Goal: Task Accomplishment & Management: Complete application form

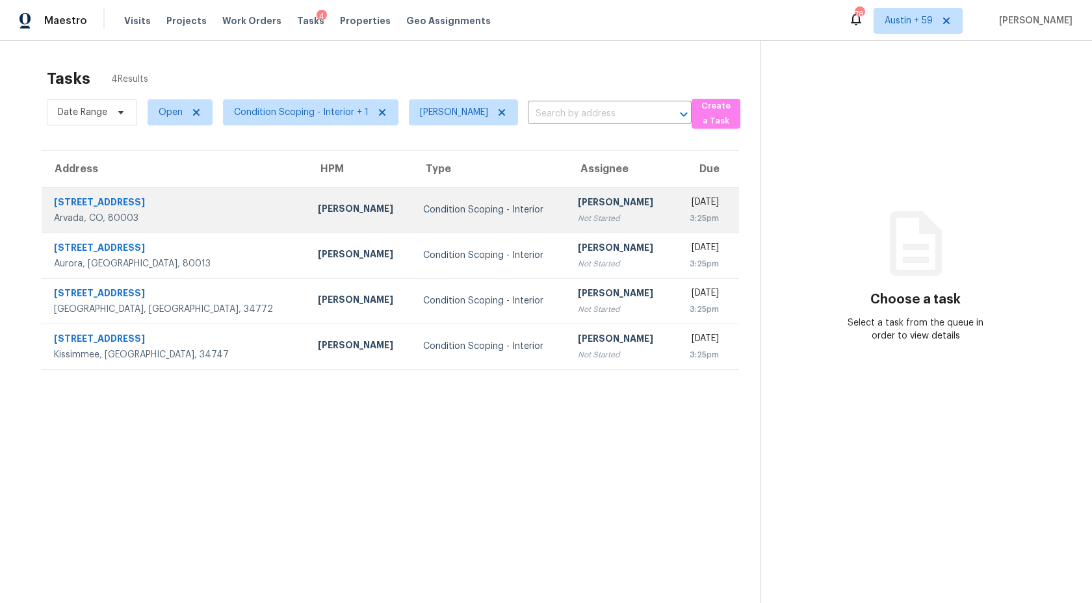
click at [578, 222] on div "Not Started" at bounding box center [620, 218] width 85 height 13
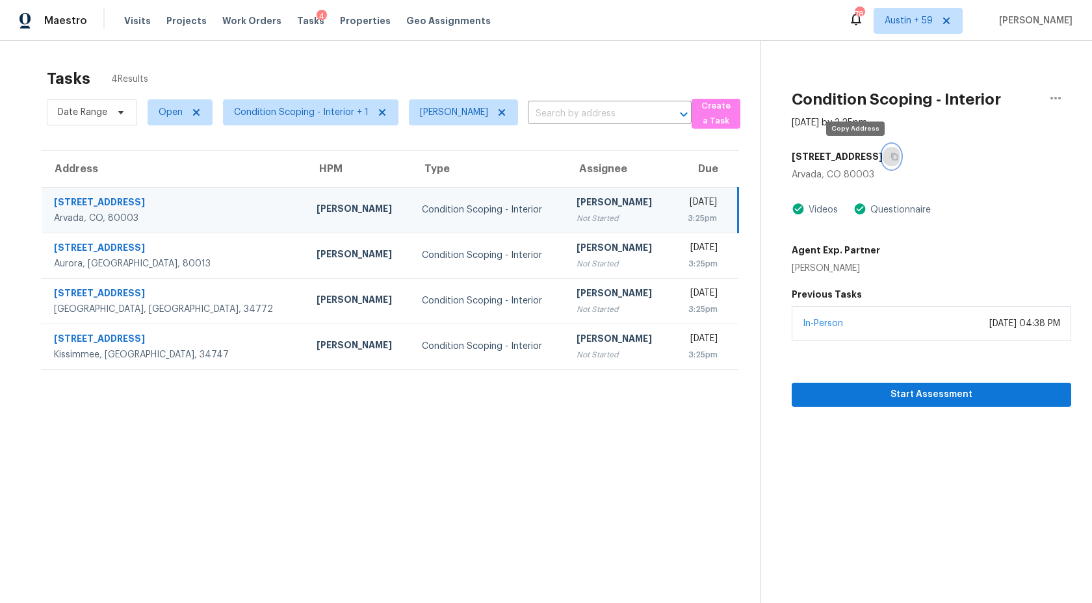
click at [890, 153] on icon "button" at bounding box center [894, 157] width 8 height 8
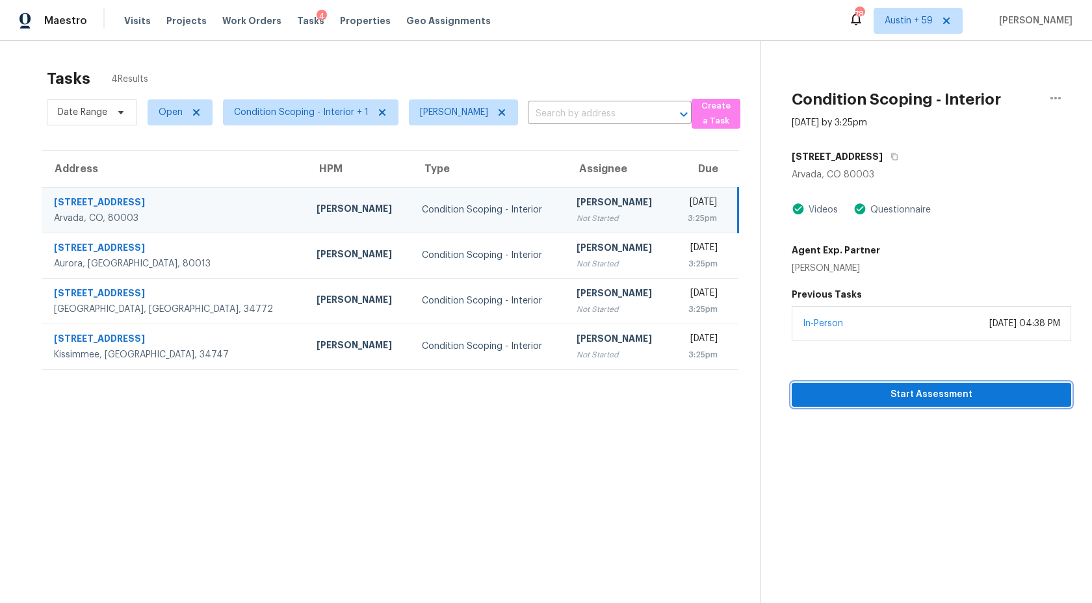
click at [931, 398] on span "Start Assessment" at bounding box center [931, 395] width 259 height 16
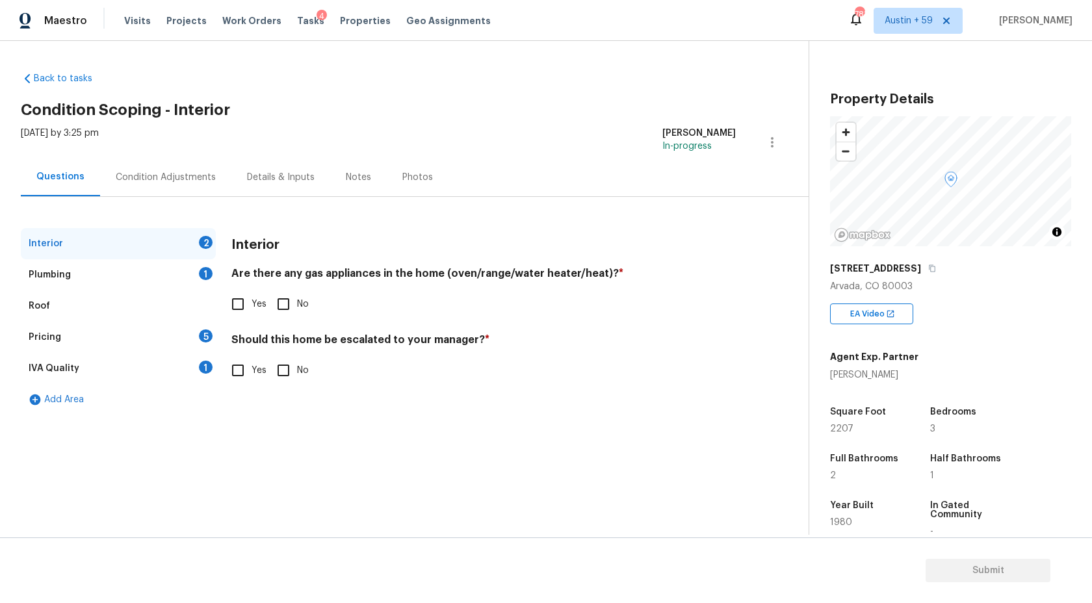
click at [242, 298] on input "Yes" at bounding box center [237, 303] width 27 height 27
checkbox input "true"
click at [290, 381] on input "No" at bounding box center [283, 371] width 27 height 27
checkbox input "true"
click at [246, 376] on input "Yes" at bounding box center [237, 370] width 27 height 27
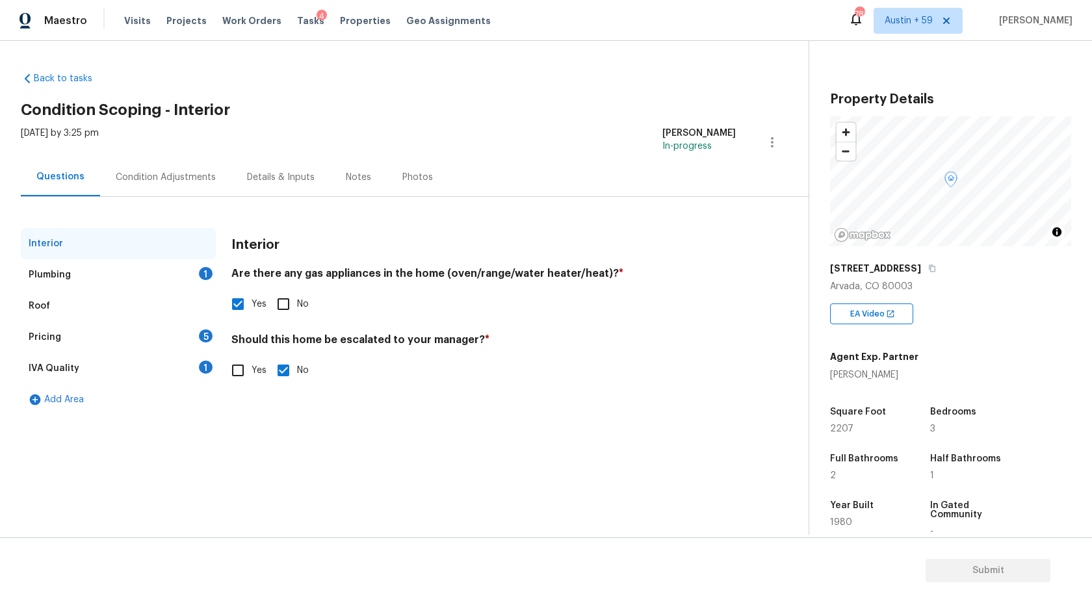
checkbox input "true"
checkbox input "false"
click at [269, 407] on input "text" at bounding box center [483, 403] width 504 height 31
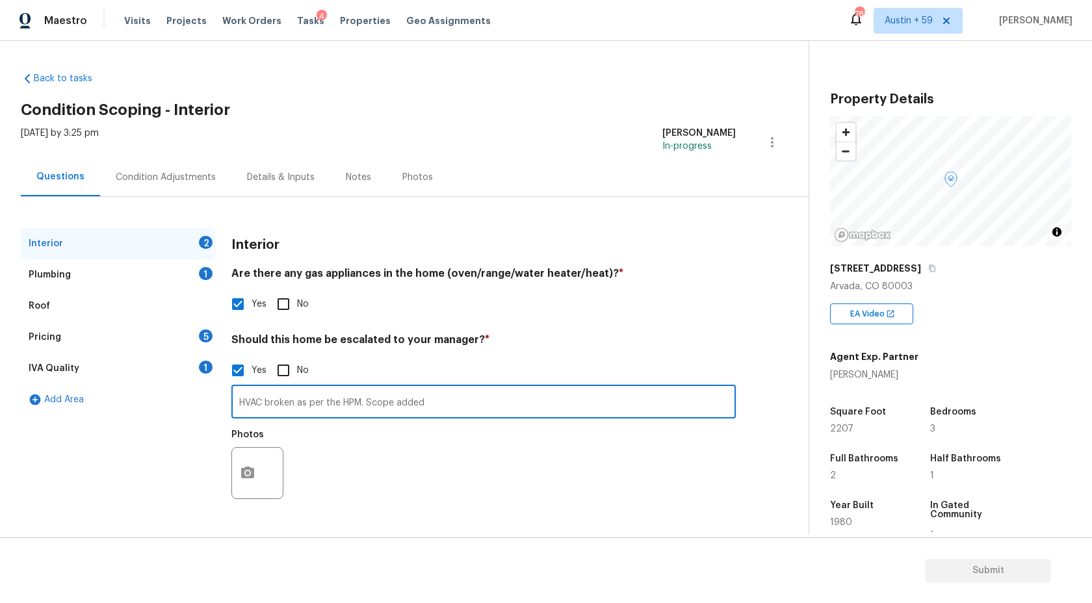
type input "HVAC broken as per the HPM. Scope added"
click at [241, 477] on icon "button" at bounding box center [247, 473] width 13 height 12
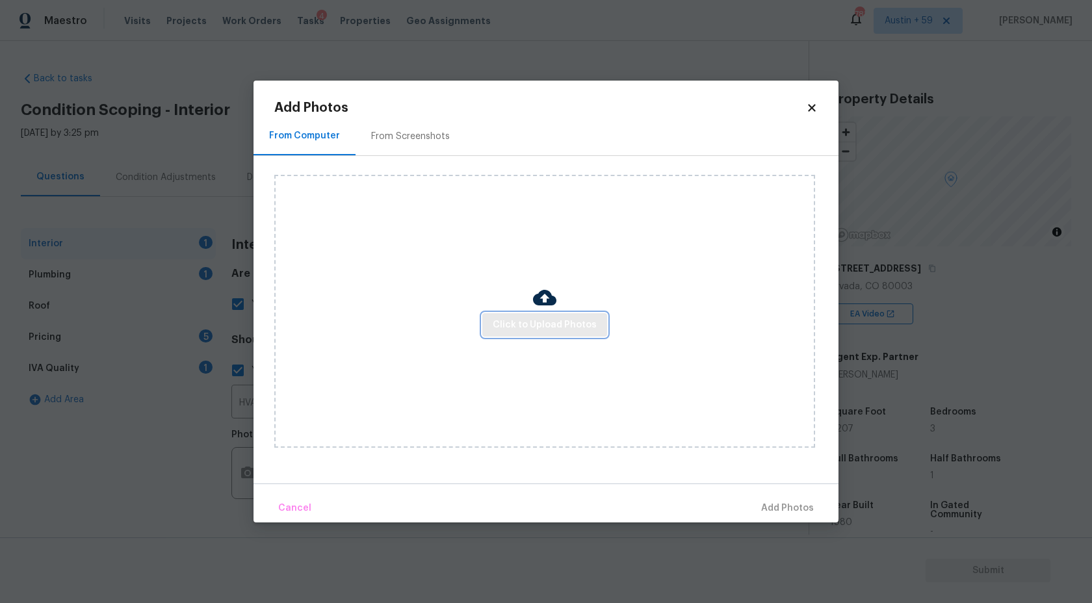
click at [579, 322] on span "Click to Upload Photos" at bounding box center [545, 325] width 104 height 16
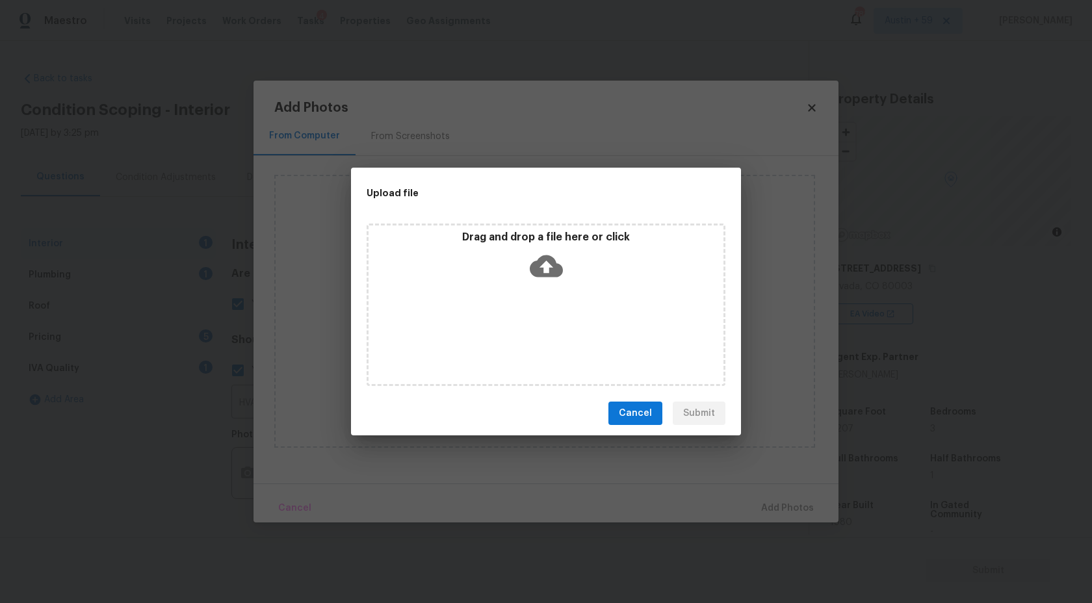
click at [545, 263] on icon at bounding box center [546, 266] width 33 height 33
click at [647, 414] on span "Cancel" at bounding box center [635, 413] width 33 height 16
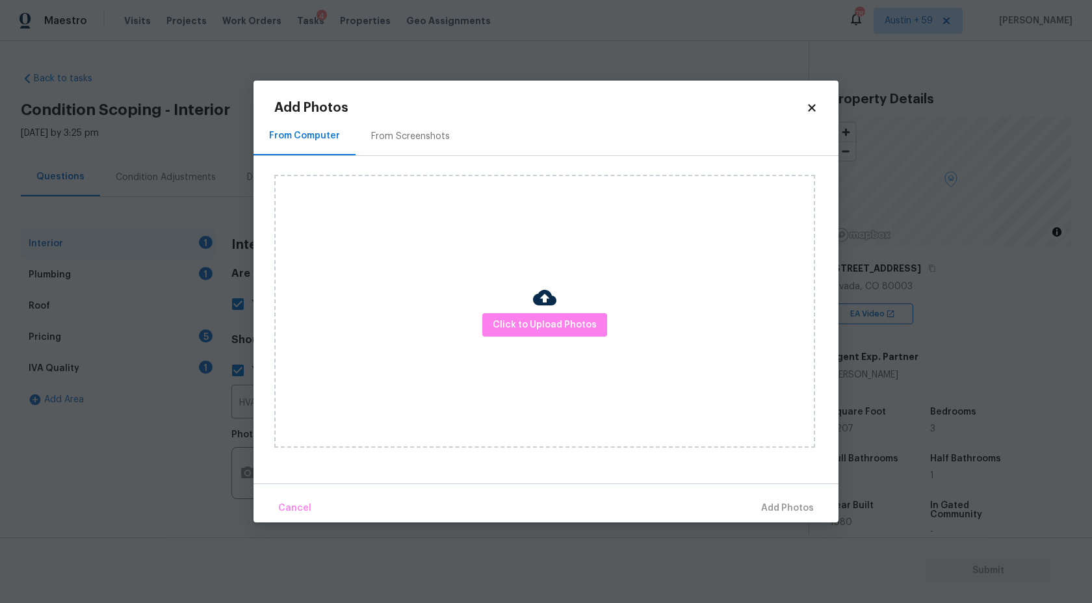
click at [572, 305] on div "Click to Upload Photos" at bounding box center [544, 311] width 541 height 273
click at [569, 320] on span "Click to Upload Photos" at bounding box center [545, 325] width 104 height 16
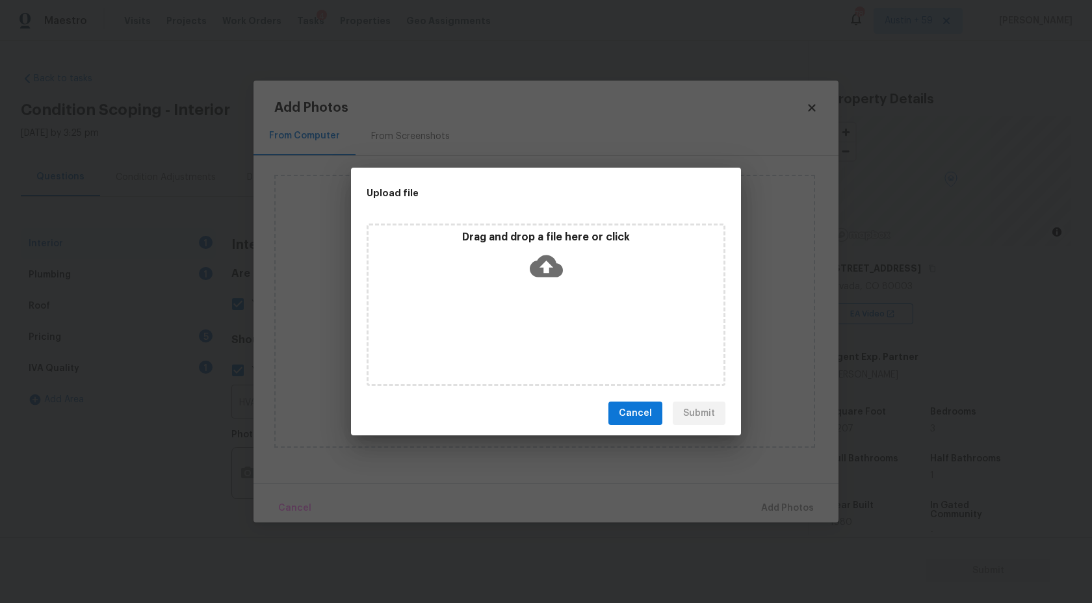
click at [559, 300] on div "Drag and drop a file here or click" at bounding box center [545, 305] width 359 height 162
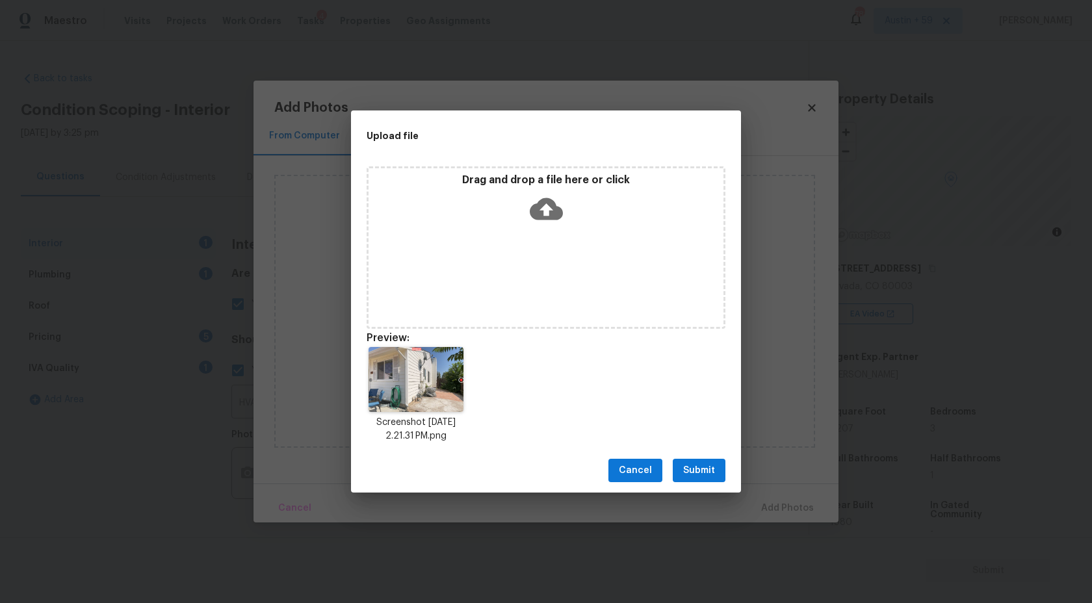
click at [690, 473] on span "Submit" at bounding box center [699, 471] width 32 height 16
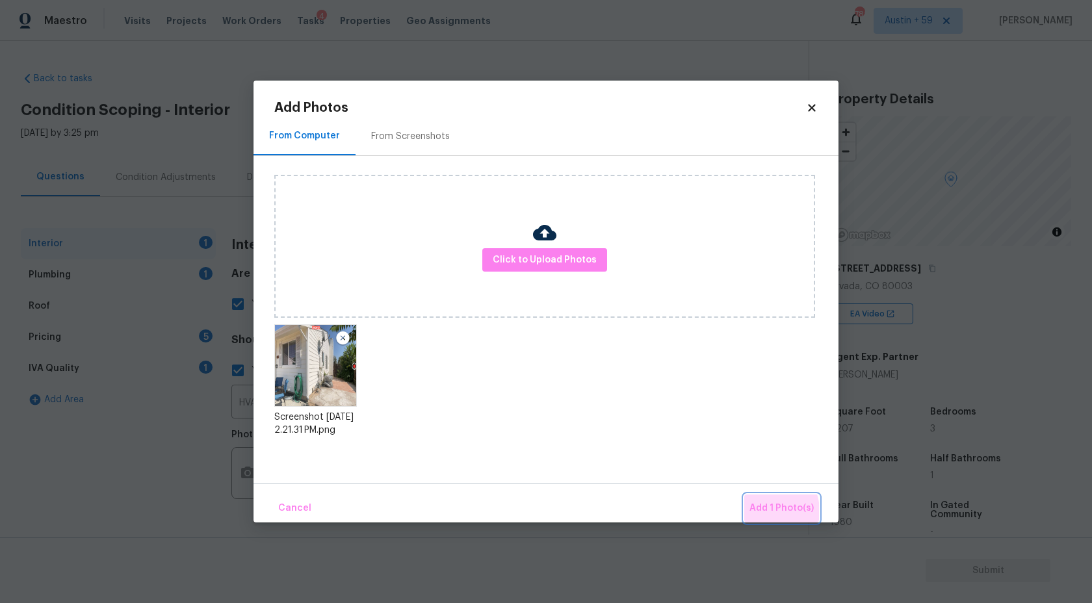
click at [763, 511] on span "Add 1 Photo(s)" at bounding box center [781, 508] width 64 height 16
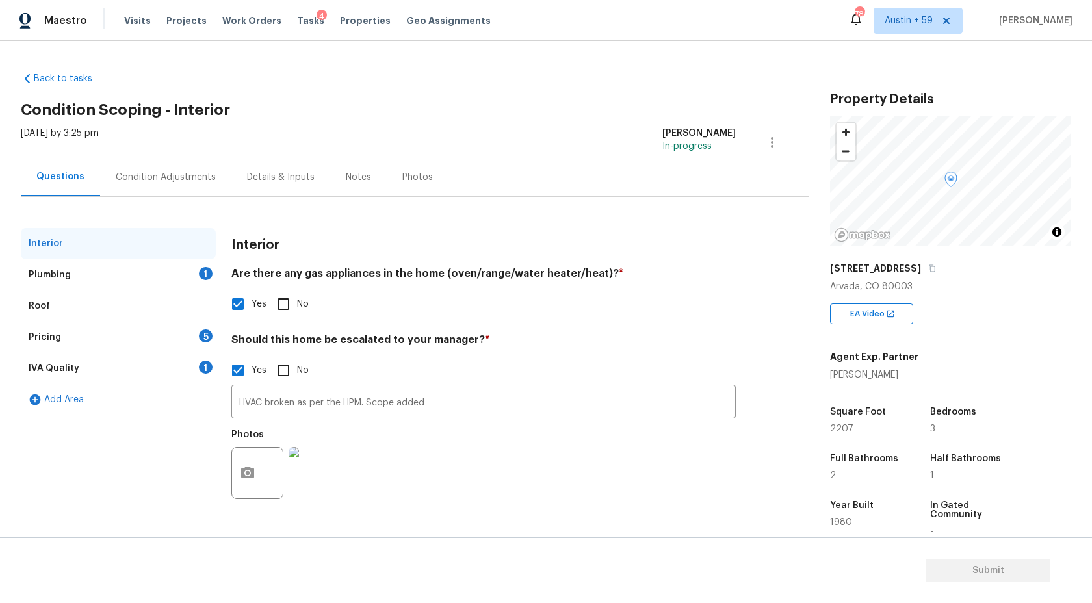
click at [203, 268] on div "1" at bounding box center [206, 273] width 14 height 13
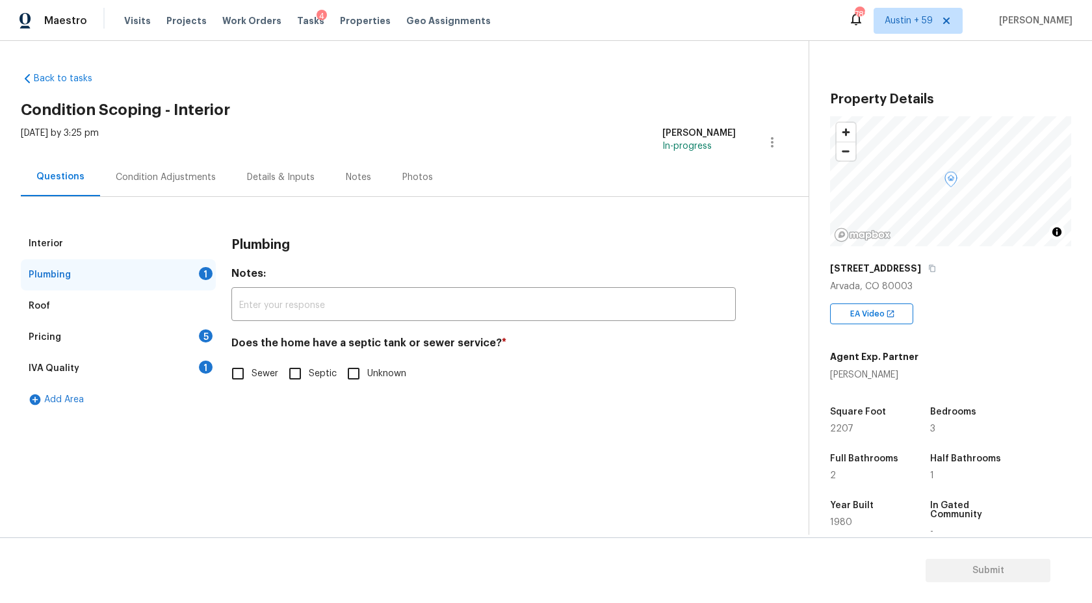
click at [256, 365] on label "Sewer" at bounding box center [251, 373] width 54 height 27
click at [251, 365] on input "Sewer" at bounding box center [237, 373] width 27 height 27
checkbox input "true"
click at [179, 311] on div "Roof" at bounding box center [118, 305] width 195 height 31
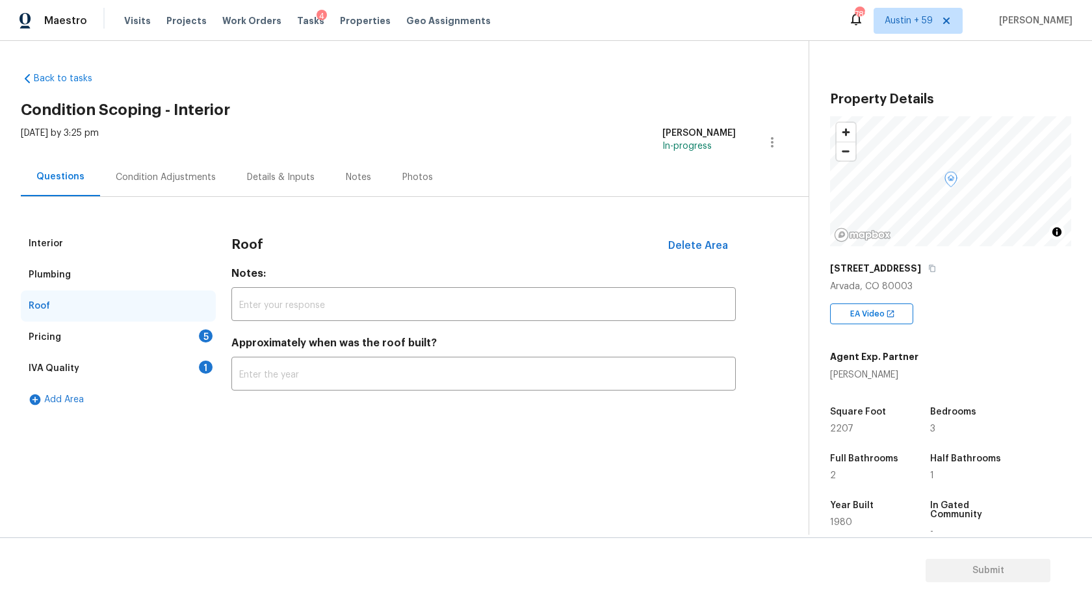
click at [206, 343] on div "Pricing 5" at bounding box center [118, 337] width 195 height 31
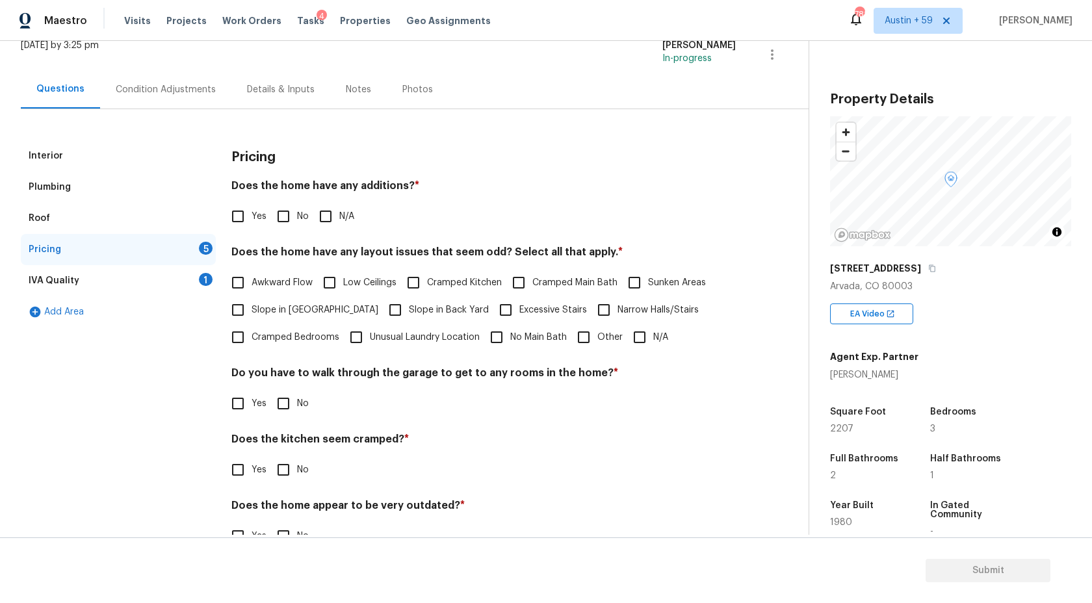
scroll to position [110, 0]
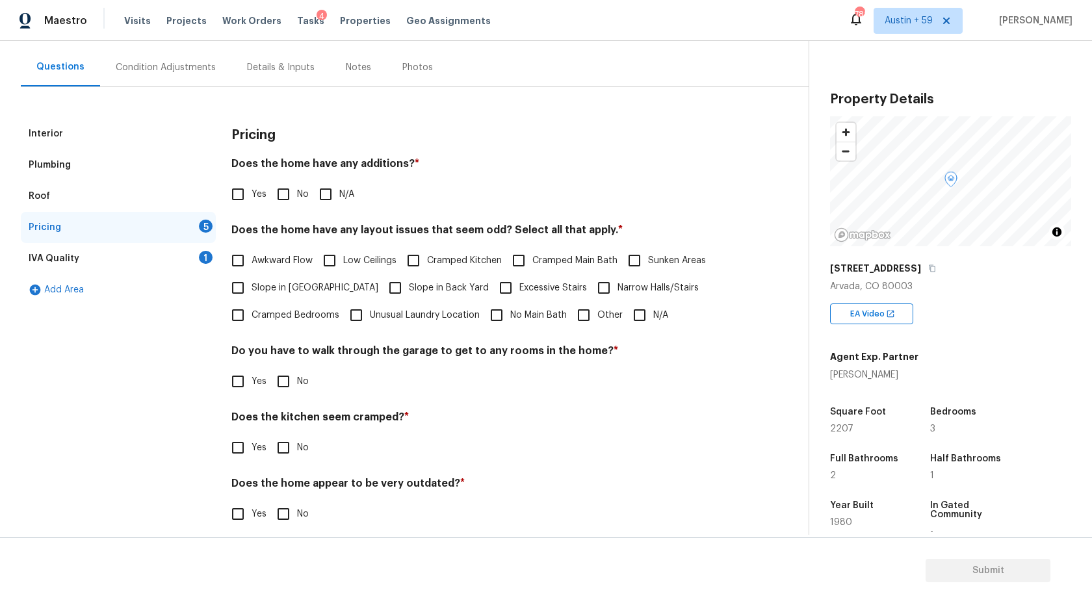
click at [284, 199] on input "No" at bounding box center [283, 194] width 27 height 27
checkbox input "true"
click at [606, 315] on span "Other" at bounding box center [609, 316] width 25 height 14
click at [597, 315] on input "Other" at bounding box center [583, 315] width 27 height 27
checkbox input "true"
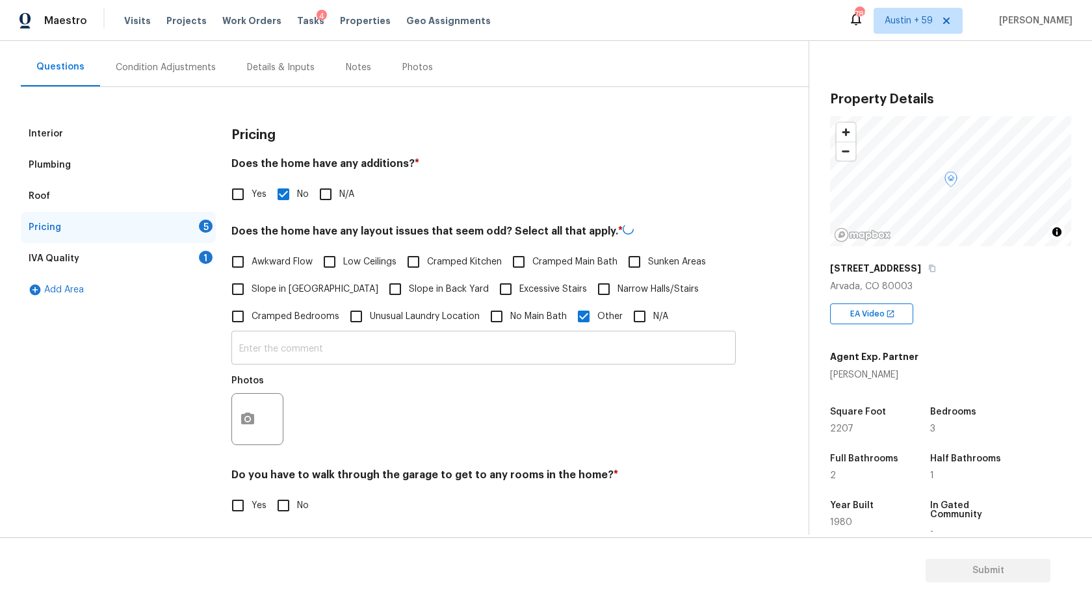
click at [532, 359] on input "text" at bounding box center [483, 349] width 504 height 31
paste input "Split level design, older windows, cramped and dated kitchen"
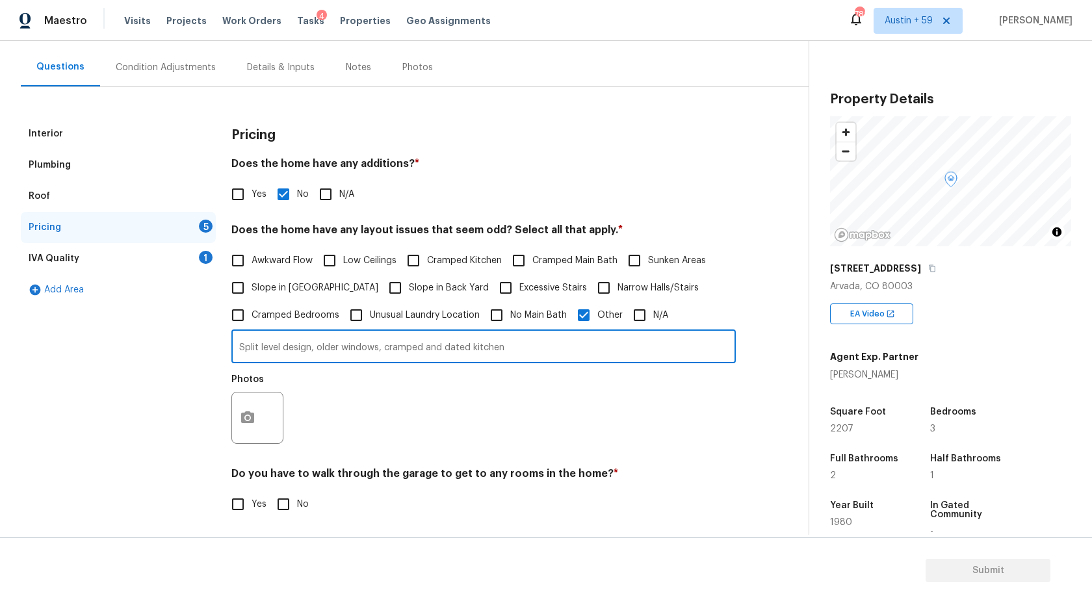
type input "Split level design, older windows, cramped and dated kitchen"
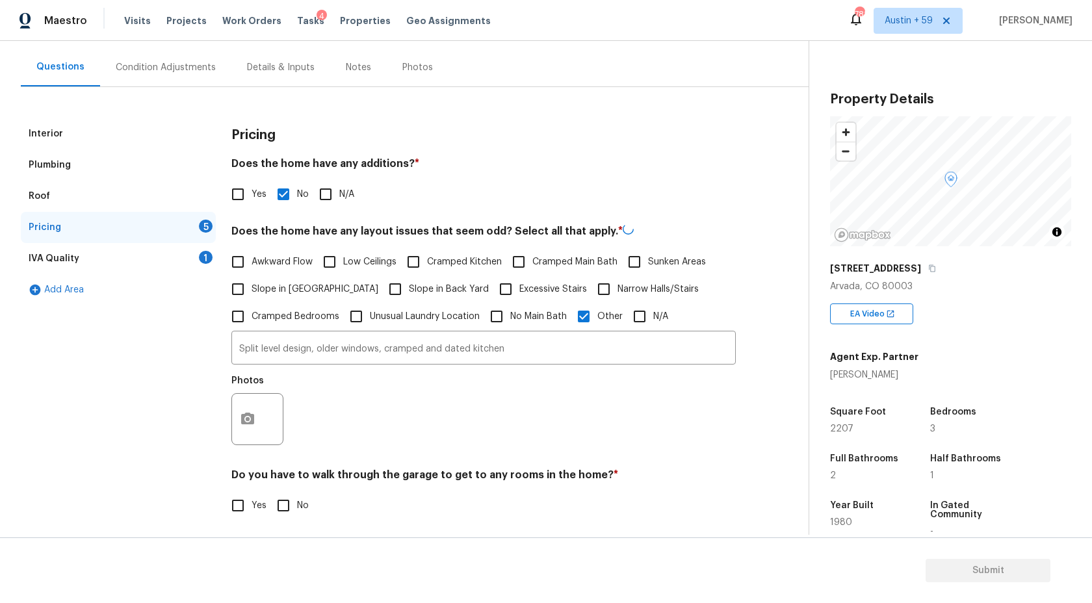
click at [470, 261] on span "Cramped Kitchen" at bounding box center [464, 262] width 75 height 14
click at [427, 261] on input "Cramped Kitchen" at bounding box center [413, 261] width 27 height 27
checkbox input "true"
click at [290, 499] on input "No" at bounding box center [283, 504] width 27 height 27
checkbox input "true"
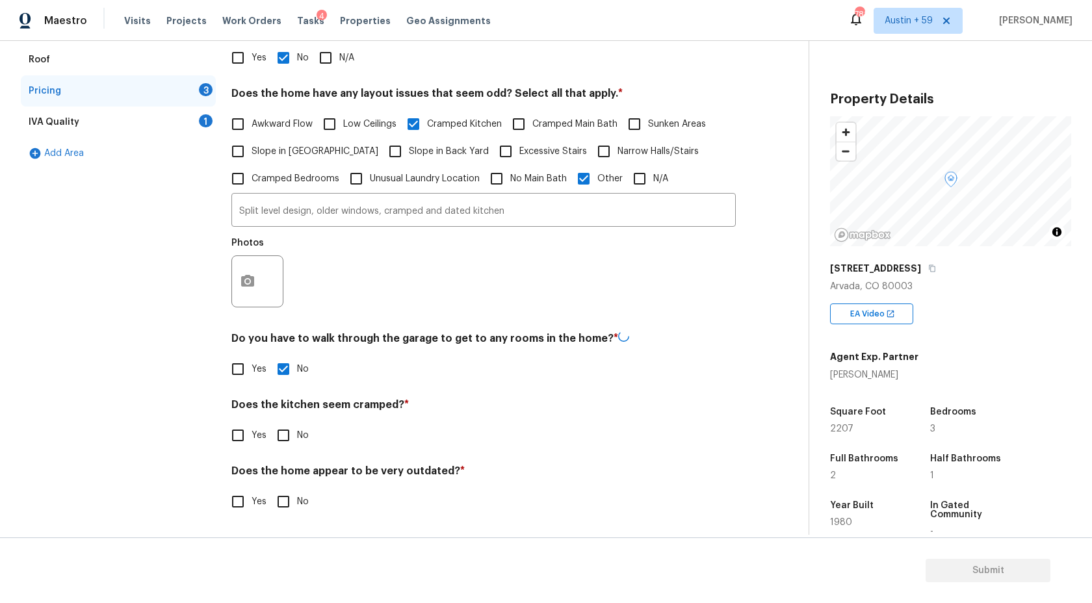
scroll to position [245, 0]
click at [283, 432] on input "No" at bounding box center [283, 435] width 27 height 27
checkbox input "true"
click at [242, 435] on input "Yes" at bounding box center [237, 436] width 27 height 27
checkbox input "true"
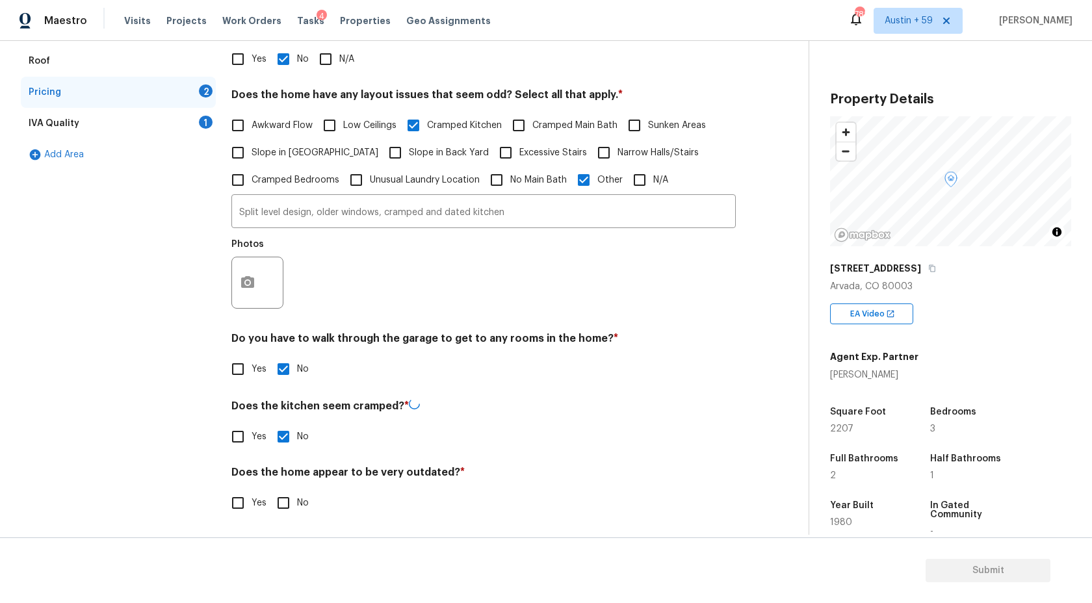
checkbox input "false"
click at [291, 456] on input "text" at bounding box center [483, 468] width 504 height 31
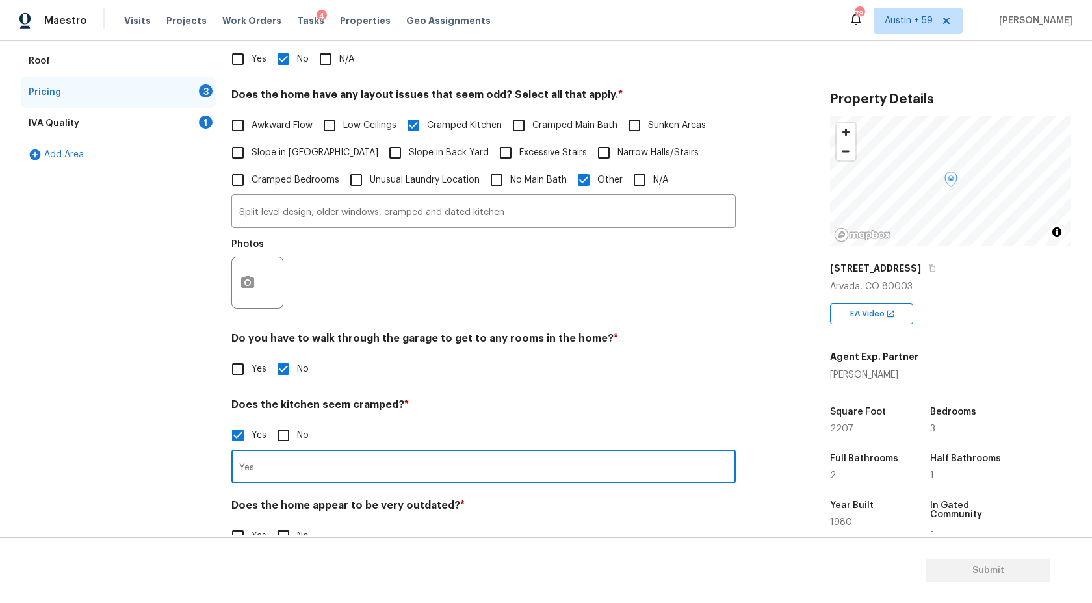
scroll to position [280, 0]
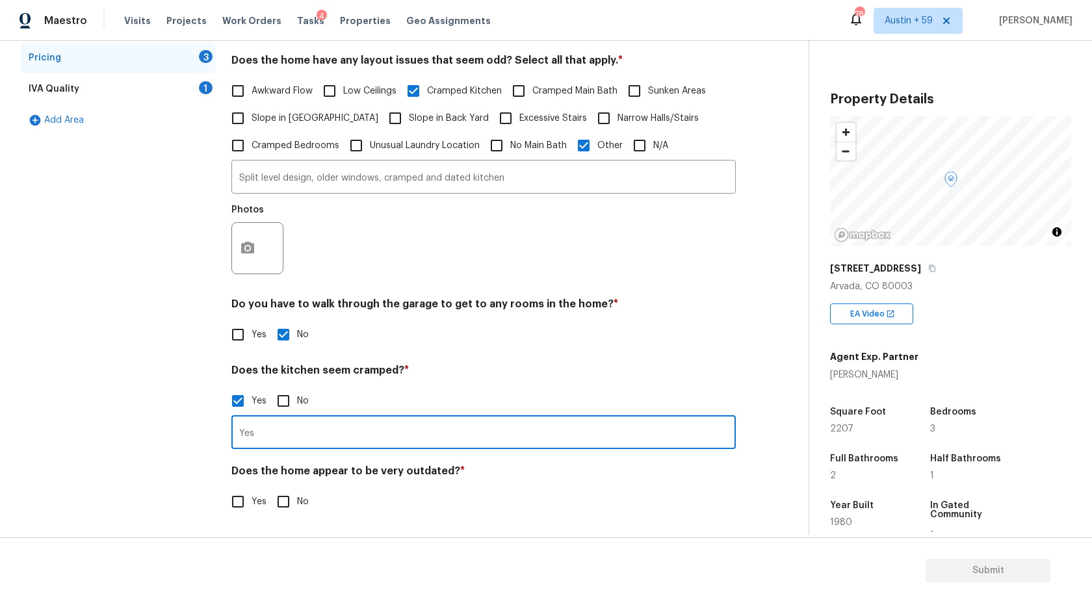
type input "Yes"
click at [281, 500] on input "No" at bounding box center [283, 501] width 27 height 27
checkbox input "true"
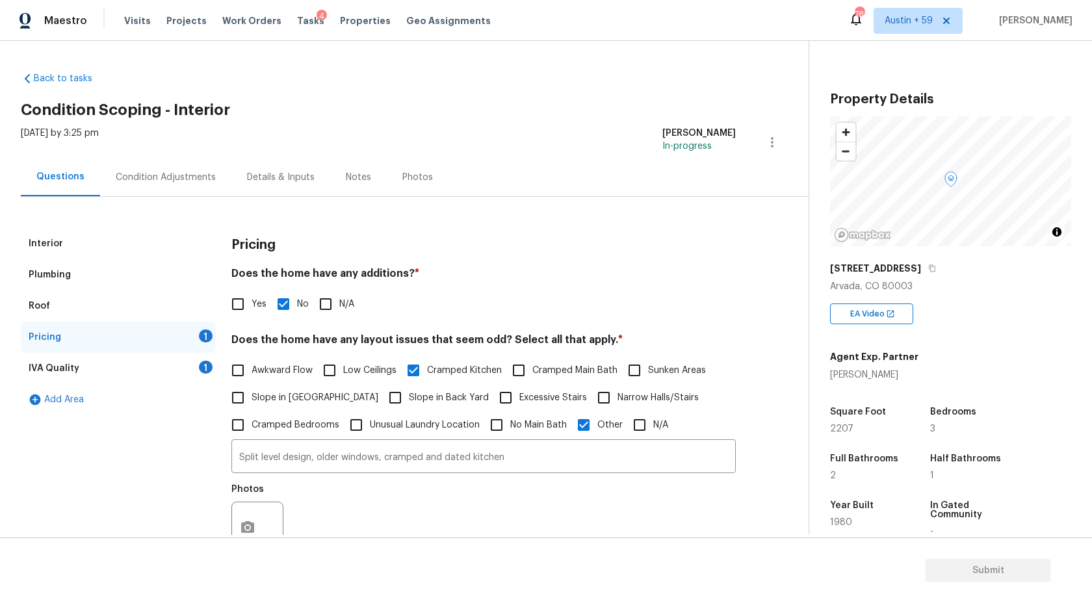
scroll to position [224, 0]
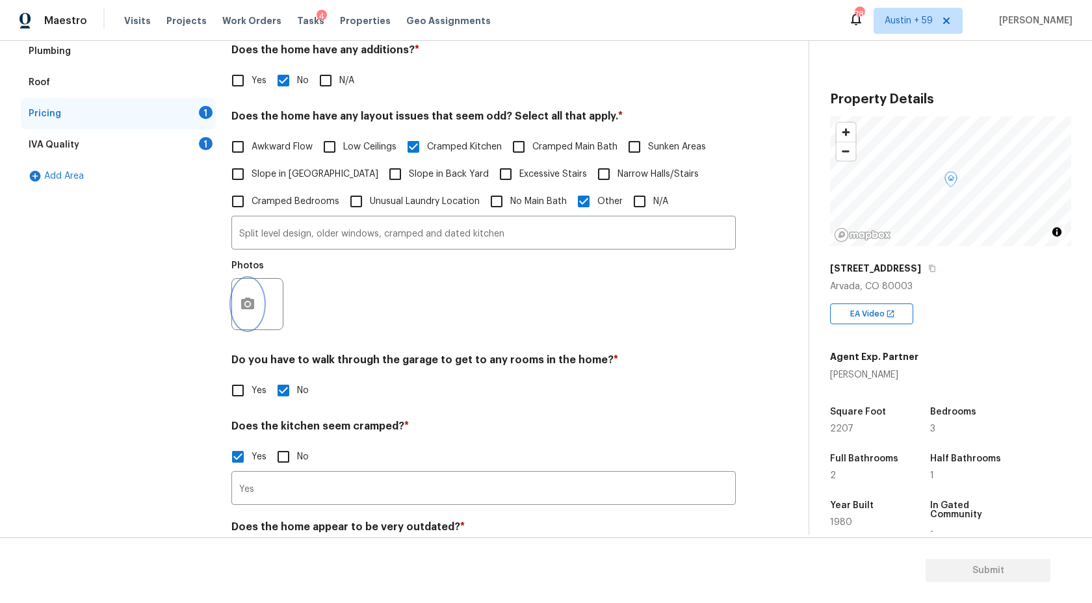
click at [251, 299] on icon "button" at bounding box center [248, 304] width 16 height 16
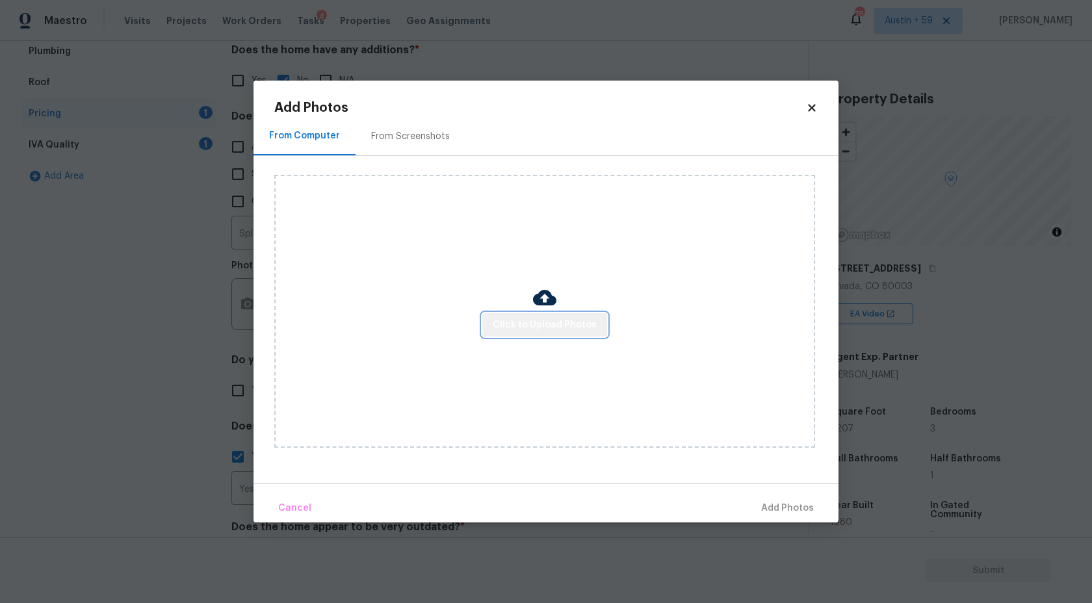
click at [561, 324] on span "Click to Upload Photos" at bounding box center [545, 325] width 104 height 16
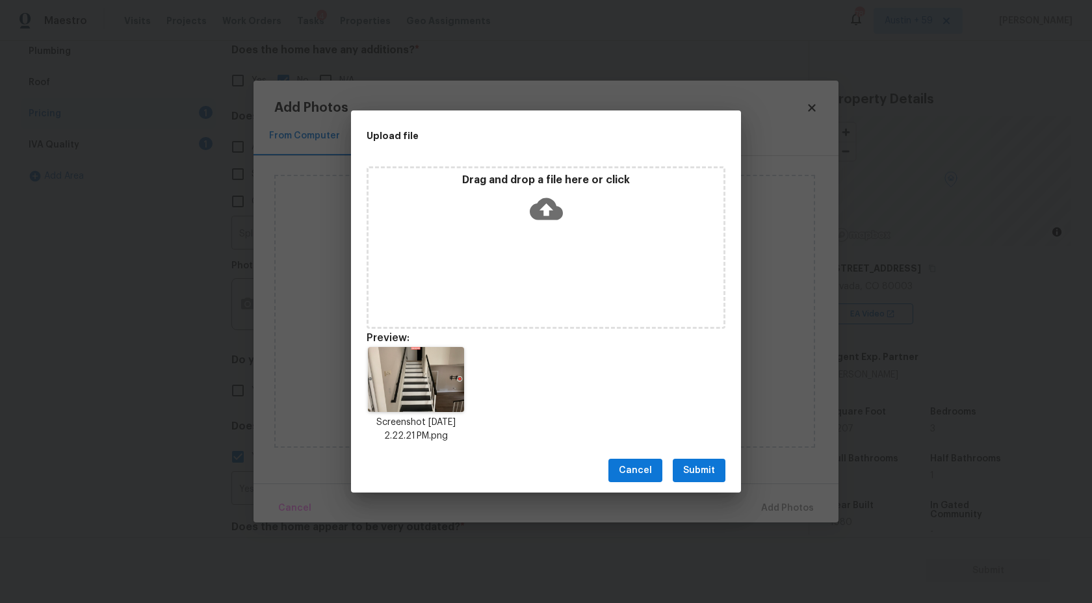
click at [698, 465] on span "Submit" at bounding box center [699, 471] width 32 height 16
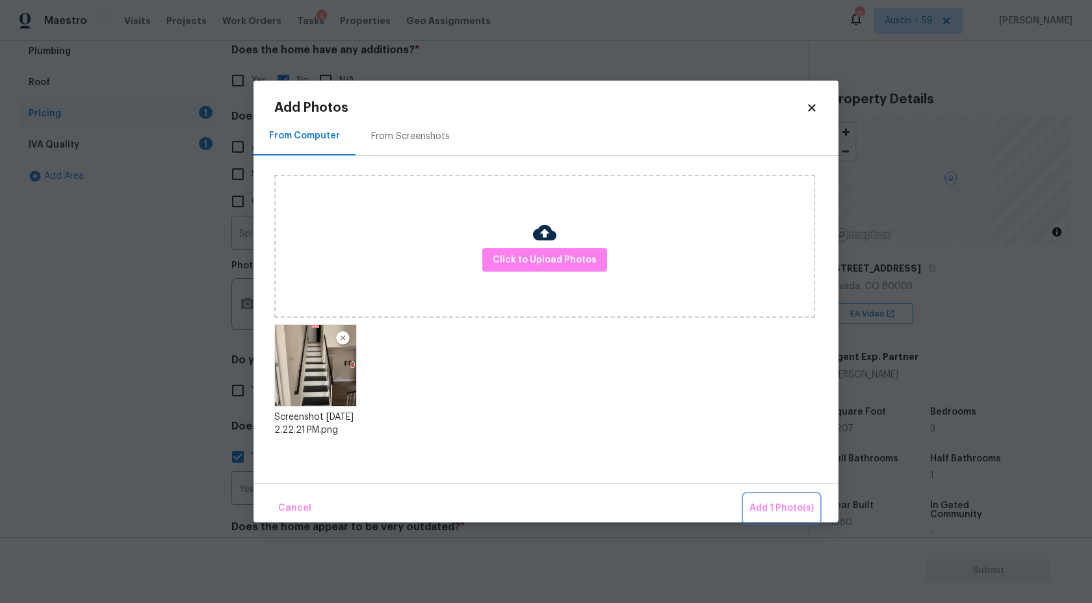
click at [773, 504] on span "Add 1 Photo(s)" at bounding box center [781, 508] width 64 height 16
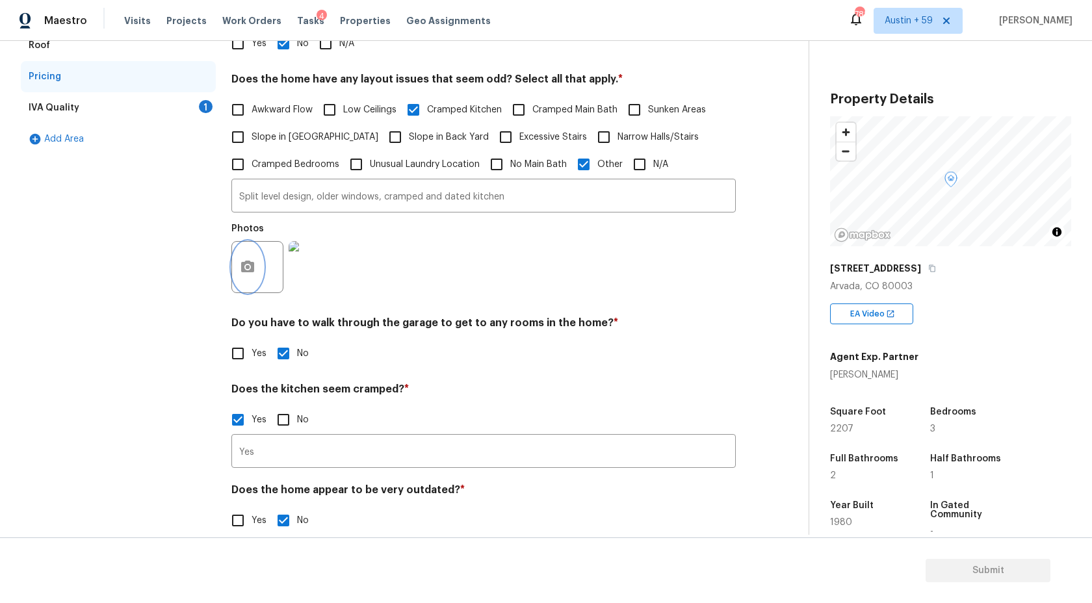
scroll to position [280, 0]
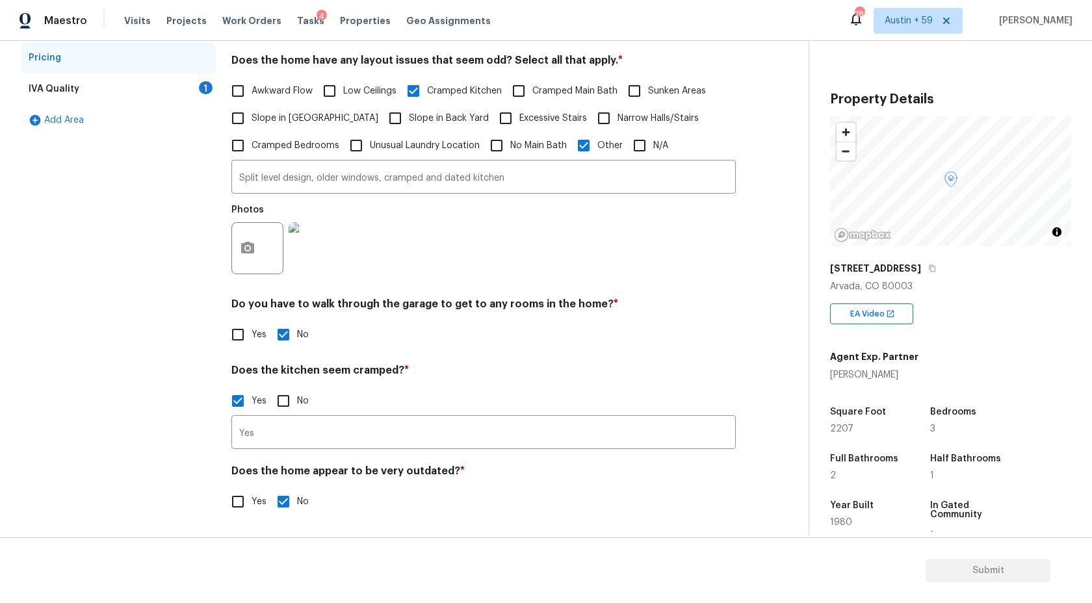
click at [194, 103] on div "IVA Quality 1" at bounding box center [118, 88] width 195 height 31
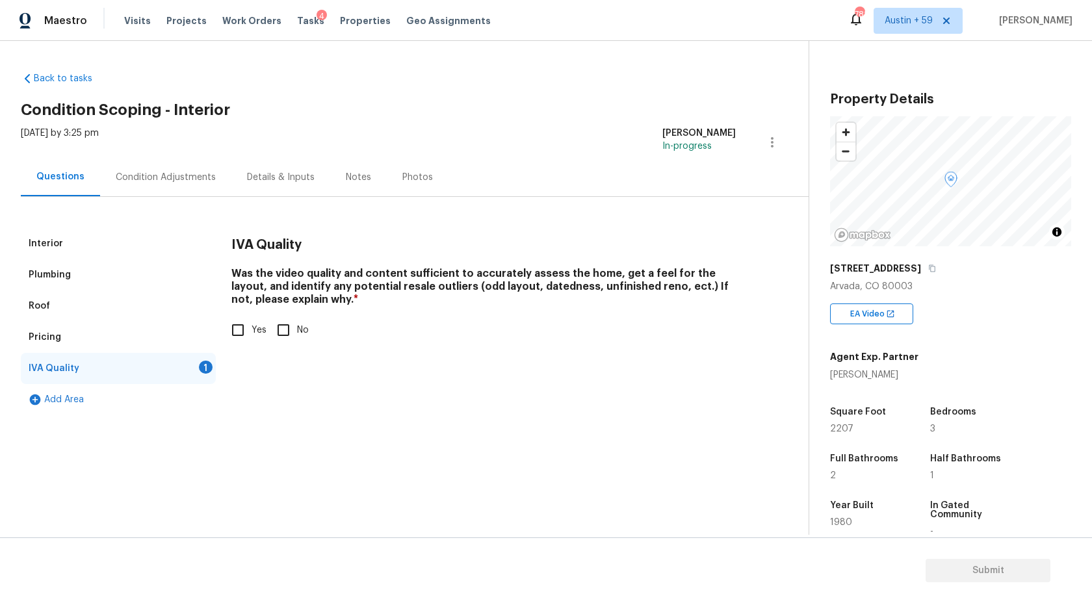
click at [239, 328] on input "Yes" at bounding box center [237, 329] width 27 height 27
checkbox input "true"
click at [64, 334] on div "Pricing" at bounding box center [118, 337] width 195 height 31
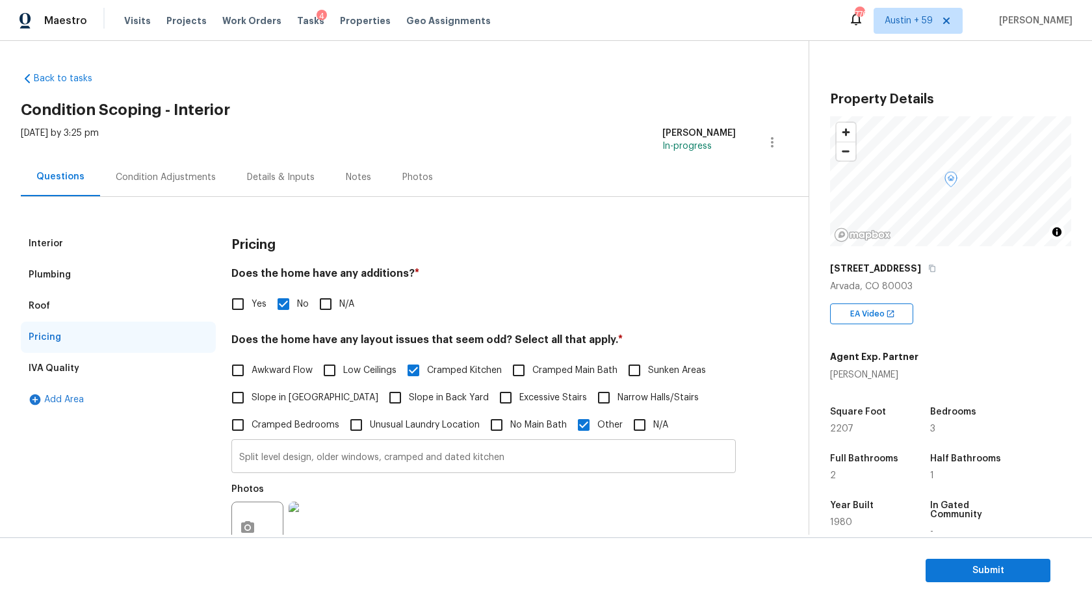
click at [315, 469] on input "Split level design, older windows, cramped and dated kitchen" at bounding box center [483, 458] width 504 height 31
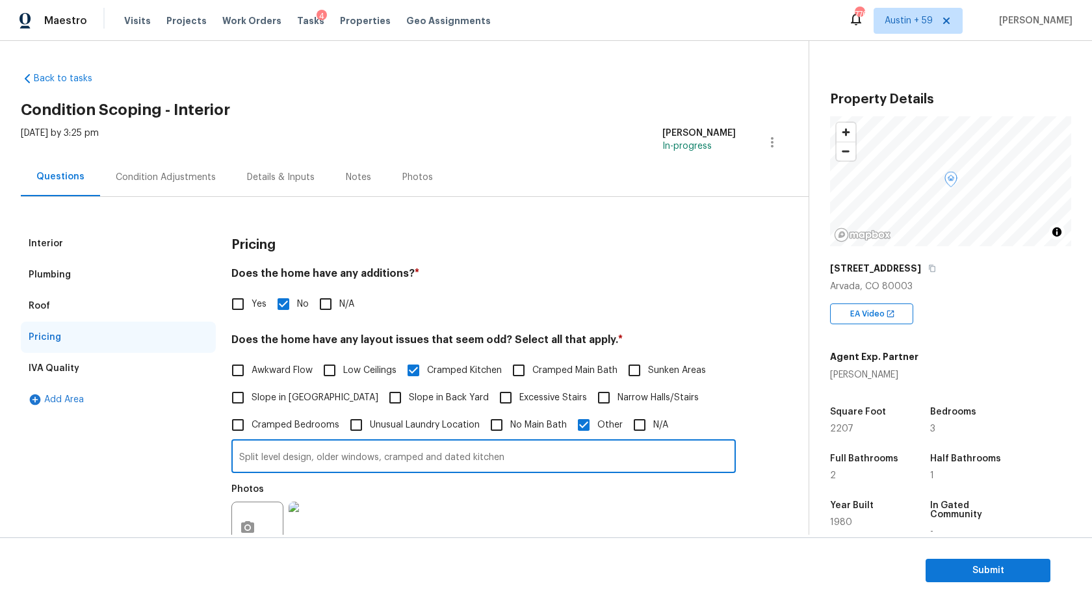
click at [315, 469] on input "Split level design, older windows, cramped and dated kitchen" at bounding box center [483, 458] width 504 height 31
click at [682, 56] on div "Back to tasks Condition Scoping - Interior Thu, Sep 04 2025 by 3:25 pm Ashwin R…" at bounding box center [546, 288] width 1092 height 494
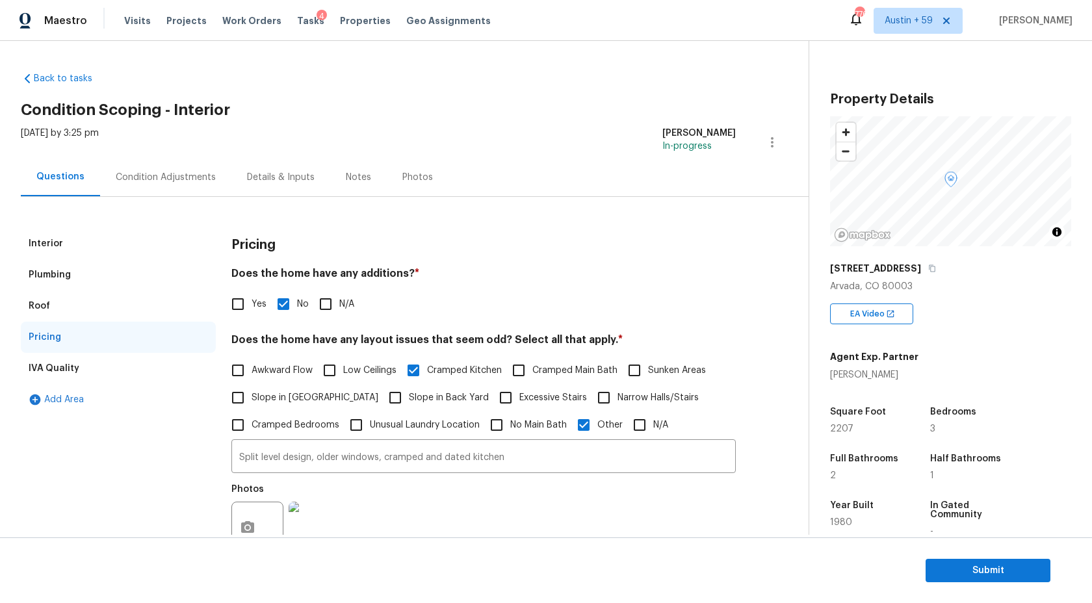
click at [67, 242] on div "Interior" at bounding box center [118, 243] width 195 height 31
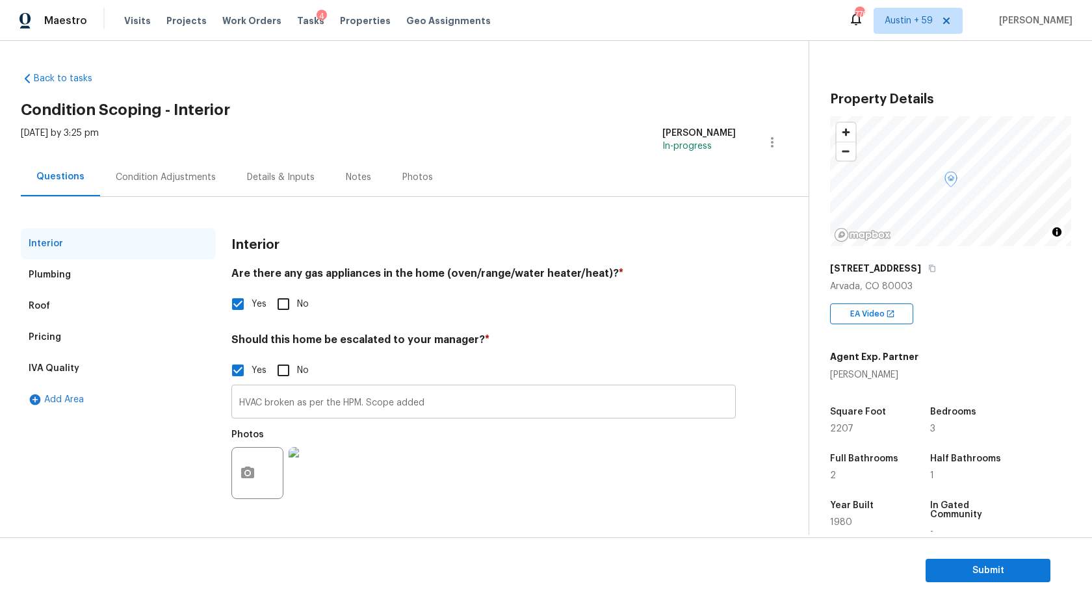
click at [311, 389] on input "HVAC broken as per the HPM. Scope added" at bounding box center [483, 403] width 504 height 31
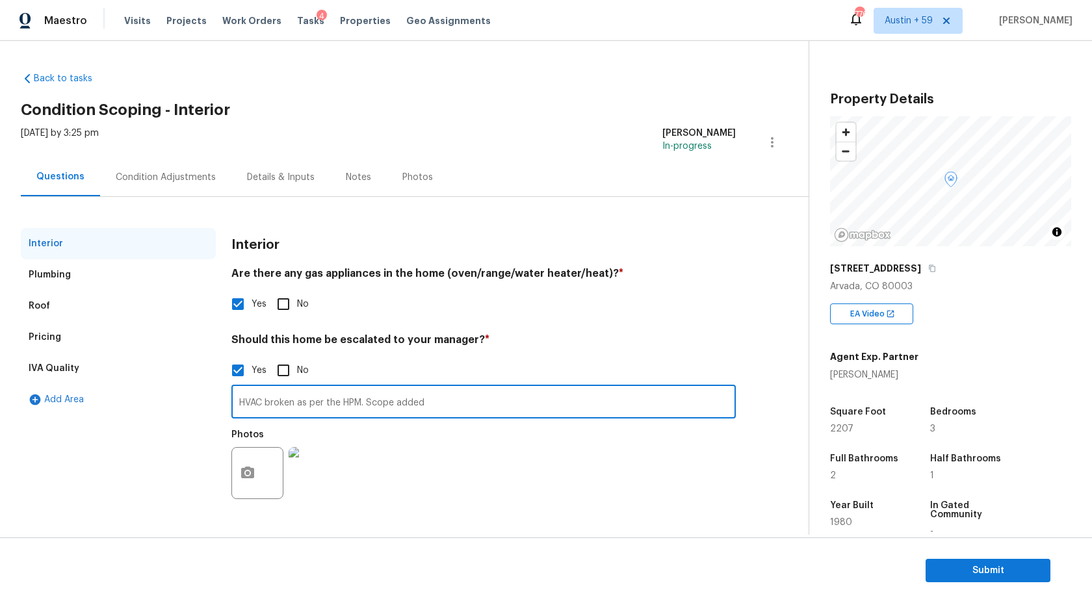
click at [311, 401] on input "HVAC broken as per the HPM. Scope added" at bounding box center [483, 403] width 504 height 31
click at [151, 165] on div "Condition Adjustments" at bounding box center [165, 177] width 131 height 38
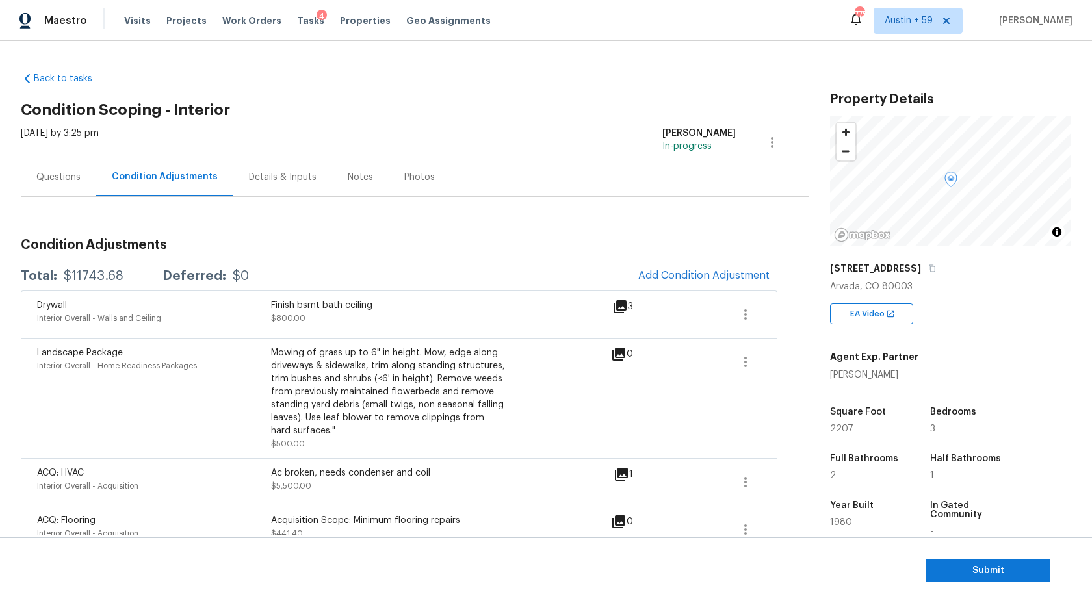
scroll to position [126, 0]
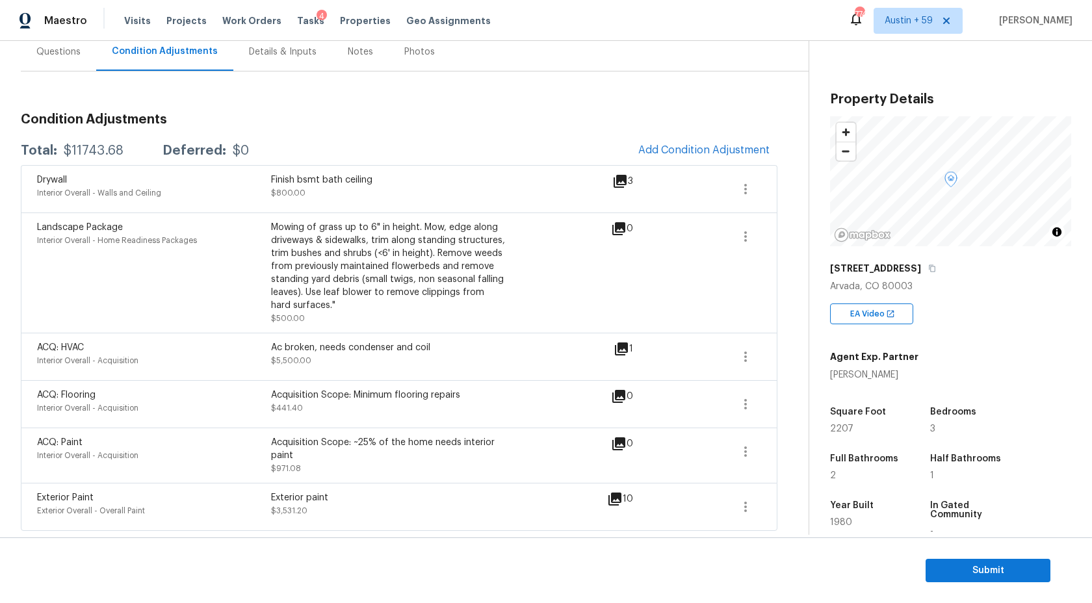
click at [71, 58] on div "Questions" at bounding box center [58, 51] width 75 height 38
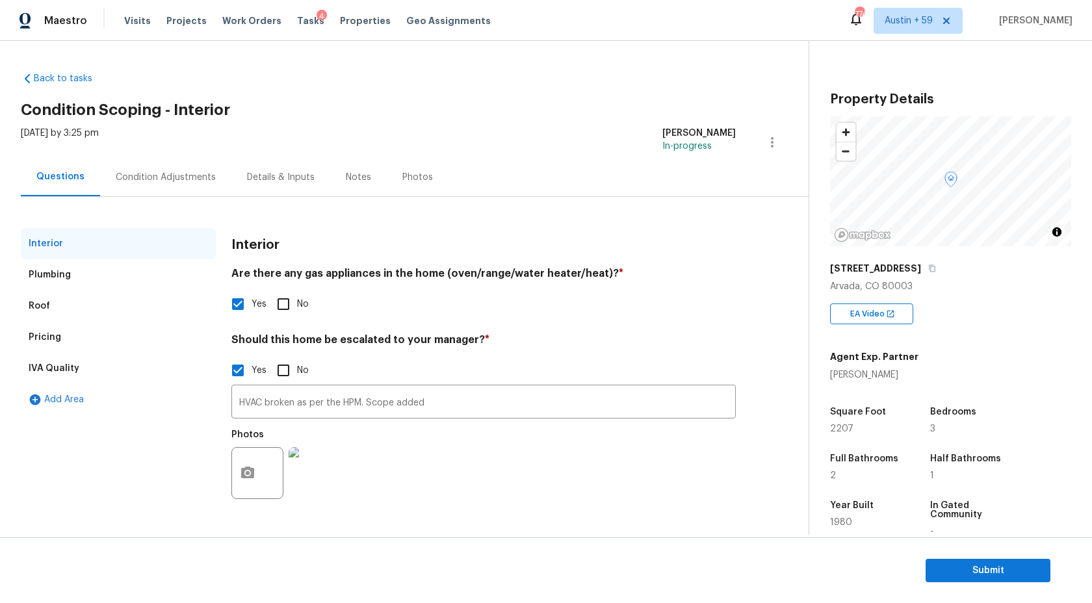
click at [56, 346] on div "Pricing" at bounding box center [118, 337] width 195 height 31
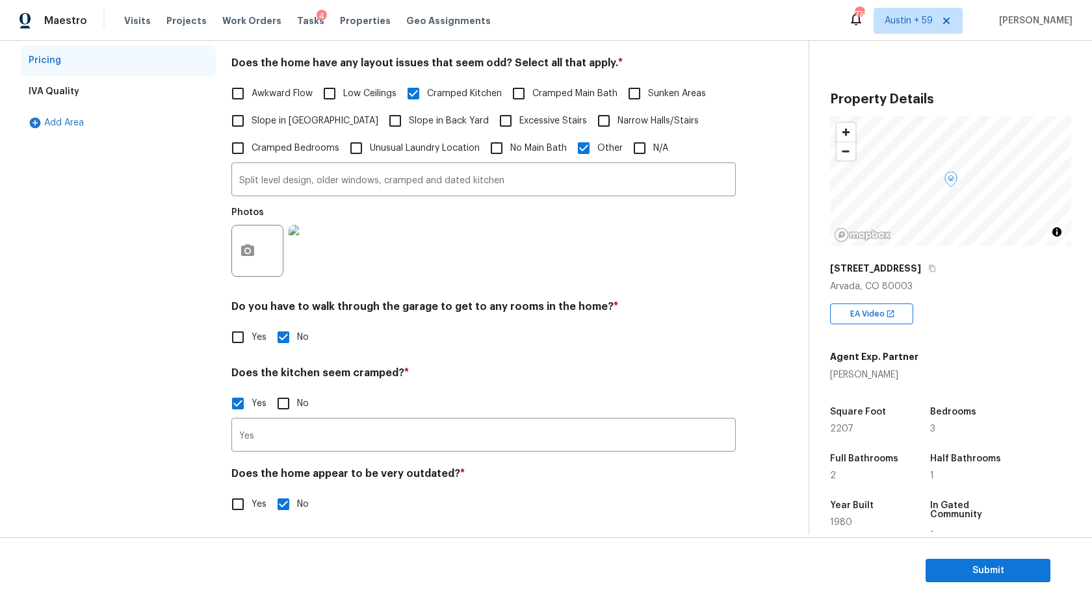
scroll to position [280, 0]
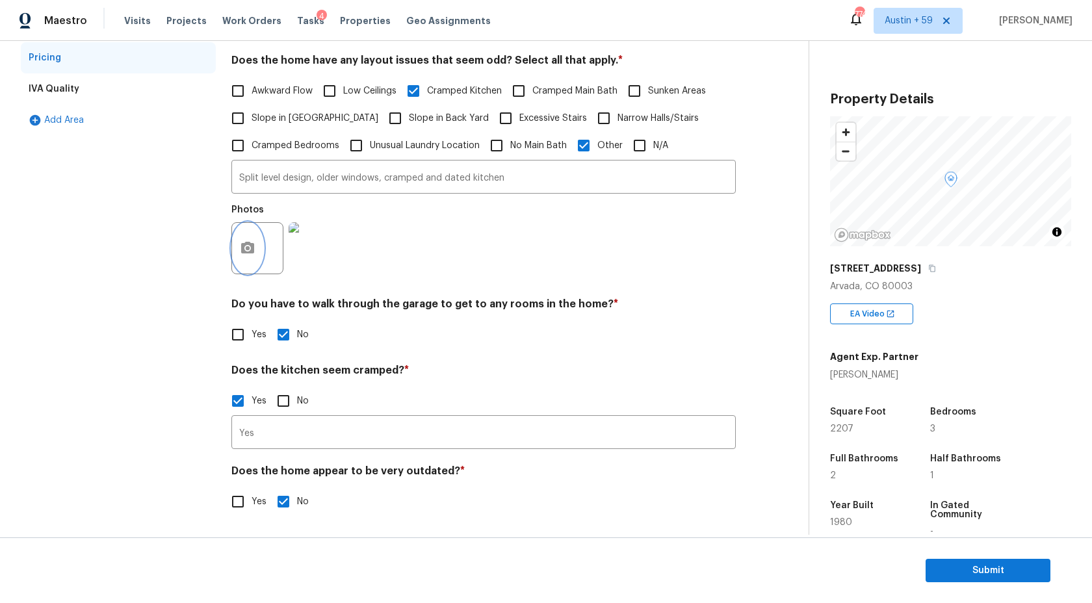
click at [251, 255] on icon "button" at bounding box center [248, 248] width 16 height 16
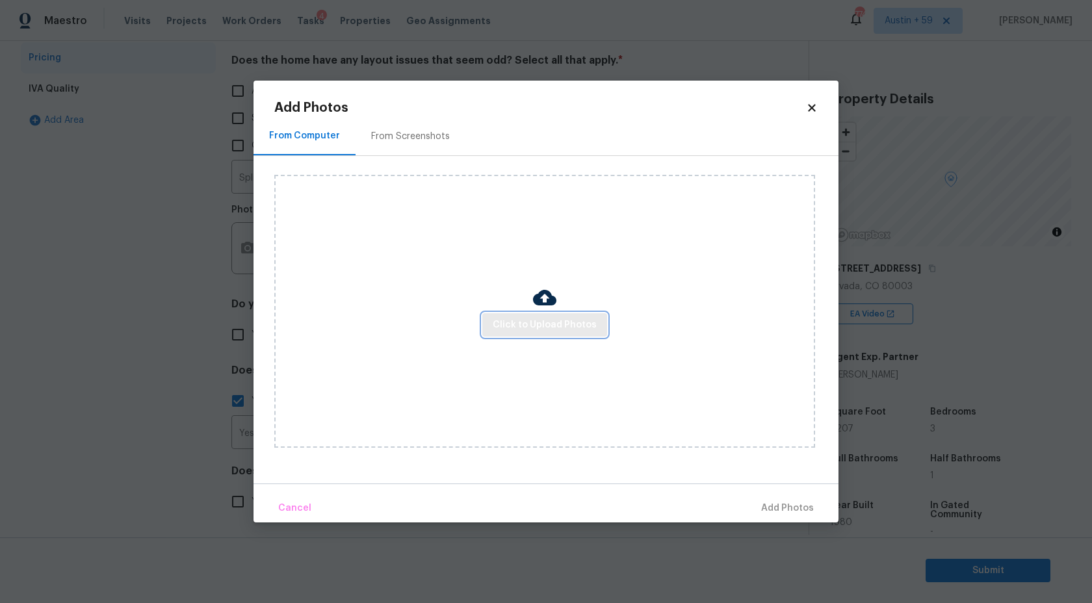
click at [567, 329] on span "Click to Upload Photos" at bounding box center [545, 325] width 104 height 16
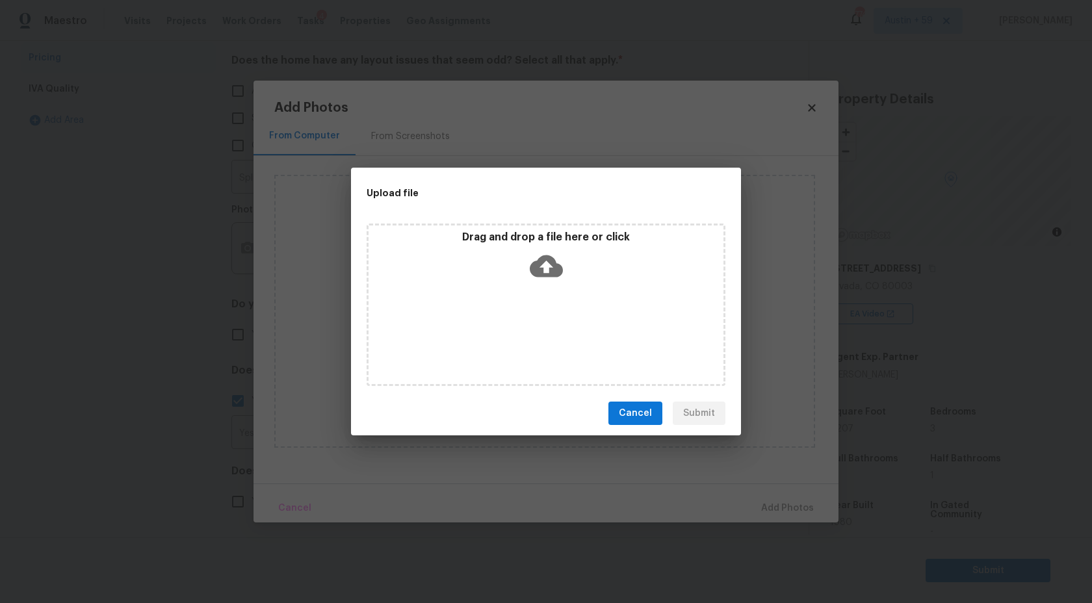
click at [540, 269] on icon at bounding box center [546, 266] width 33 height 22
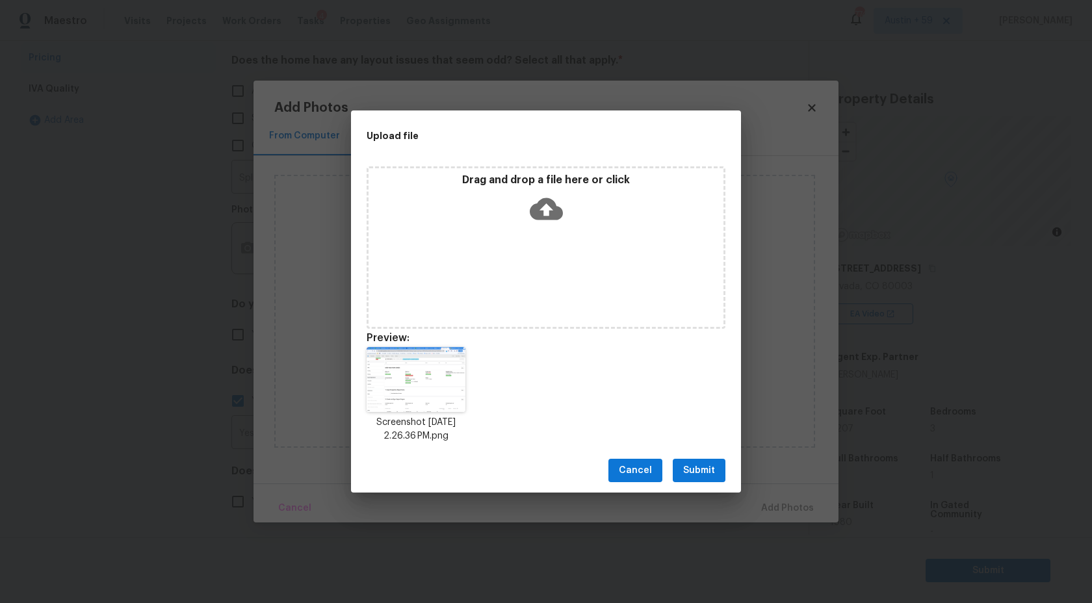
click at [696, 480] on button "Submit" at bounding box center [699, 471] width 53 height 24
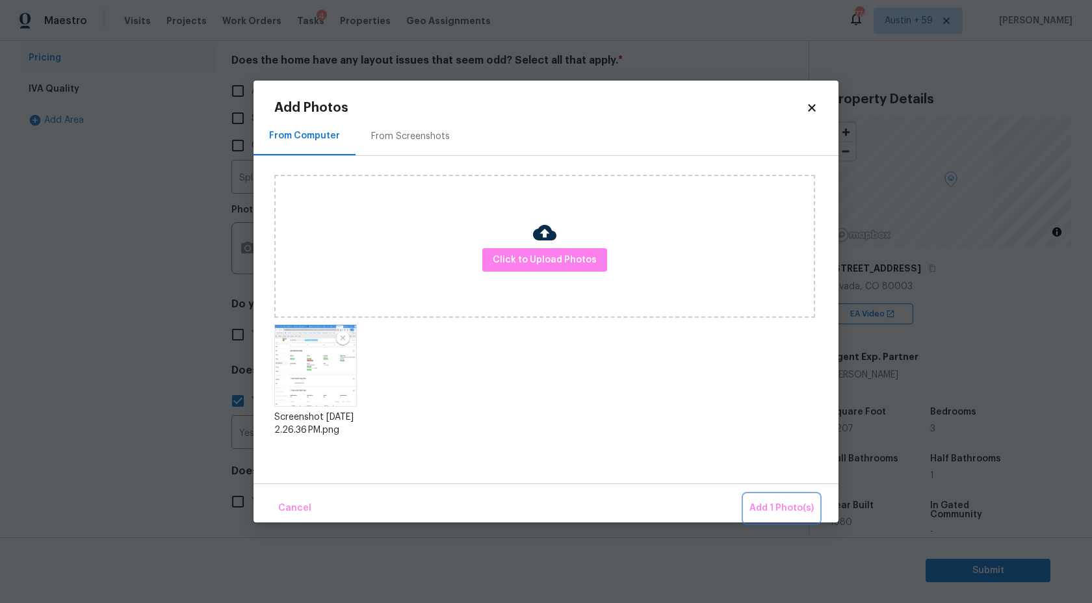
click at [773, 506] on span "Add 1 Photo(s)" at bounding box center [781, 508] width 64 height 16
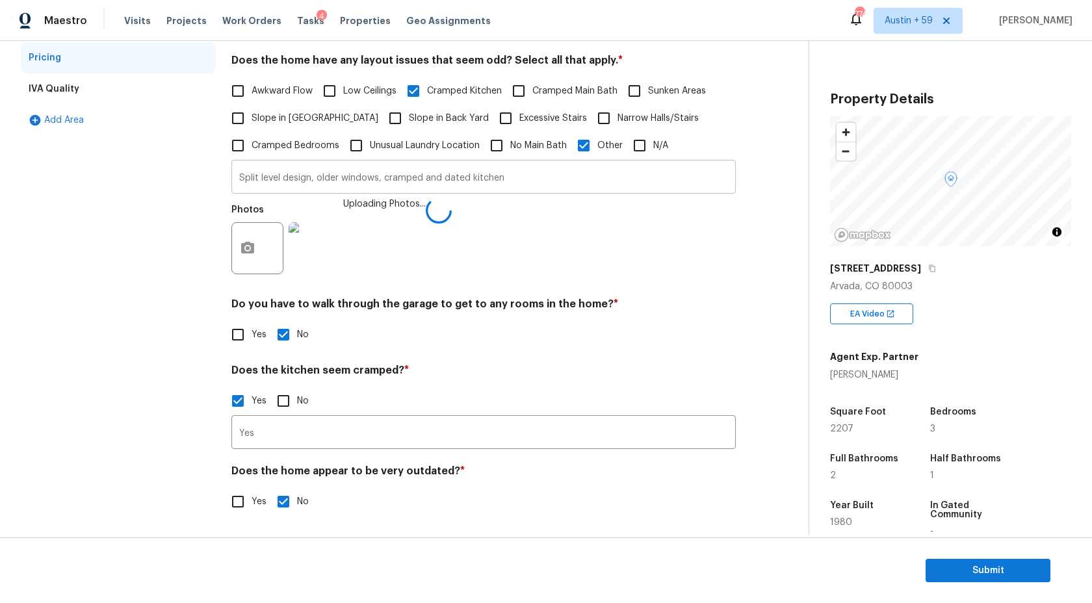
click at [524, 181] on input "Split level design, older windows, cramped and dated kitchen" at bounding box center [483, 178] width 504 height 31
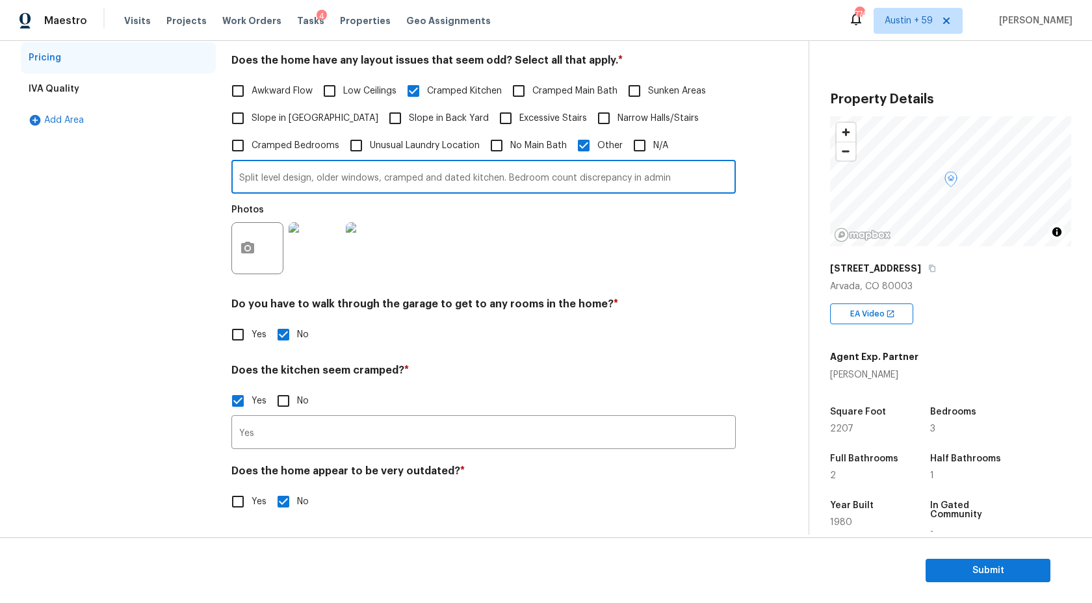
drag, startPoint x: 507, startPoint y: 177, endPoint x: 758, endPoint y: 177, distance: 251.5
click at [752, 177] on div "Interior Plumbing Roof Pricing IVA Quality Add Area Pricing Does the home have …" at bounding box center [399, 240] width 756 height 582
type input "Split level design, older windows, cramped and dated kitchen. Bedroom count dis…"
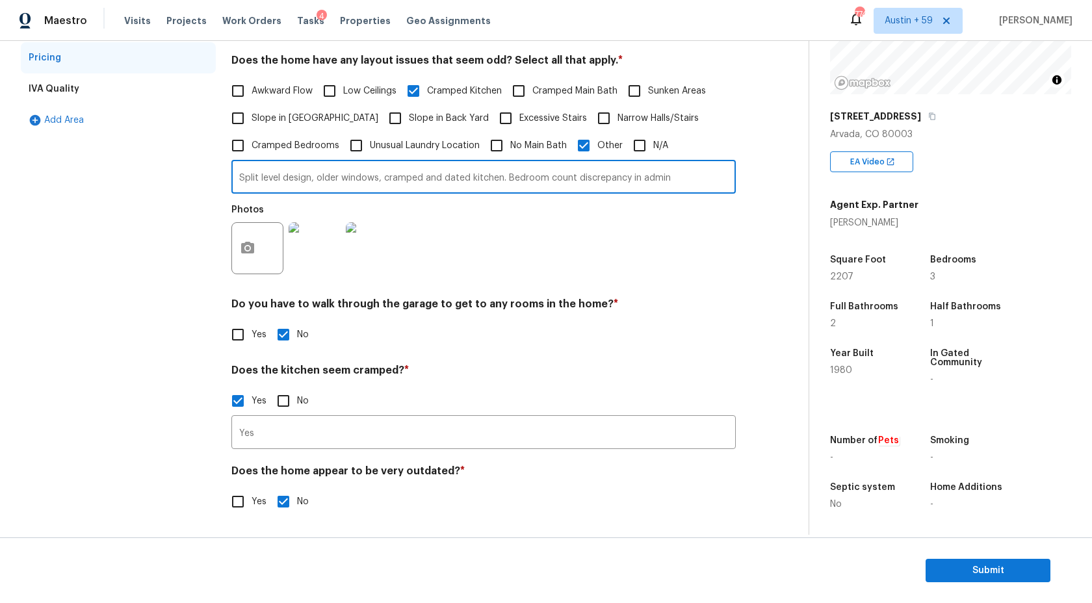
scroll to position [0, 0]
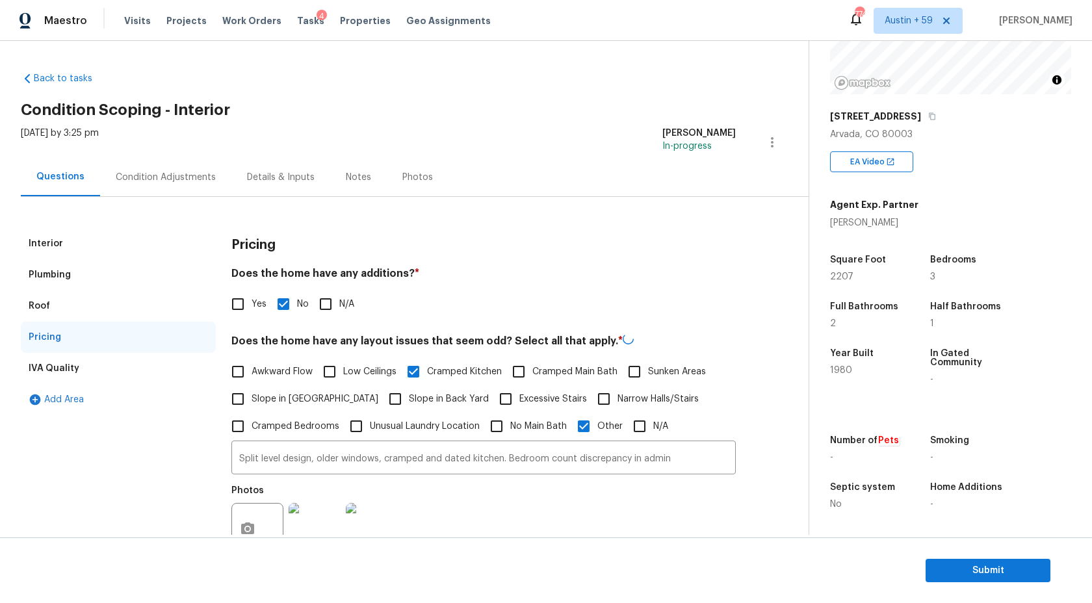
click at [140, 164] on div "Condition Adjustments" at bounding box center [165, 177] width 131 height 38
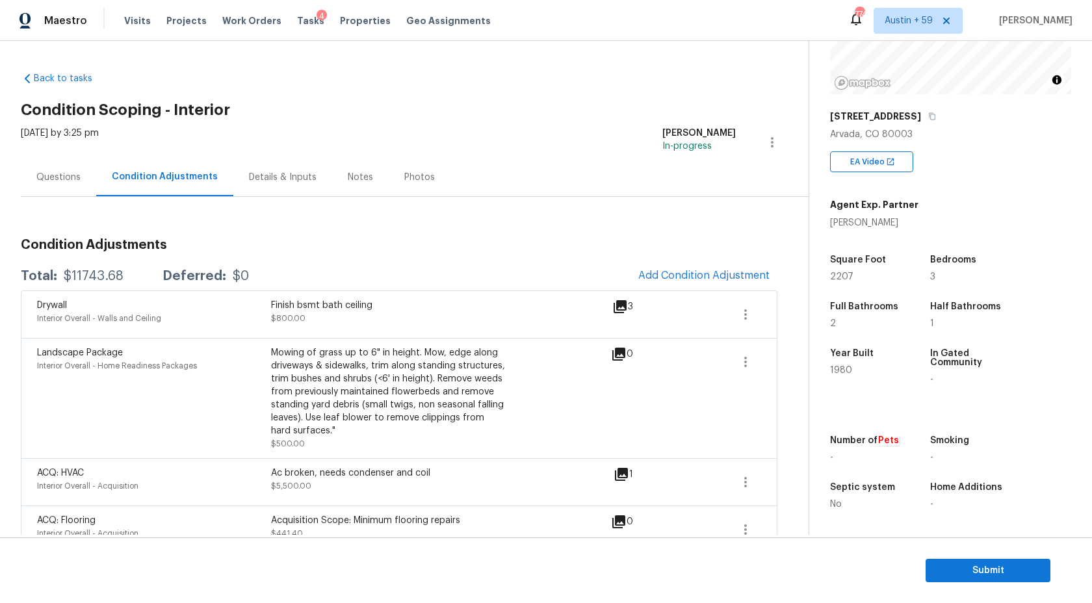
click at [79, 277] on div "$11743.68" at bounding box center [94, 276] width 60 height 13
copy div "$11743.68"
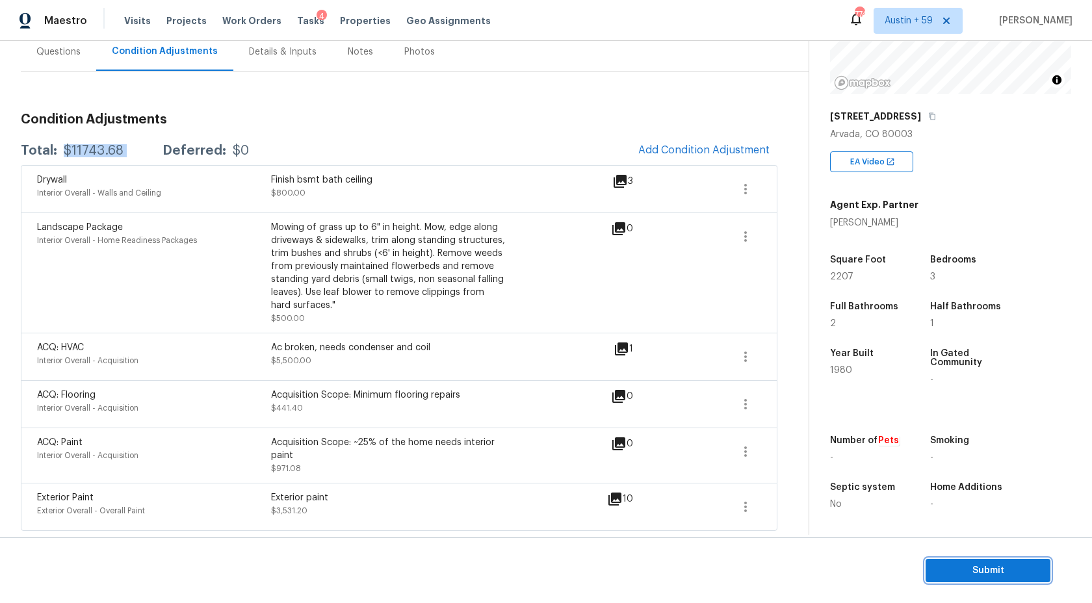
click at [947, 572] on span "Submit" at bounding box center [988, 571] width 104 height 16
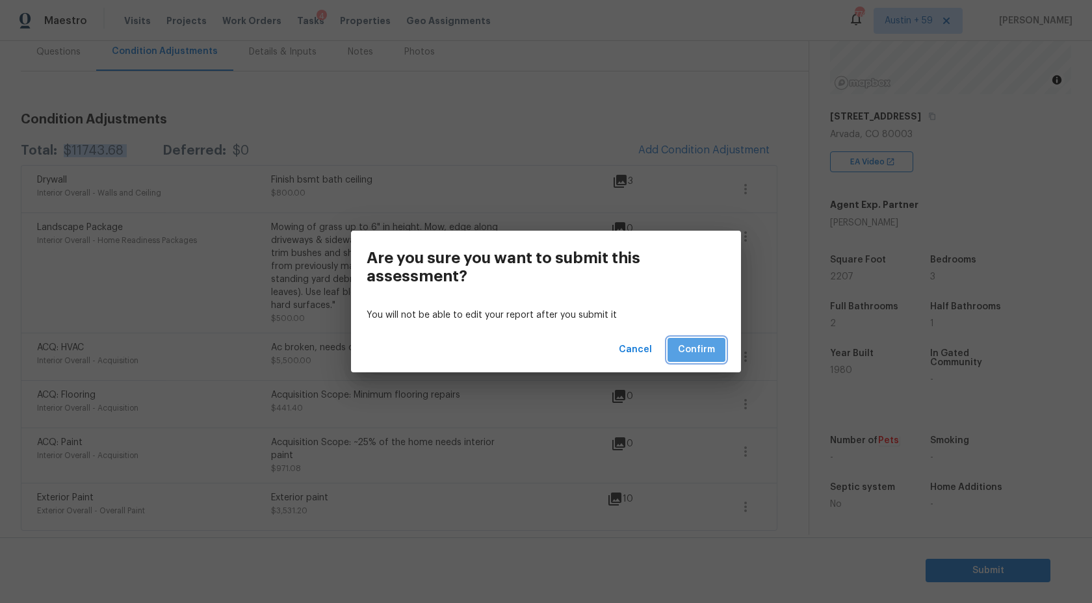
click at [712, 353] on span "Confirm" at bounding box center [696, 350] width 37 height 16
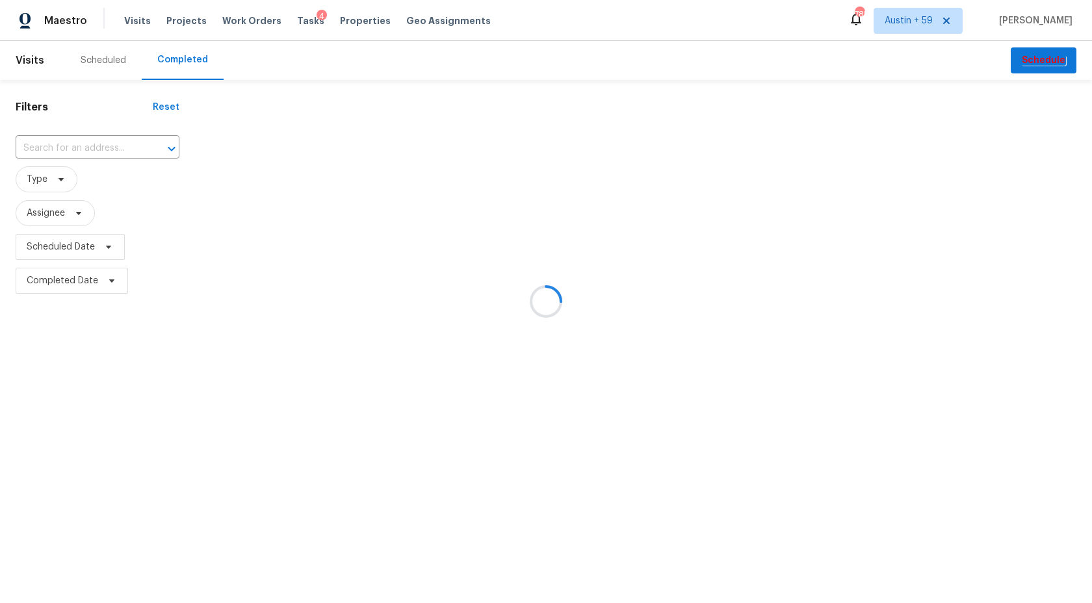
click at [119, 148] on div at bounding box center [546, 301] width 1092 height 603
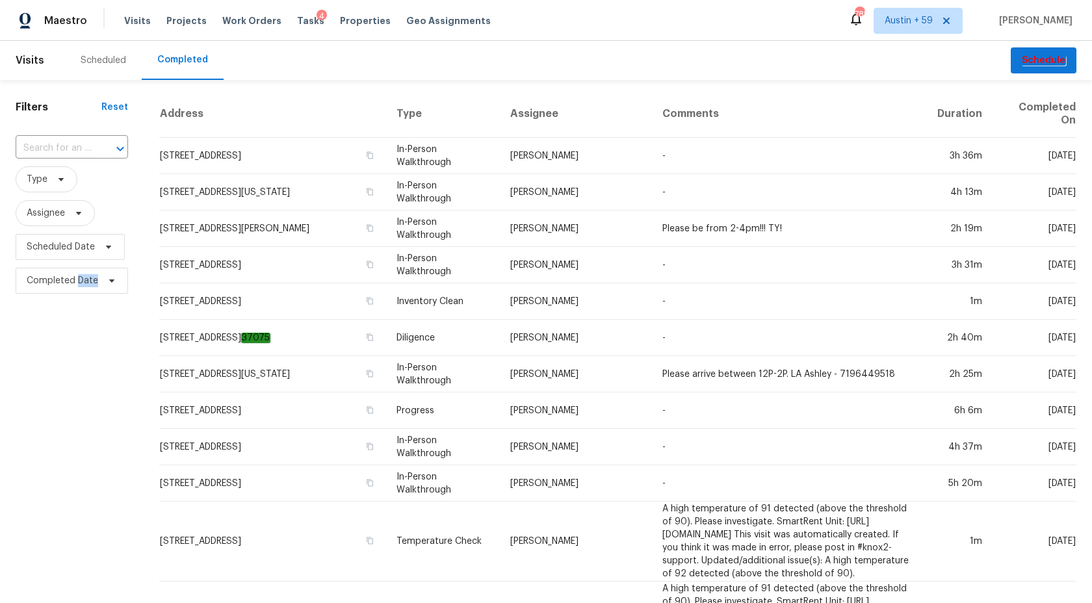
click at [119, 148] on icon "Open" at bounding box center [120, 149] width 16 height 16
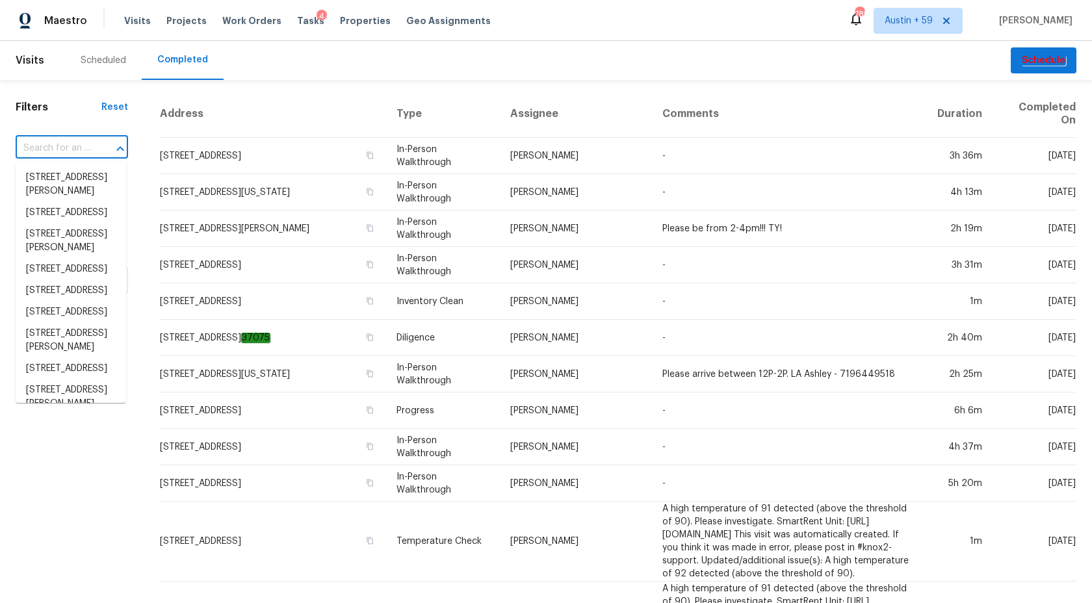
paste input "7586 Chase St, Arvada, CO 80003"
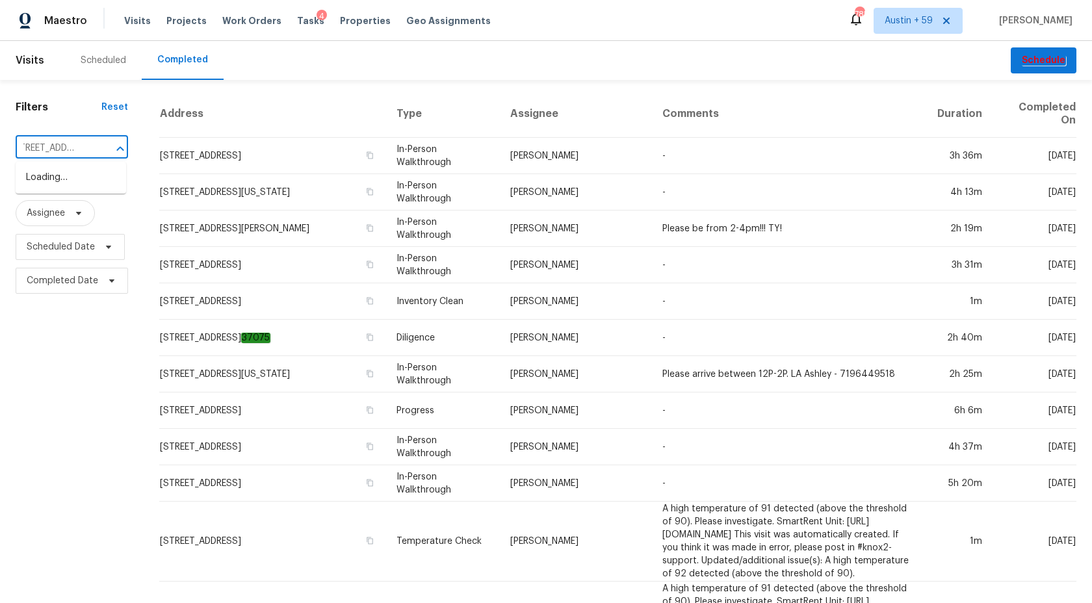
type input "7586 Chase St, Arvada, CO 80003"
click at [105, 181] on li "7586 Chase St, Arvada, CO 80003" at bounding box center [71, 177] width 110 height 21
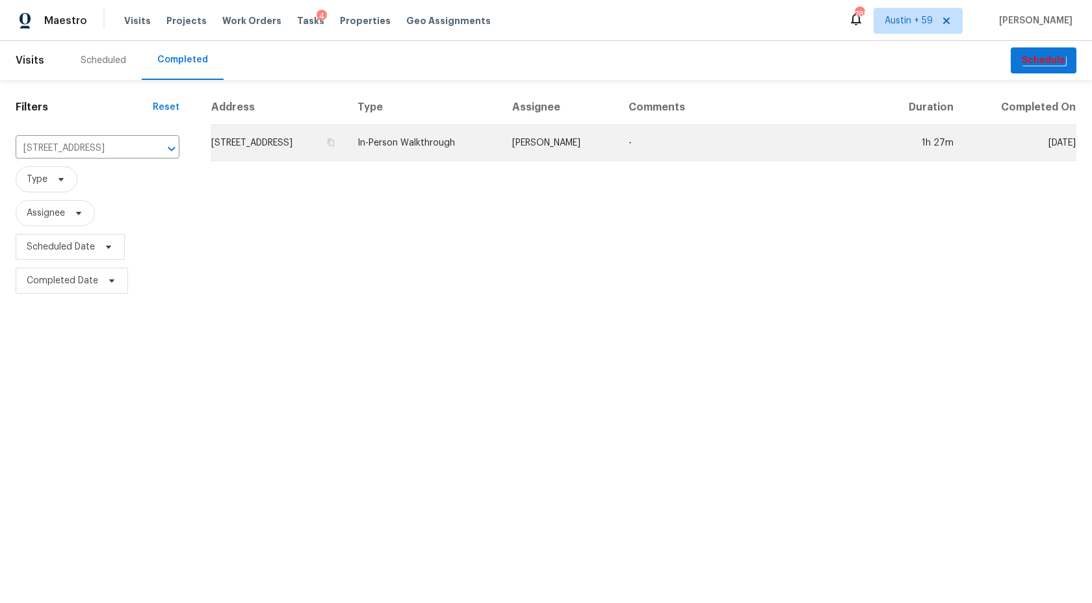
click at [280, 153] on td "7586 Chase St, Arvada, CO 80003" at bounding box center [279, 143] width 136 height 36
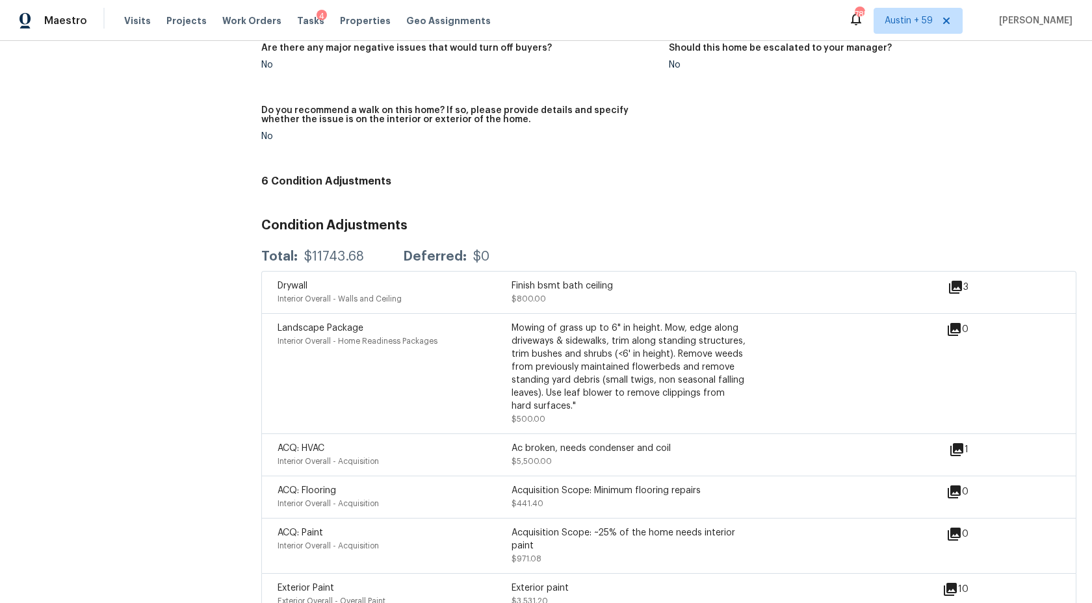
scroll to position [3265, 0]
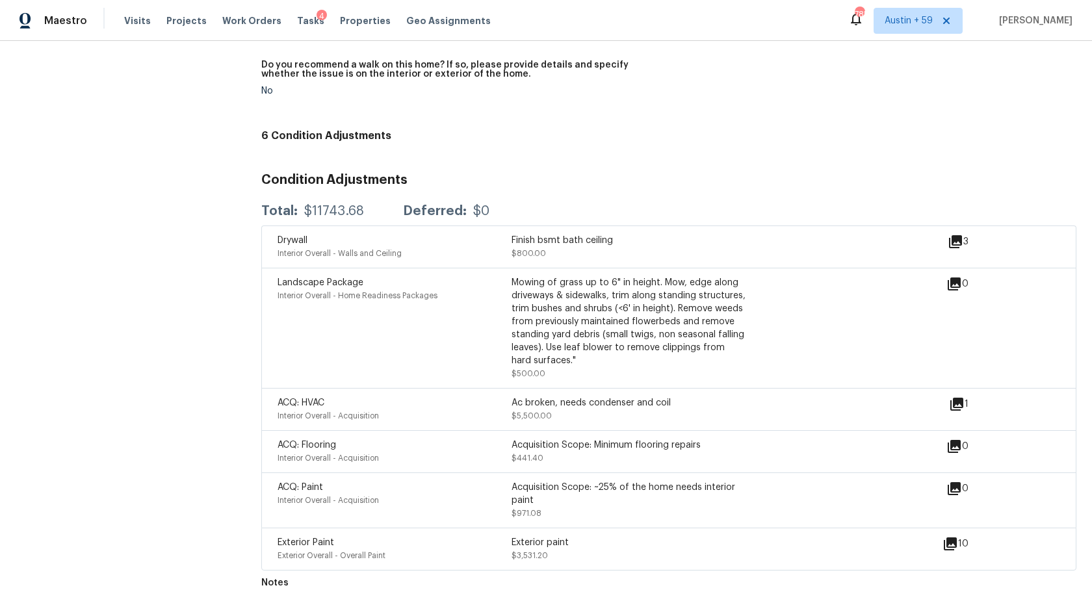
click at [594, 535] on div "Exterior Paint Exterior Overall - Overall Paint Exterior paint $3,531.20 10" at bounding box center [668, 549] width 815 height 43
click at [587, 491] on div "Acquisition Scope: ~25% of the home needs interior paint" at bounding box center [628, 494] width 234 height 26
click at [587, 437] on div "ACQ: Flooring Interior Overall - Acquisition Acquisition Scope: Minimum floorin…" at bounding box center [668, 451] width 815 height 42
click at [587, 357] on div "Mowing of grass up to 6" in height. Mow, edge along driveways & sidewalks, trim…" at bounding box center [628, 321] width 234 height 91
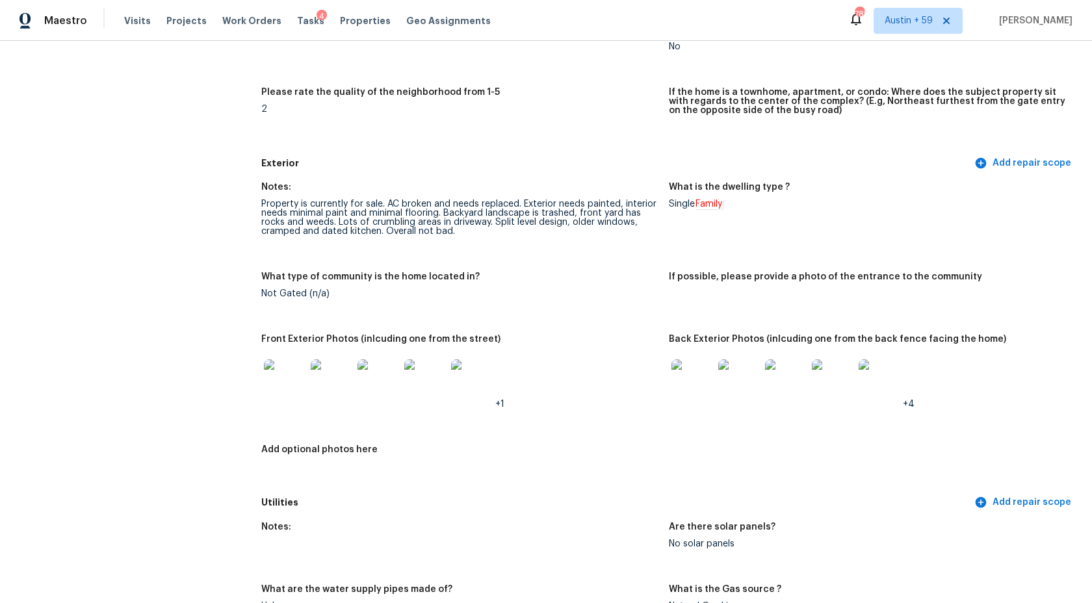
scroll to position [334, 0]
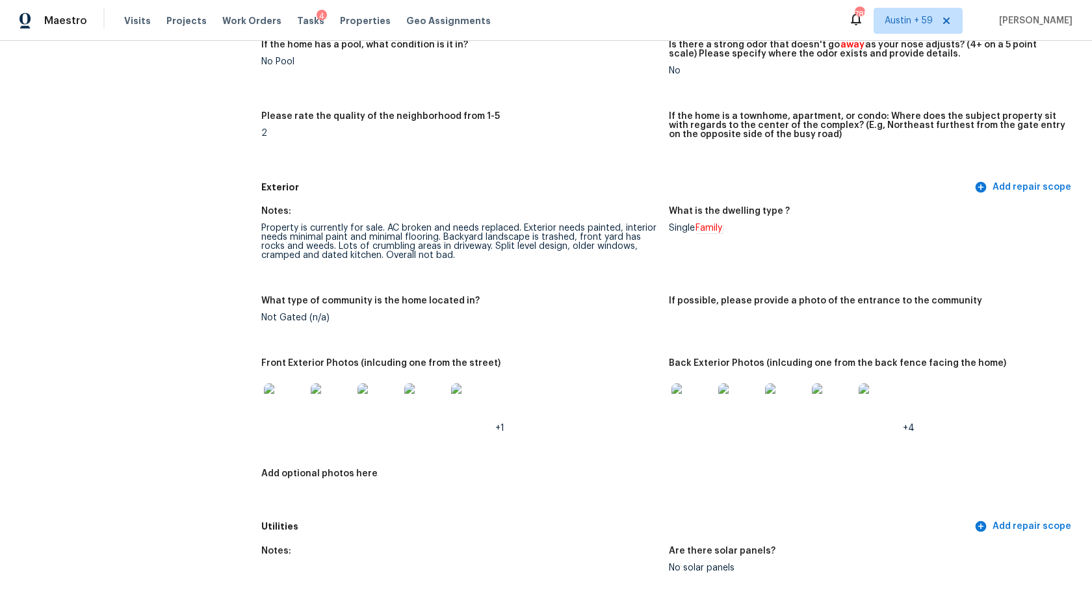
click at [475, 218] on div "Notes:" at bounding box center [459, 215] width 397 height 17
click at [470, 235] on div "Property is currently for sale. AC broken and needs replaced. Exterior needs pa…" at bounding box center [459, 242] width 397 height 36
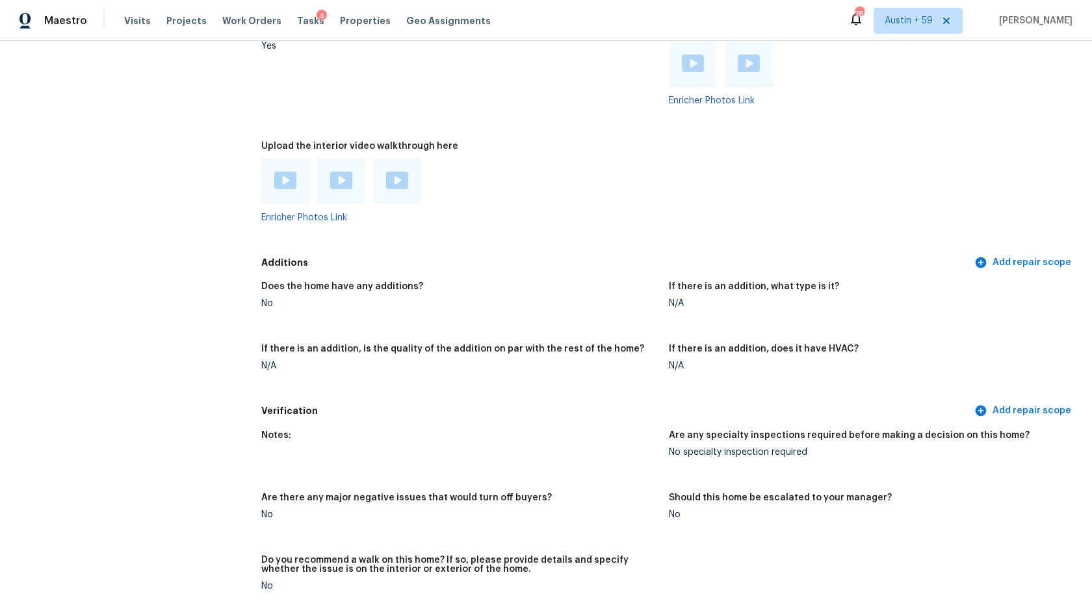
scroll to position [3265, 0]
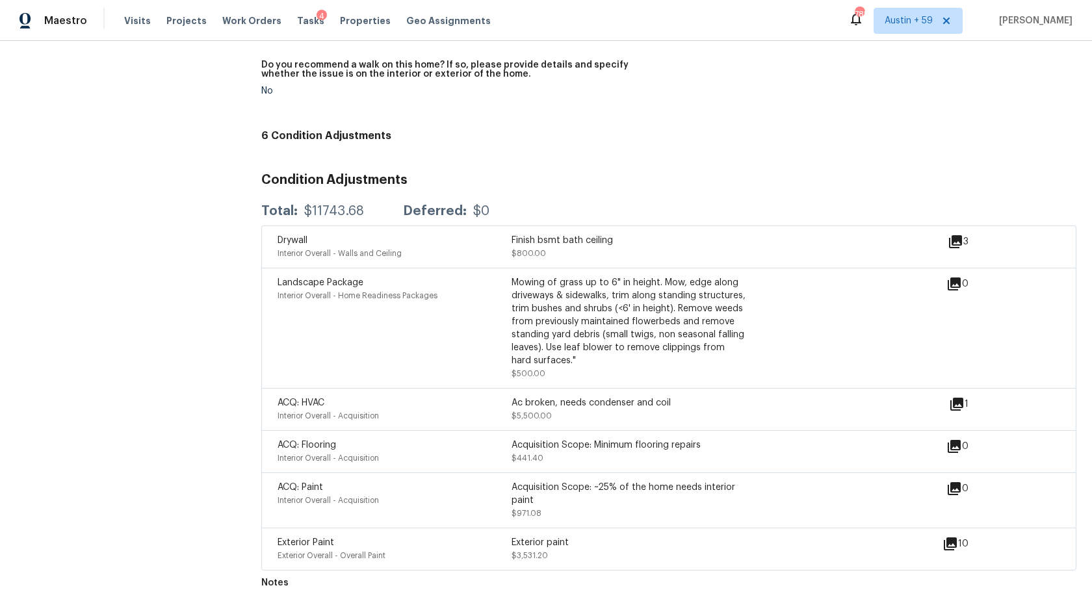
click at [585, 413] on div "Ac broken, needs condenser and coil $5,500.00" at bounding box center [628, 409] width 234 height 26
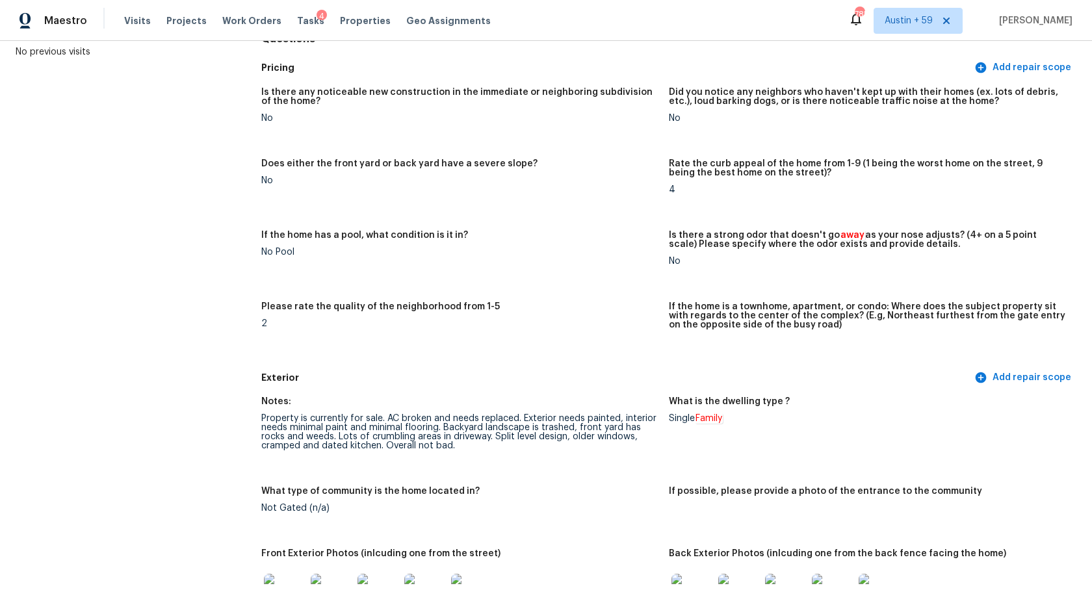
scroll to position [203, 0]
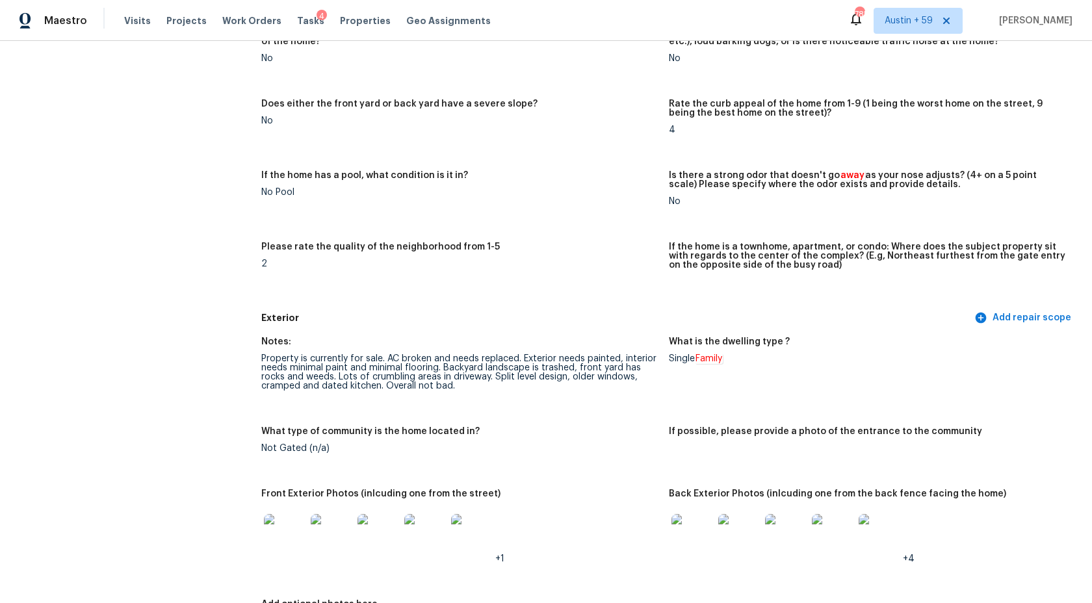
click at [549, 365] on div "Property is currently for sale. AC broken and needs replaced. Exterior needs pa…" at bounding box center [459, 372] width 397 height 36
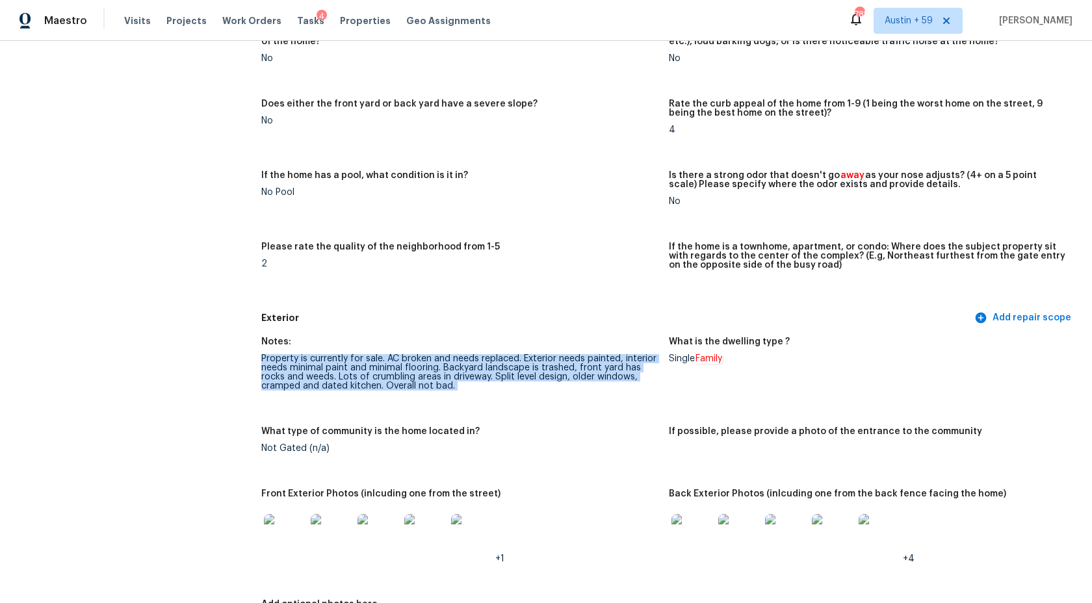
click at [549, 365] on div "Property is currently for sale. AC broken and needs replaced. Exterior needs pa…" at bounding box center [459, 372] width 397 height 36
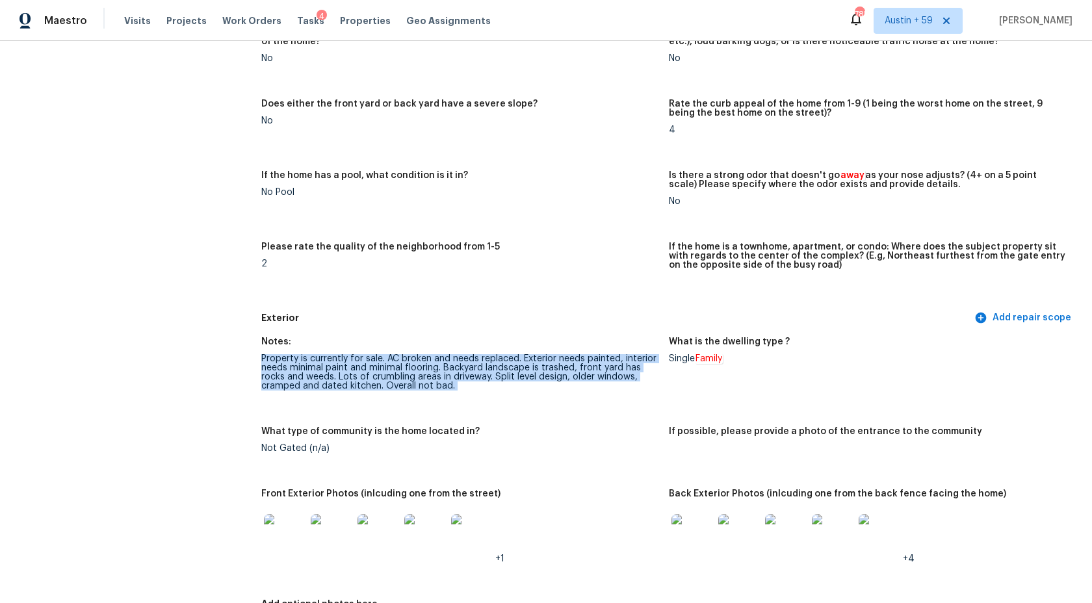
click at [548, 396] on figure "Notes: Property is currently for sale. AC broken and needs replaced. Exterior n…" at bounding box center [464, 374] width 407 height 74
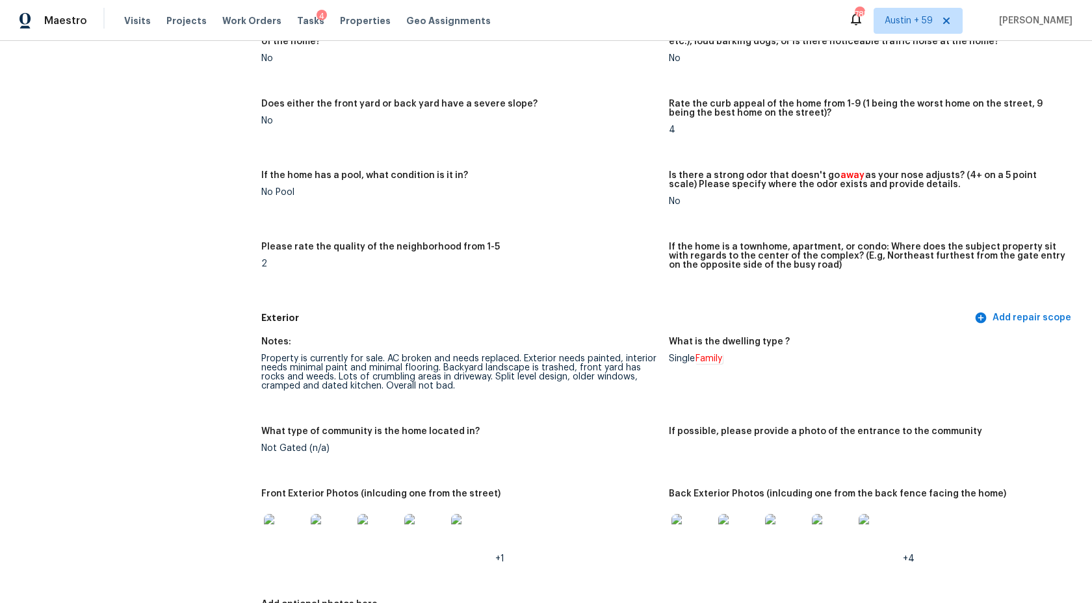
click at [548, 396] on figure "Notes: Property is currently for sale. AC broken and needs replaced. Exterior n…" at bounding box center [464, 374] width 407 height 74
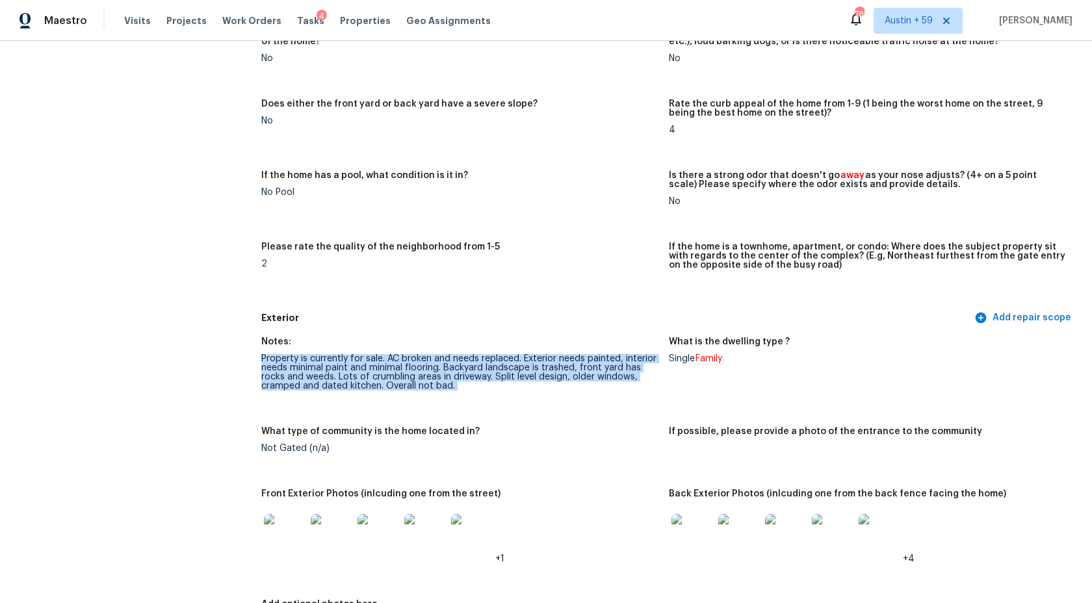
click at [548, 396] on figure "Notes: Property is currently for sale. AC broken and needs replaced. Exterior n…" at bounding box center [464, 374] width 407 height 74
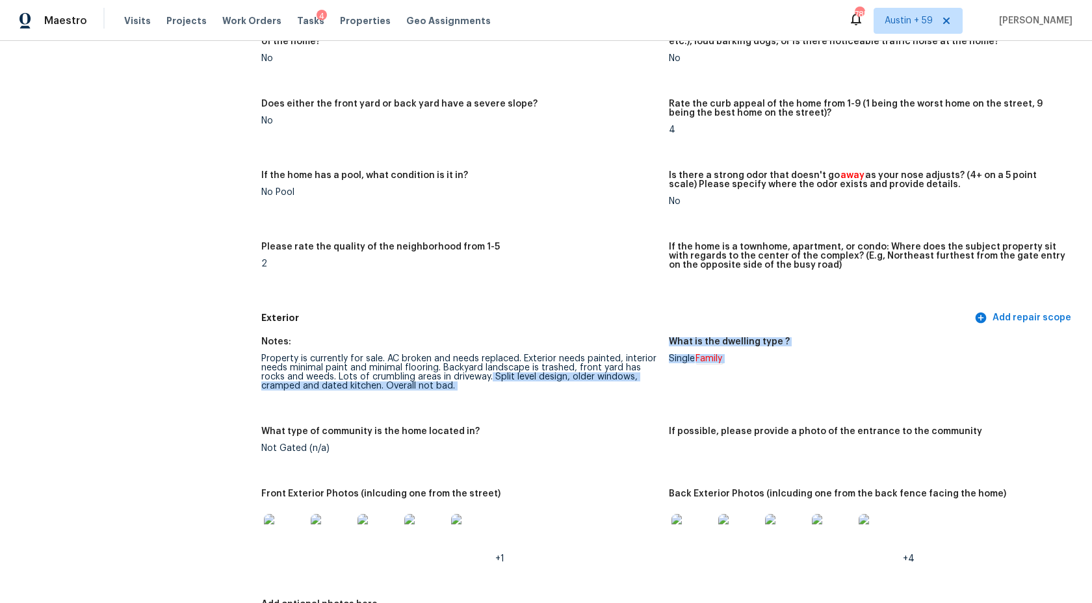
drag, startPoint x: 491, startPoint y: 374, endPoint x: 567, endPoint y: 426, distance: 91.7
click at [567, 426] on div "Notes: Property is currently for sale. AC broken and needs replaced. Exterior n…" at bounding box center [668, 487] width 815 height 316
click at [565, 409] on figure "Notes: Property is currently for sale. AC broken and needs replaced. Exterior n…" at bounding box center [464, 374] width 407 height 74
drag, startPoint x: 493, startPoint y: 375, endPoint x: 378, endPoint y: 386, distance: 114.9
click at [378, 386] on div "Property is currently for sale. AC broken and needs replaced. Exterior needs pa…" at bounding box center [459, 372] width 397 height 36
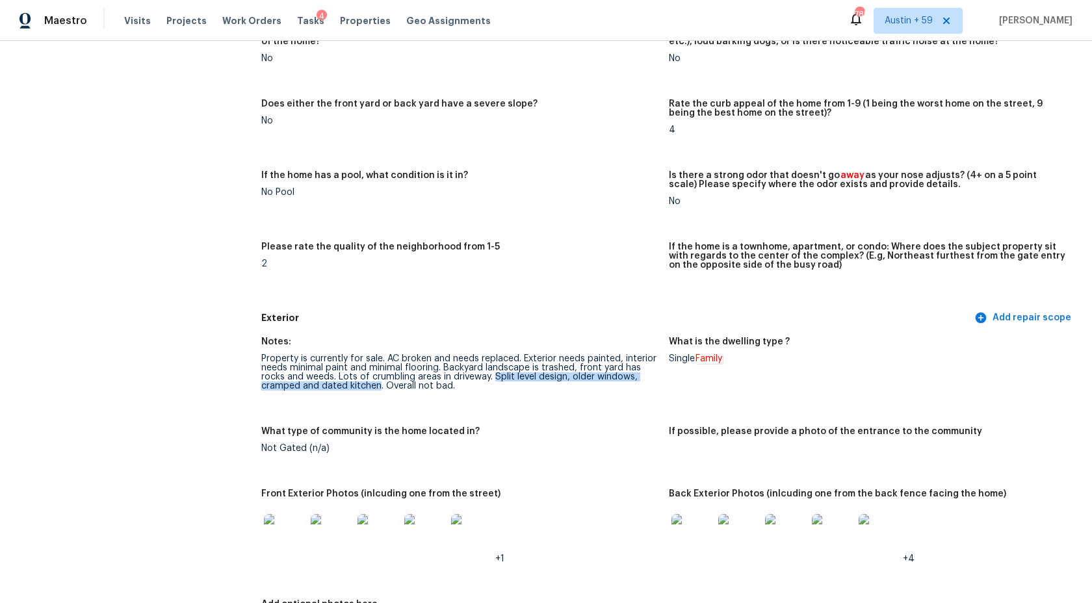
copy div "Split level design, older windows, cramped and dated kitchen"
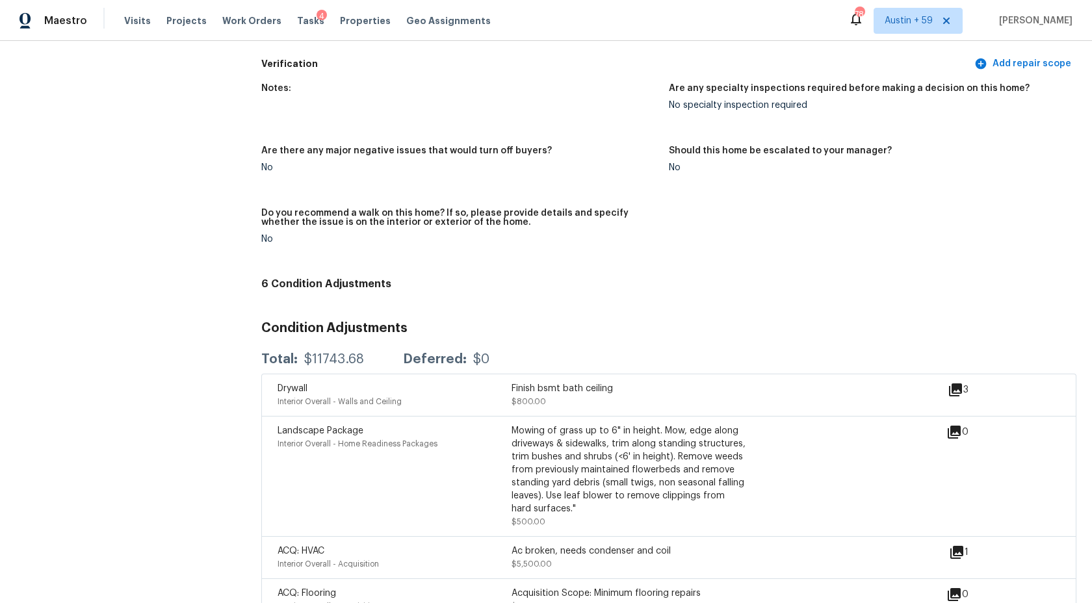
scroll to position [3265, 0]
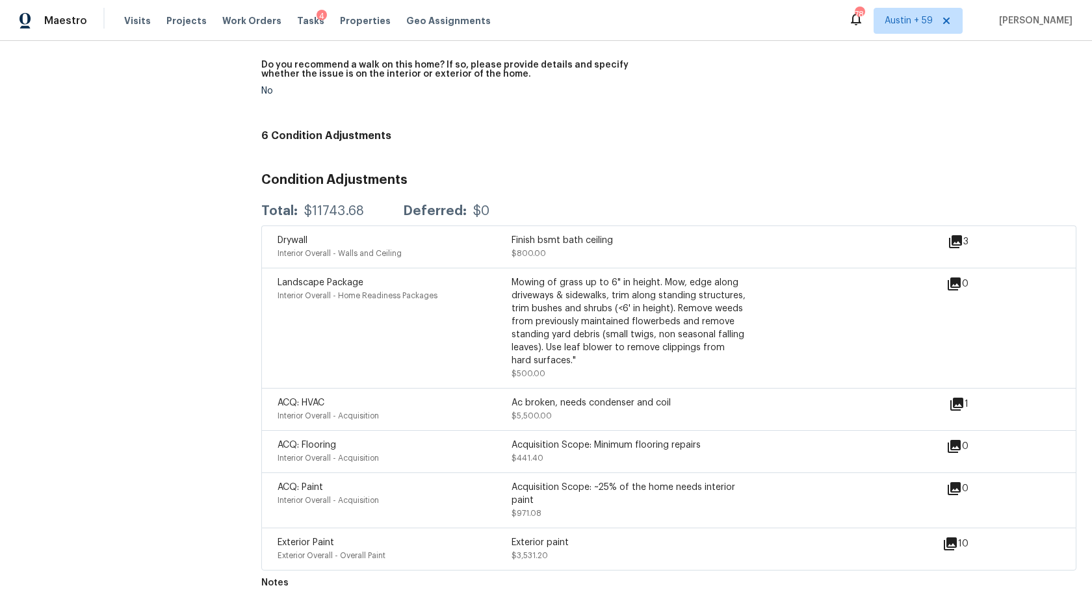
click at [956, 402] on icon at bounding box center [956, 404] width 13 height 13
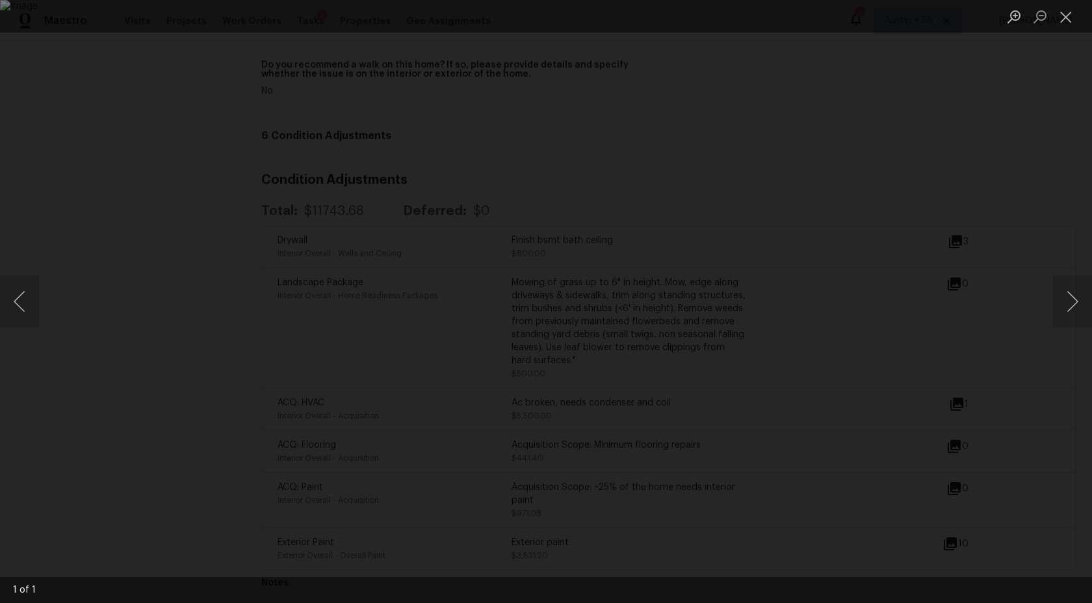
click at [1023, 176] on div "Lightbox" at bounding box center [546, 301] width 1092 height 603
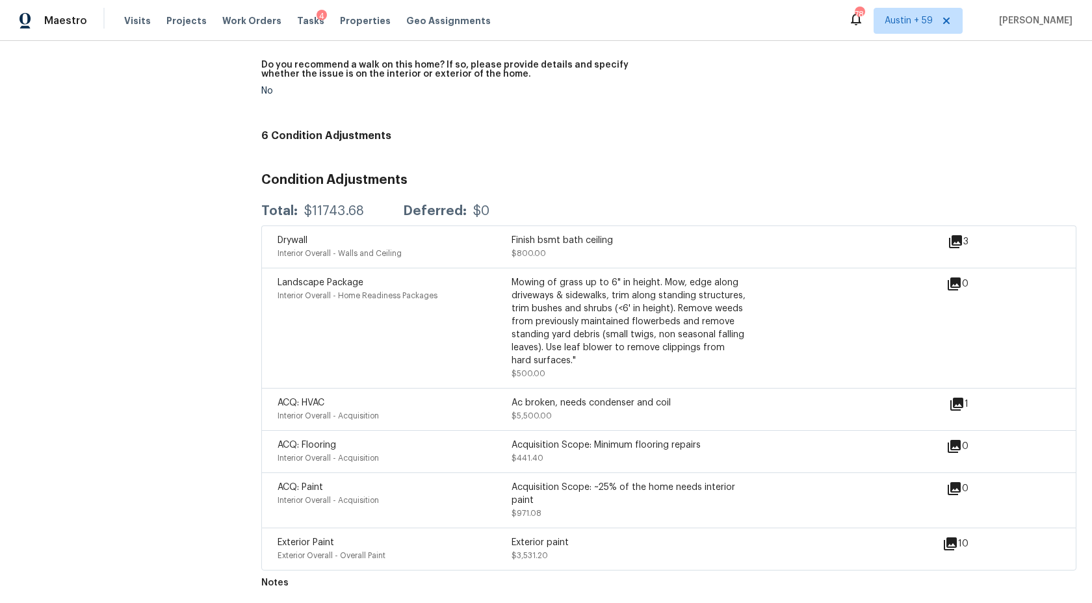
click at [960, 404] on icon at bounding box center [957, 404] width 16 height 16
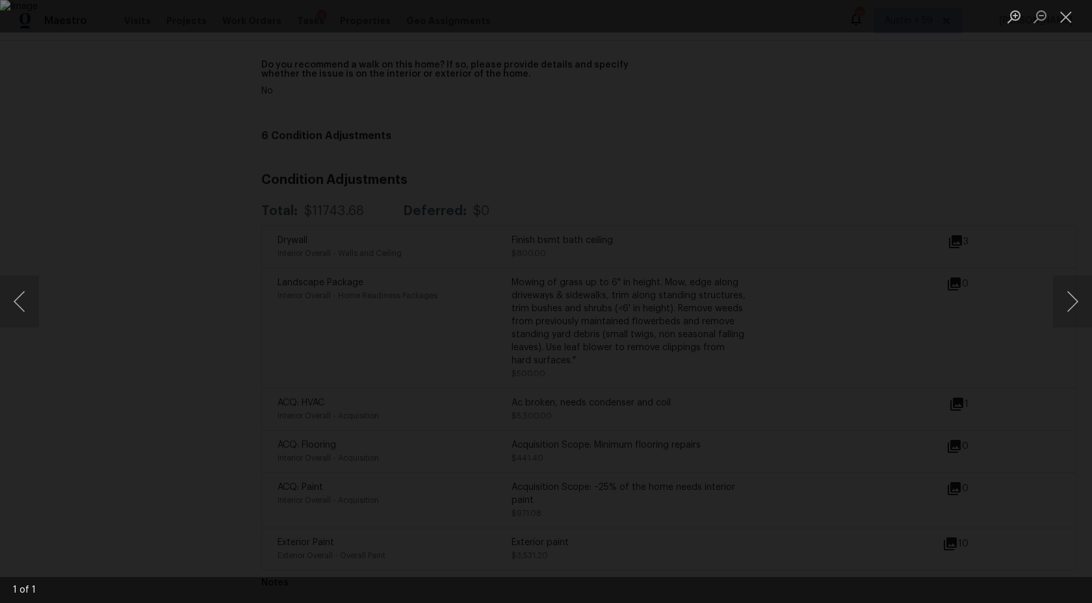
click at [973, 198] on div "Lightbox" at bounding box center [546, 301] width 1092 height 603
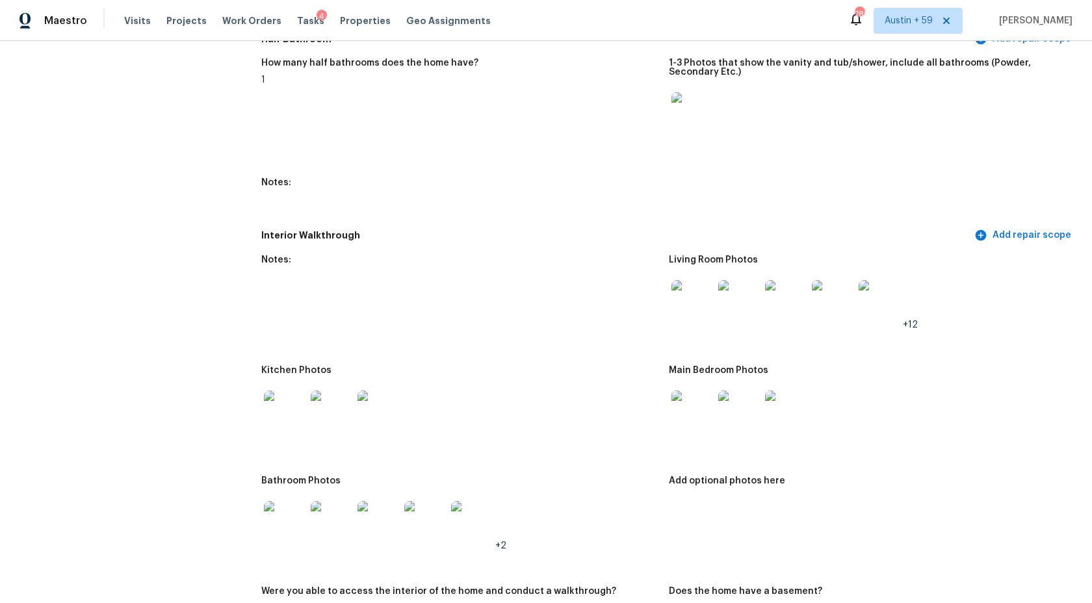
scroll to position [1536, 0]
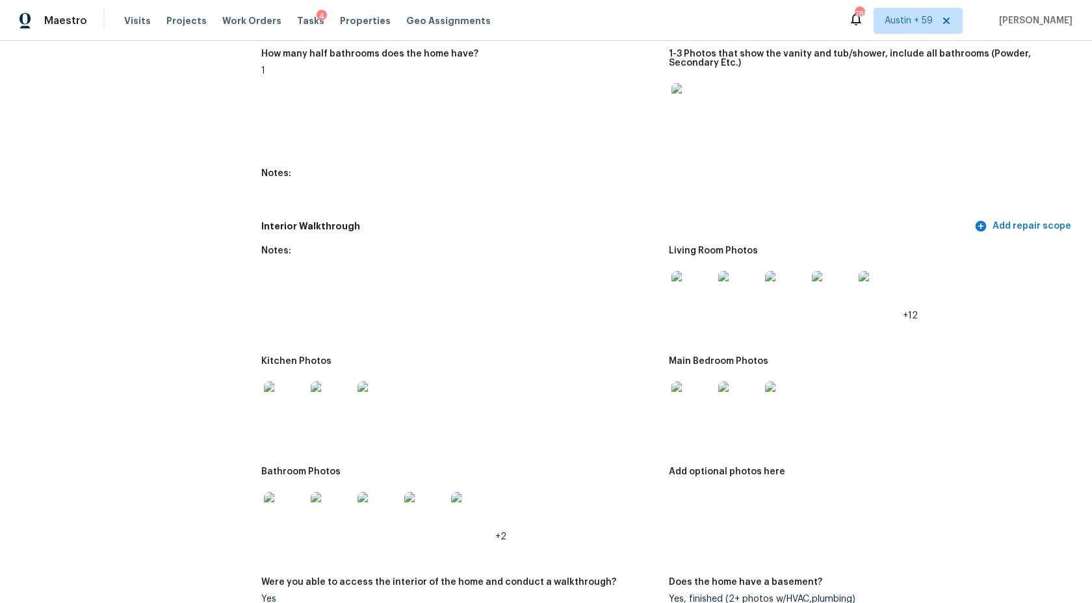
click at [734, 281] on img at bounding box center [739, 292] width 42 height 42
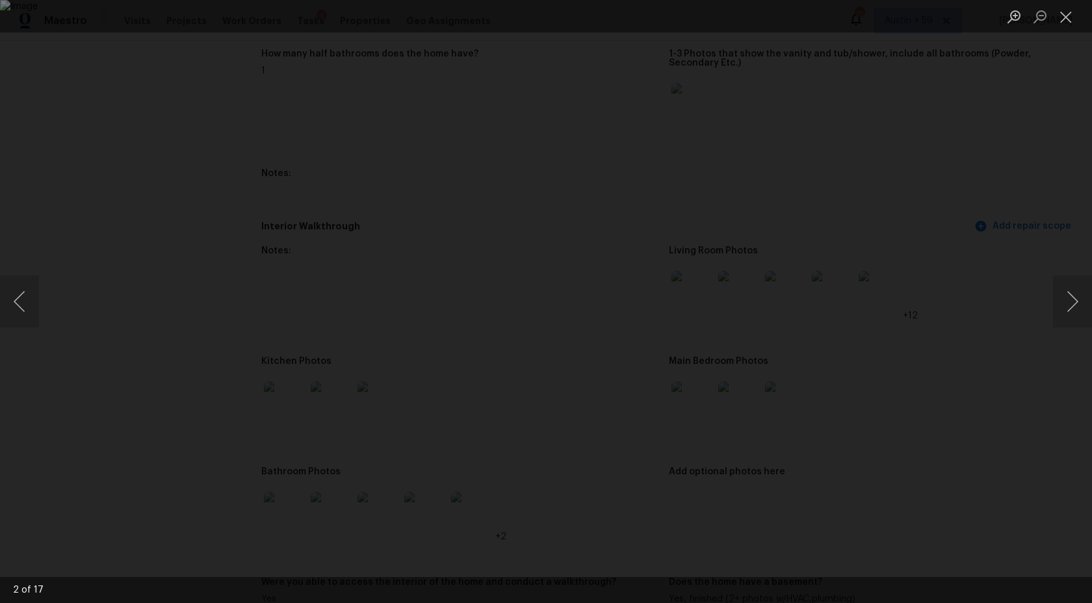
click at [951, 213] on div "Lightbox" at bounding box center [546, 301] width 1092 height 603
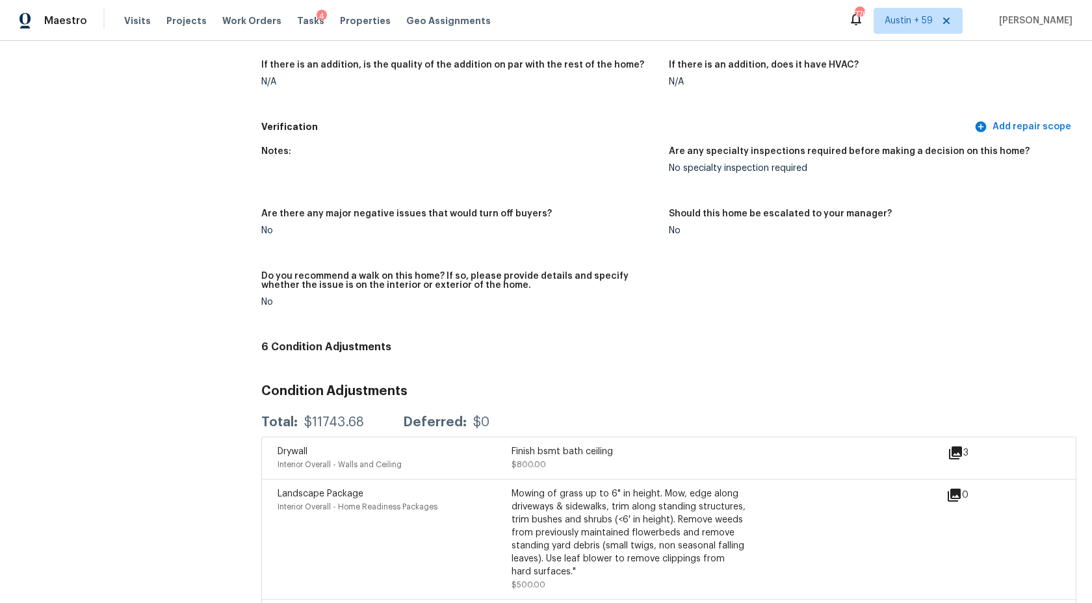
scroll to position [3265, 0]
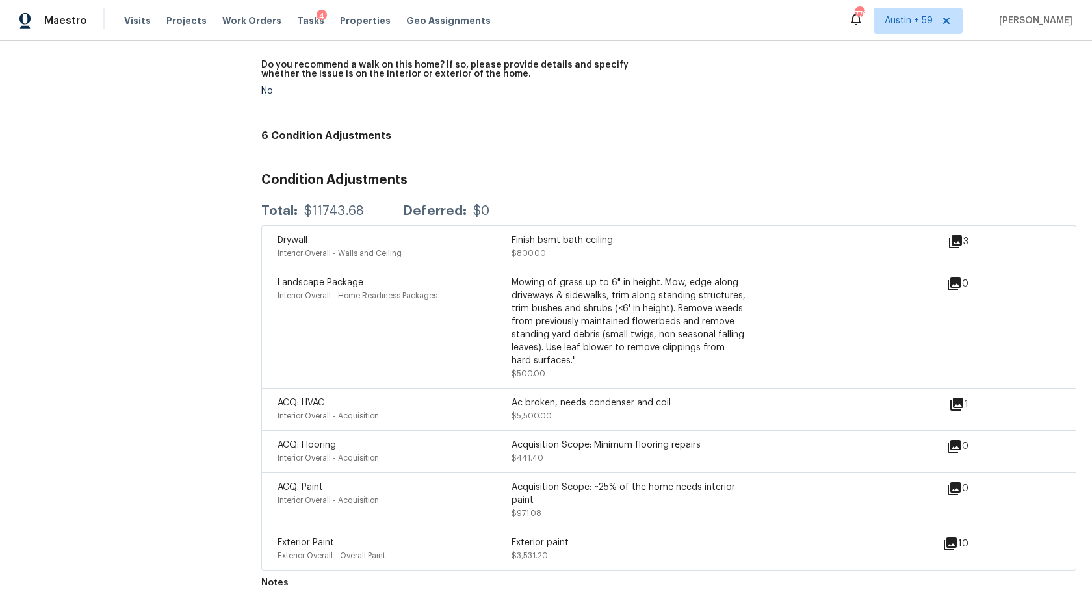
click at [556, 545] on div "Exterior paint" at bounding box center [628, 542] width 234 height 13
click at [556, 491] on div "Acquisition Scope: ~25% of the home needs interior paint" at bounding box center [628, 494] width 234 height 26
click at [555, 473] on div "ACQ: Paint Interior Overall - Acquisition Acquisition Scope: ~25% of the home n…" at bounding box center [668, 499] width 815 height 55
click at [558, 435] on div "ACQ: Flooring Interior Overall - Acquisition Acquisition Scope: Minimum floorin…" at bounding box center [668, 451] width 815 height 42
click at [594, 298] on div "Mowing of grass up to 6" in height. Mow, edge along driveways & sidewalks, trim…" at bounding box center [628, 321] width 234 height 91
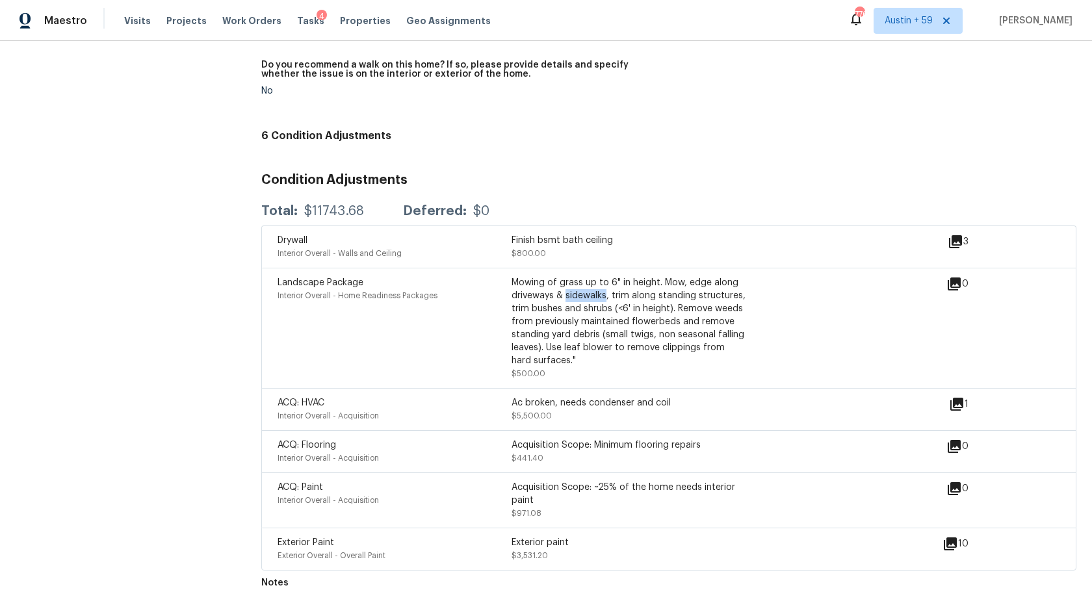
click at [594, 298] on div "Mowing of grass up to 6" in height. Mow, edge along driveways & sidewalks, trim…" at bounding box center [628, 321] width 234 height 91
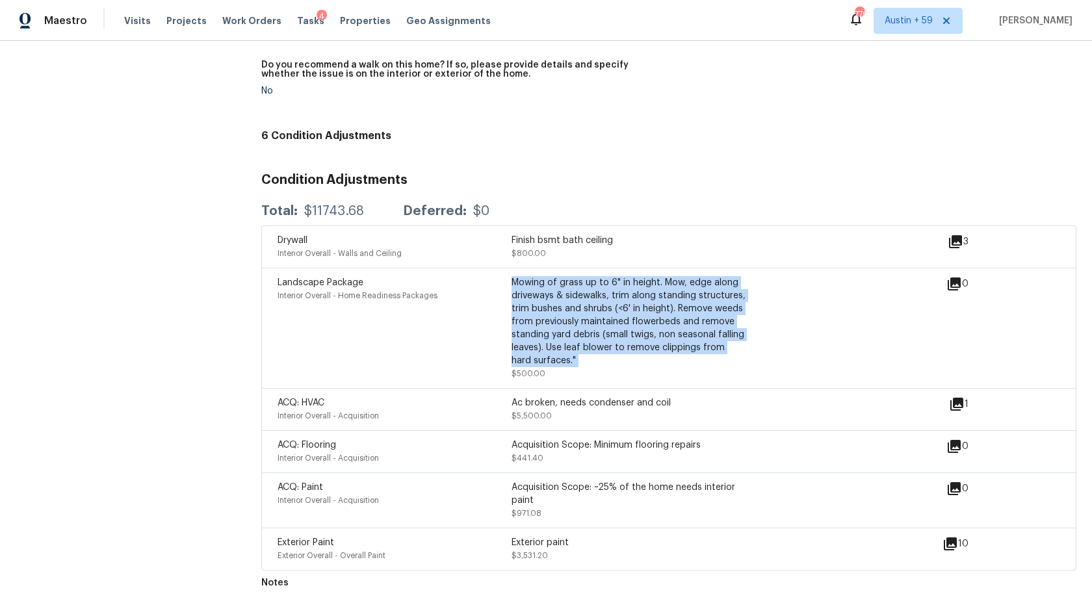
click at [594, 298] on div "Mowing of grass up to 6" in height. Mow, edge along driveways & sidewalks, trim…" at bounding box center [628, 321] width 234 height 91
click at [587, 240] on div "Finish bsmt bath ceiling" at bounding box center [628, 240] width 234 height 13
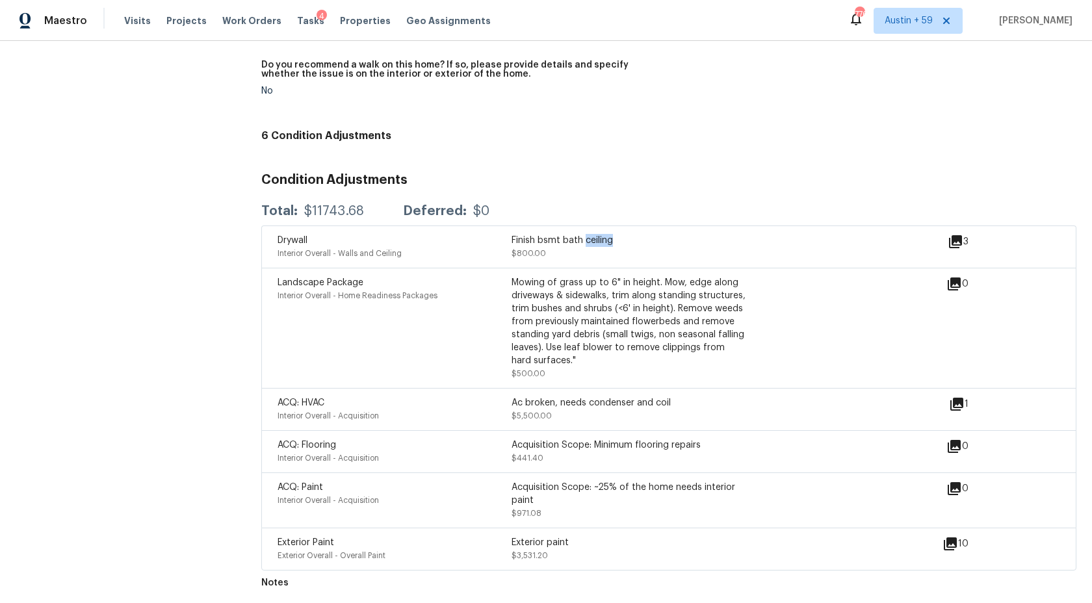
click at [587, 240] on div "Finish bsmt bath ceiling" at bounding box center [628, 240] width 234 height 13
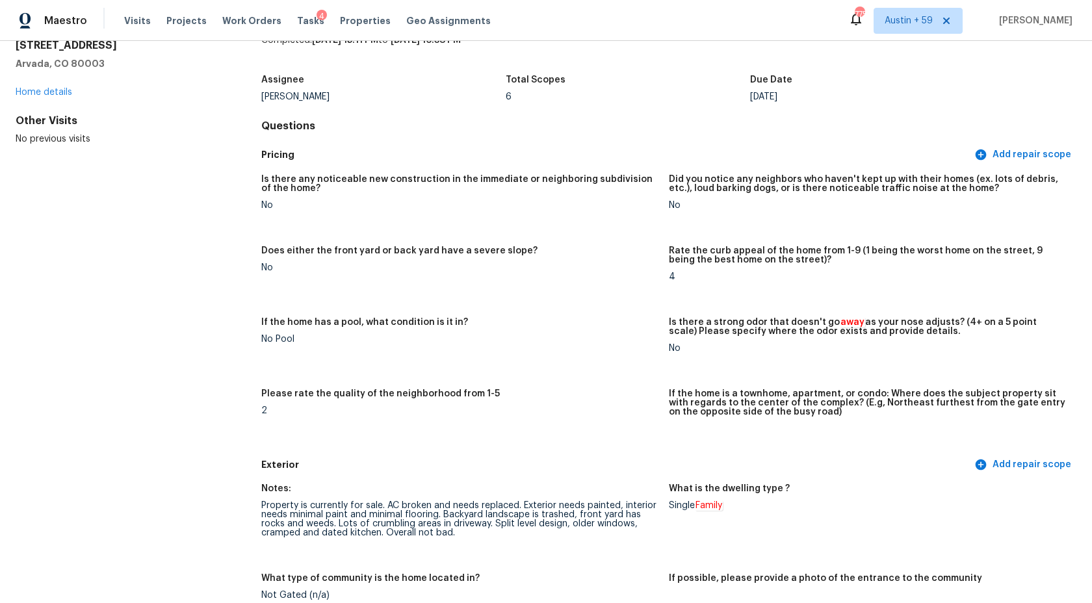
scroll to position [2208, 0]
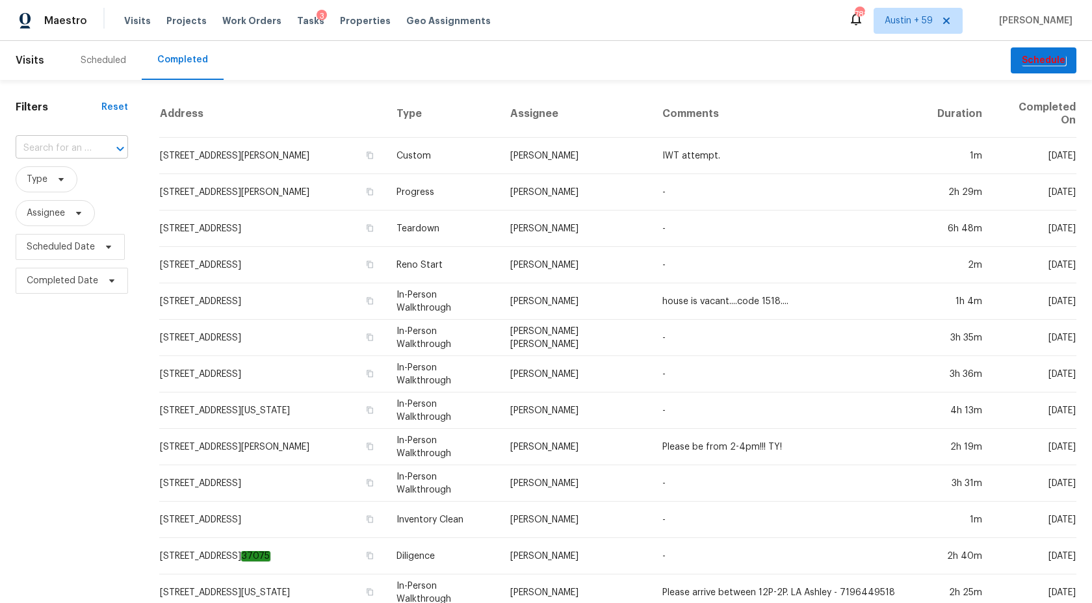
click at [74, 153] on input "text" at bounding box center [54, 148] width 76 height 20
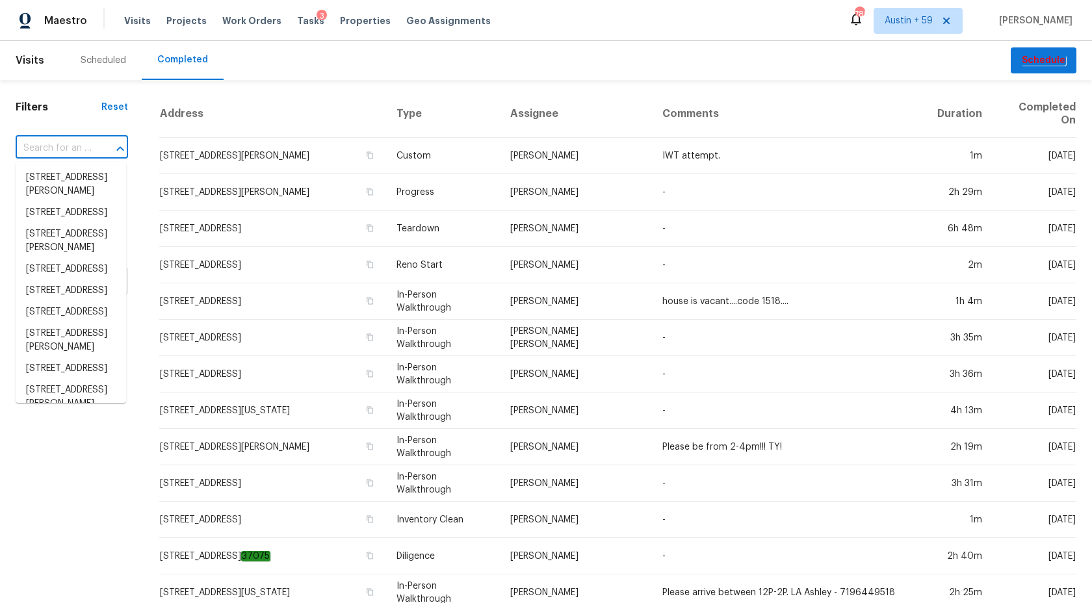
paste input "4005 S Pitkin Way, Aurora, CO 80013"
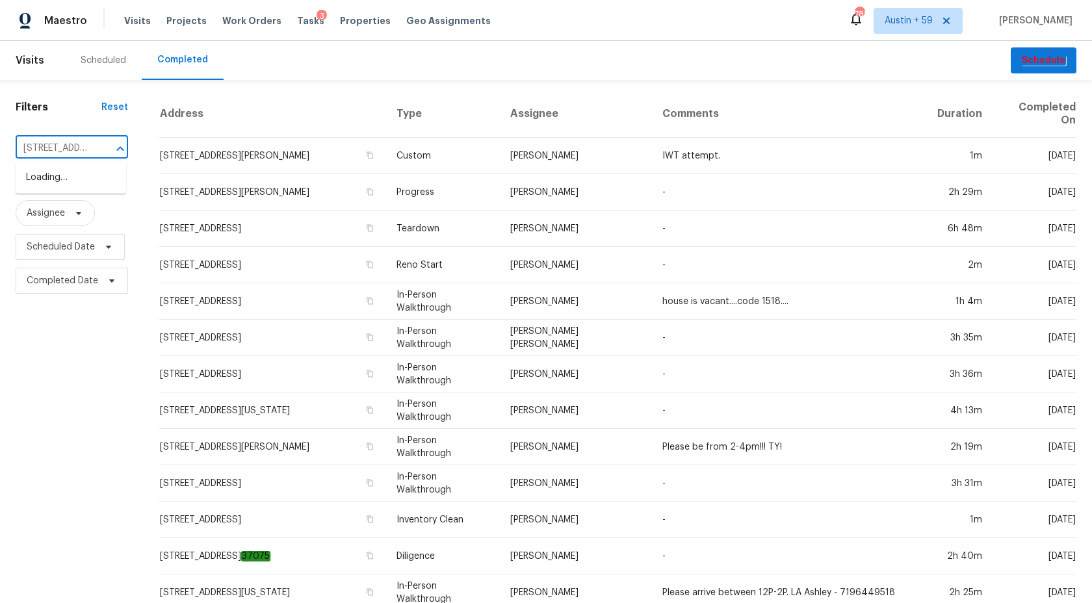
scroll to position [0, 92]
type input "4005 S Pitkin Way, Aurora, CO 80013"
click at [53, 185] on li "4005 S Pitkin Way, Aurora, CO 80013" at bounding box center [71, 177] width 110 height 21
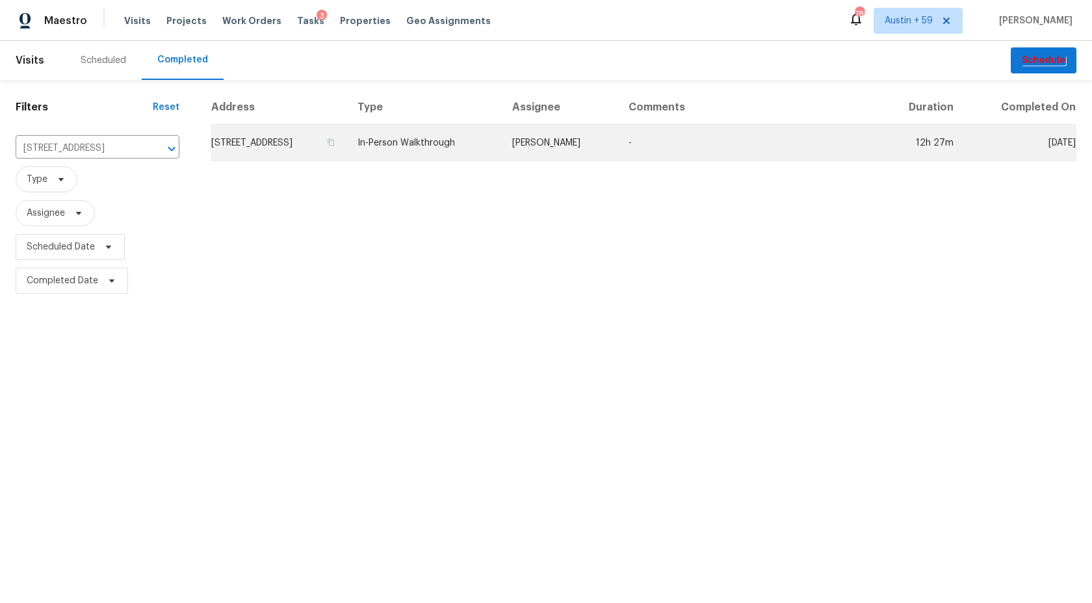
click at [274, 154] on td "4005 S Pitkin Way, Aurora, CO 80013" at bounding box center [279, 143] width 136 height 36
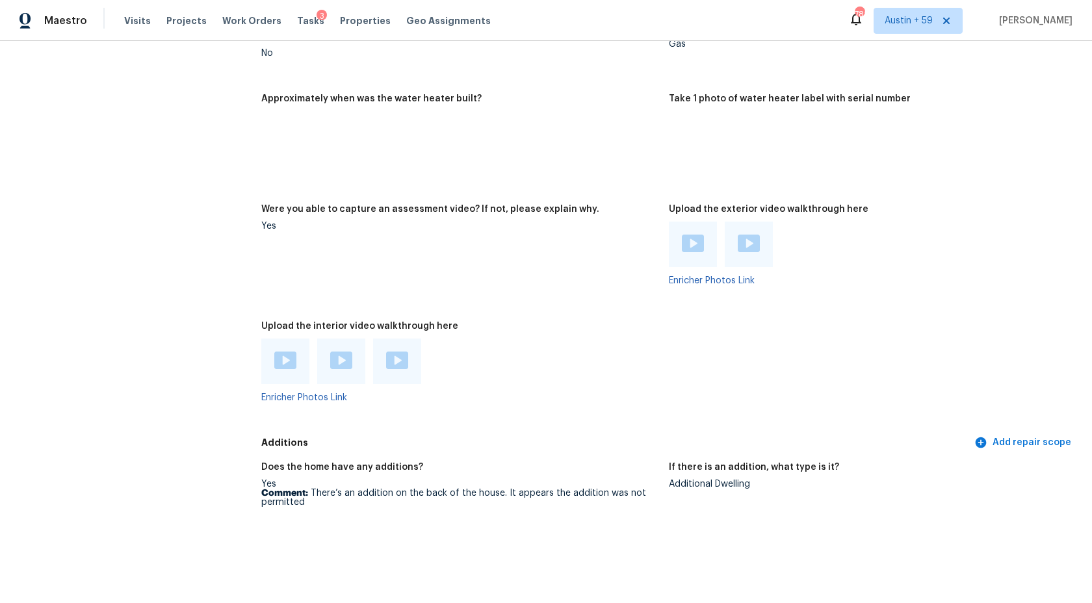
scroll to position [2755, 0]
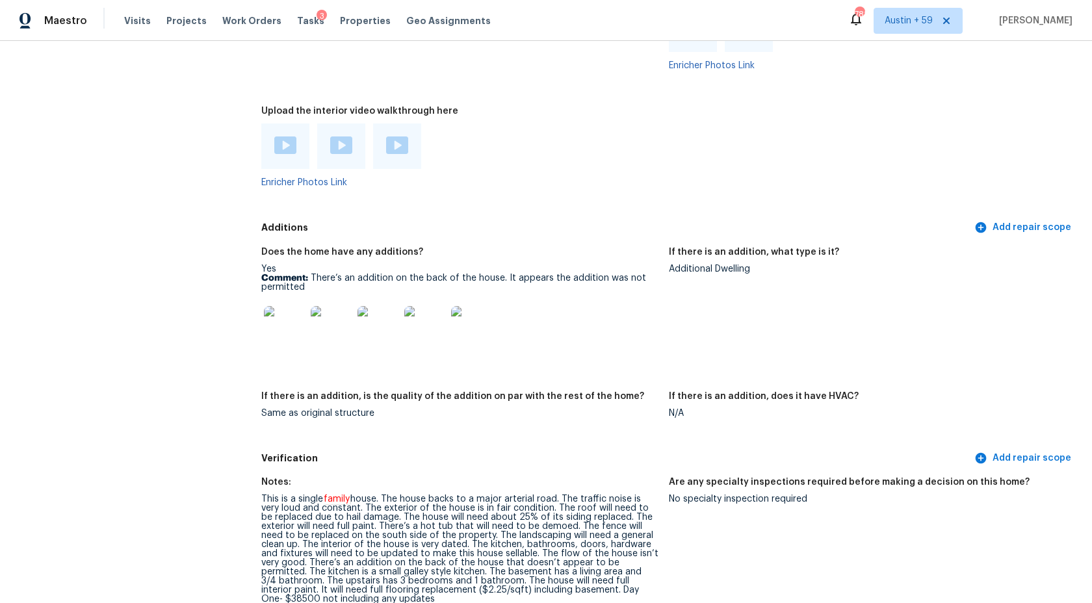
click at [289, 145] on img at bounding box center [285, 145] width 22 height 18
click at [346, 142] on img at bounding box center [341, 145] width 22 height 18
click at [398, 148] on img at bounding box center [397, 145] width 22 height 18
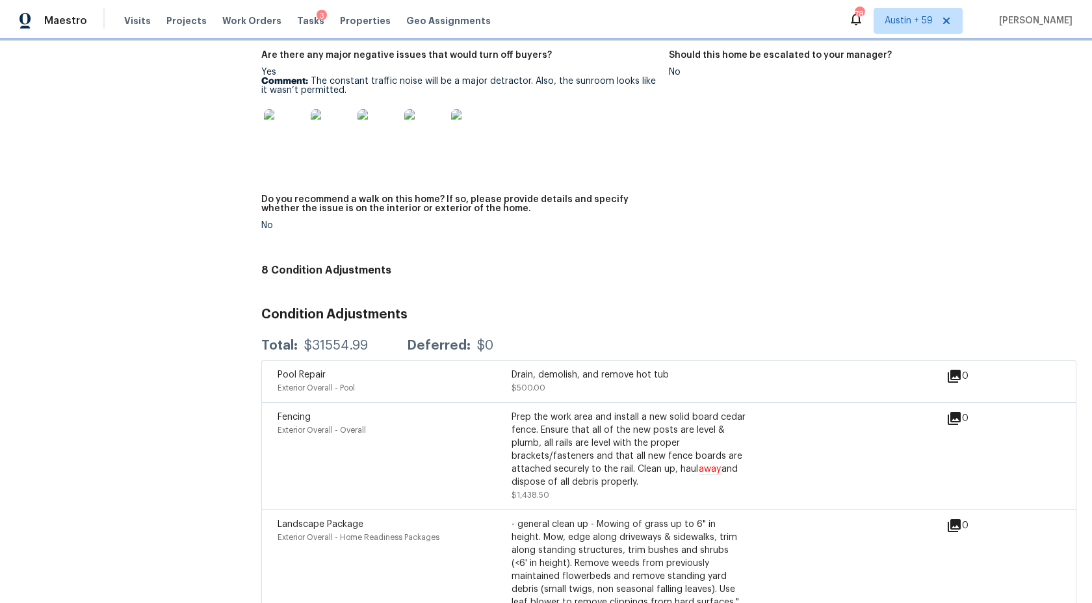
scroll to position [3129, 0]
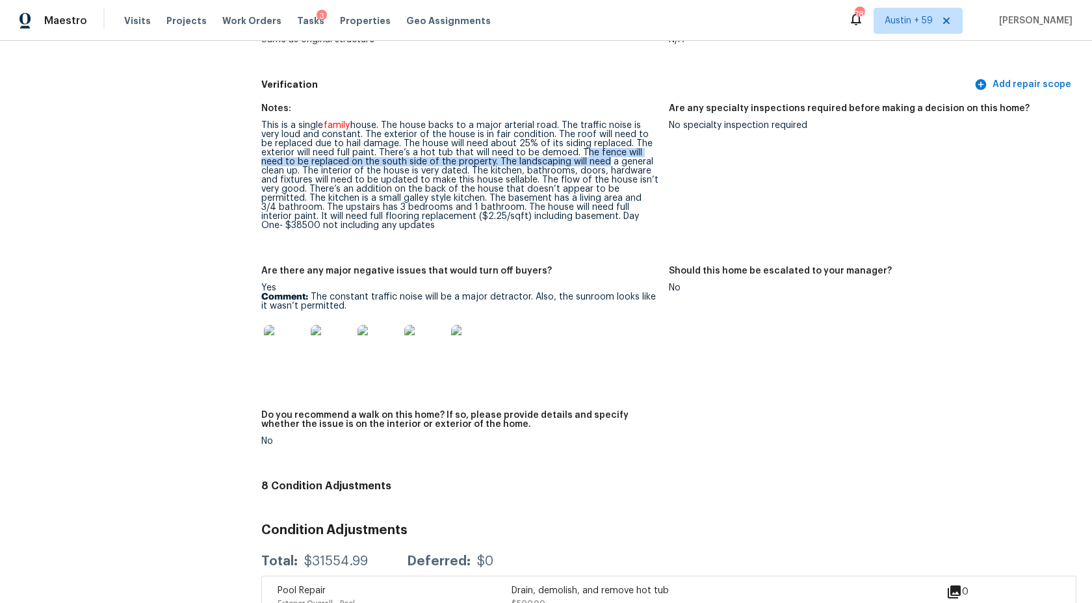
drag, startPoint x: 578, startPoint y: 154, endPoint x: 596, endPoint y: 161, distance: 19.5
click at [596, 161] on div "This is a single family" at bounding box center [459, 175] width 397 height 109
click at [626, 212] on div "This is a single family" at bounding box center [459, 175] width 397 height 109
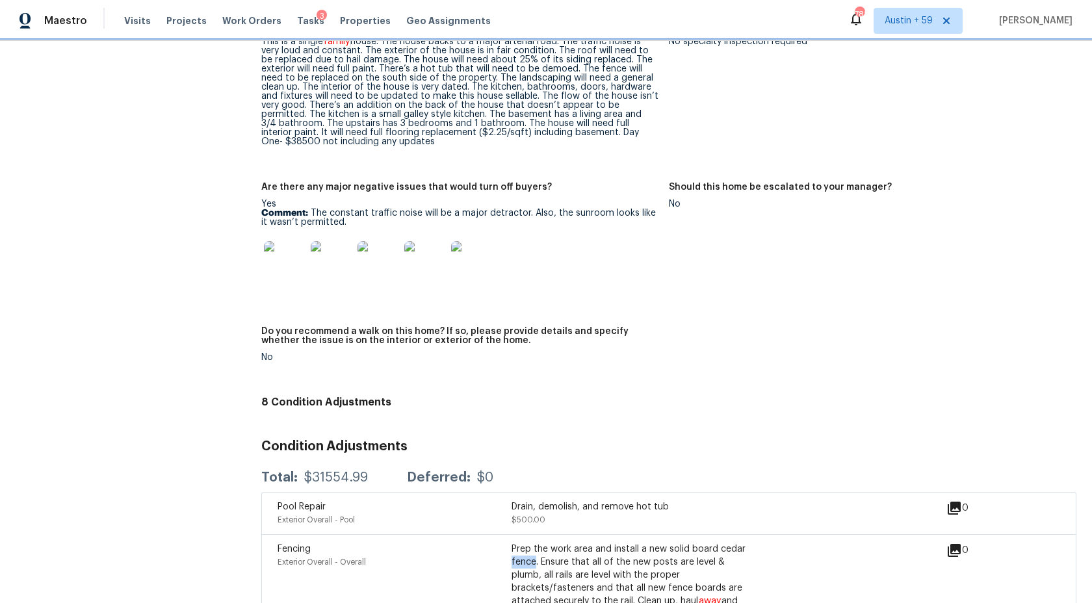
scroll to position [3037, 0]
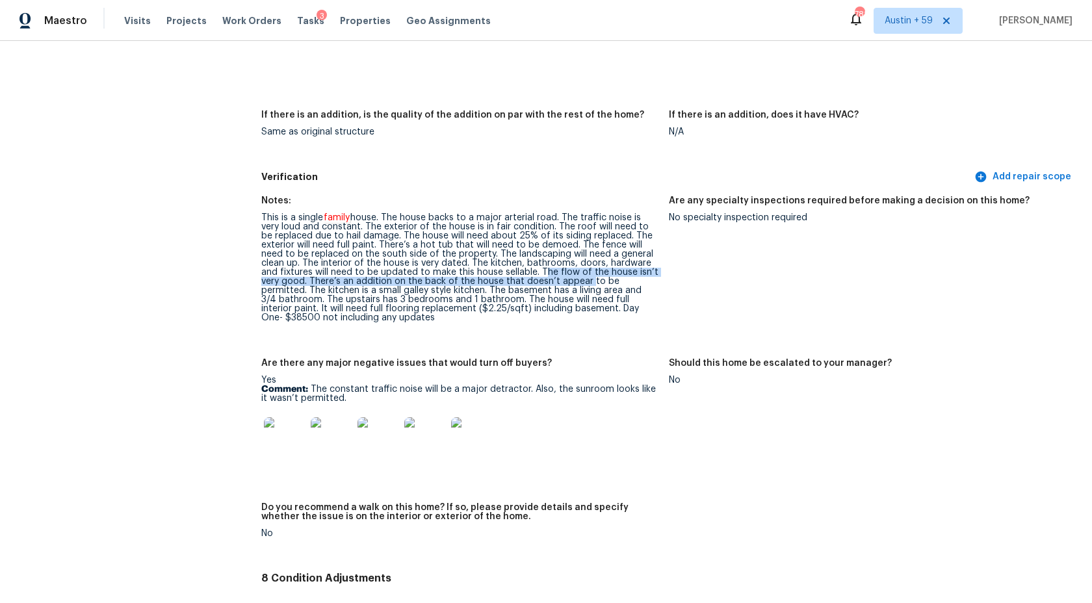
drag, startPoint x: 535, startPoint y: 276, endPoint x: 583, endPoint y: 282, distance: 47.9
click at [583, 282] on div "This is a single family" at bounding box center [459, 267] width 397 height 109
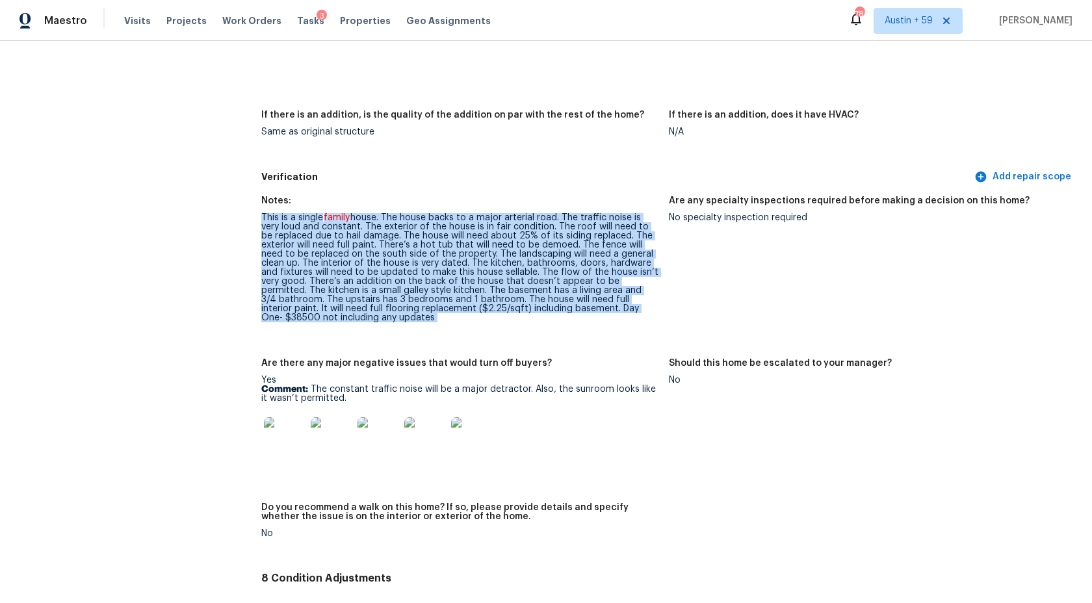
click at [583, 282] on div "This is a single family" at bounding box center [459, 267] width 397 height 109
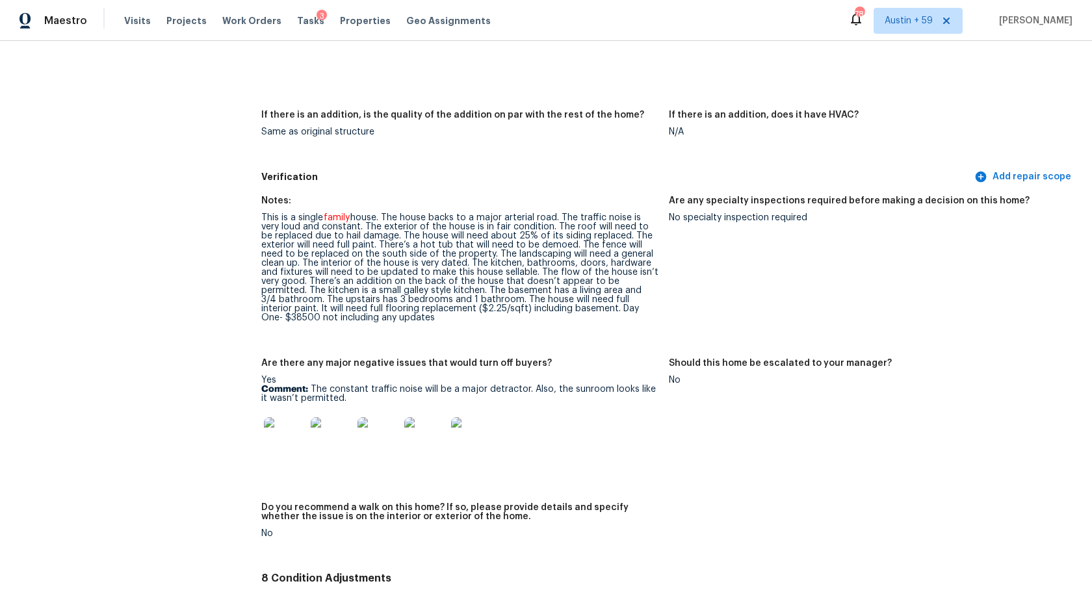
click at [583, 282] on div "This is a single family" at bounding box center [459, 267] width 397 height 109
click at [504, 296] on div "This is a single family" at bounding box center [459, 267] width 397 height 109
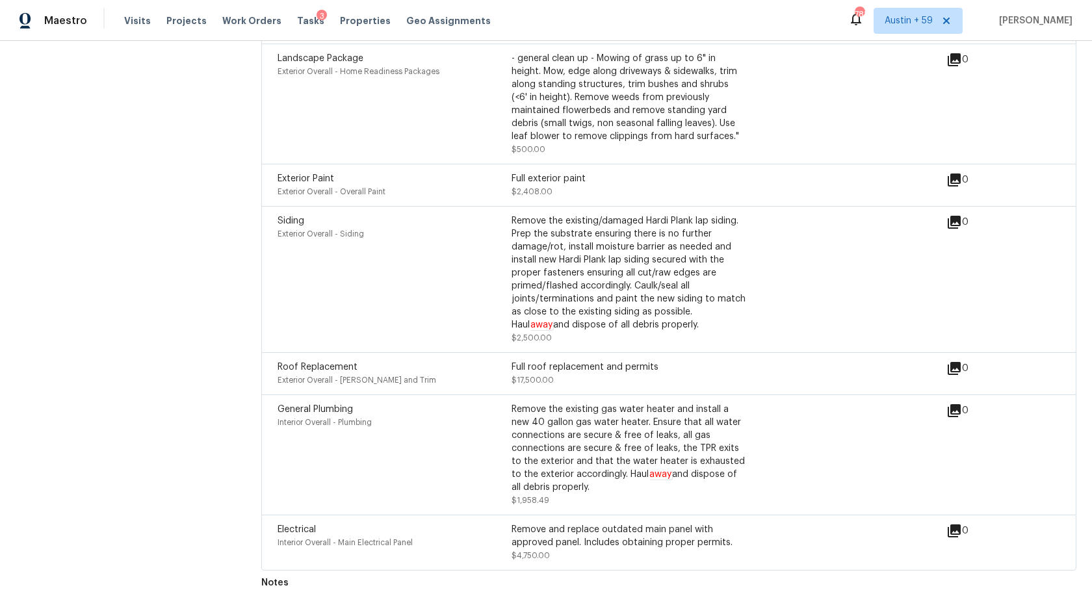
scroll to position [3377, 0]
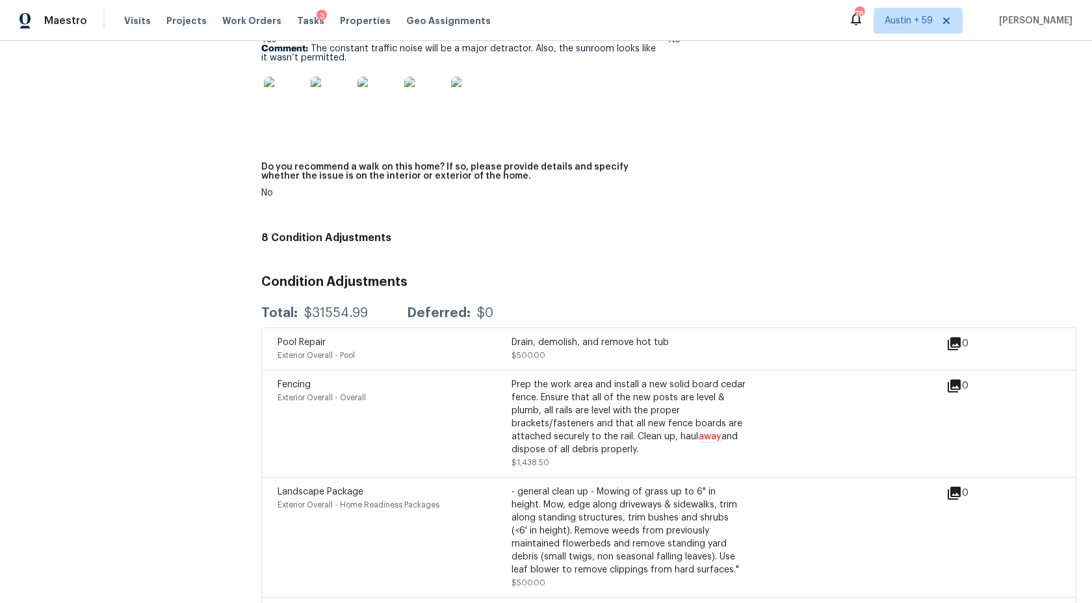
click at [604, 194] on div "No" at bounding box center [459, 192] width 397 height 9
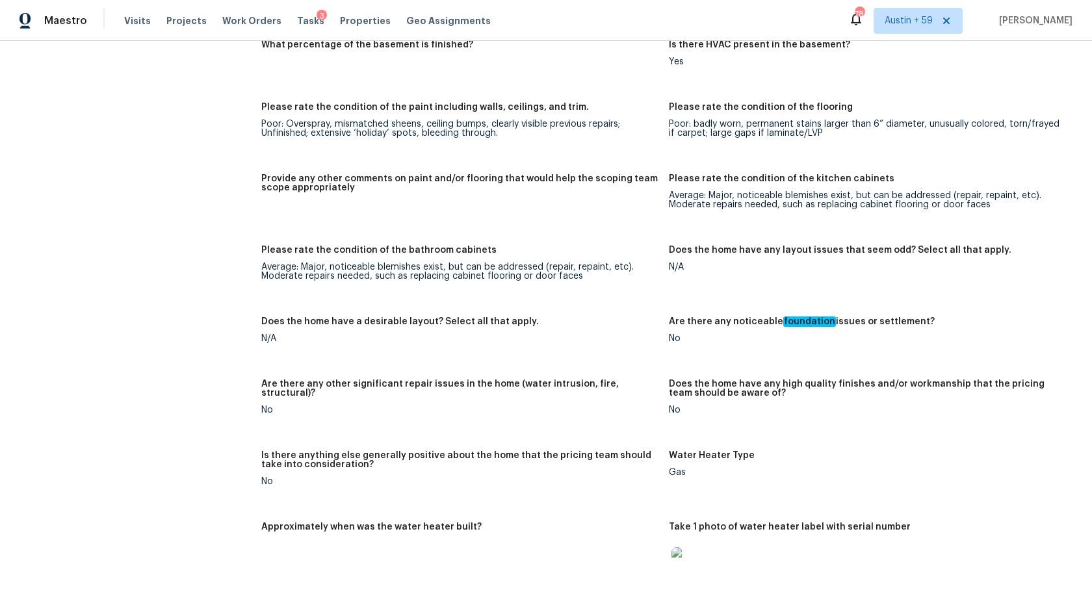
scroll to position [2660, 0]
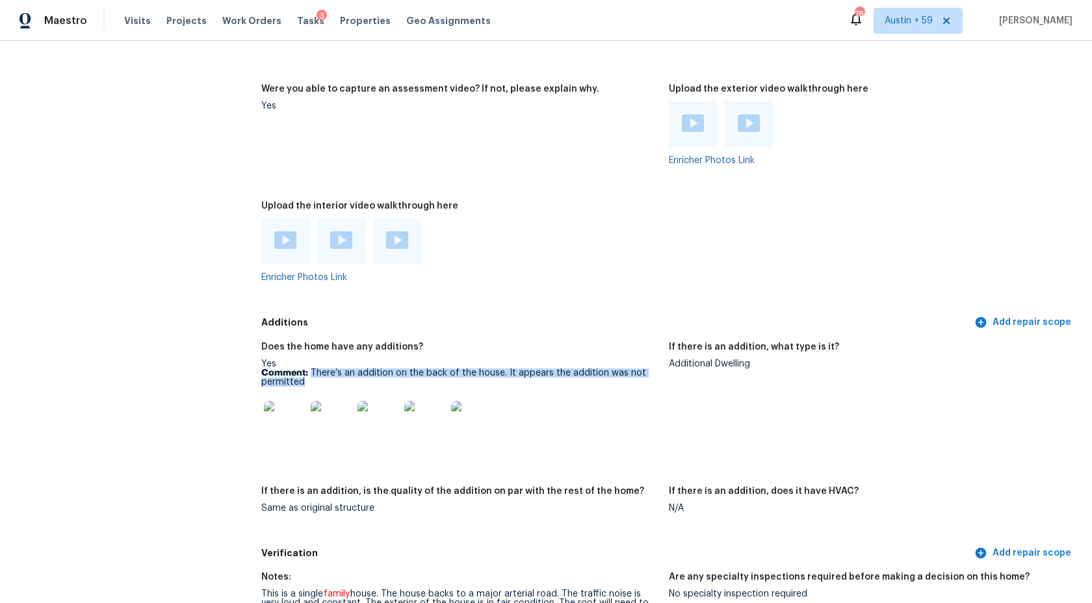
drag, startPoint x: 312, startPoint y: 372, endPoint x: 345, endPoint y: 381, distance: 34.4
click at [345, 381] on p "Comment: There’s an addition on the back of the house. It appears the addition …" at bounding box center [459, 377] width 397 height 18
copy p "There’s an addition on the back of the house. It appears the addition was not p…"
click at [283, 426] on img at bounding box center [285, 422] width 42 height 42
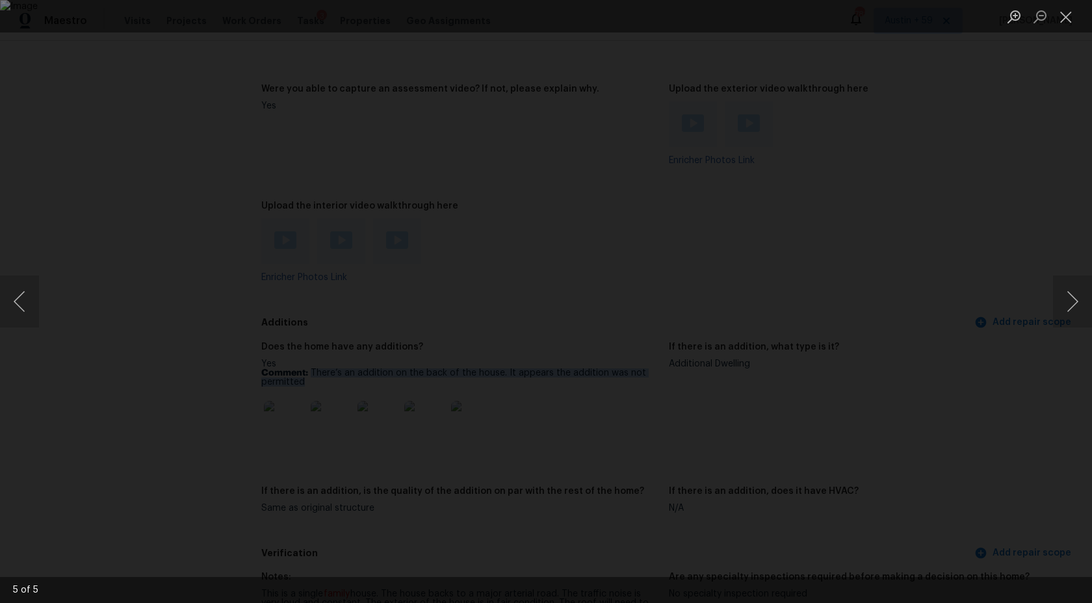
click at [918, 295] on div "Lightbox" at bounding box center [546, 301] width 1092 height 603
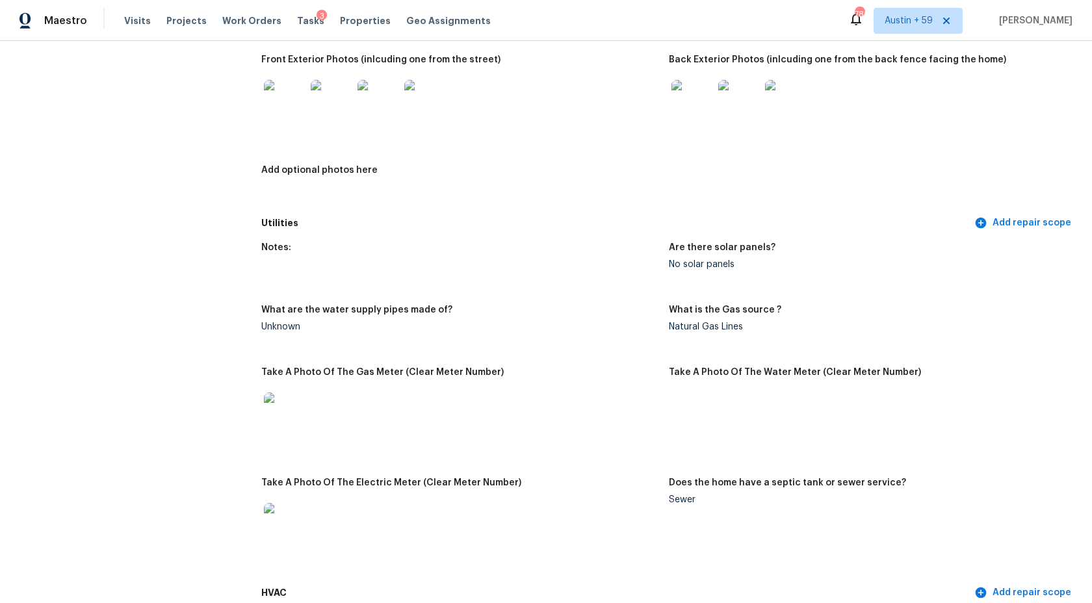
scroll to position [405, 0]
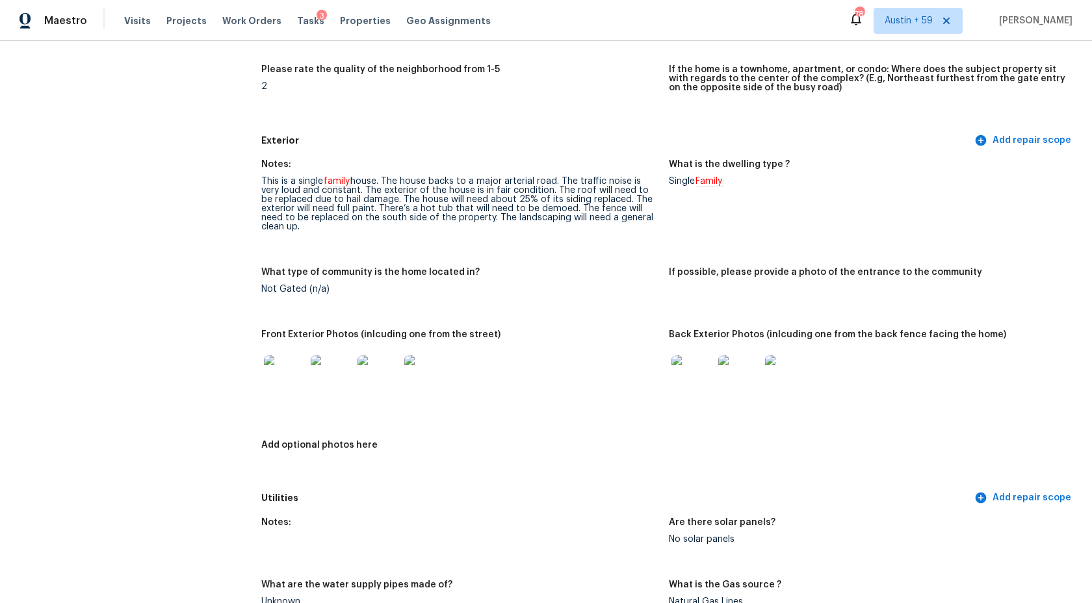
click at [282, 368] on img at bounding box center [285, 376] width 42 height 42
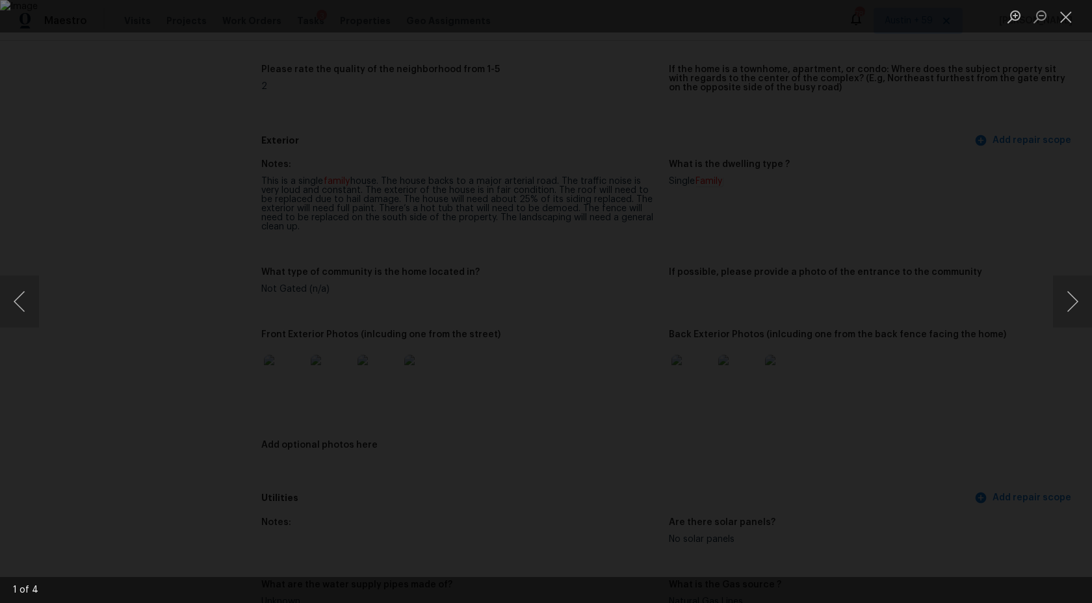
click at [1020, 169] on div "Lightbox" at bounding box center [546, 301] width 1092 height 603
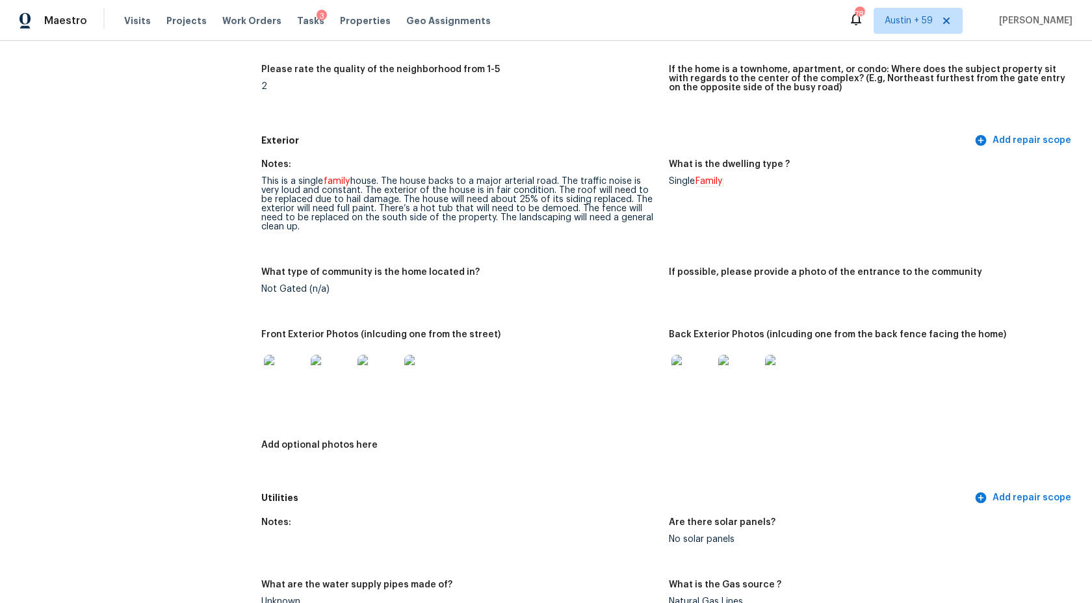
click at [420, 370] on img at bounding box center [425, 376] width 42 height 42
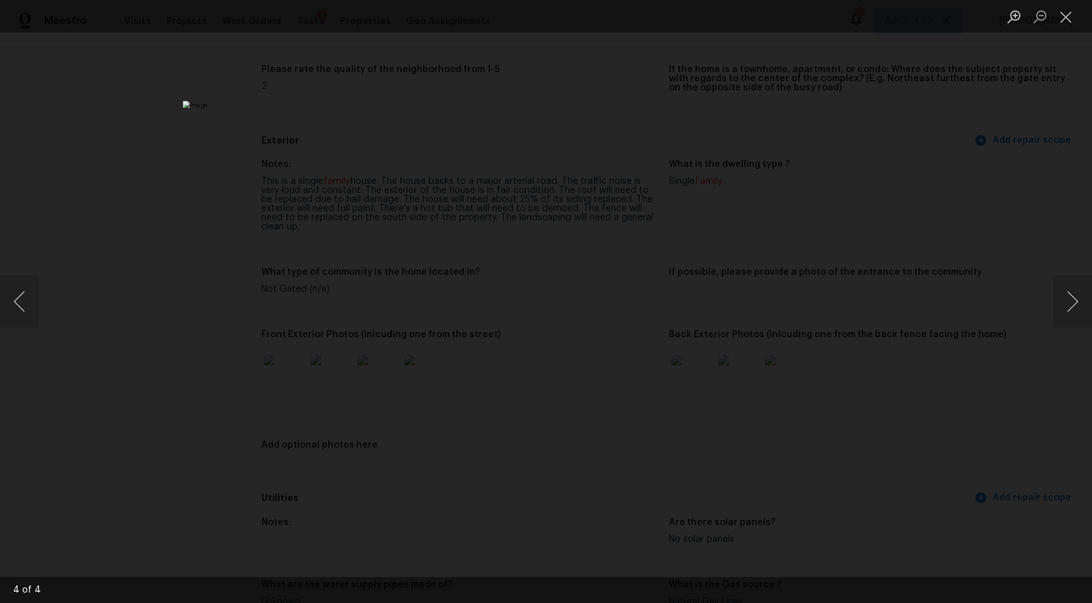
click at [922, 231] on div "Lightbox" at bounding box center [546, 301] width 1092 height 603
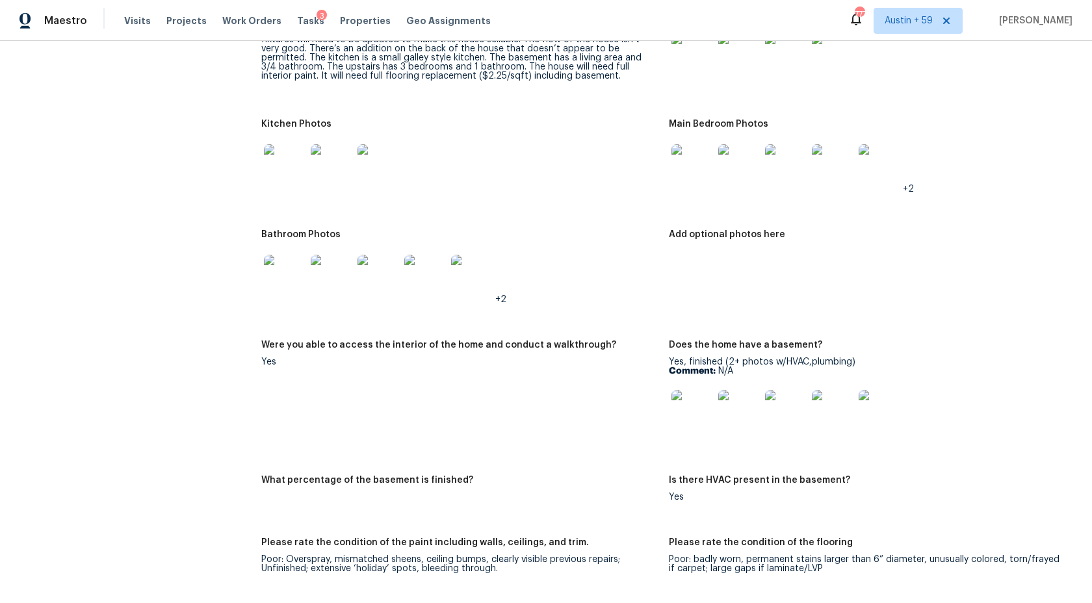
scroll to position [1571, 0]
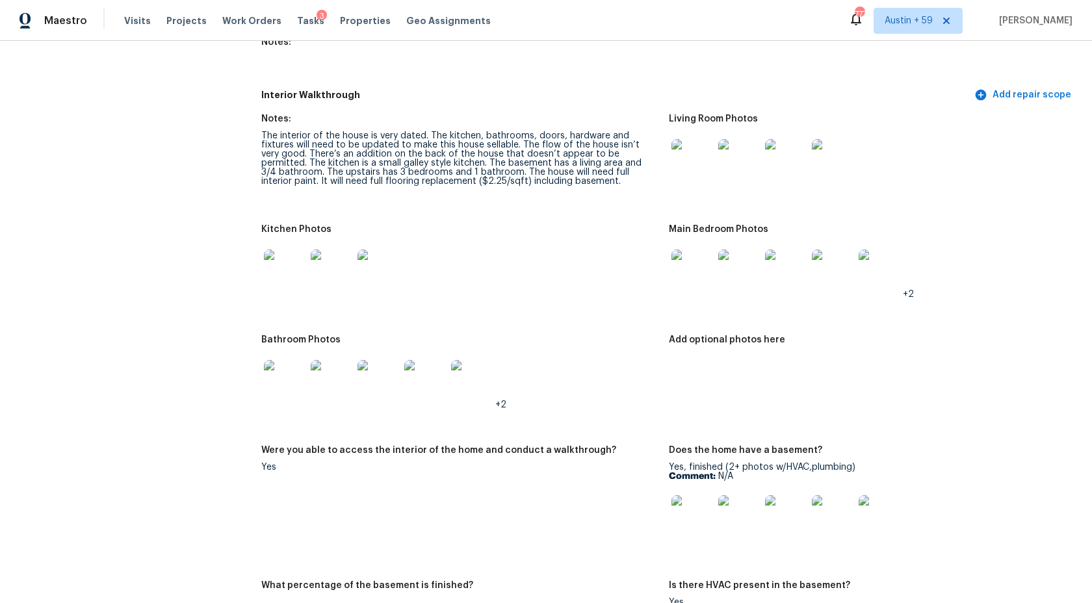
click at [695, 158] on img at bounding box center [692, 160] width 42 height 42
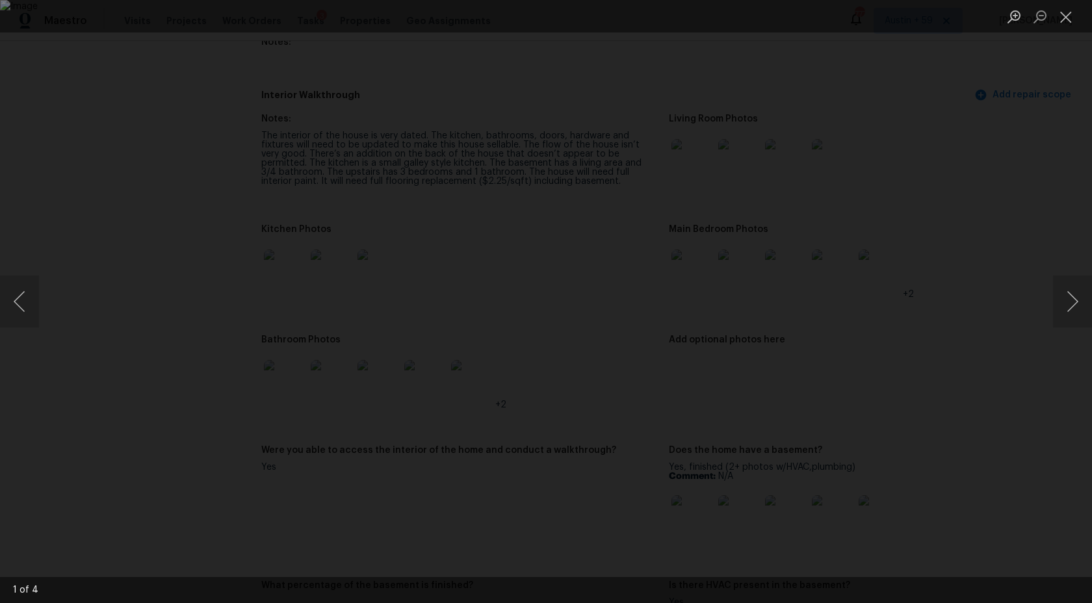
click at [917, 207] on div "Lightbox" at bounding box center [546, 301] width 1092 height 603
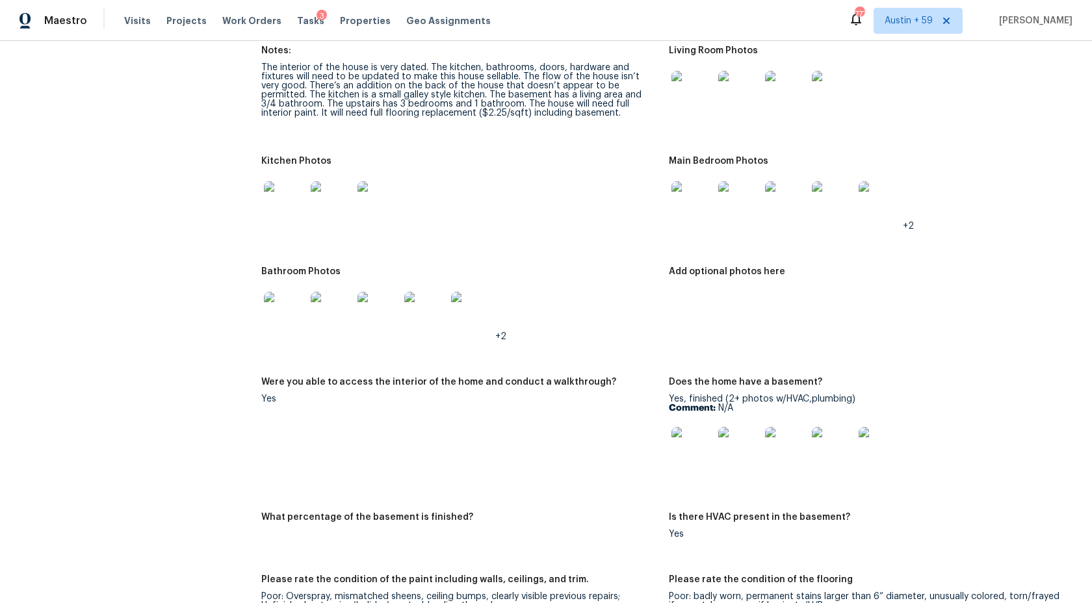
scroll to position [1486, 0]
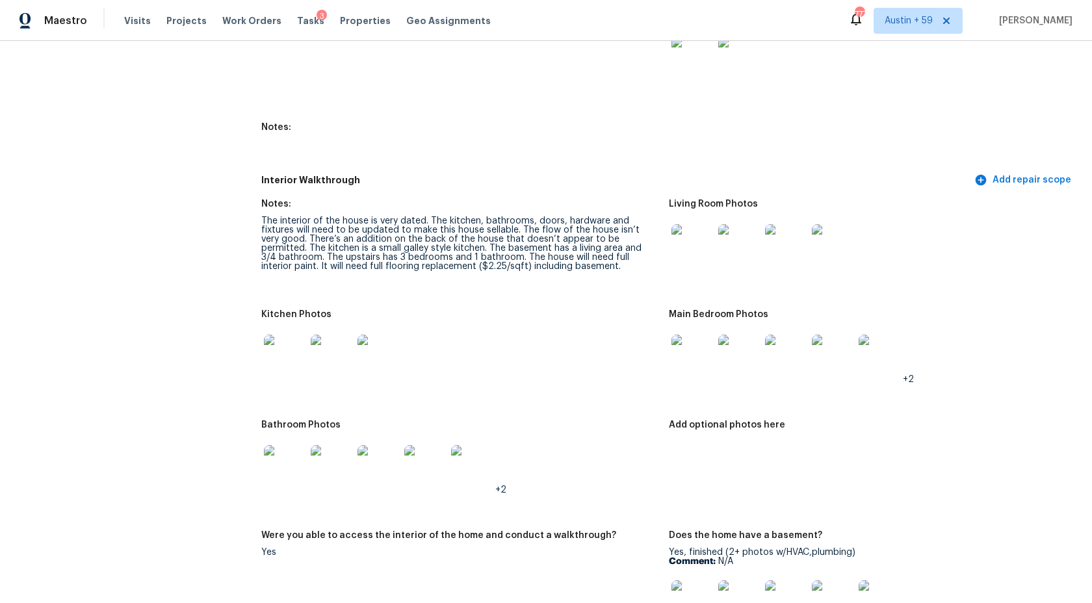
click at [693, 246] on img at bounding box center [692, 245] width 42 height 42
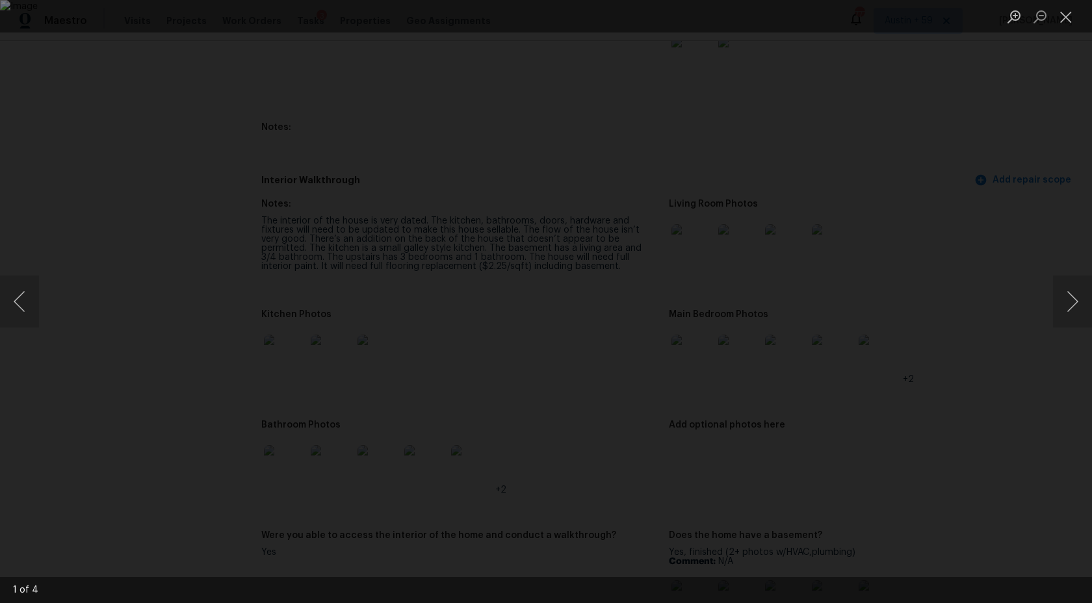
click at [162, 360] on div "Lightbox" at bounding box center [546, 301] width 1092 height 603
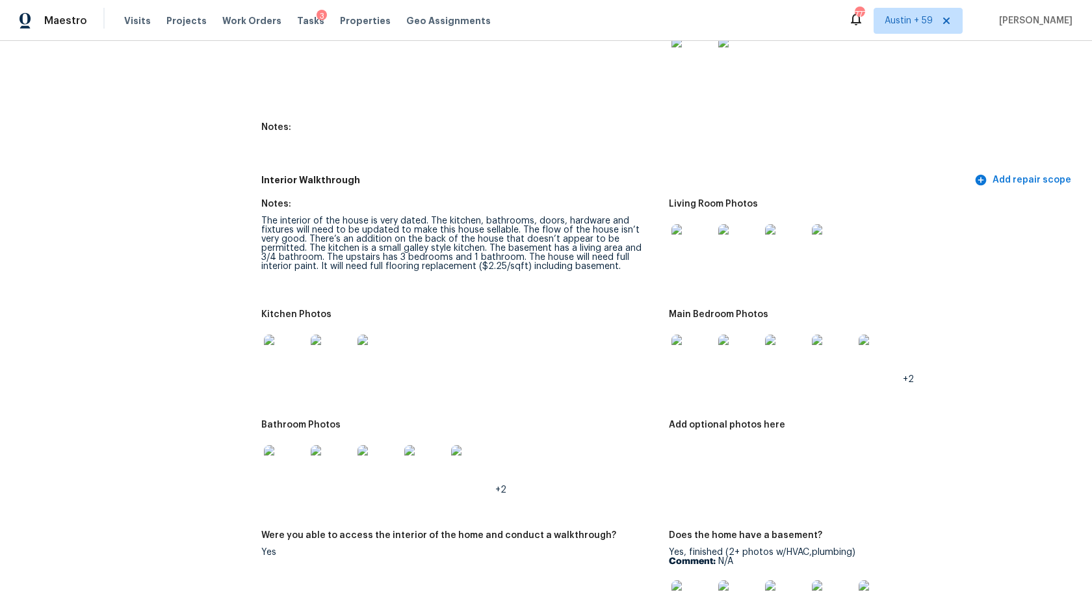
click at [298, 355] on img at bounding box center [285, 356] width 42 height 42
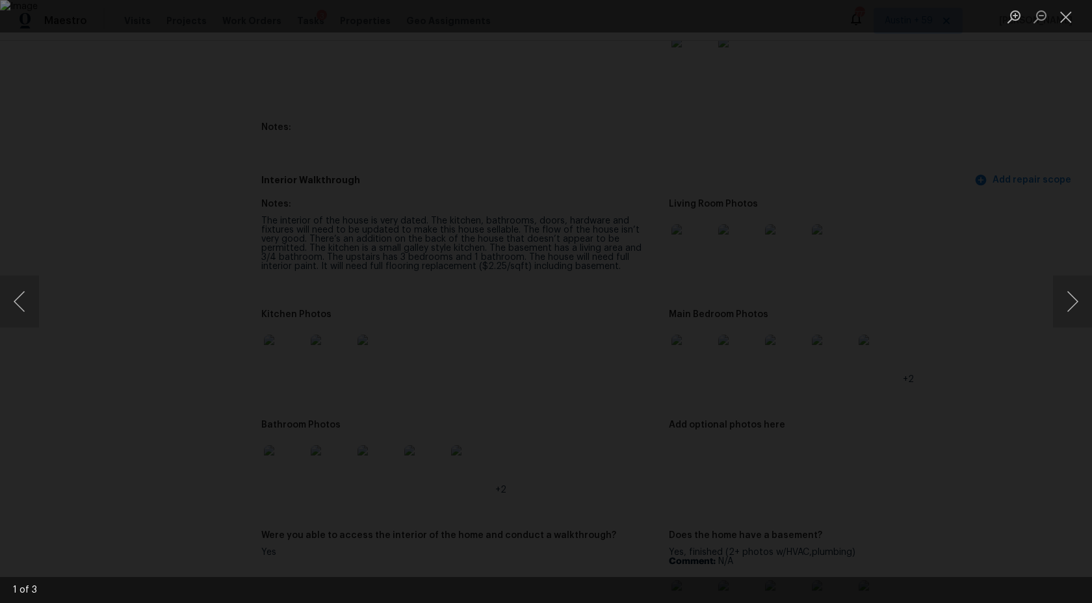
click at [992, 366] on div "Lightbox" at bounding box center [546, 301] width 1092 height 603
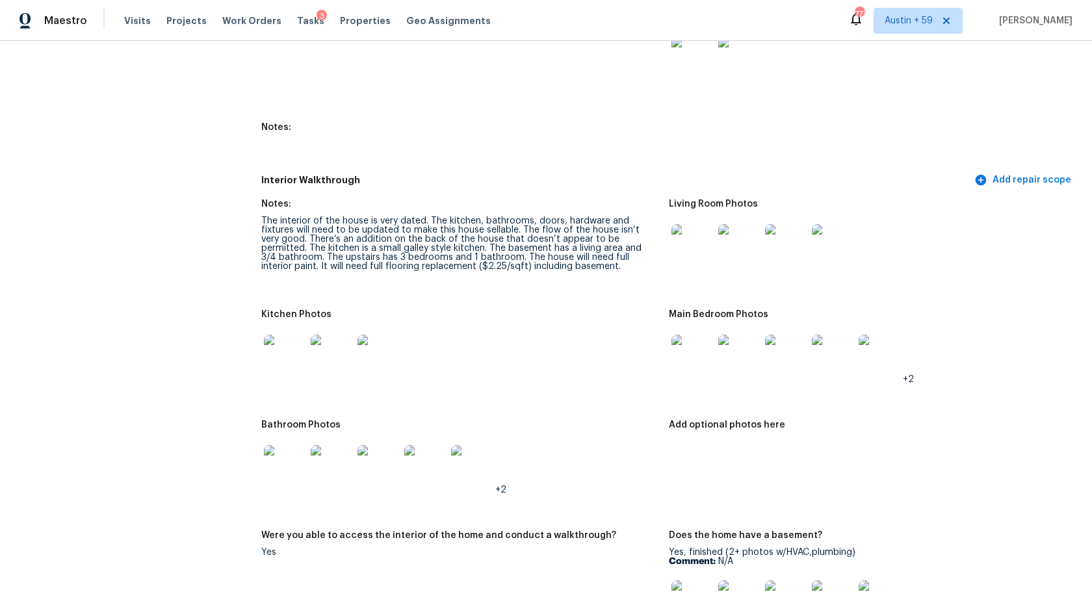
click at [686, 355] on img at bounding box center [692, 356] width 42 height 42
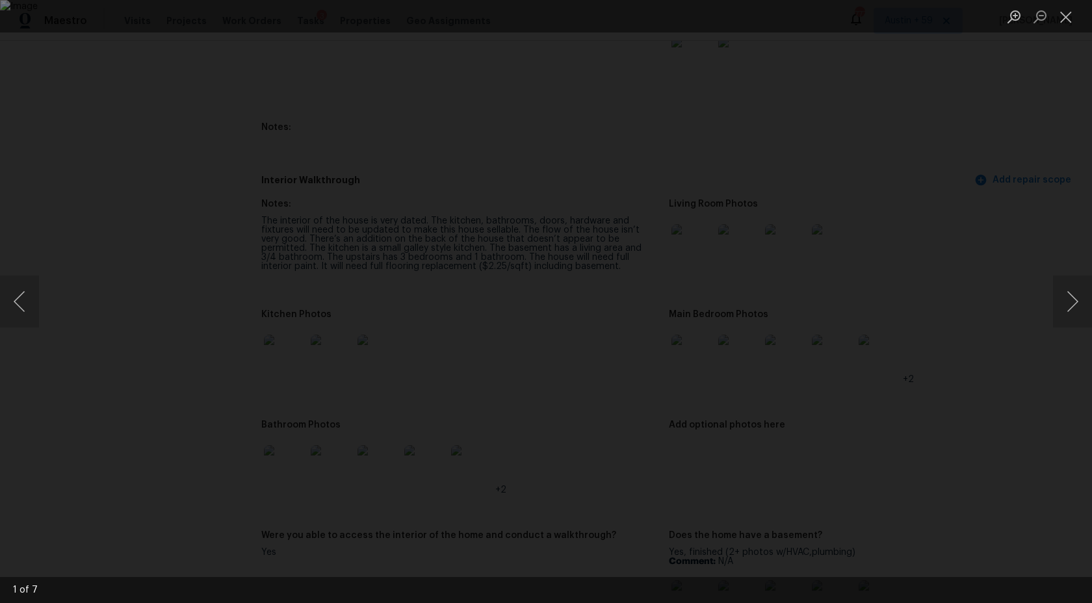
click at [957, 407] on div "Lightbox" at bounding box center [546, 301] width 1092 height 603
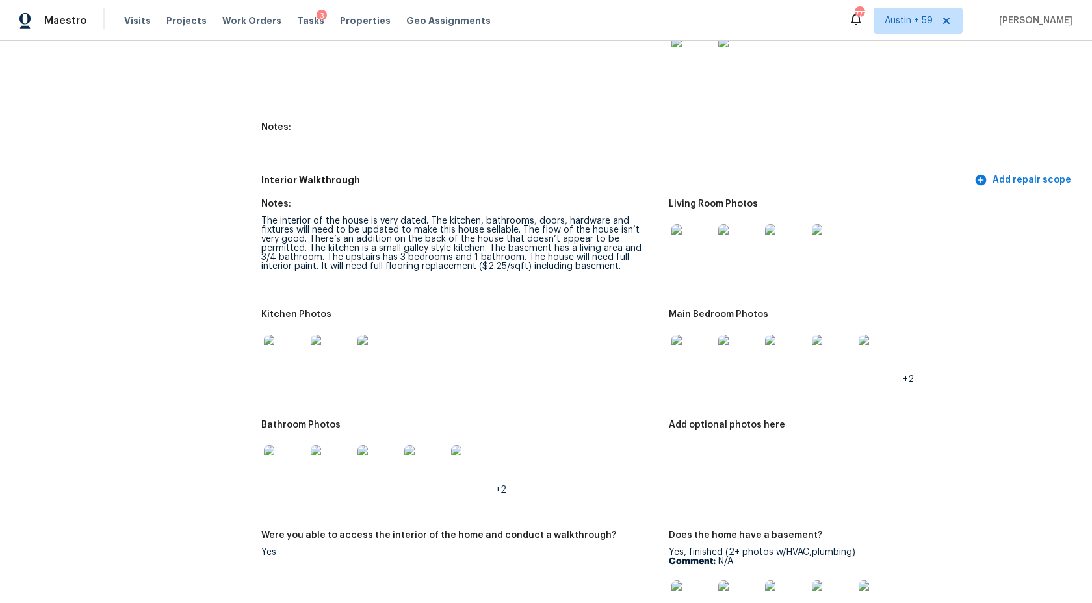
click at [293, 465] on img at bounding box center [285, 466] width 42 height 42
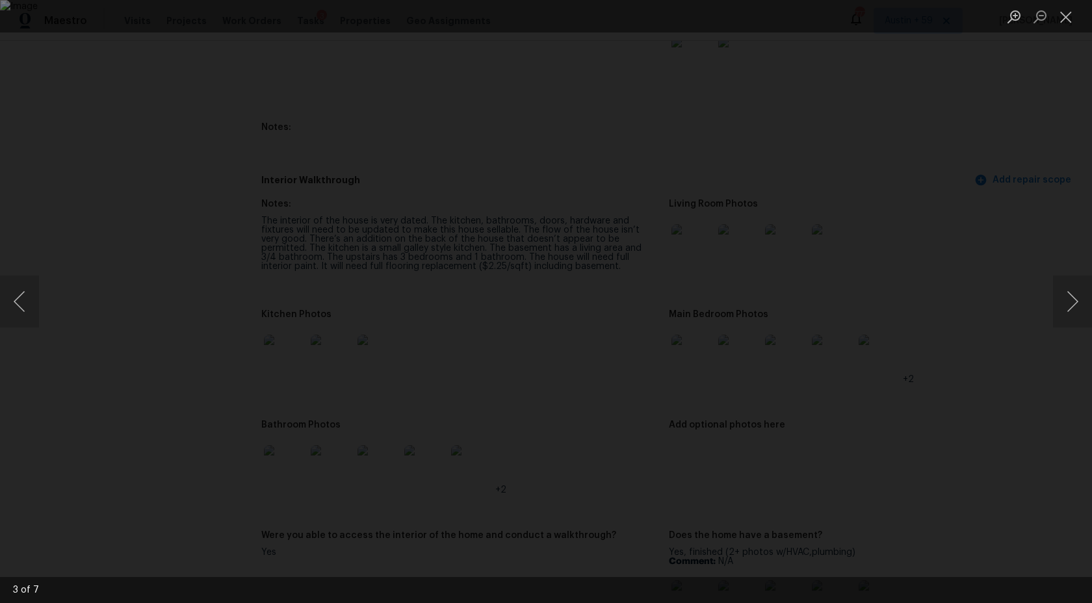
click at [996, 287] on div "Lightbox" at bounding box center [546, 301] width 1092 height 603
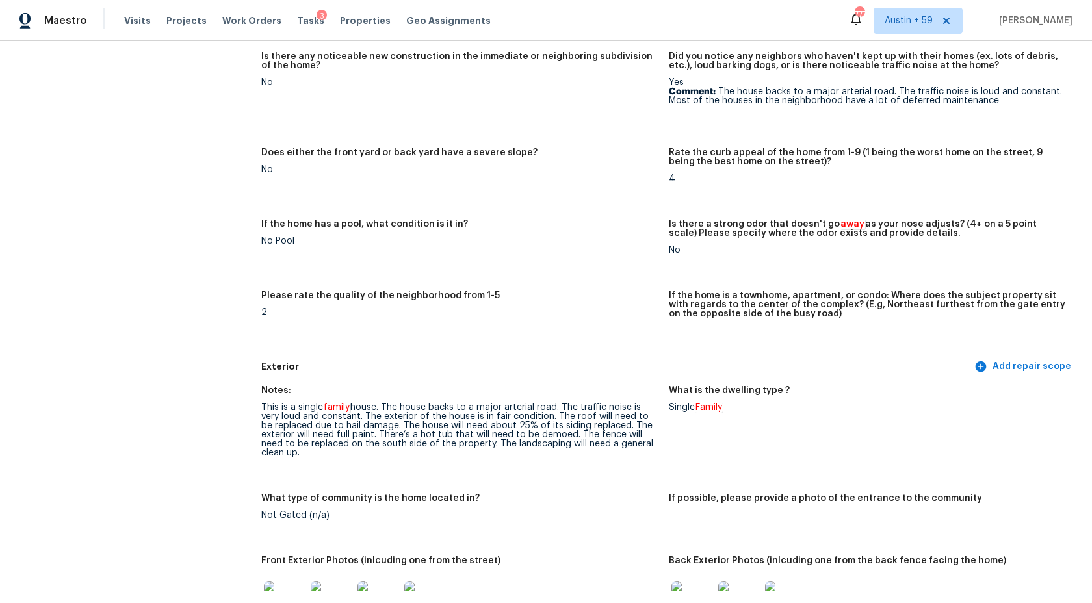
scroll to position [295, 0]
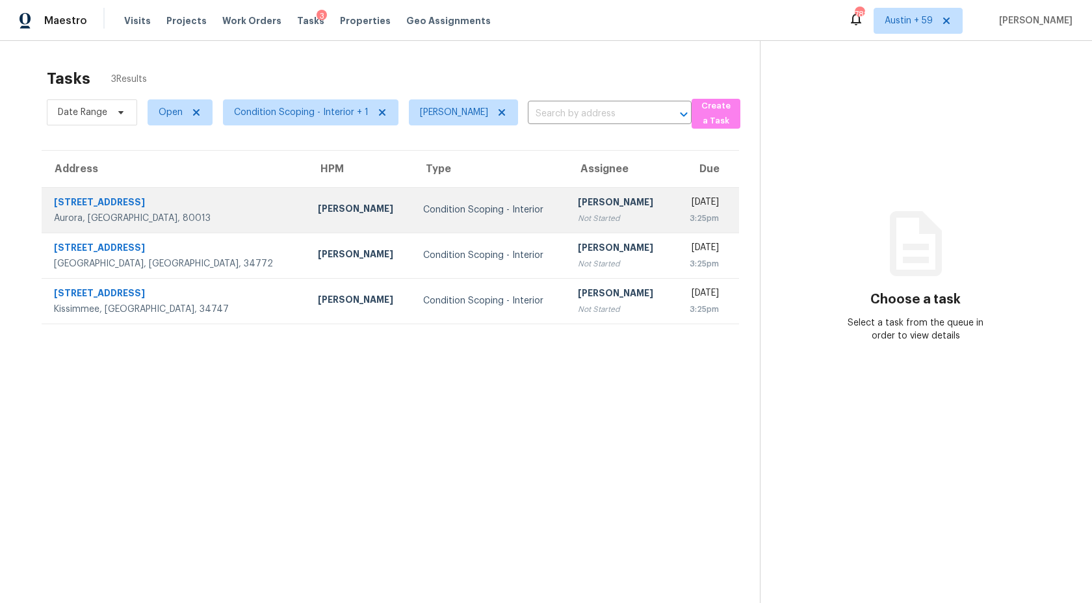
click at [578, 212] on div "Not Started" at bounding box center [620, 218] width 85 height 13
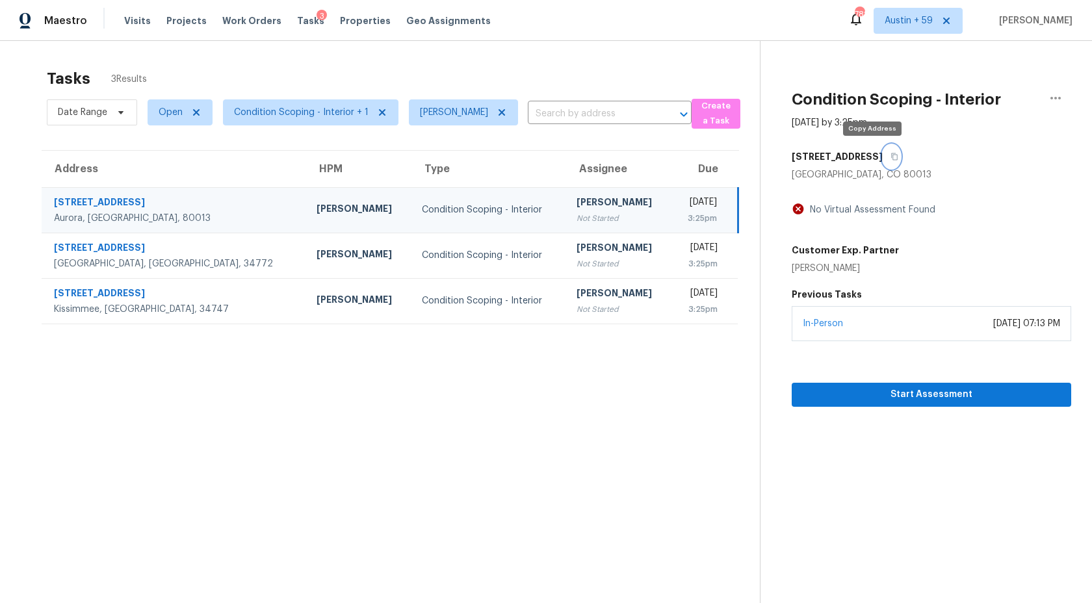
click at [891, 155] on icon "button" at bounding box center [894, 156] width 6 height 7
click at [895, 397] on span "Start Assessment" at bounding box center [931, 395] width 259 height 16
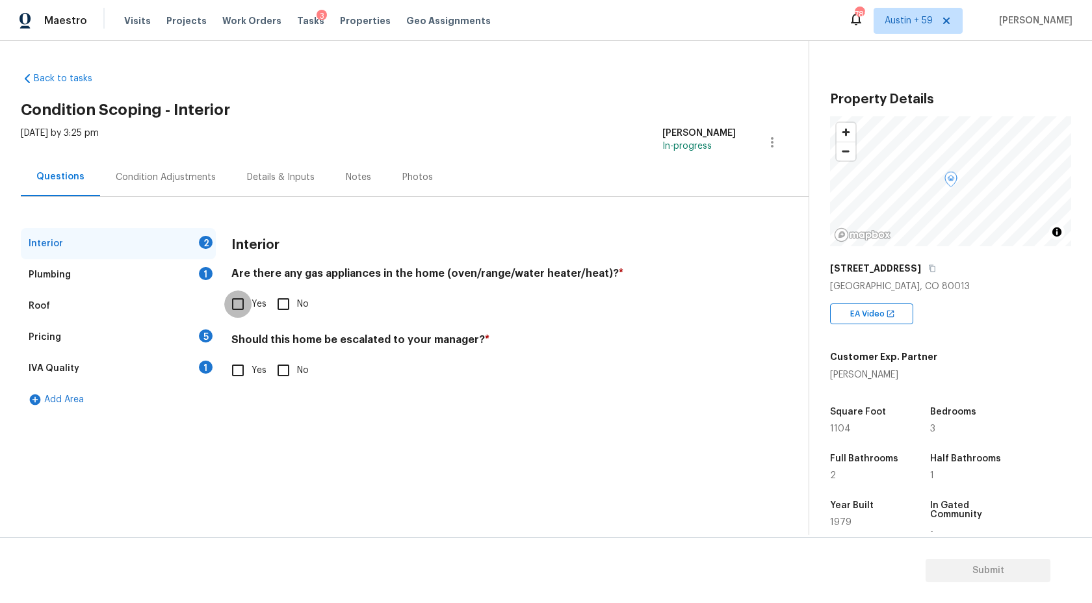
click at [243, 307] on input "Yes" at bounding box center [237, 303] width 27 height 27
checkbox input "true"
click at [245, 373] on input "Yes" at bounding box center [237, 370] width 27 height 27
checkbox input "true"
click at [281, 411] on input "text" at bounding box center [483, 403] width 504 height 31
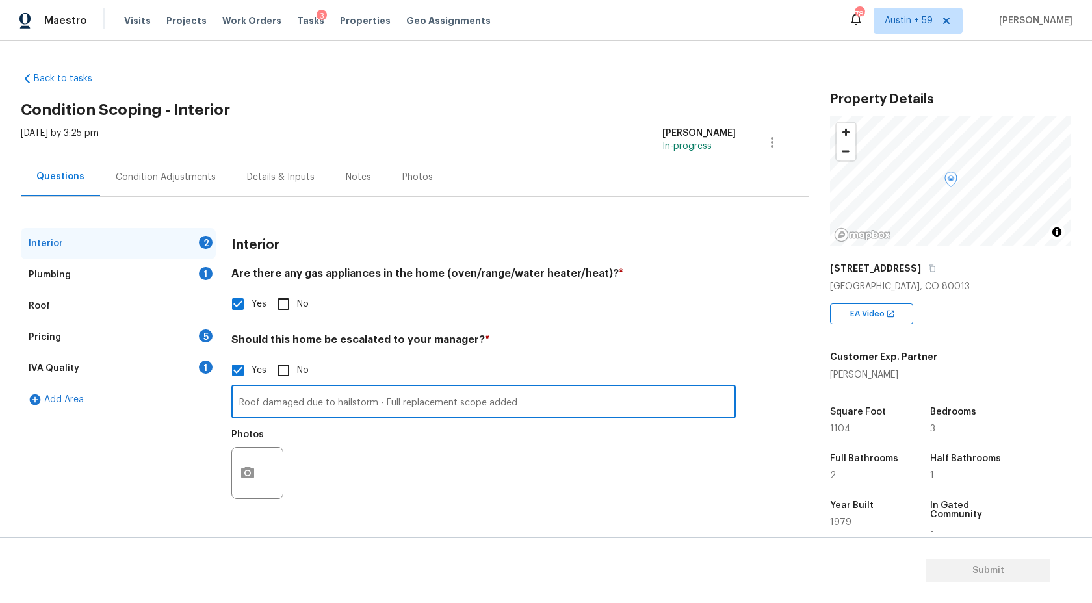
type input "Roof damaged due to hailstorm - Full replacement scope added"
click at [262, 487] on div at bounding box center [257, 473] width 52 height 52
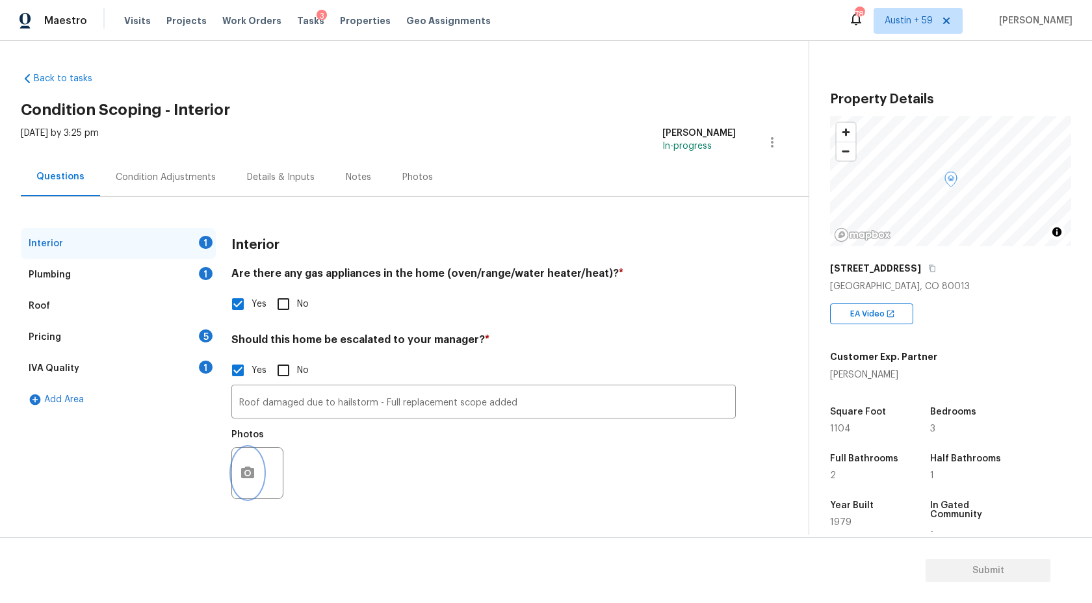
click at [246, 480] on icon "button" at bounding box center [248, 473] width 16 height 16
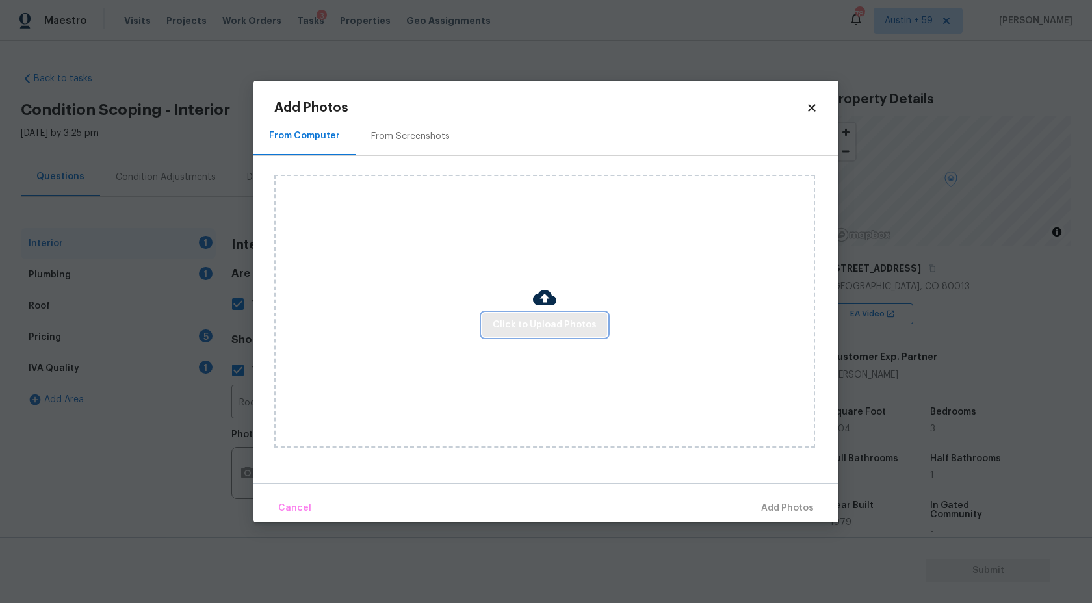
click at [572, 329] on span "Click to Upload Photos" at bounding box center [545, 325] width 104 height 16
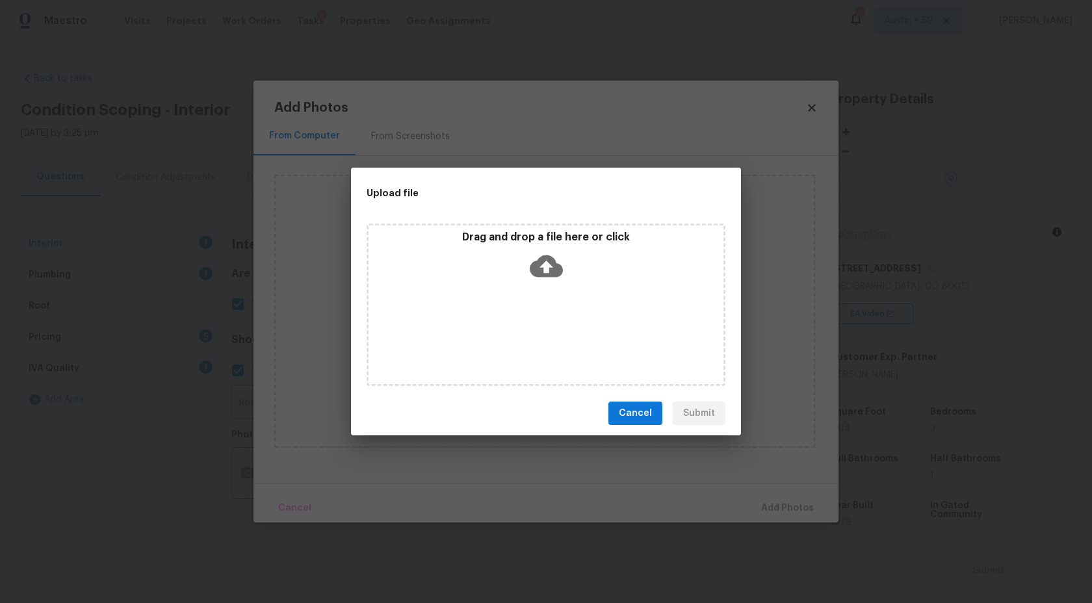
click at [555, 251] on icon at bounding box center [546, 266] width 33 height 33
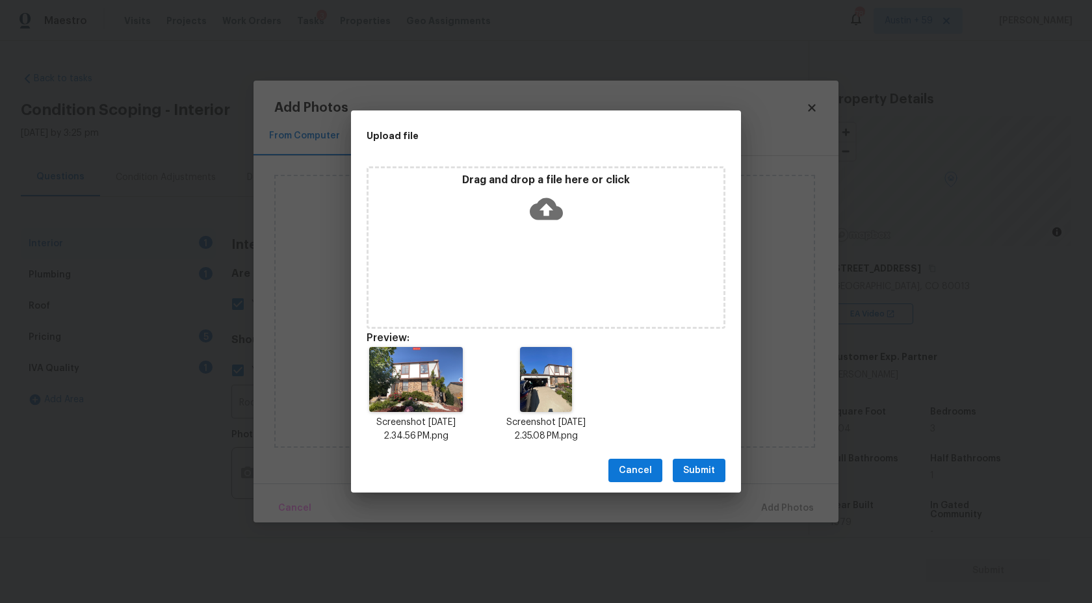
click at [709, 472] on span "Submit" at bounding box center [699, 471] width 32 height 16
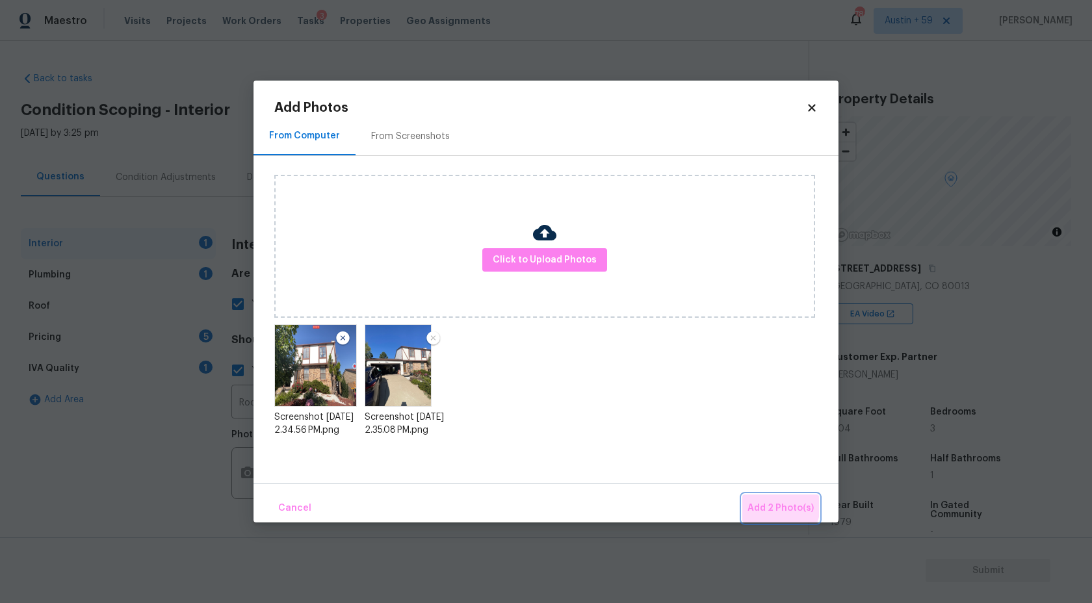
click at [769, 505] on span "Add 2 Photo(s)" at bounding box center [780, 508] width 66 height 16
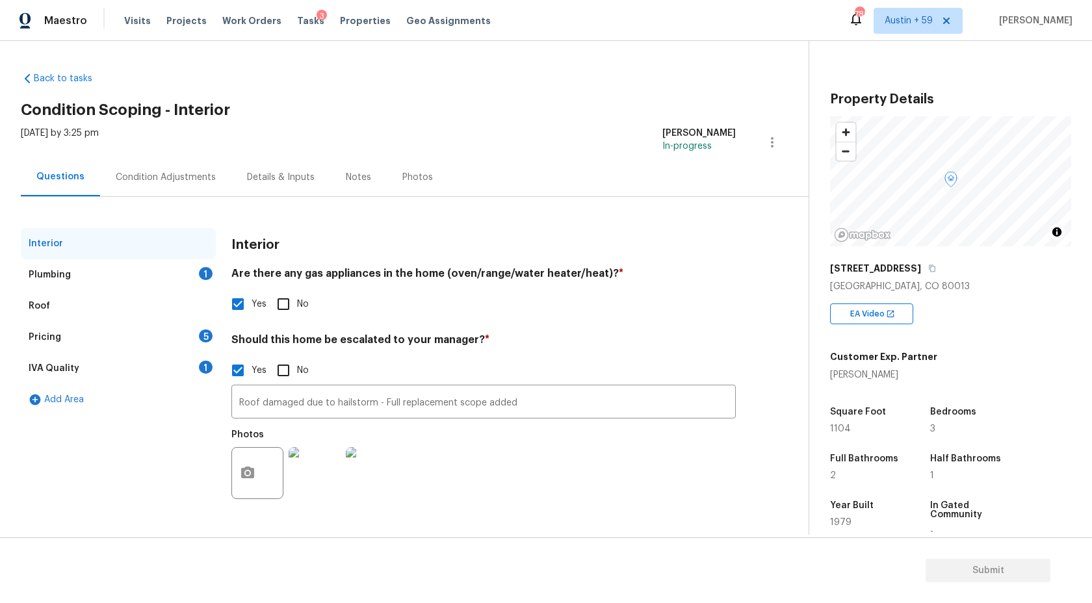
click at [187, 276] on div "Plumbing 1" at bounding box center [118, 274] width 195 height 31
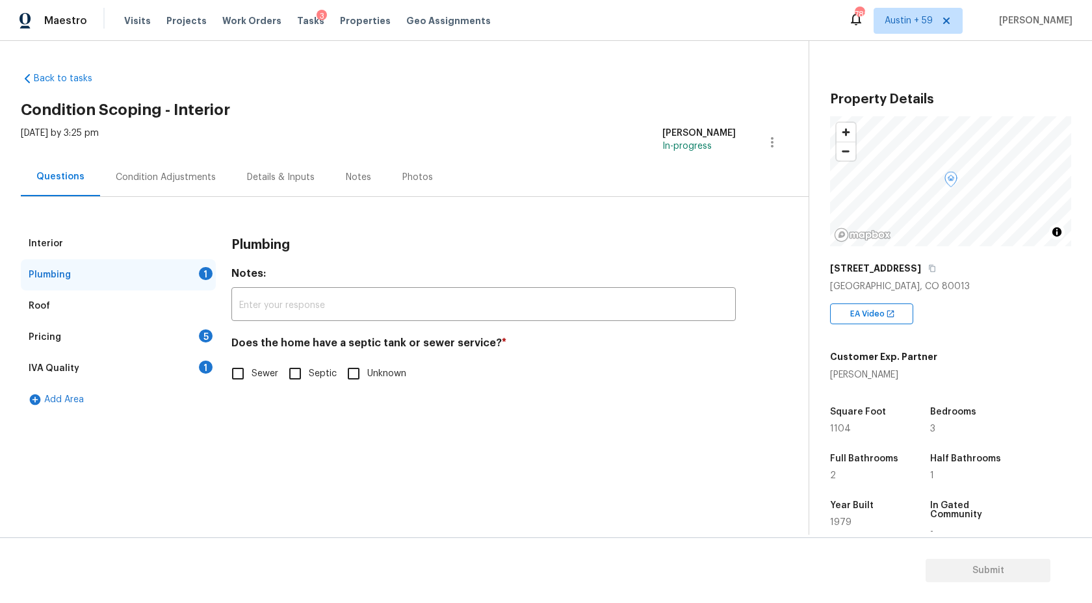
click at [272, 380] on span "Sewer" at bounding box center [264, 374] width 27 height 14
click at [251, 380] on input "Sewer" at bounding box center [237, 373] width 27 height 27
checkbox input "true"
click at [203, 355] on div "IVA Quality 1" at bounding box center [118, 368] width 195 height 31
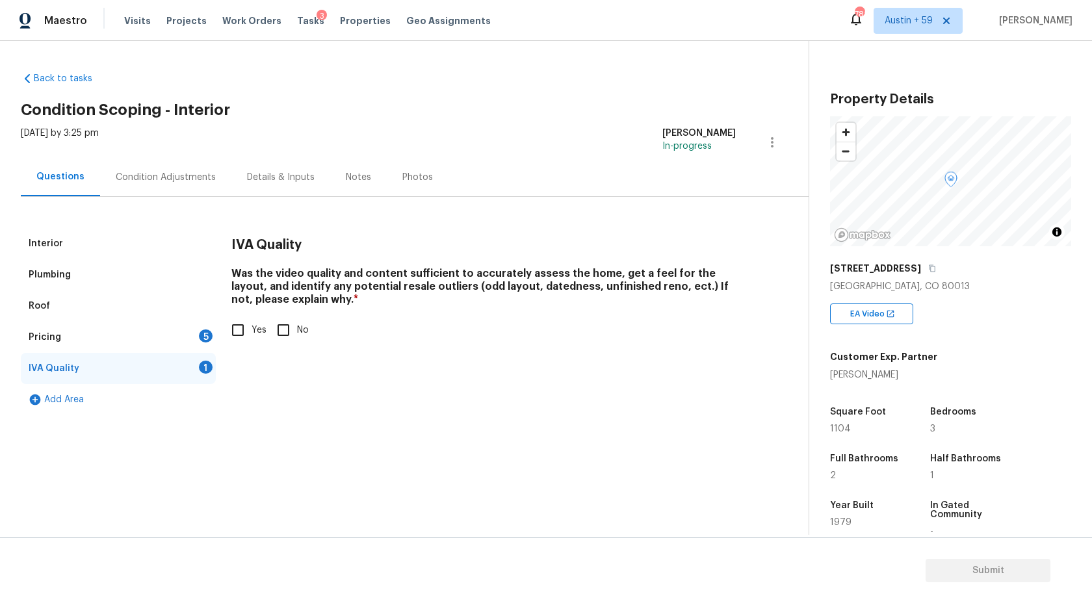
click at [255, 335] on span "Yes" at bounding box center [258, 331] width 15 height 14
click at [251, 335] on input "Yes" at bounding box center [237, 329] width 27 height 27
checkbox input "true"
click at [195, 331] on div "Pricing 5" at bounding box center [118, 337] width 195 height 31
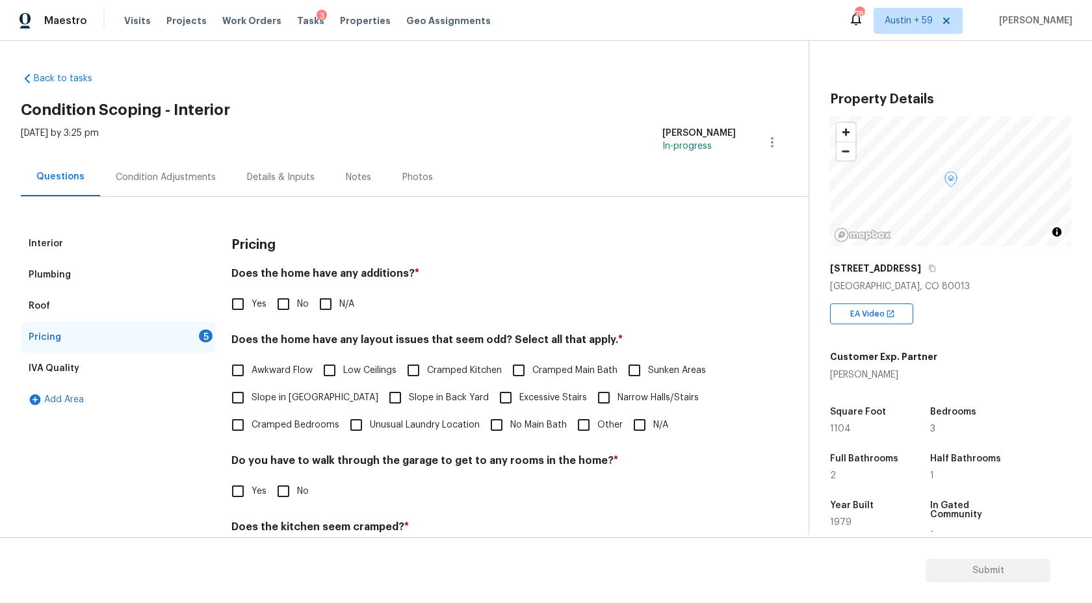
click at [178, 168] on div "Condition Adjustments" at bounding box center [165, 177] width 131 height 38
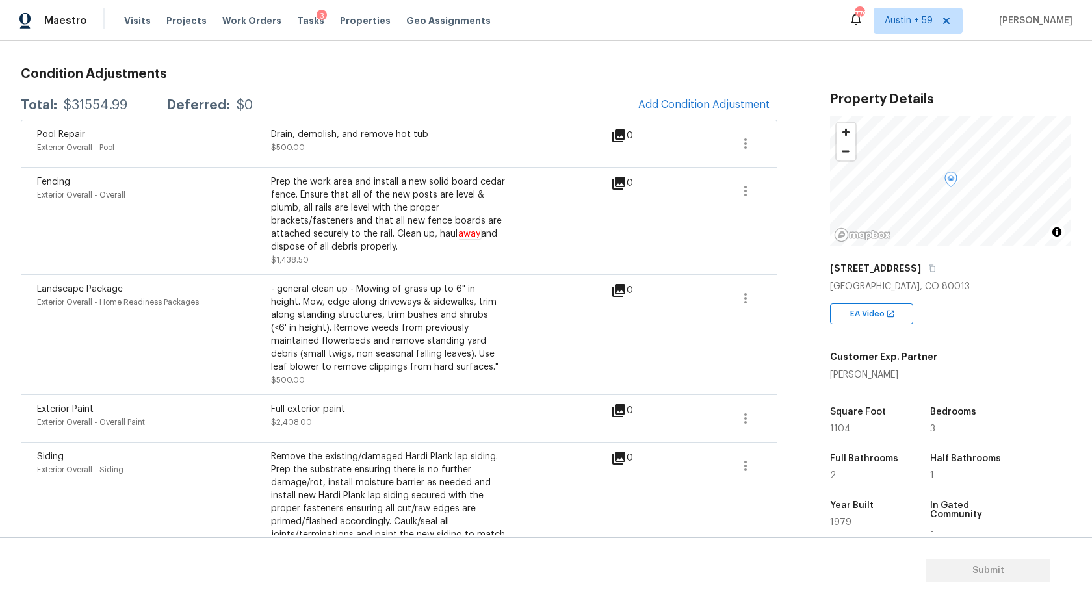
scroll to position [10, 0]
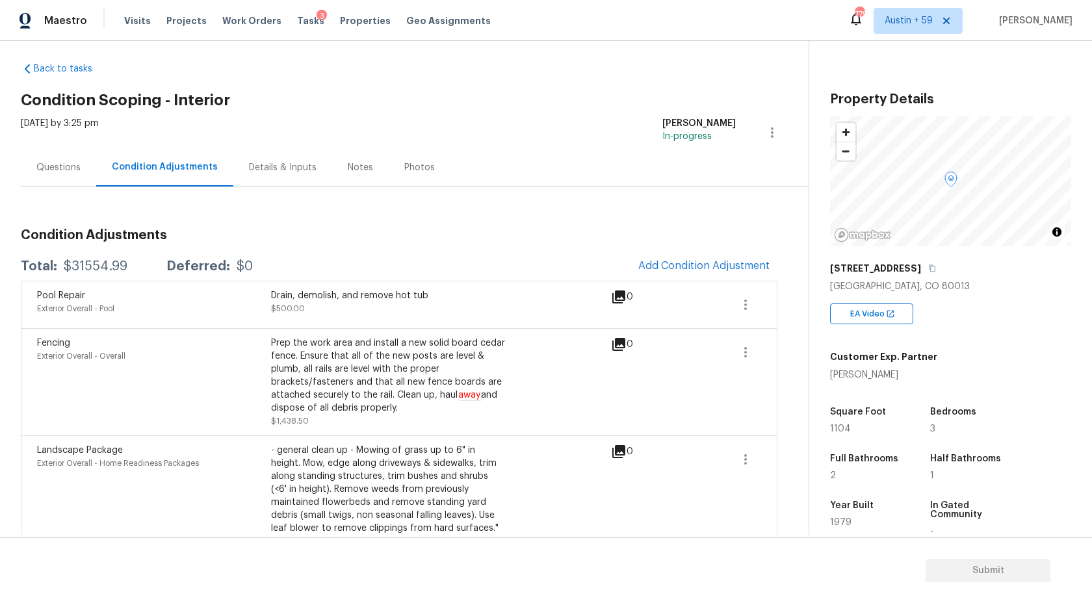
click at [55, 174] on div "Questions" at bounding box center [58, 167] width 75 height 38
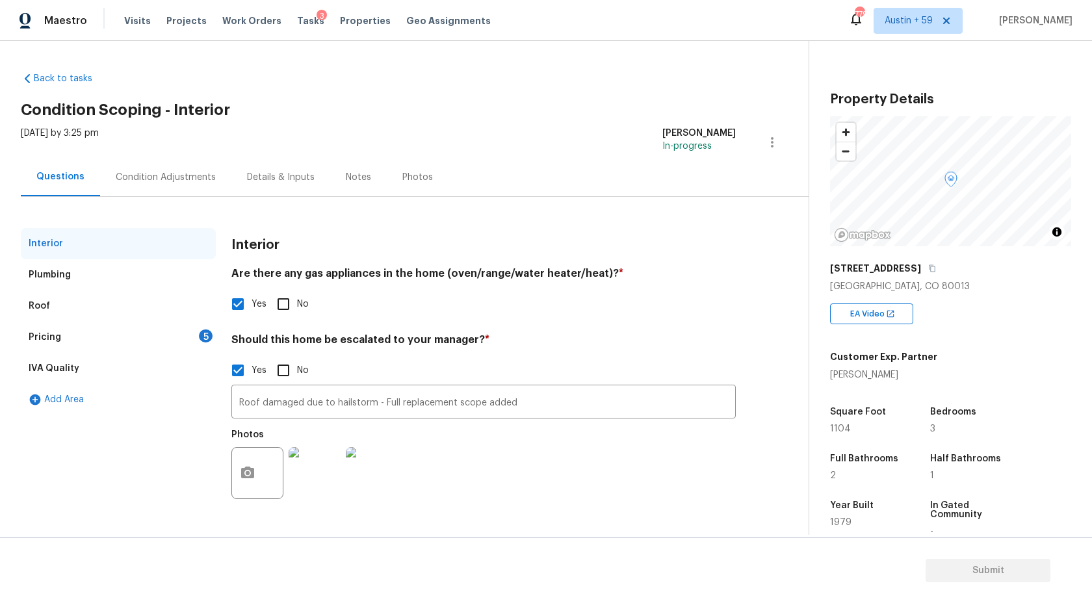
click at [134, 170] on div "Condition Adjustments" at bounding box center [165, 177] width 131 height 38
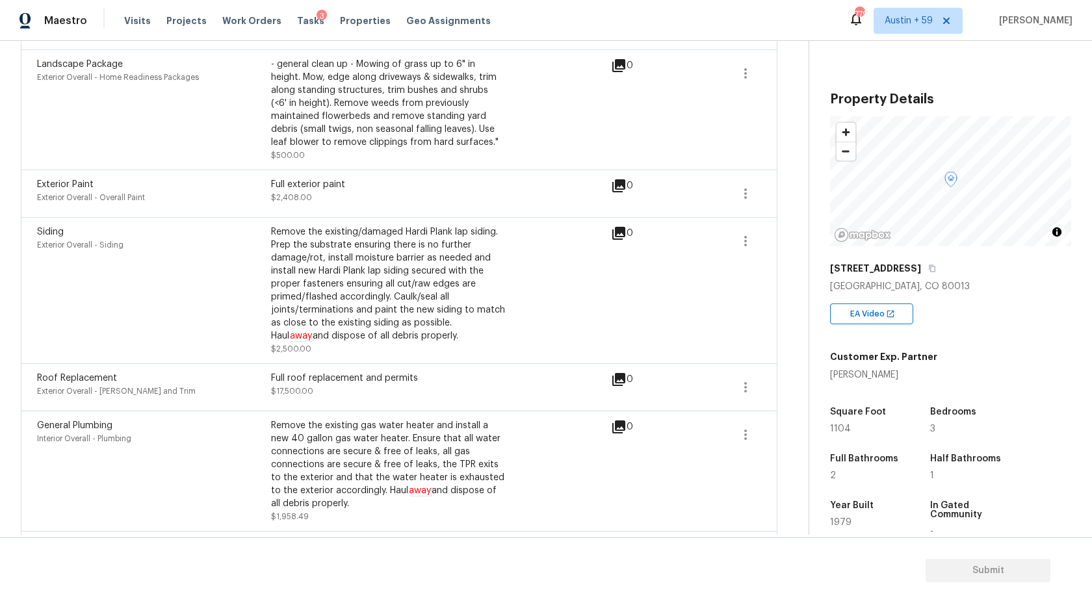
scroll to position [453, 0]
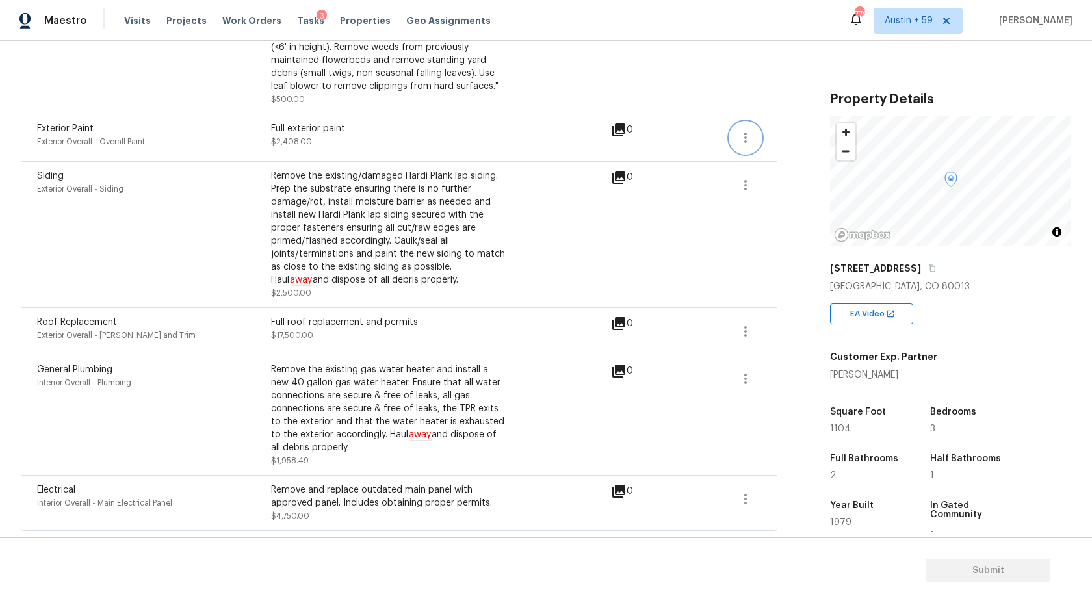
click at [745, 134] on icon "button" at bounding box center [745, 138] width 3 height 10
click at [777, 131] on div "Edit" at bounding box center [819, 134] width 101 height 13
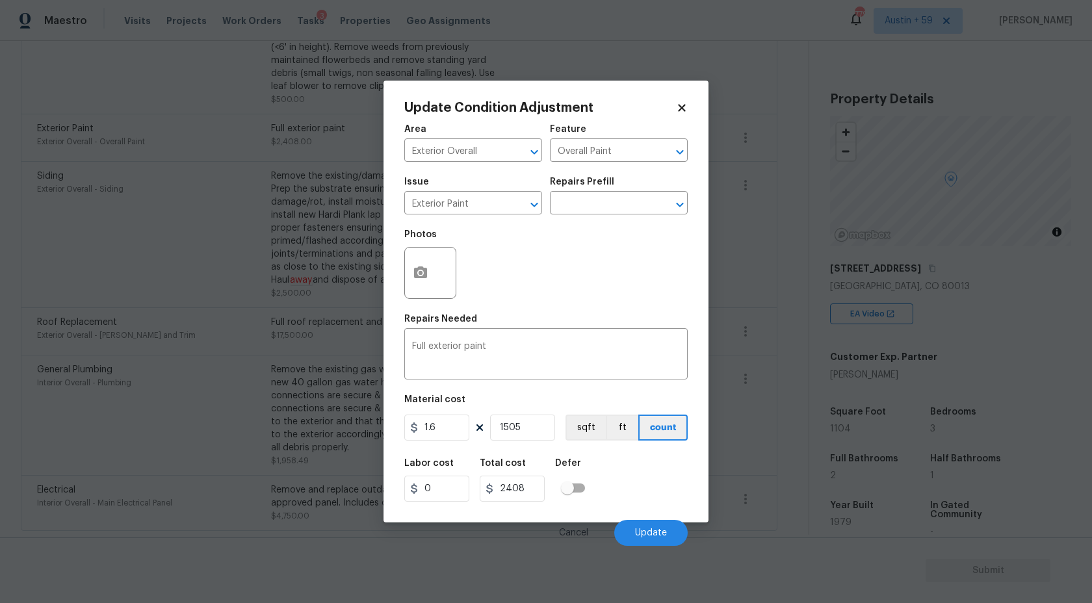
click at [756, 233] on body "Maestro Visits Projects Work Orders Tasks 3 Properties Geo Assignments 779 Aust…" at bounding box center [546, 301] width 1092 height 603
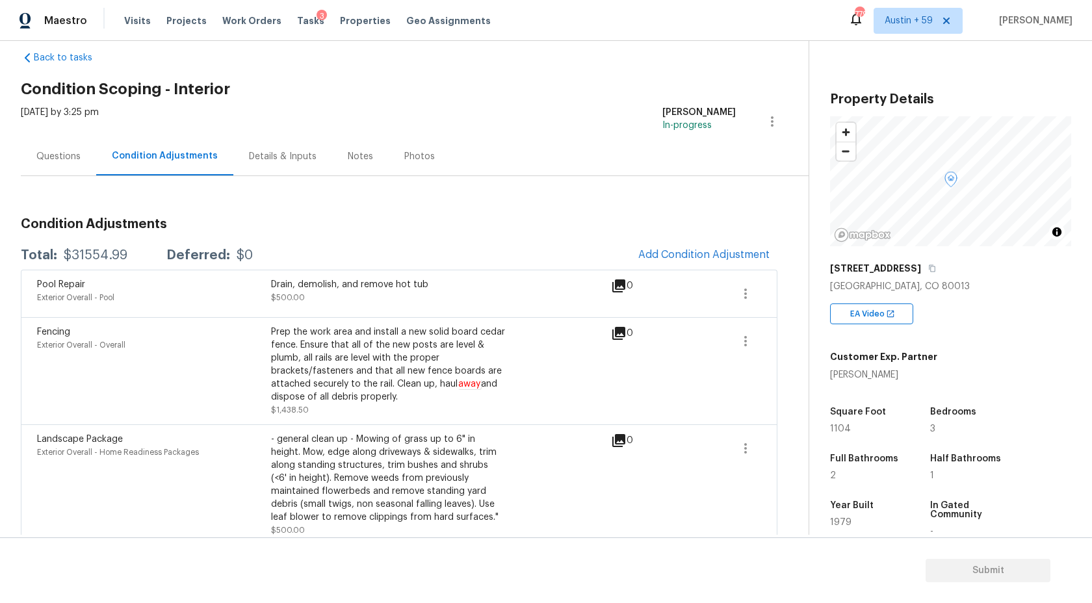
scroll to position [19, 0]
click at [71, 150] on div "Questions" at bounding box center [58, 157] width 75 height 38
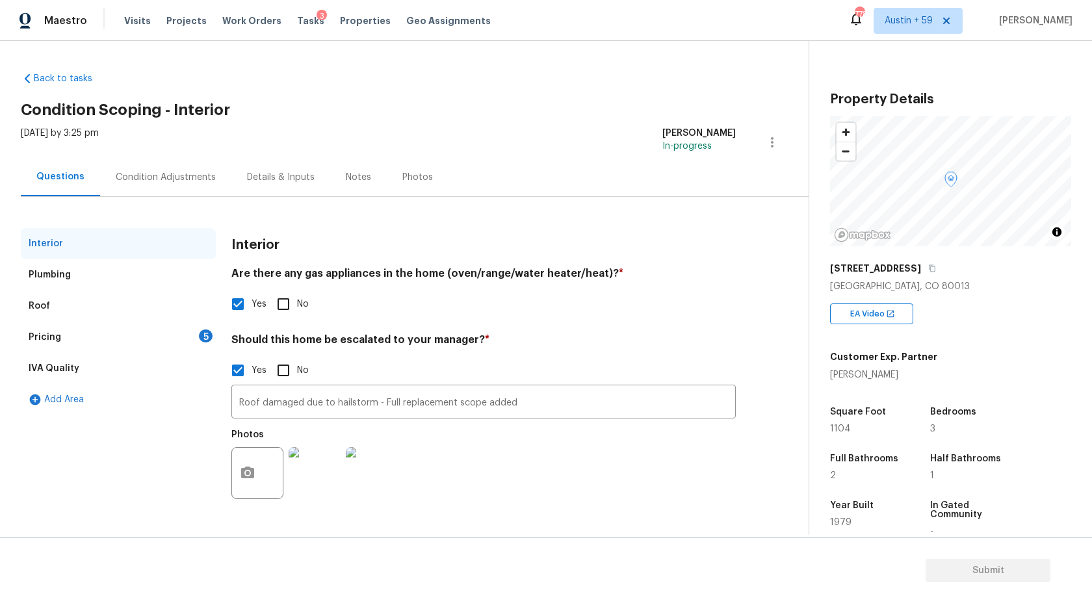
click at [195, 334] on div "Pricing 5" at bounding box center [118, 337] width 195 height 31
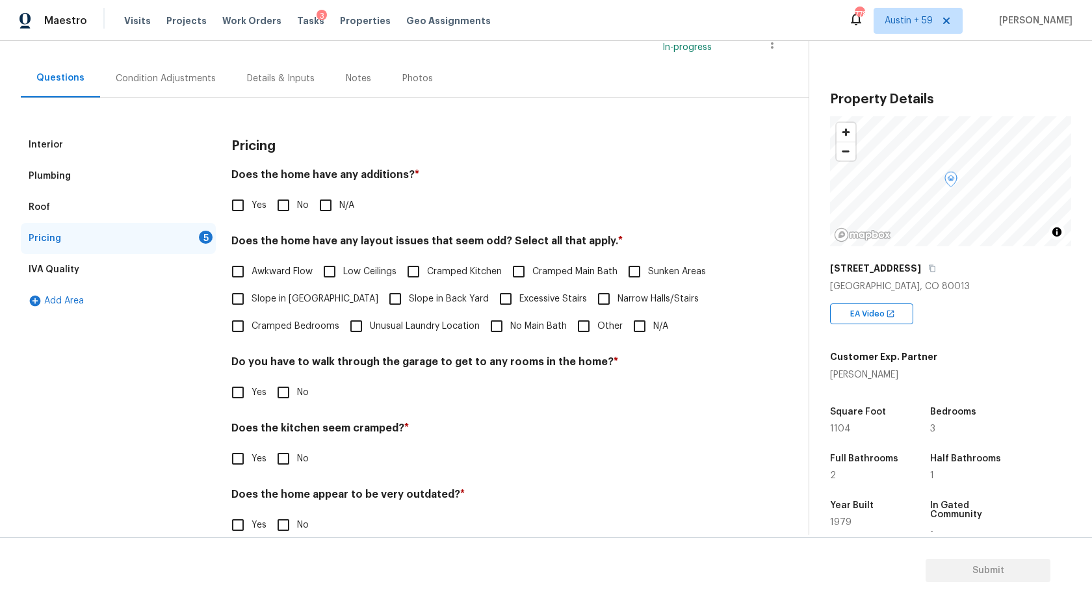
scroll to position [122, 0]
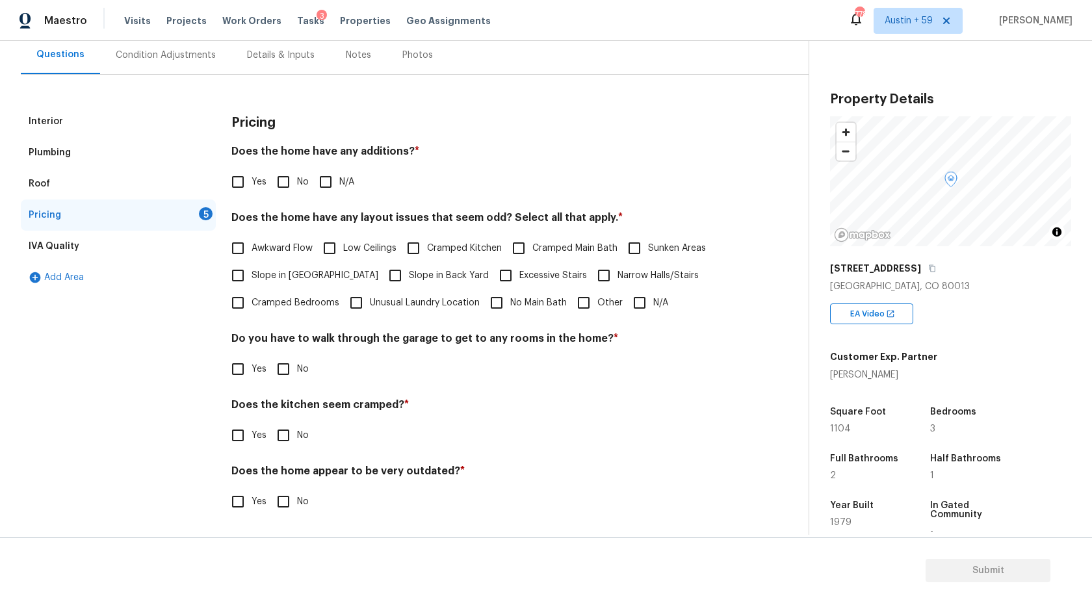
click at [277, 185] on input "No" at bounding box center [283, 181] width 27 height 27
checkbox input "true"
click at [235, 183] on input "Yes" at bounding box center [237, 181] width 27 height 27
checkbox input "true"
checkbox input "false"
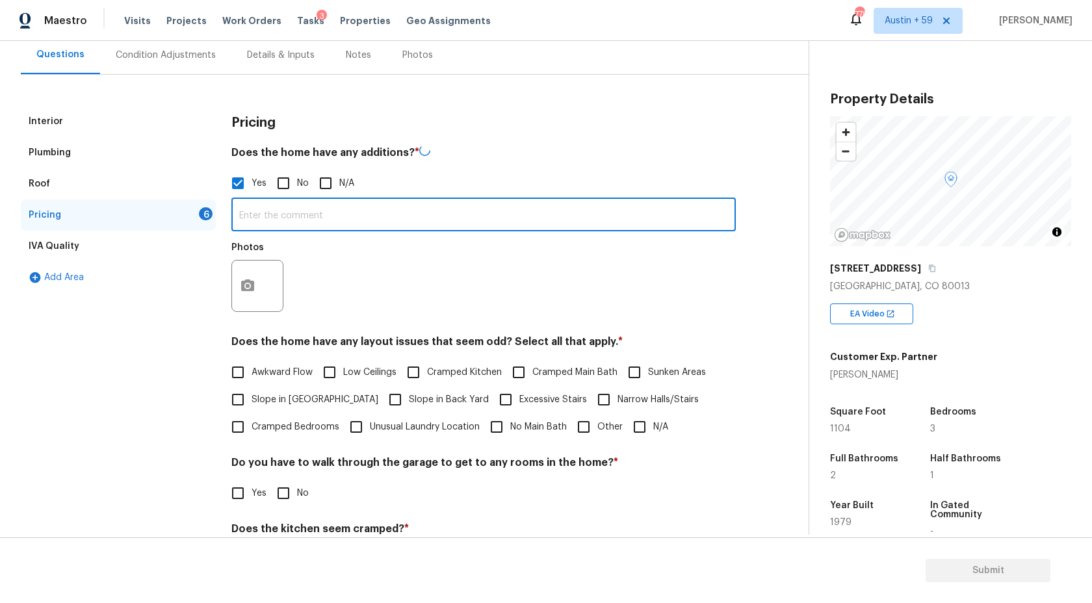
click at [320, 230] on input "text" at bounding box center [483, 216] width 504 height 31
paste input "There’s an addition on the back of the house. It appears the addition was not p…"
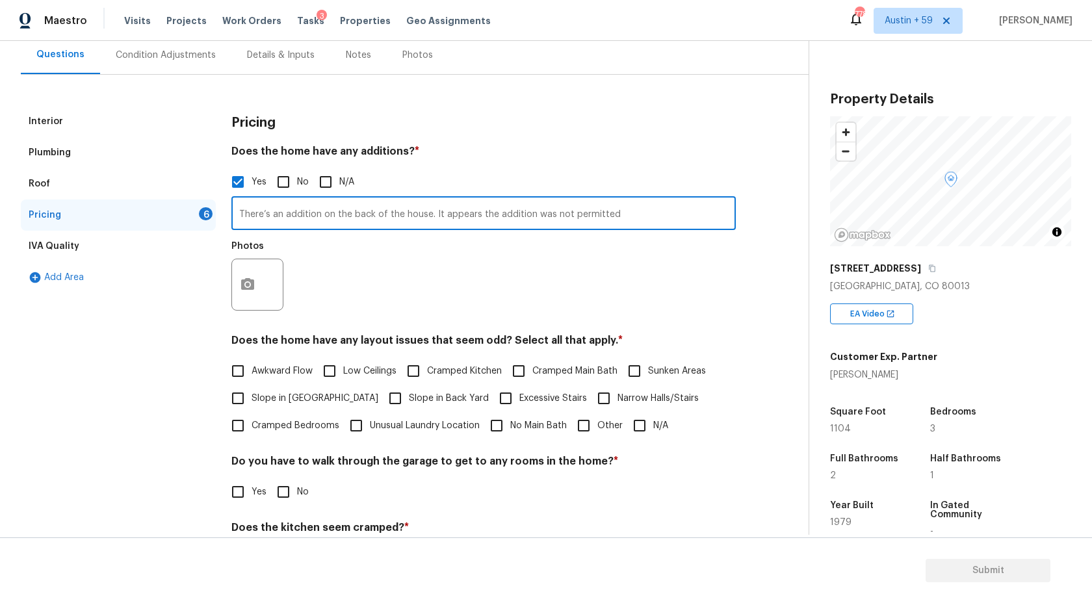
type input "There’s an addition on the back of the house. It appears the addition was not p…"
click at [242, 281] on icon "button" at bounding box center [247, 284] width 13 height 12
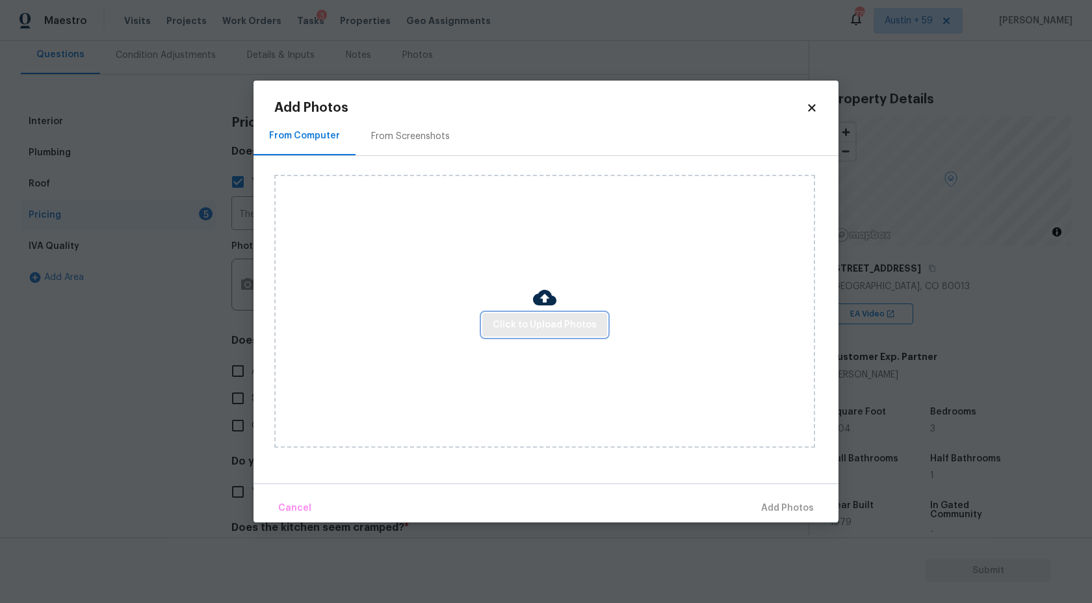
click at [533, 327] on span "Click to Upload Photos" at bounding box center [545, 325] width 104 height 16
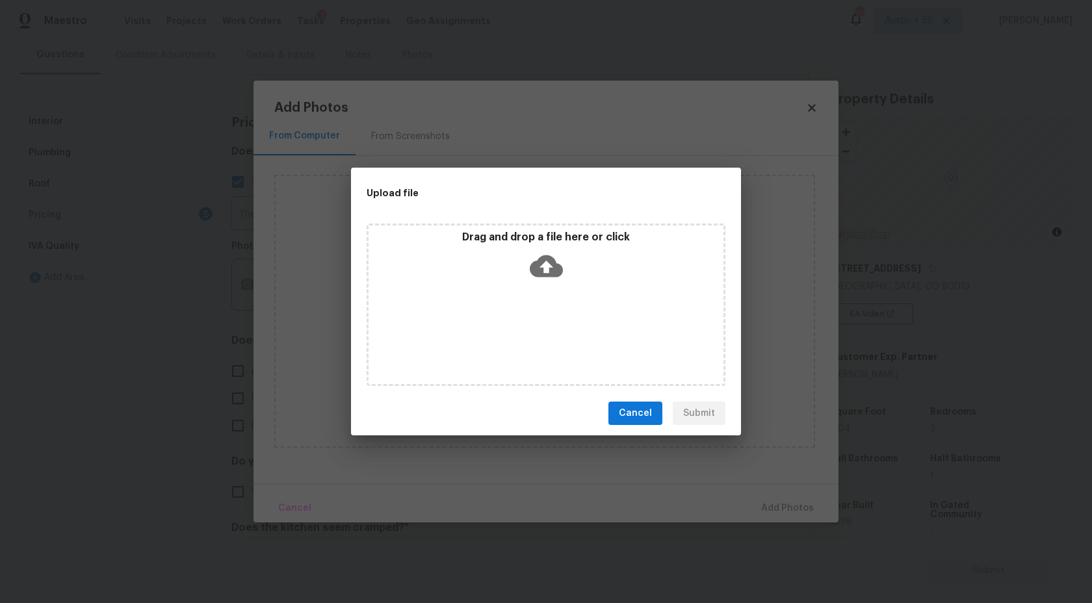
click at [542, 268] on icon at bounding box center [546, 266] width 33 height 22
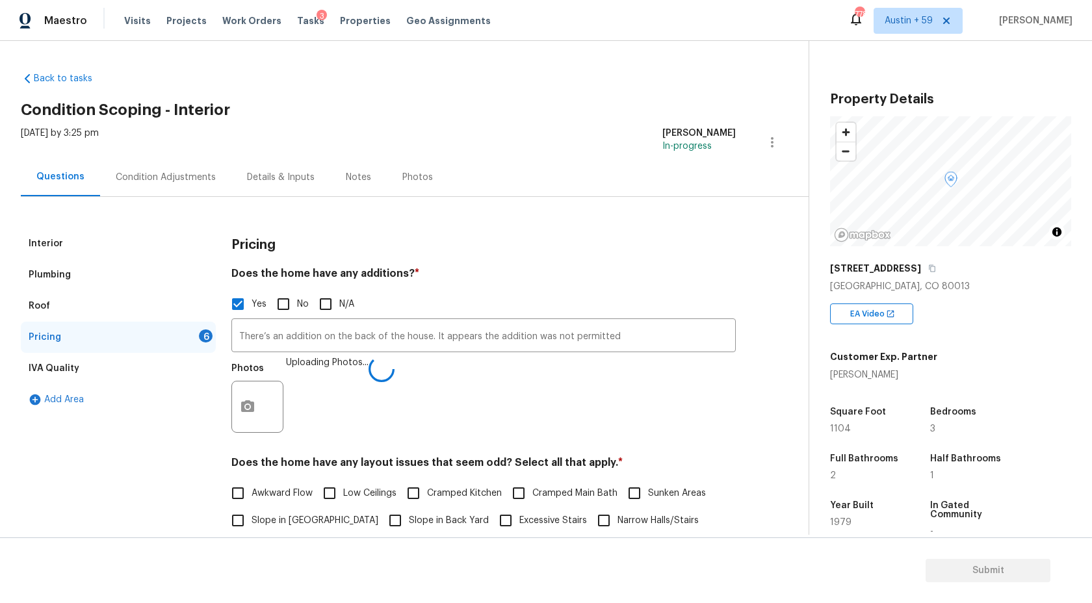
scroll to position [205, 0]
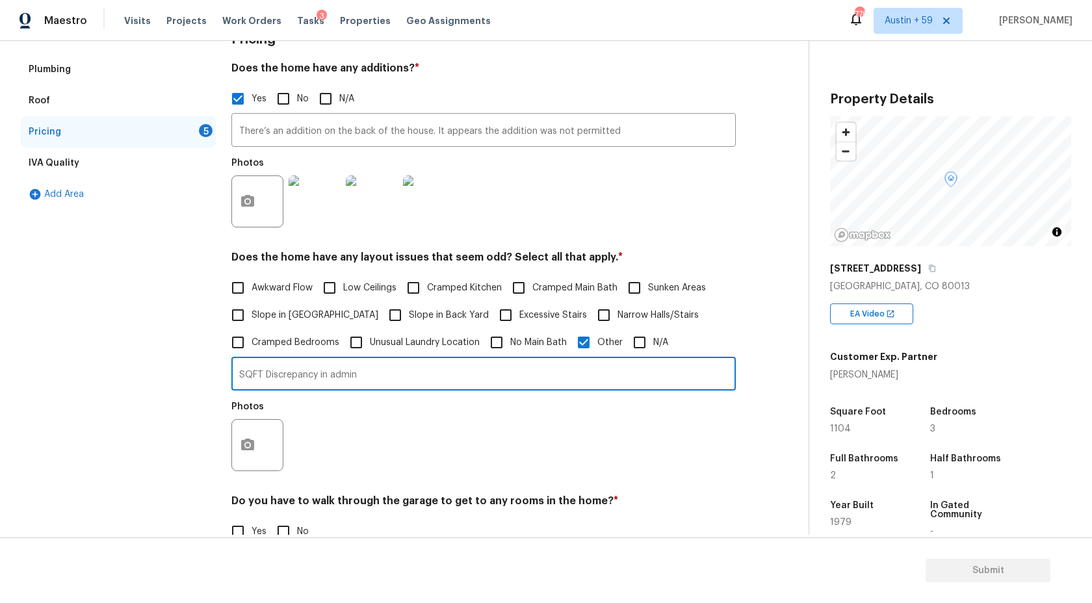
type input "SQFT Discrepancy in admin"
click at [257, 443] on button "button" at bounding box center [247, 445] width 31 height 51
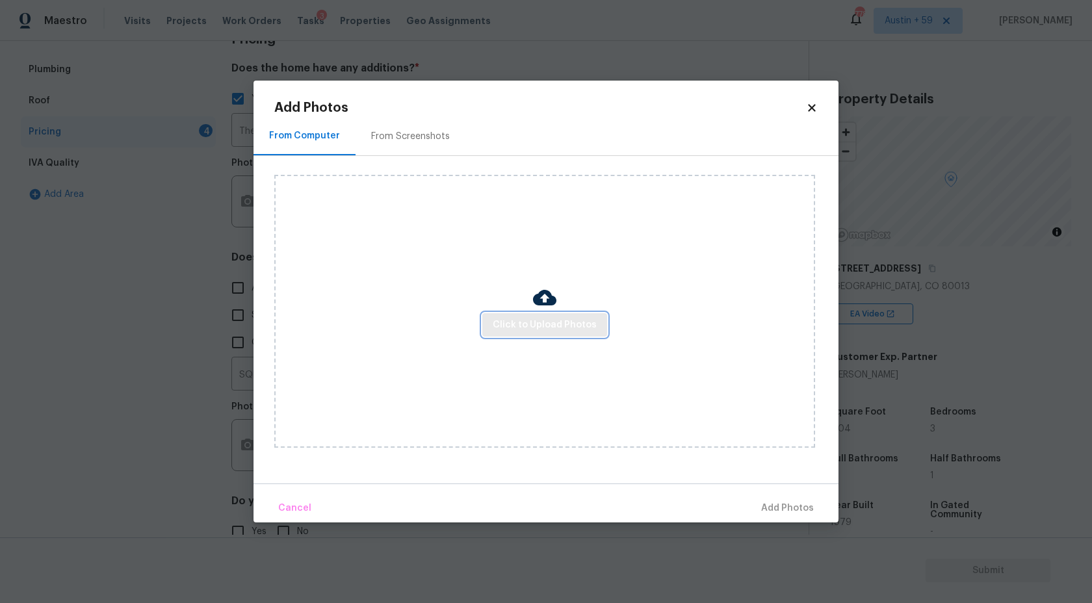
click at [517, 324] on span "Click to Upload Photos" at bounding box center [545, 325] width 104 height 16
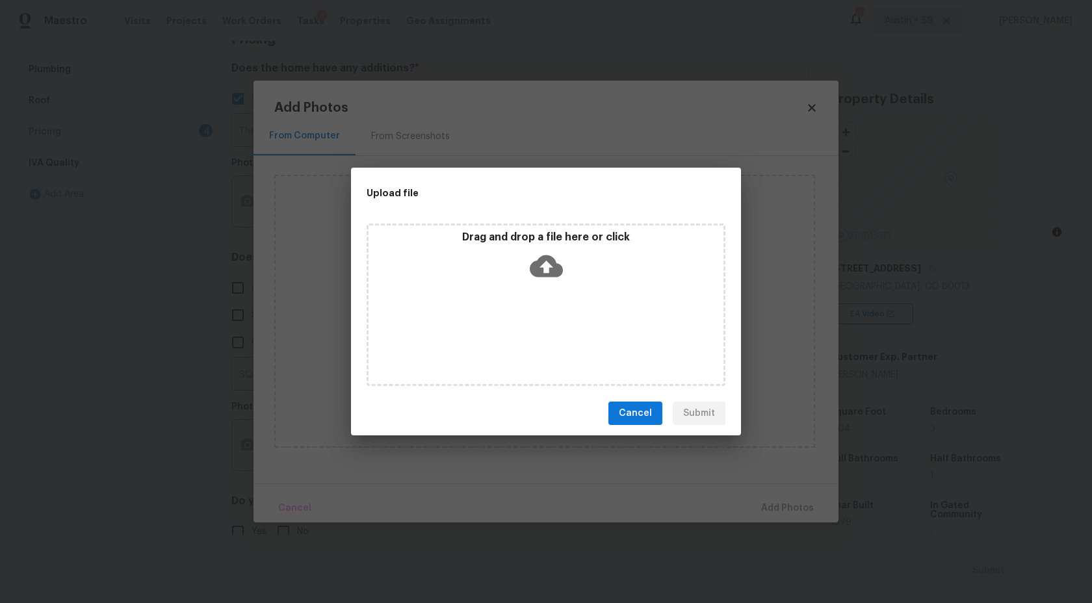
click at [533, 259] on icon at bounding box center [546, 266] width 33 height 33
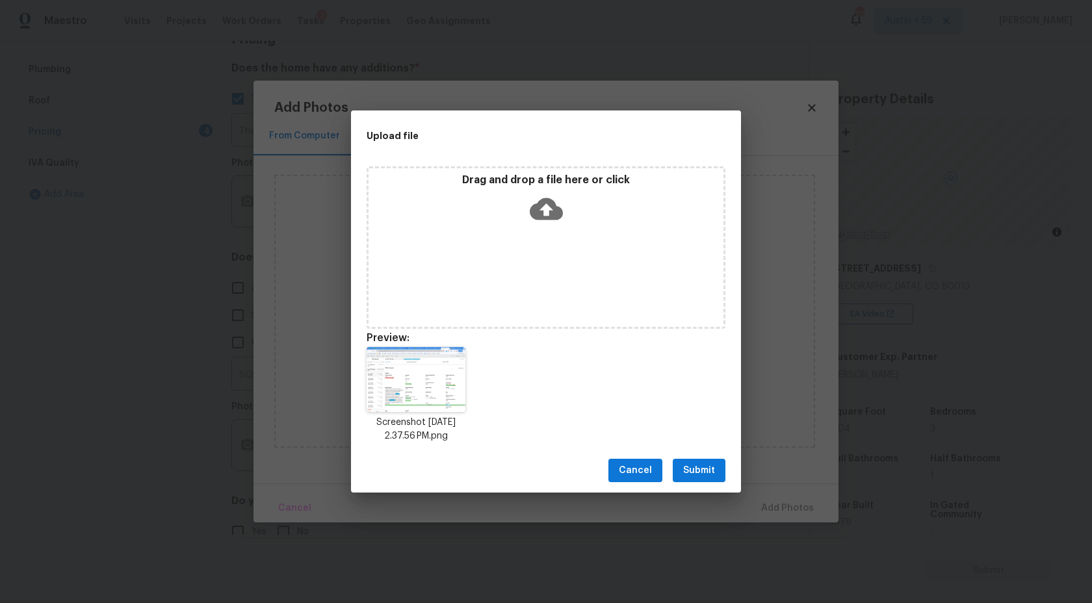
click at [701, 472] on span "Submit" at bounding box center [699, 471] width 32 height 16
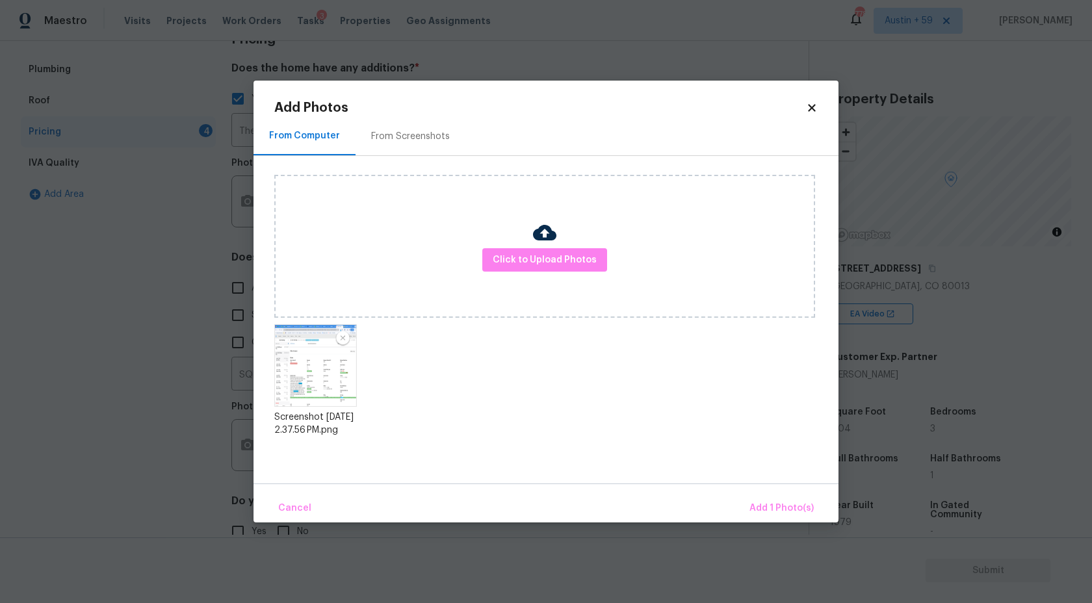
click at [775, 492] on div "Cancel Add 1 Photo(s)" at bounding box center [545, 502] width 585 height 39
click at [775, 507] on span "Add 1 Photo(s)" at bounding box center [781, 508] width 64 height 16
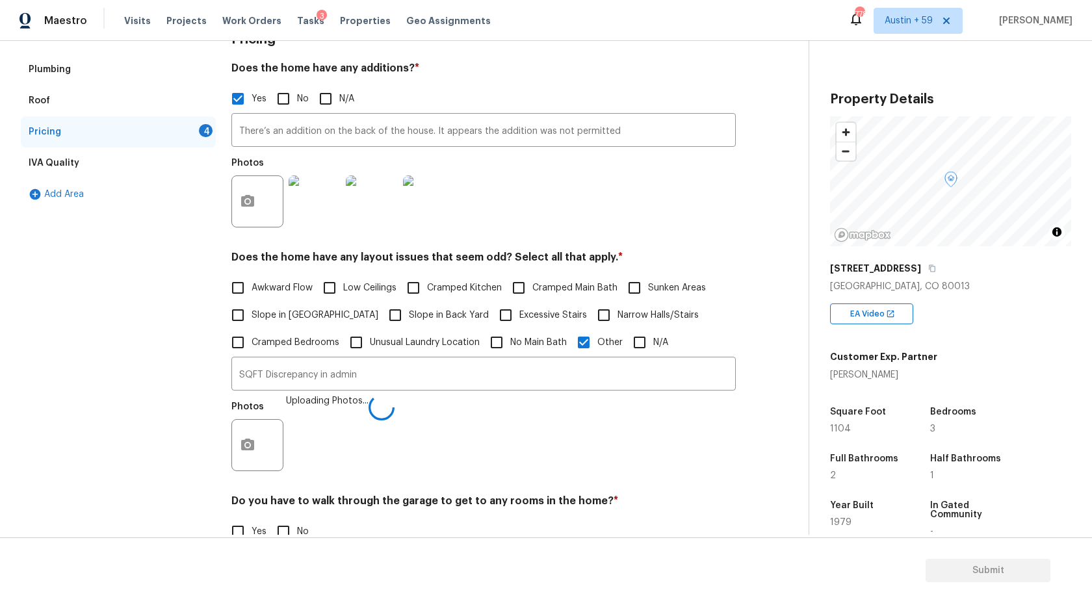
click at [473, 289] on span "Cramped Kitchen" at bounding box center [464, 288] width 75 height 14
click at [427, 289] on input "Cramped Kitchen" at bounding box center [413, 287] width 27 height 27
checkbox input "true"
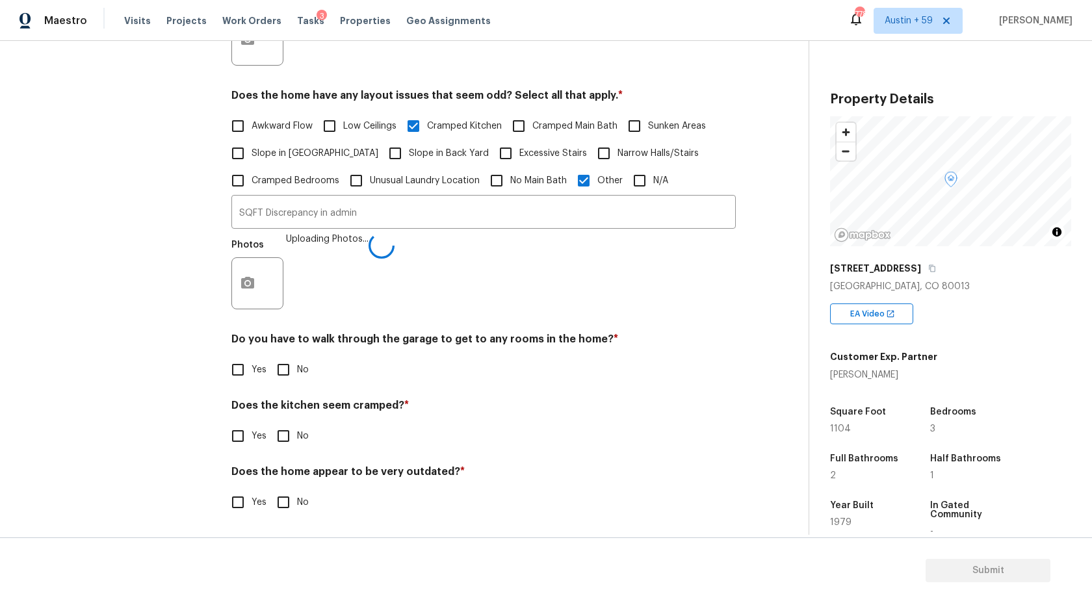
scroll to position [368, 0]
click at [289, 365] on input "No" at bounding box center [283, 369] width 27 height 27
checkbox input "true"
click at [246, 432] on input "Yes" at bounding box center [237, 435] width 27 height 27
checkbox input "true"
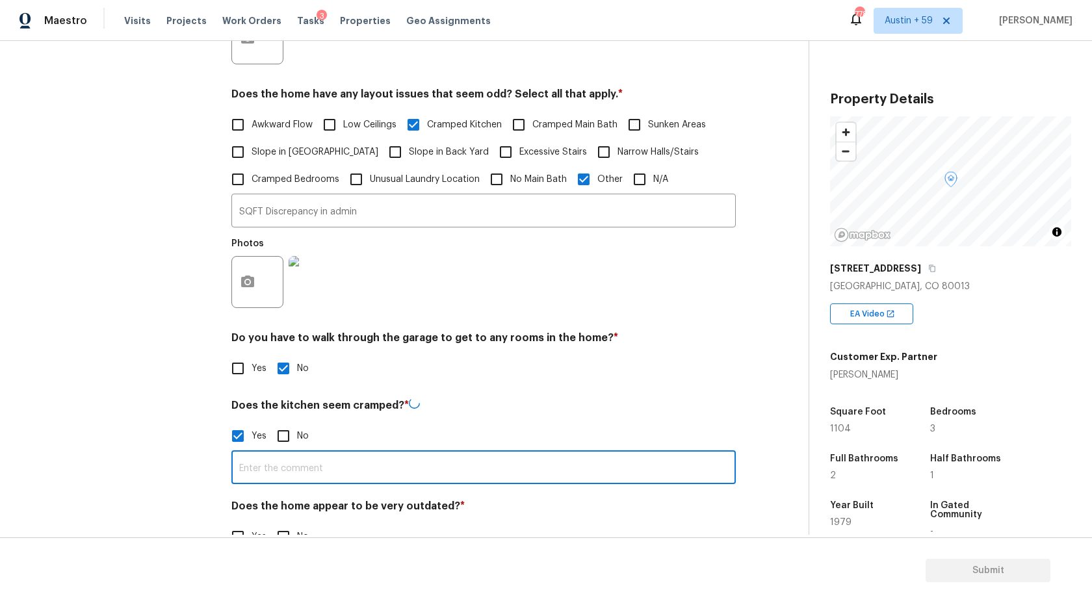
click at [287, 470] on input "text" at bounding box center [483, 469] width 504 height 31
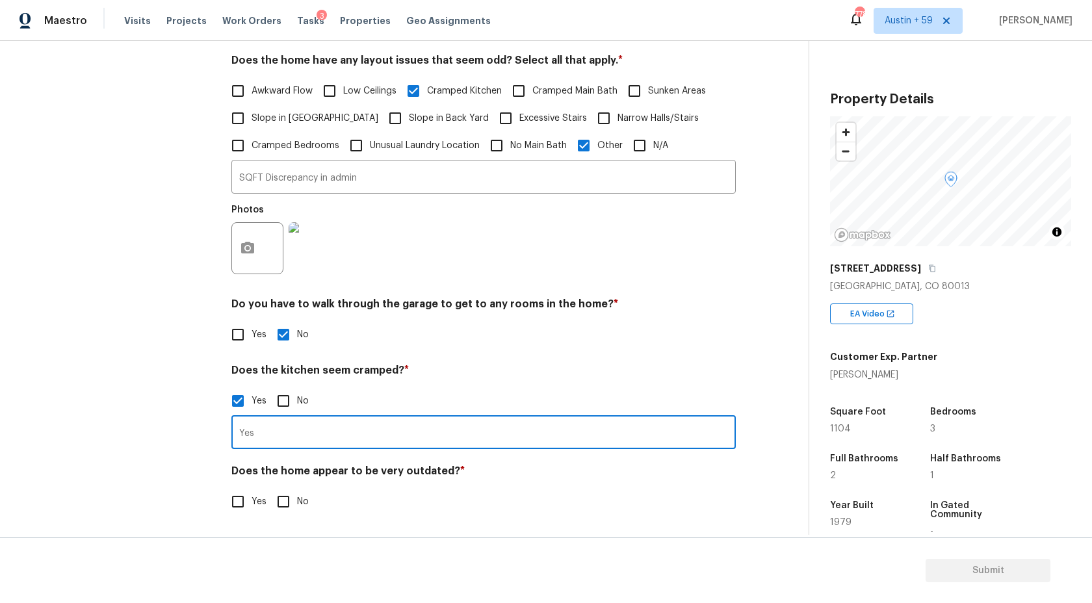
type input "Yes"
click at [289, 510] on input "No" at bounding box center [283, 501] width 27 height 27
checkbox input "true"
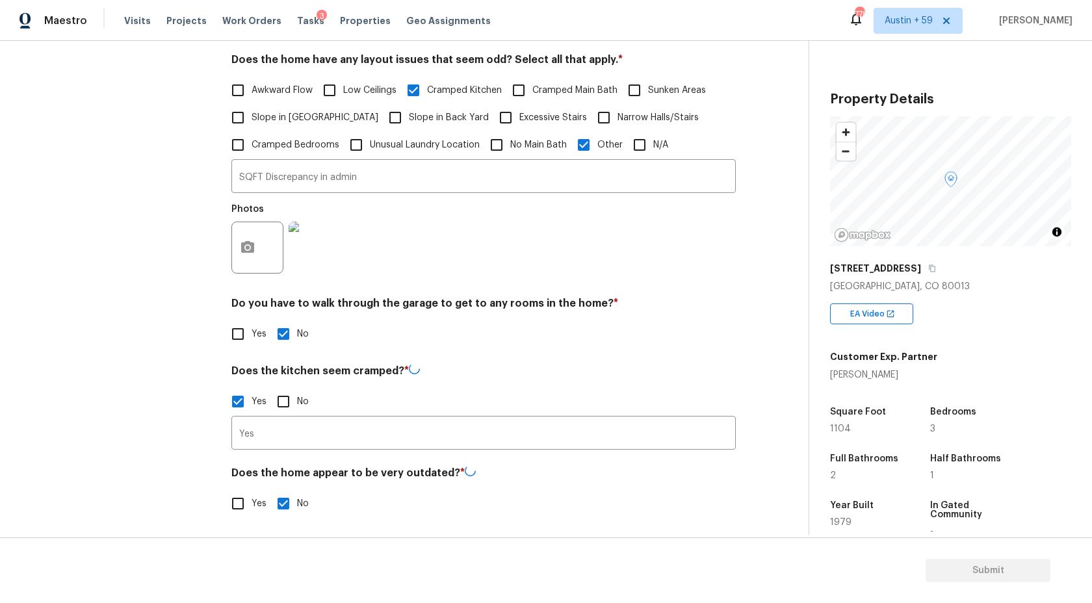
scroll to position [0, 0]
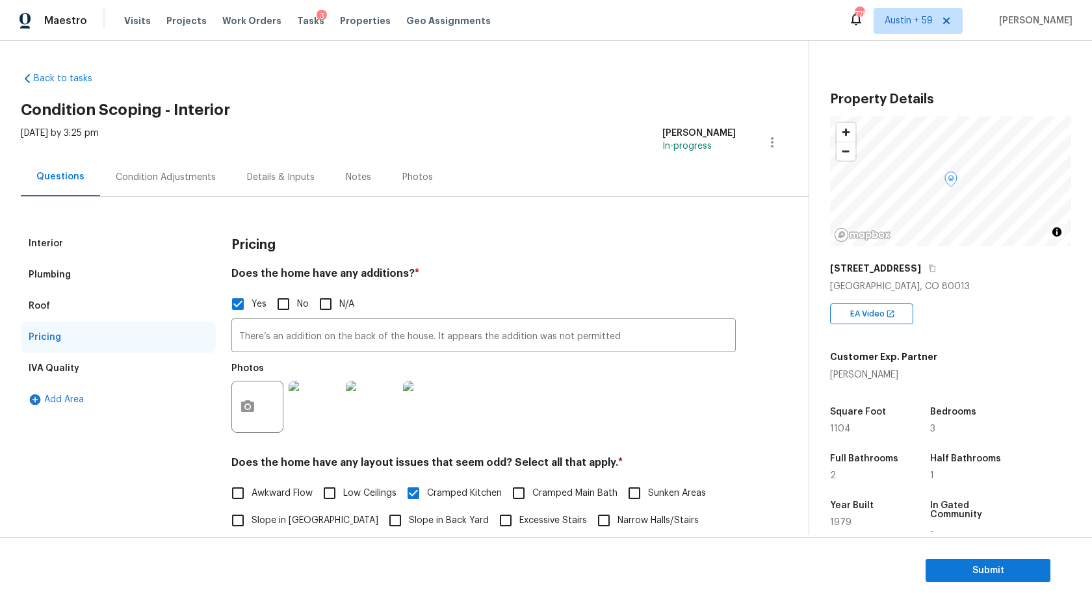
click at [194, 180] on div "Condition Adjustments" at bounding box center [166, 177] width 100 height 13
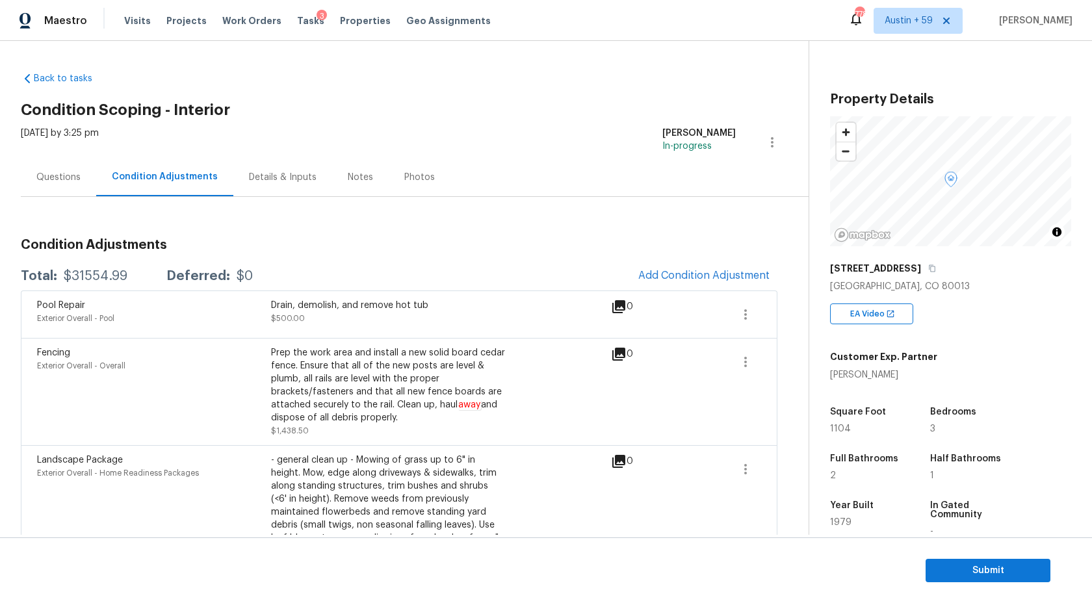
scroll to position [87, 0]
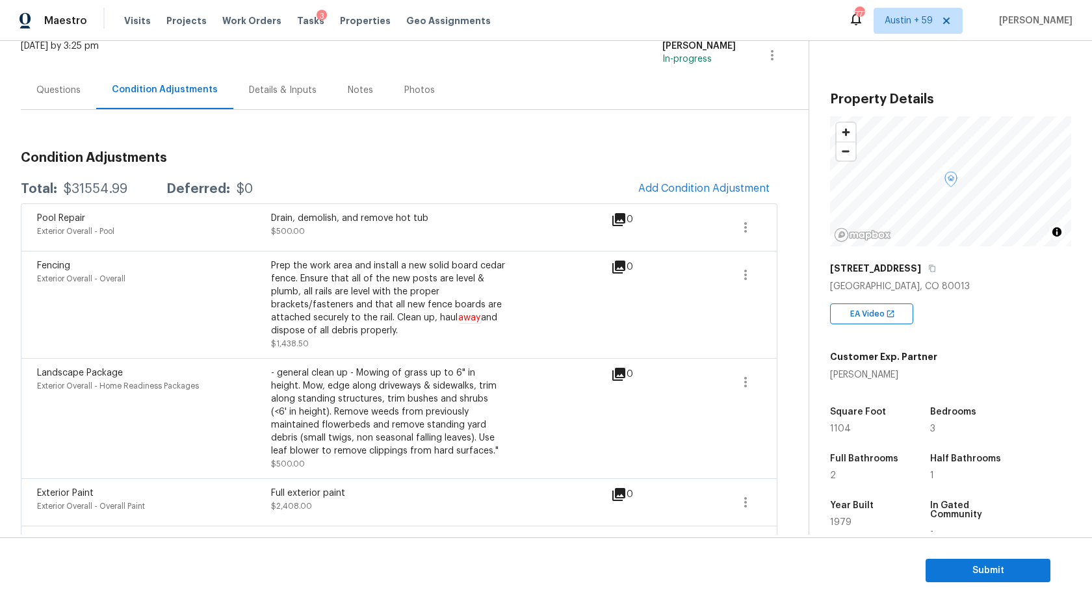
click at [66, 96] on div "Questions" at bounding box center [58, 90] width 44 height 13
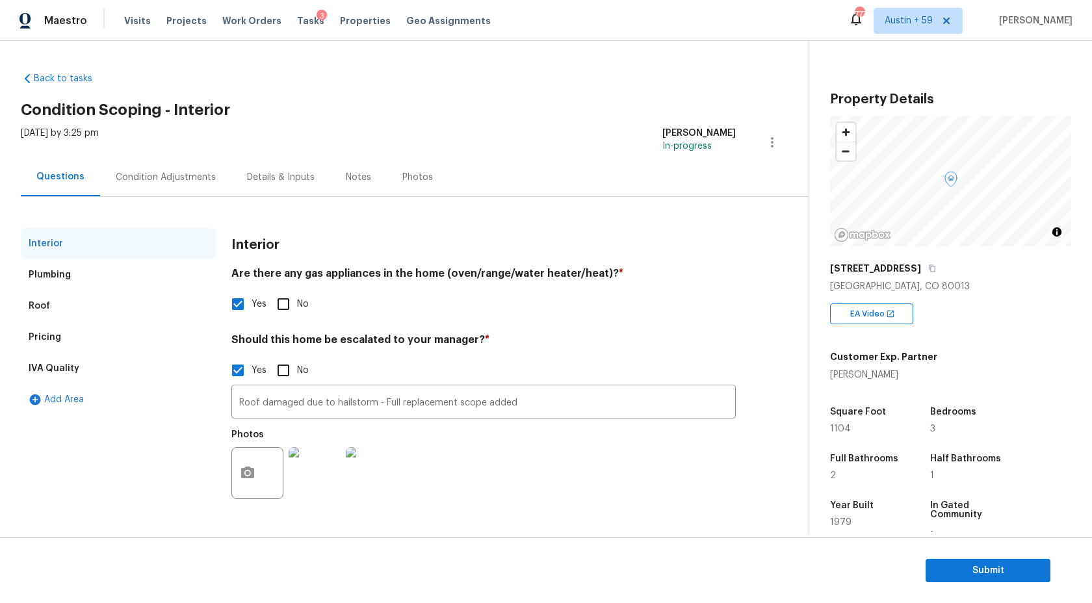
click at [48, 334] on div "Pricing" at bounding box center [45, 337] width 32 height 13
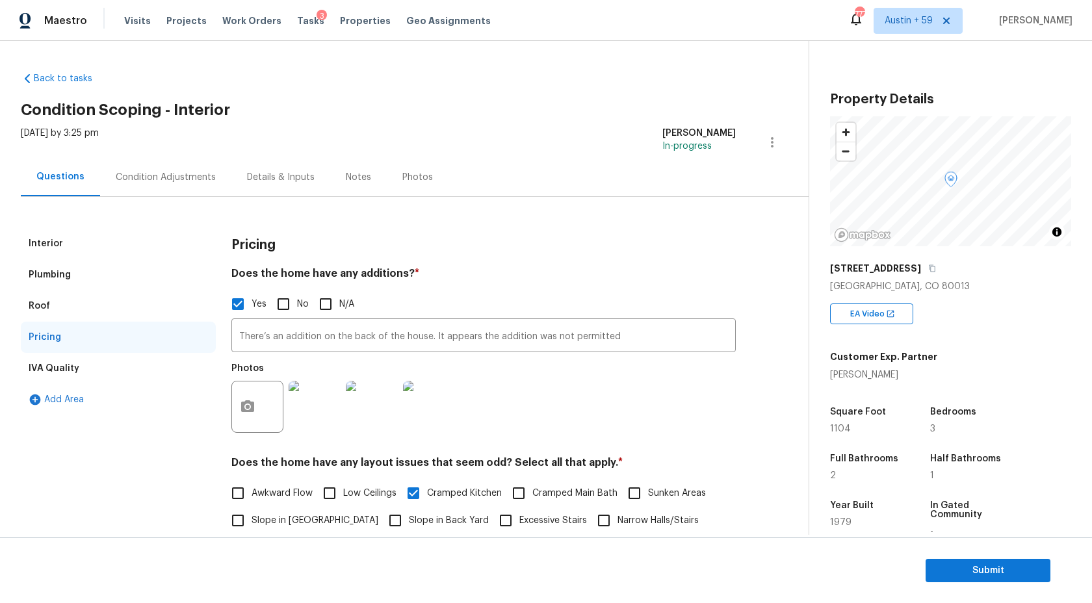
click at [49, 309] on div "Roof" at bounding box center [118, 305] width 195 height 31
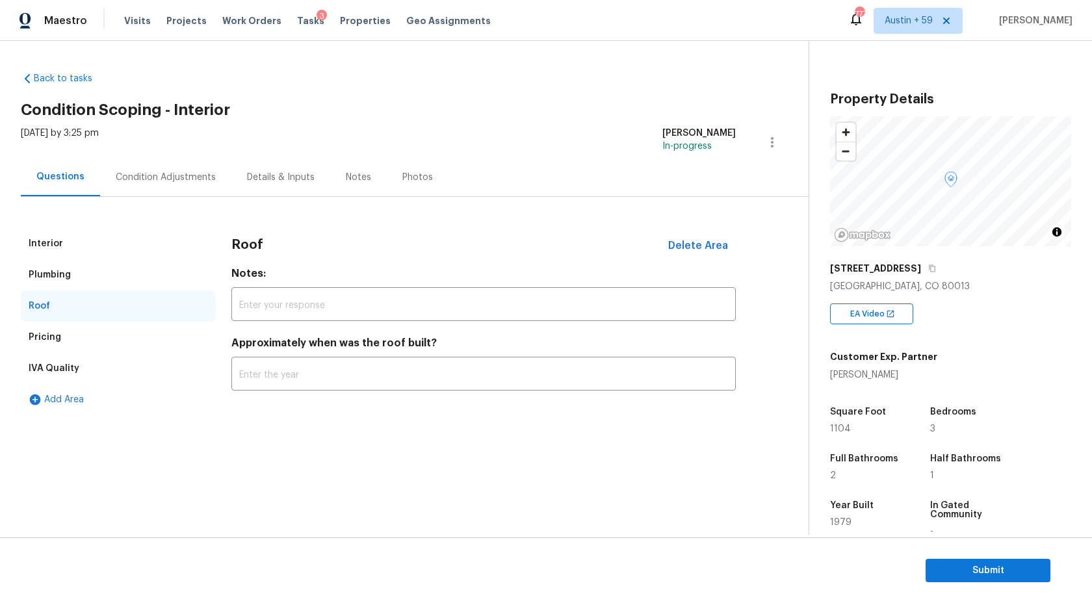
click at [68, 279] on div "Plumbing" at bounding box center [50, 274] width 42 height 13
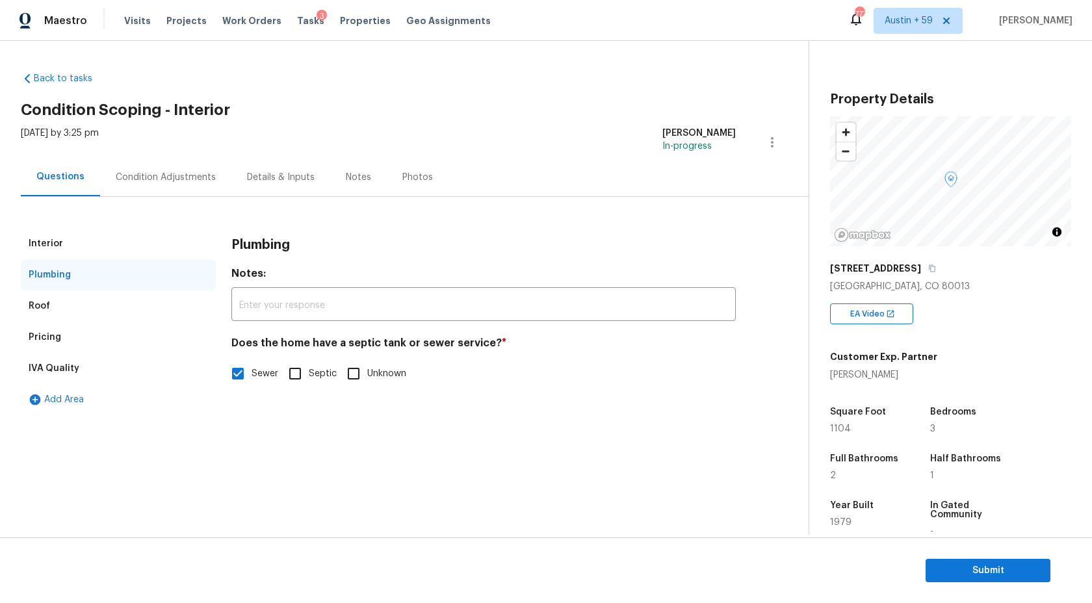
click at [78, 238] on div "Interior" at bounding box center [118, 243] width 195 height 31
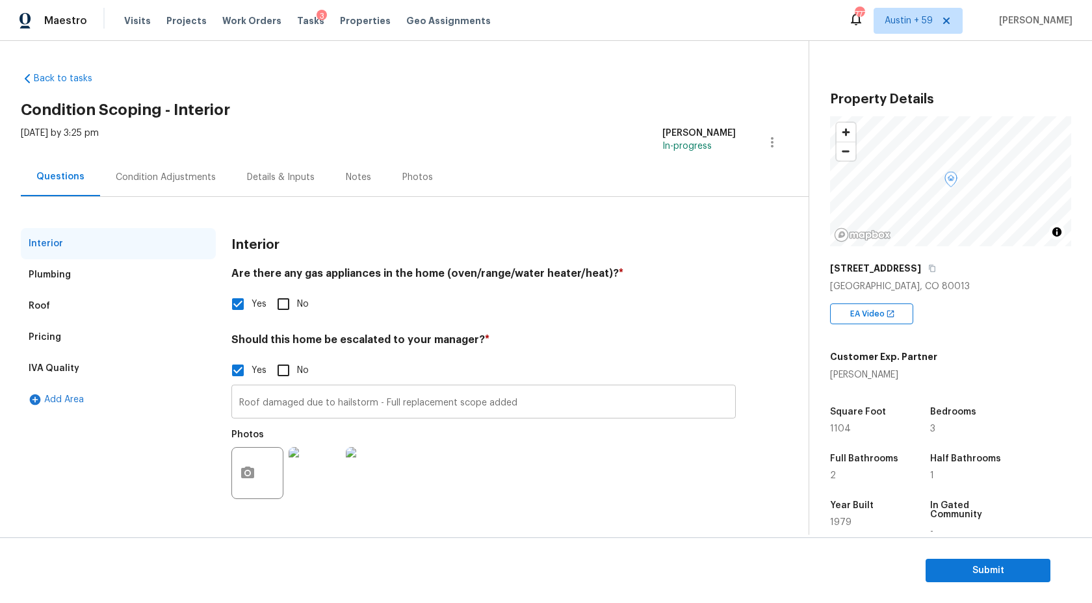
click at [598, 408] on input "Roof damaged due to hailstorm - Full replacement scope added" at bounding box center [483, 403] width 504 height 31
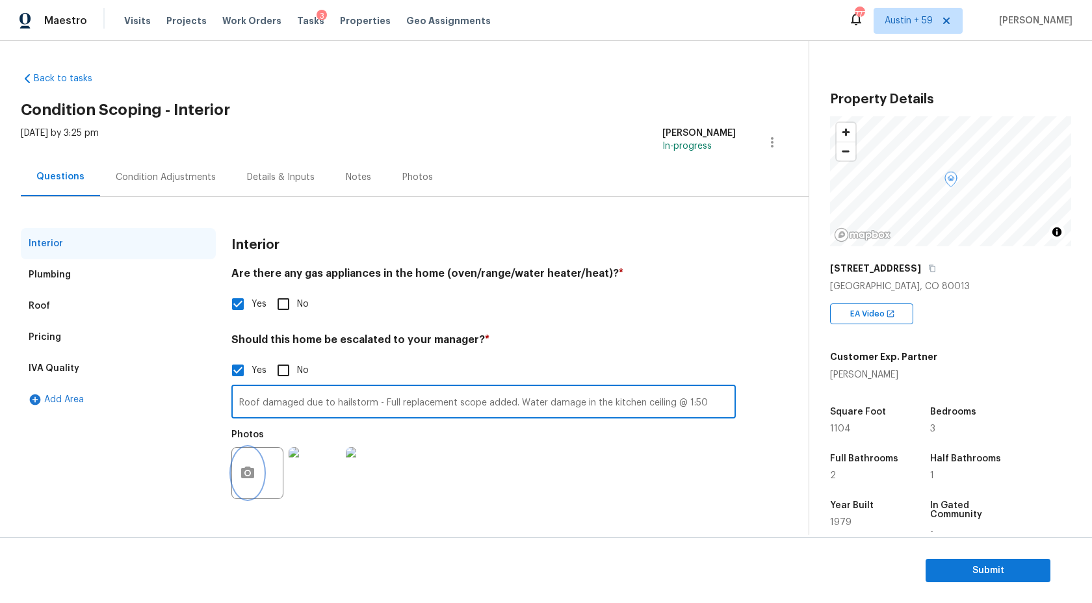
click at [248, 469] on icon "button" at bounding box center [247, 473] width 13 height 12
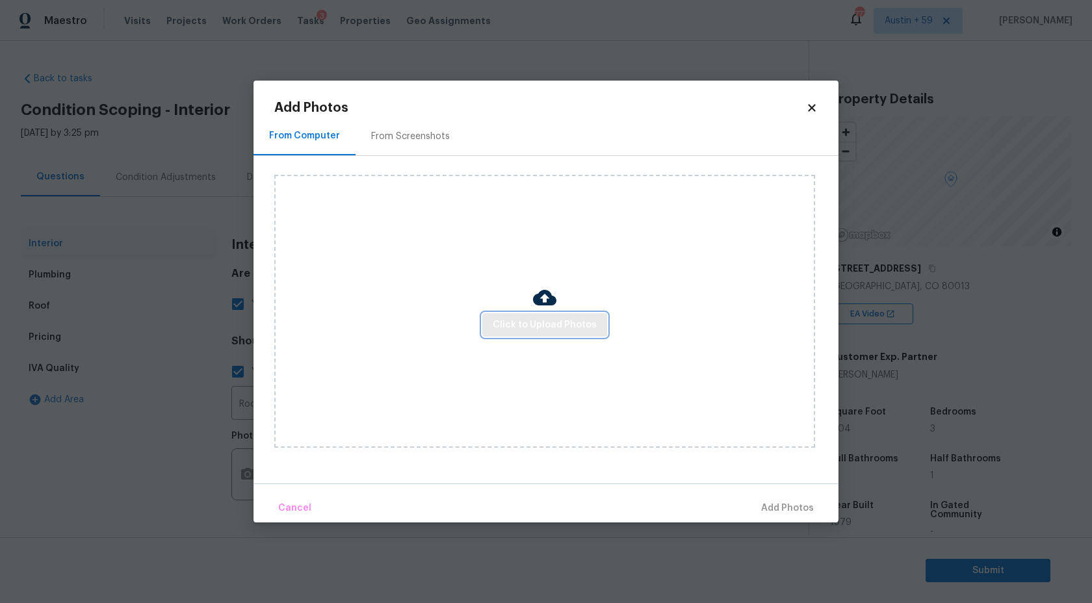
click at [537, 315] on button "Click to Upload Photos" at bounding box center [544, 325] width 125 height 24
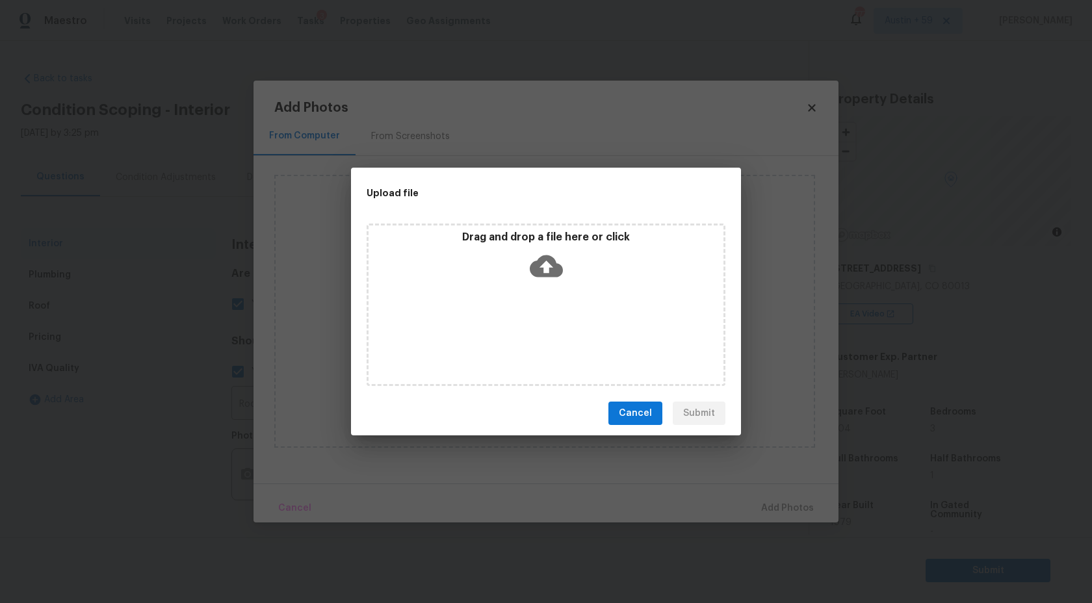
click at [538, 302] on div "Drag and drop a file here or click" at bounding box center [545, 305] width 359 height 162
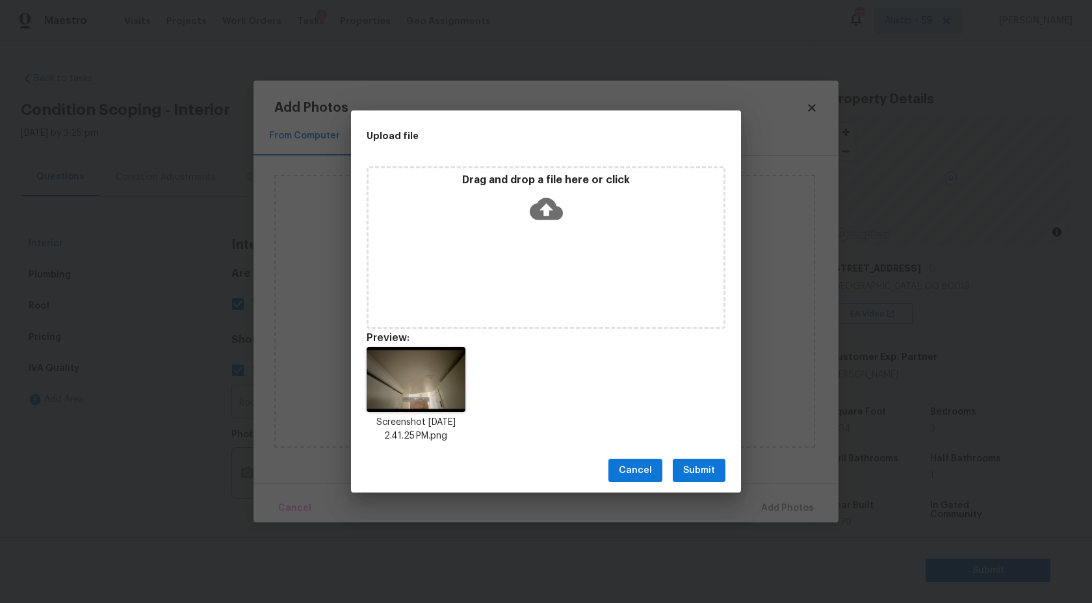
click at [710, 477] on span "Submit" at bounding box center [699, 471] width 32 height 16
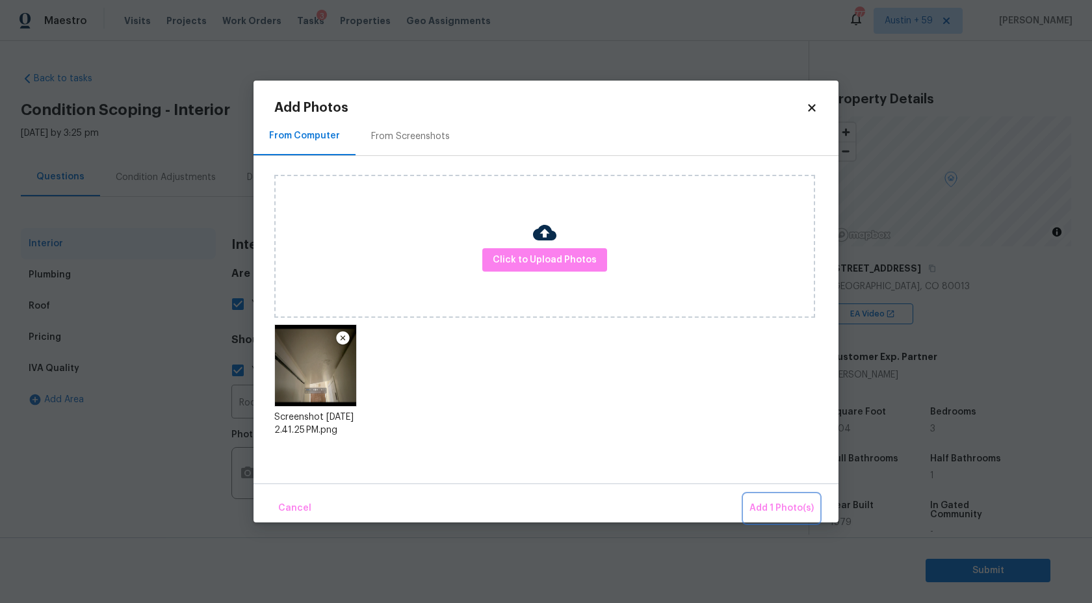
click at [777, 505] on span "Add 1 Photo(s)" at bounding box center [781, 508] width 64 height 16
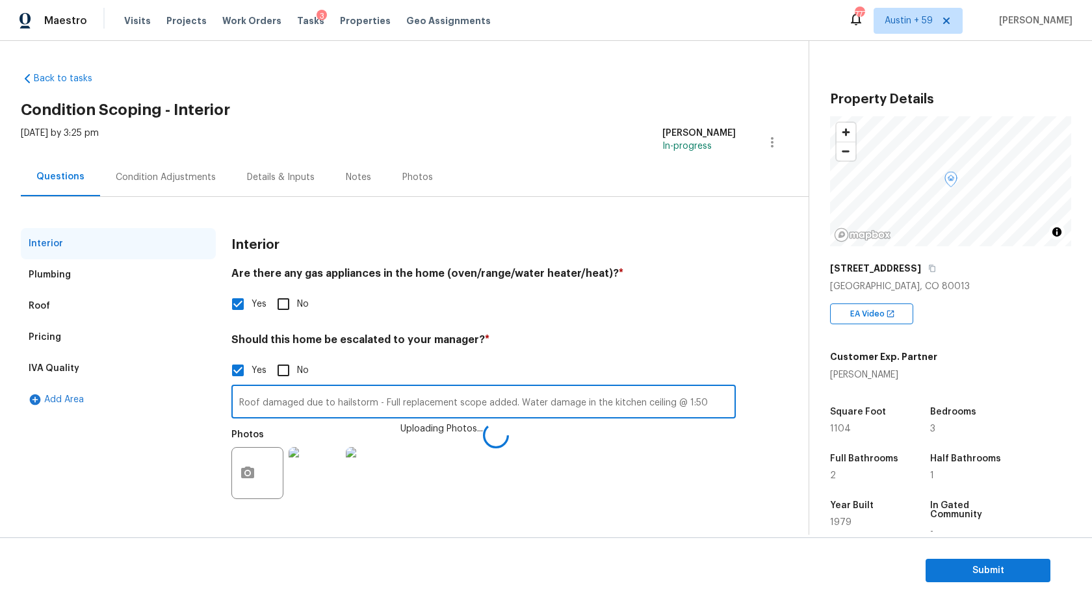
click at [625, 401] on input "Roof damaged due to hailstorm - Full replacement scope added. Water damage in t…" at bounding box center [483, 403] width 504 height 31
click at [640, 403] on input "Roof damaged due to hailstorm - Full replacement scope added. Water damage in t…" at bounding box center [483, 403] width 504 height 31
click at [635, 426] on div "Photos Uploading Photos..." at bounding box center [483, 464] width 504 height 84
click at [639, 402] on input "Roof damaged due to hailstorm - Full replacement scope added. Water damage in t…" at bounding box center [483, 403] width 504 height 31
type input "Roof damaged due to hailstorm - Full replacement scope added. Water damage in t…"
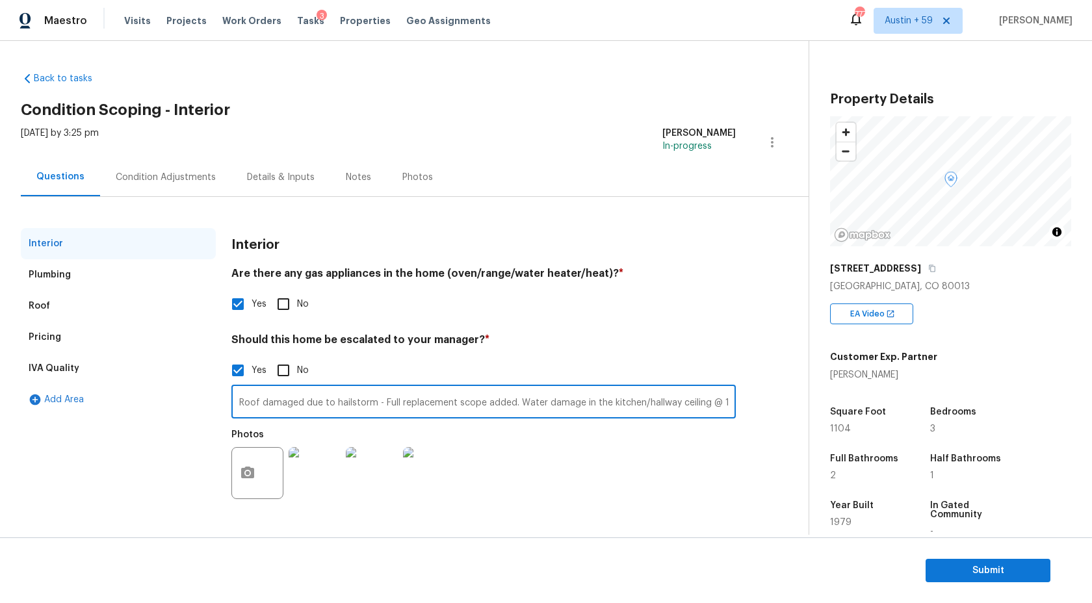
click at [201, 183] on div "Condition Adjustments" at bounding box center [165, 177] width 131 height 38
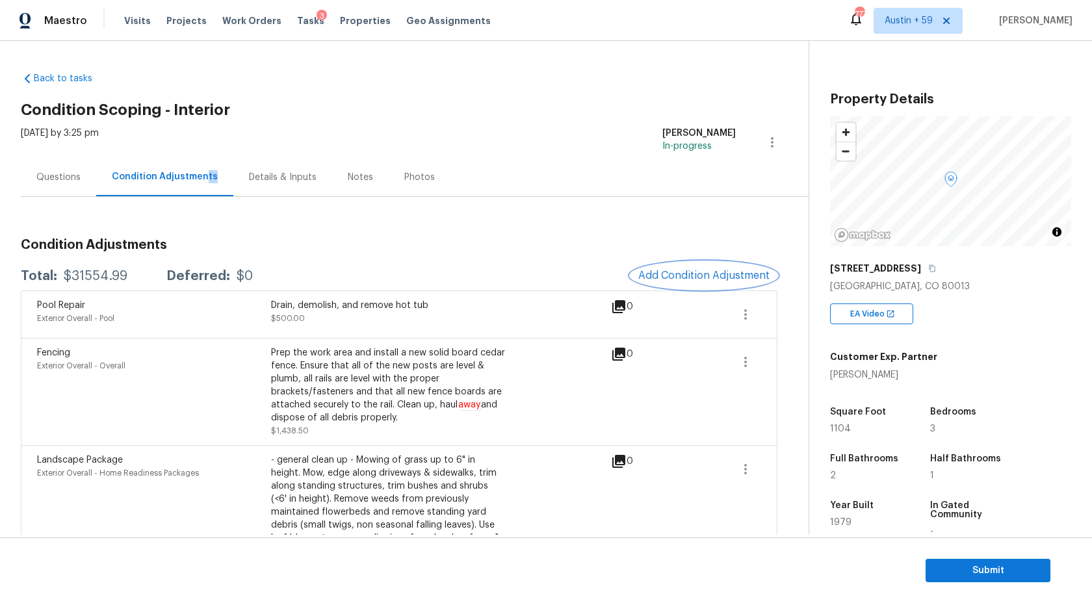
click at [678, 283] on button "Add Condition Adjustment" at bounding box center [703, 275] width 147 height 27
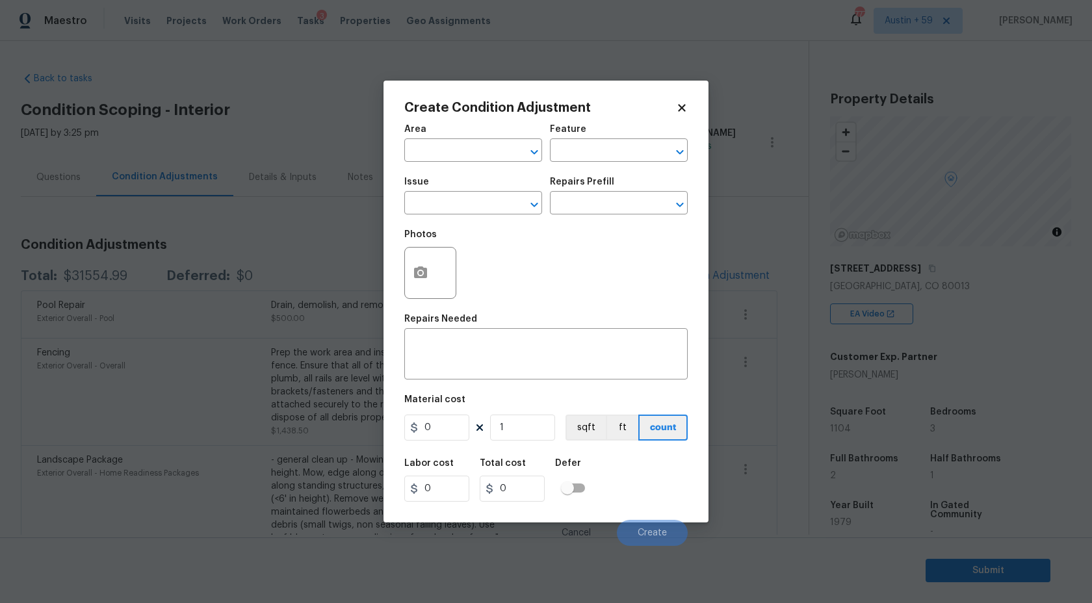
click at [437, 131] on div "Area" at bounding box center [473, 133] width 138 height 17
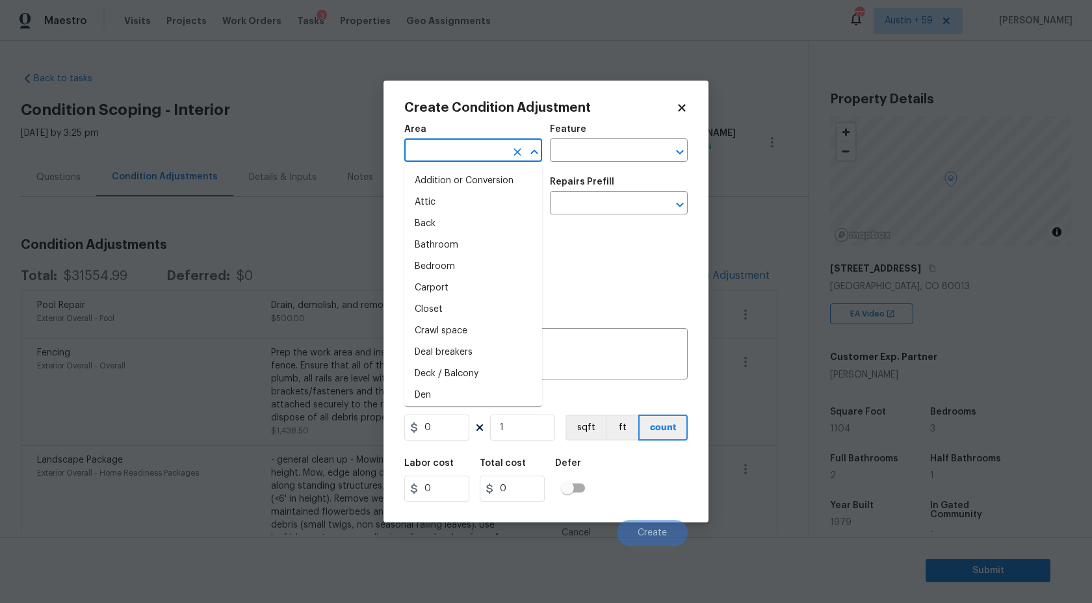
click at [445, 156] on input "text" at bounding box center [454, 152] width 101 height 20
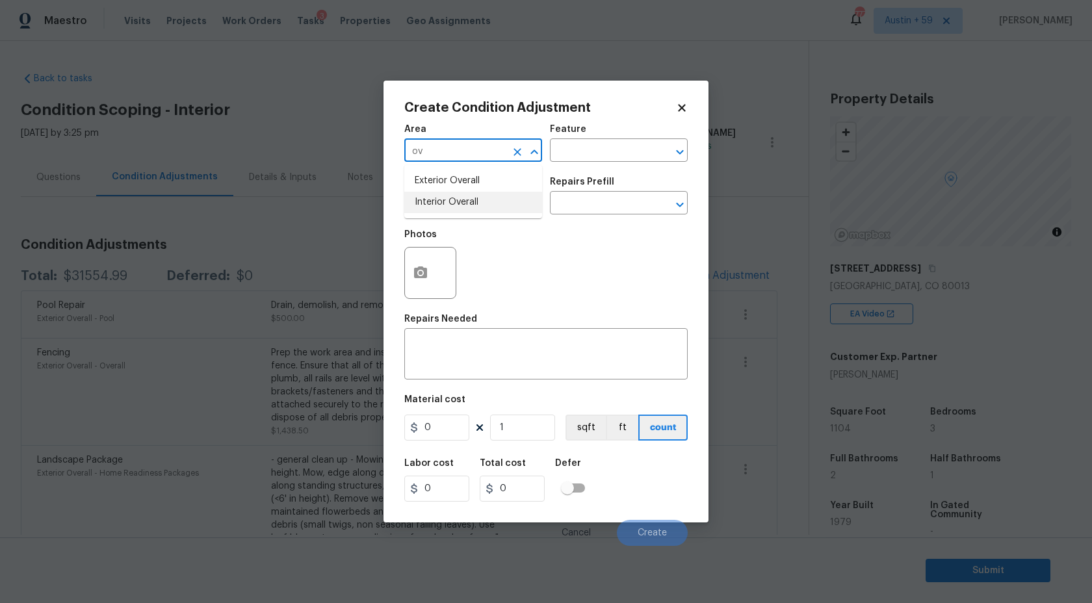
click at [466, 206] on li "Interior Overall" at bounding box center [473, 202] width 138 height 21
type input "Interior Overall"
click at [454, 253] on div at bounding box center [430, 273] width 52 height 52
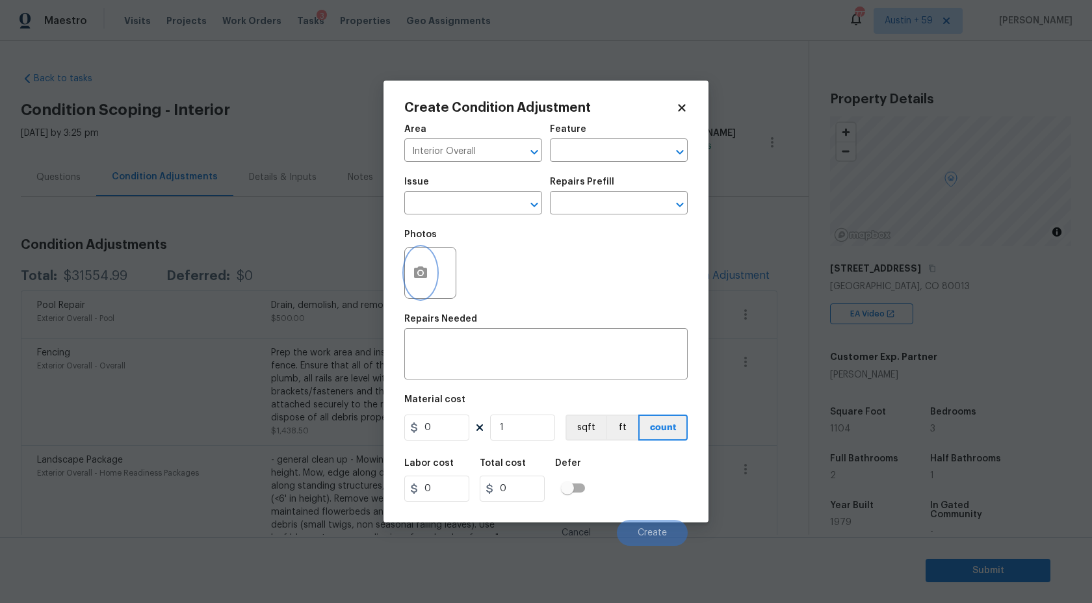
click at [424, 275] on icon "button" at bounding box center [420, 272] width 13 height 12
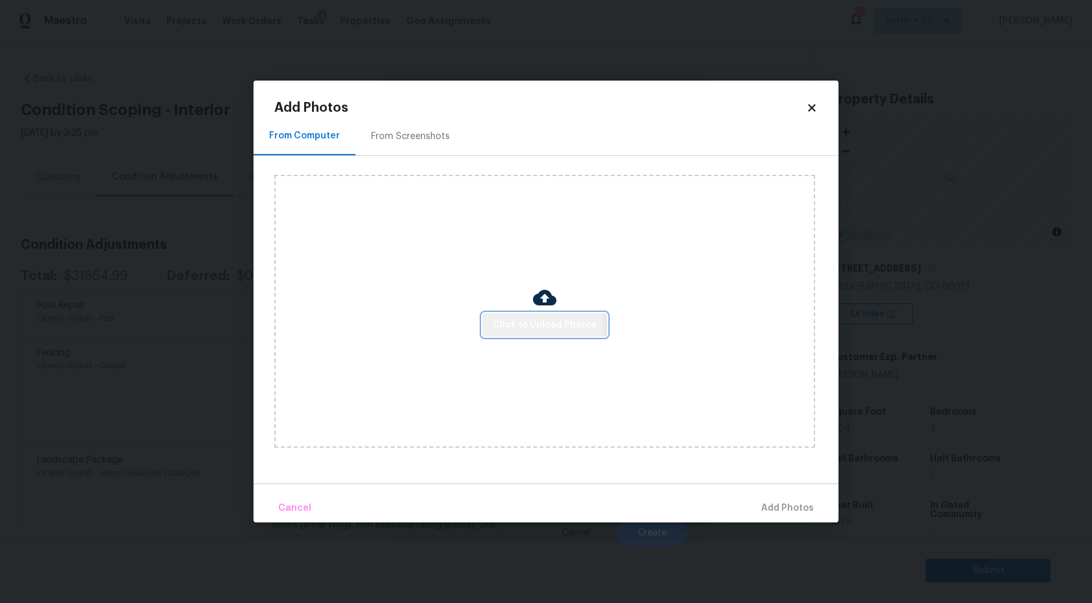
click at [522, 324] on span "Click to Upload Photos" at bounding box center [545, 325] width 104 height 16
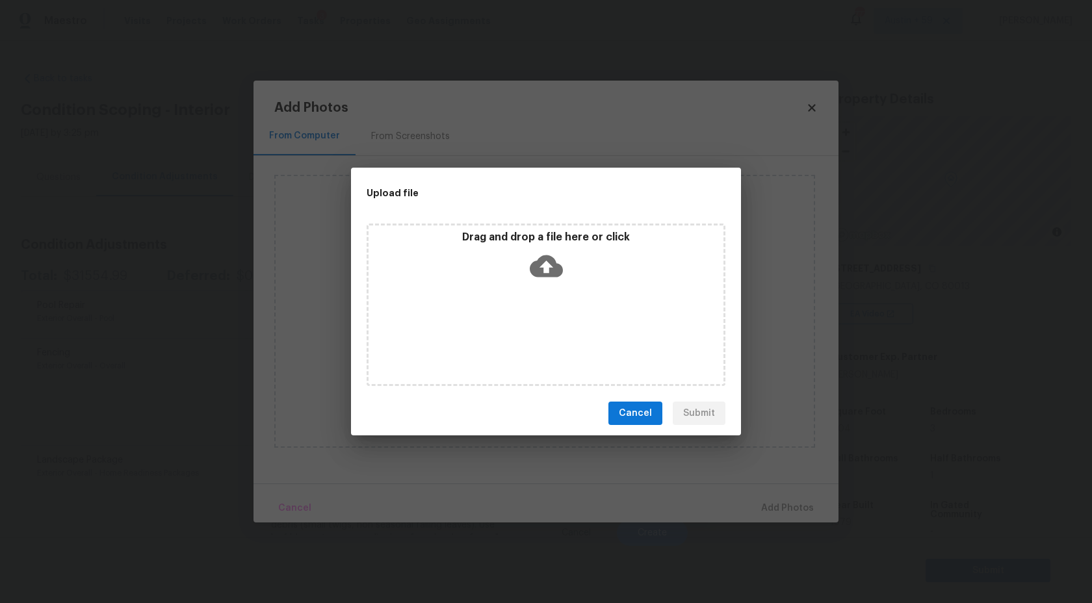
click at [543, 289] on div "Drag and drop a file here or click" at bounding box center [545, 305] width 359 height 162
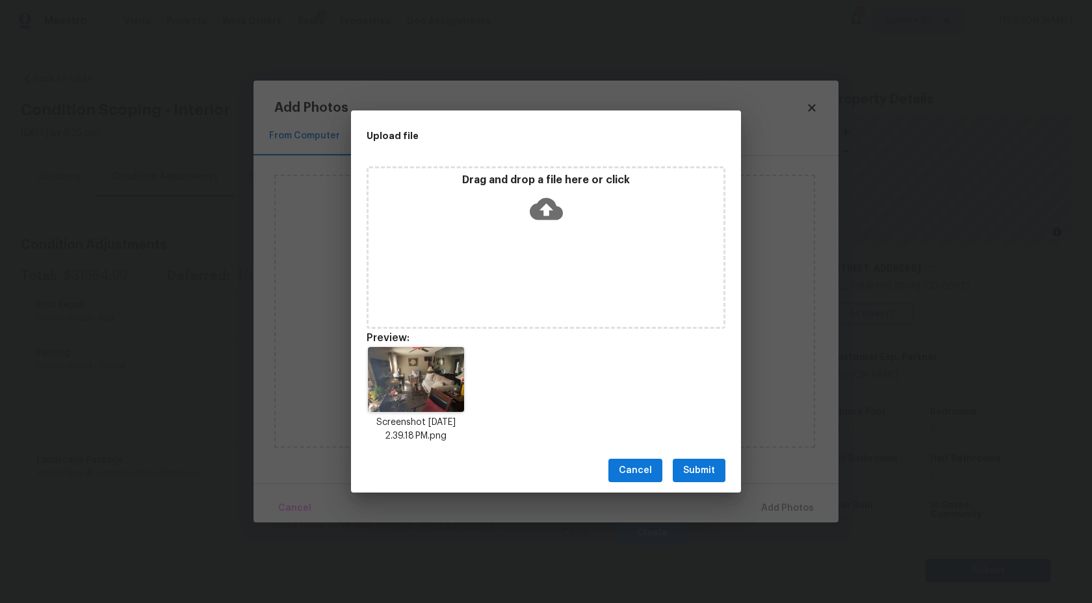
click at [630, 472] on span "Cancel" at bounding box center [635, 471] width 33 height 16
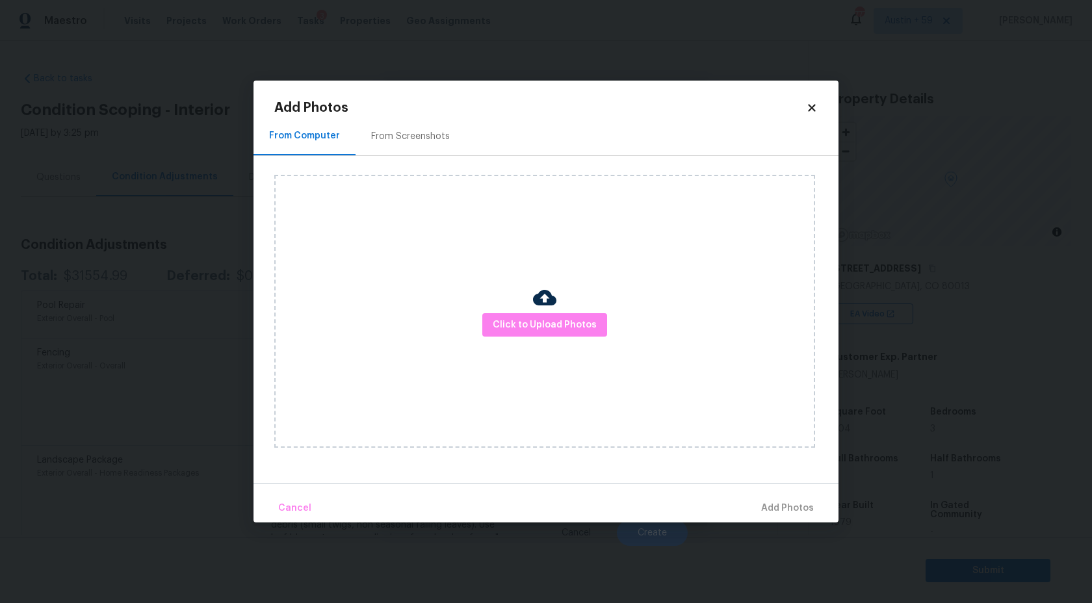
click at [543, 346] on div "Click to Upload Photos" at bounding box center [544, 311] width 541 height 273
click at [543, 330] on span "Click to Upload Photos" at bounding box center [545, 325] width 104 height 16
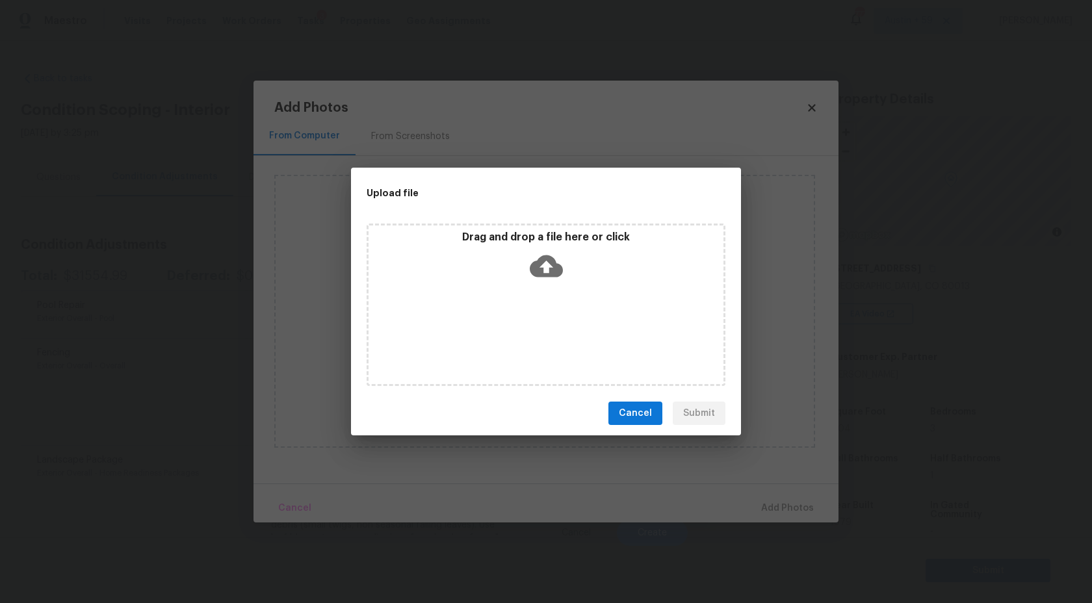
click at [540, 266] on icon at bounding box center [546, 266] width 33 height 33
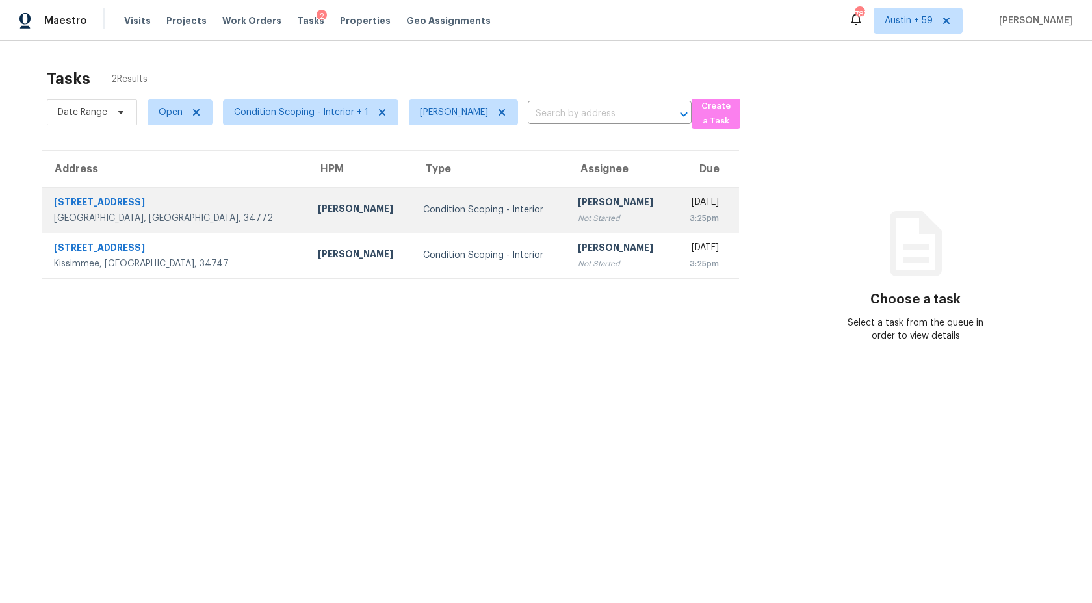
click at [578, 207] on div "[PERSON_NAME]" at bounding box center [620, 204] width 85 height 16
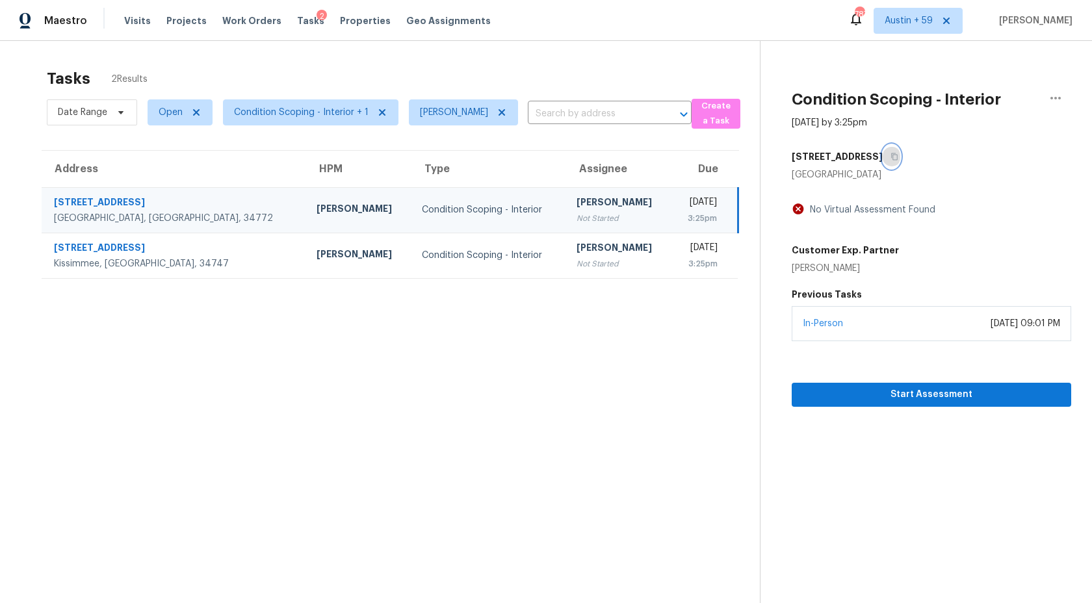
click at [891, 153] on icon "button" at bounding box center [894, 156] width 6 height 7
click at [857, 391] on span "Start Assessment" at bounding box center [931, 395] width 259 height 16
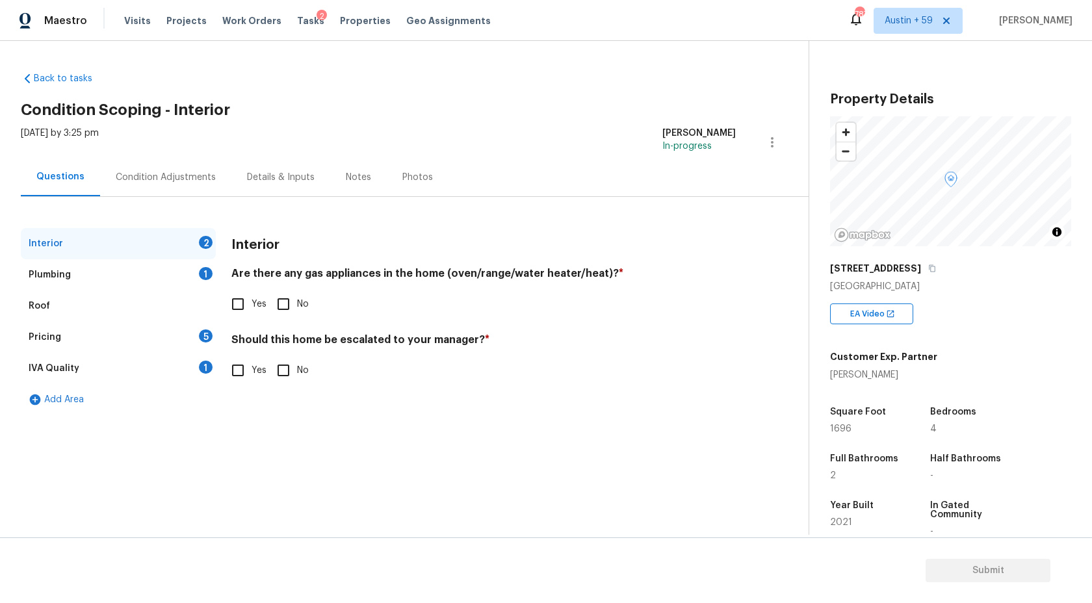
click at [280, 298] on input "No" at bounding box center [283, 303] width 27 height 27
checkbox input "true"
click at [290, 385] on div "Interior Are there any gas appliances in the home (oven/range/water heater/heat…" at bounding box center [483, 314] width 504 height 173
click at [289, 375] on input "No" at bounding box center [283, 370] width 27 height 27
checkbox input "true"
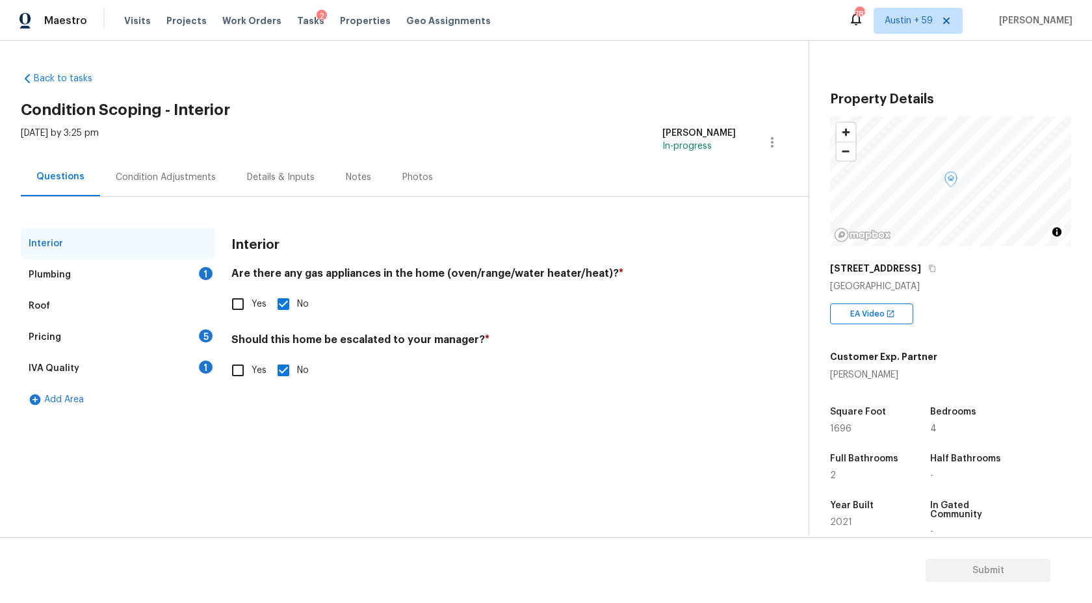
click at [200, 272] on div "1" at bounding box center [206, 273] width 14 height 13
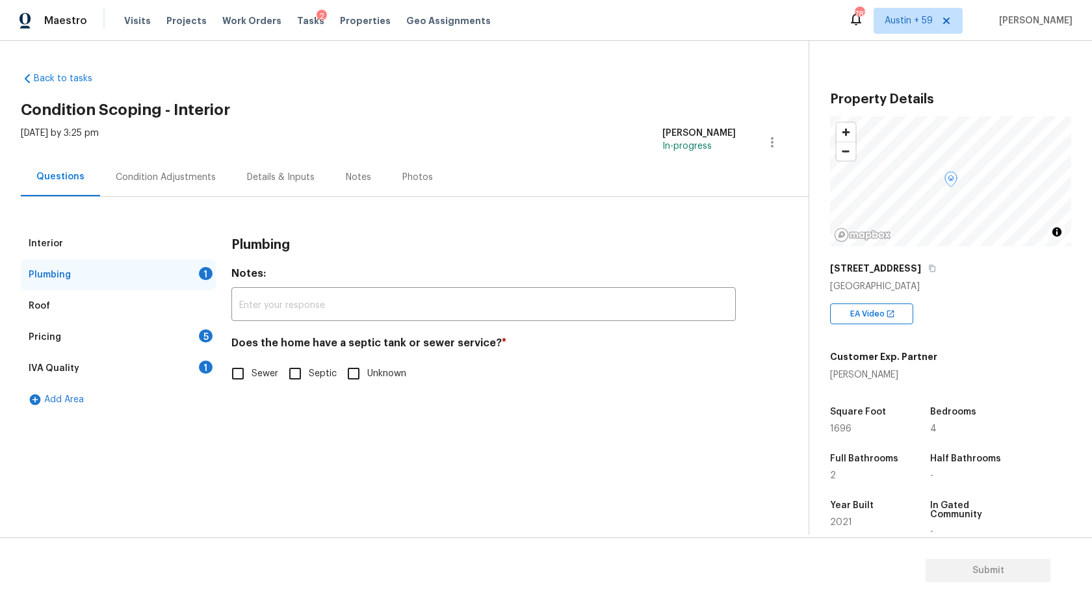
click at [252, 374] on span "Sewer" at bounding box center [264, 374] width 27 height 14
click at [251, 374] on input "Sewer" at bounding box center [237, 373] width 27 height 27
checkbox input "true"
click at [192, 362] on div "IVA Quality 1" at bounding box center [118, 368] width 195 height 31
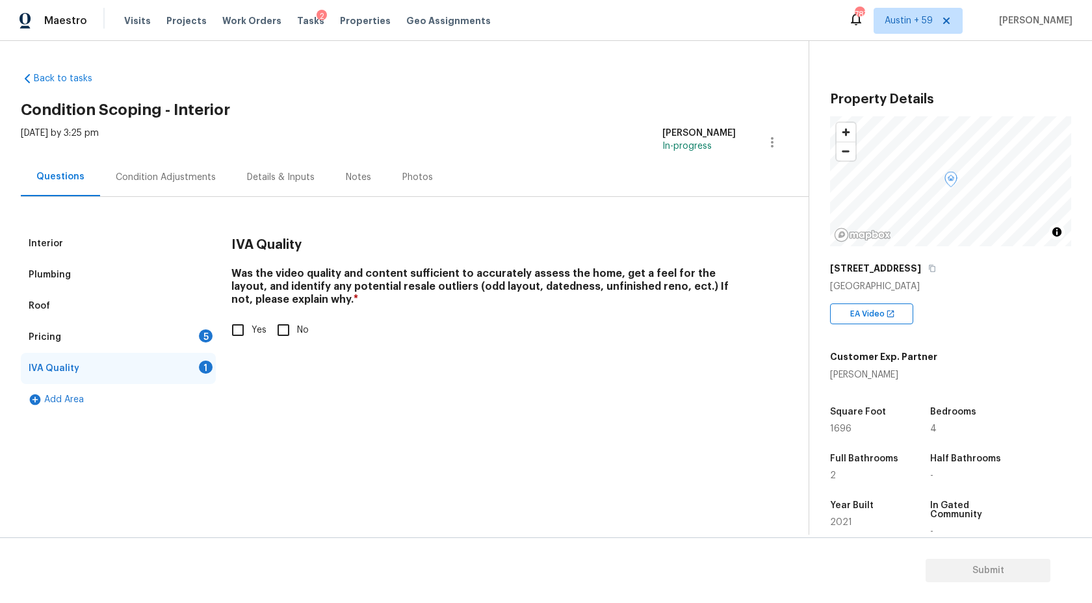
click at [240, 328] on input "Yes" at bounding box center [237, 329] width 27 height 27
checkbox input "true"
click at [210, 330] on div "5" at bounding box center [206, 335] width 14 height 13
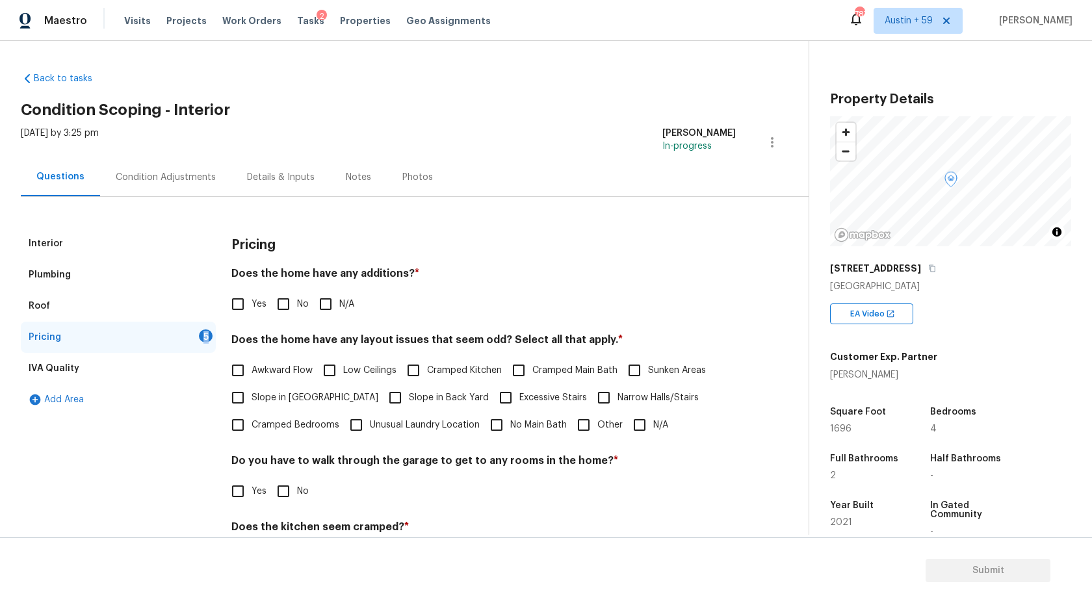
click at [292, 300] on input "No" at bounding box center [283, 303] width 27 height 27
checkbox input "true"
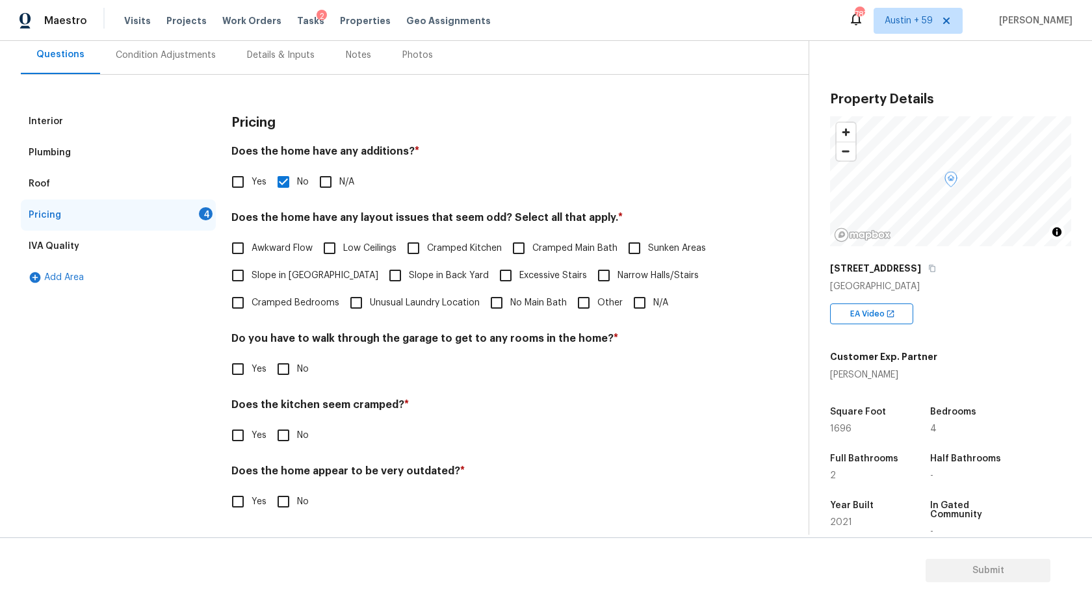
click at [641, 296] on input "N/A" at bounding box center [639, 302] width 27 height 27
checkbox input "true"
click at [288, 373] on input "No" at bounding box center [283, 370] width 27 height 27
checkbox input "true"
click at [286, 439] on input "No" at bounding box center [283, 436] width 27 height 27
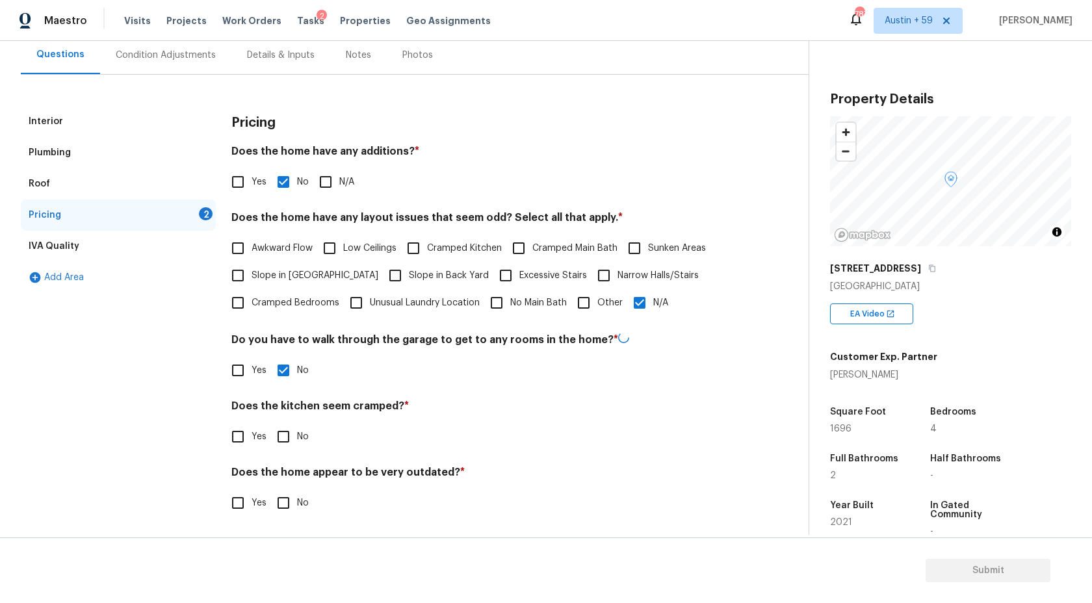
checkbox input "true"
click at [287, 499] on input "No" at bounding box center [283, 501] width 27 height 27
checkbox input "true"
click at [174, 55] on div "Condition Adjustments" at bounding box center [166, 55] width 100 height 13
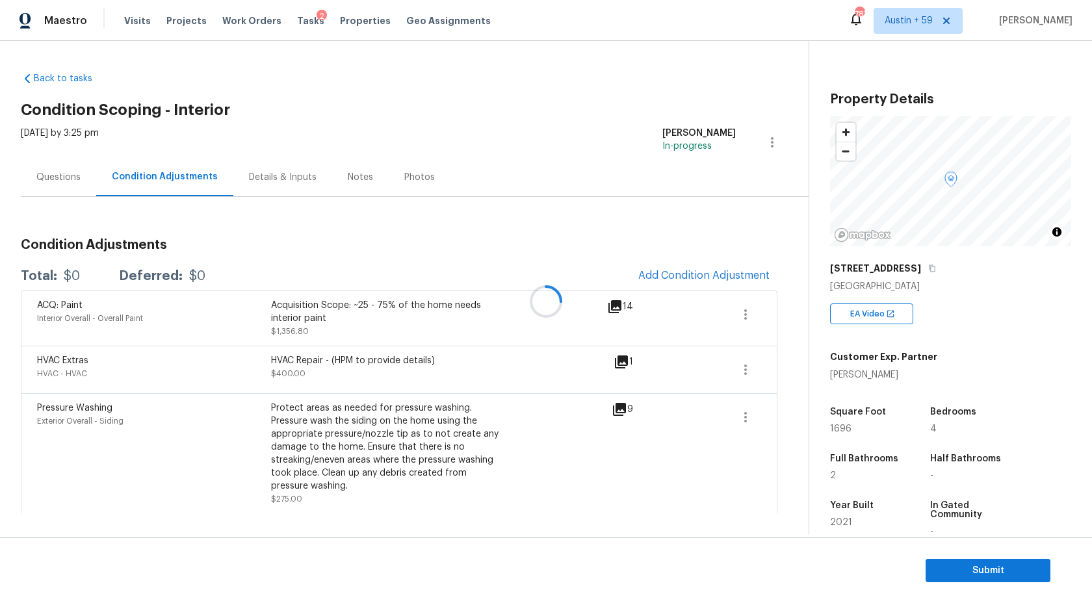
click at [843, 431] on span "1696" at bounding box center [840, 428] width 21 height 9
copy span "1696"
click at [721, 270] on span "Add Condition Adjustment" at bounding box center [703, 276] width 131 height 12
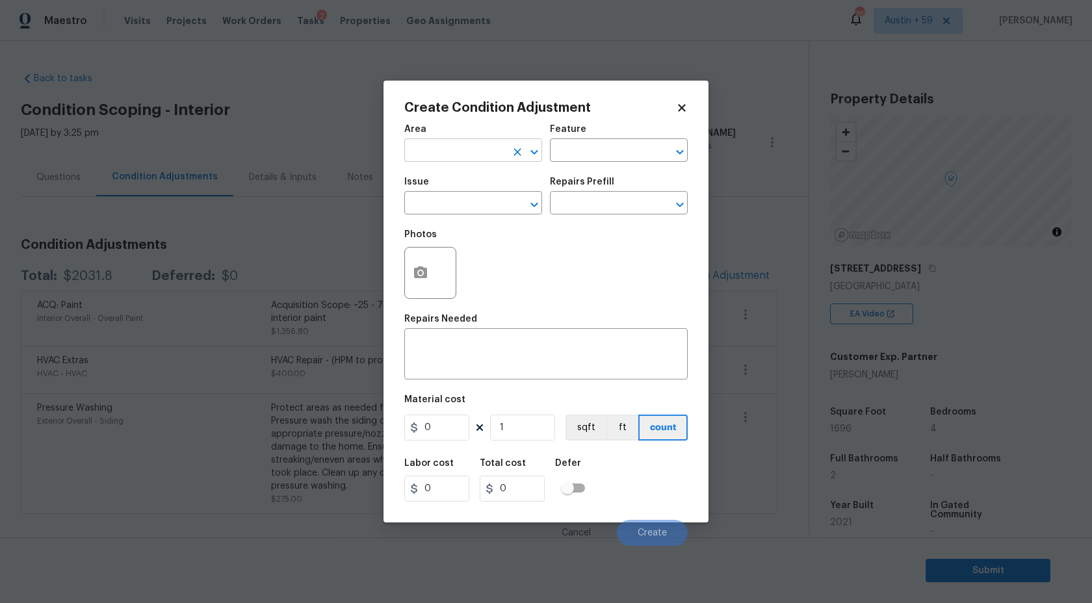
click at [440, 152] on input "text" at bounding box center [454, 152] width 101 height 20
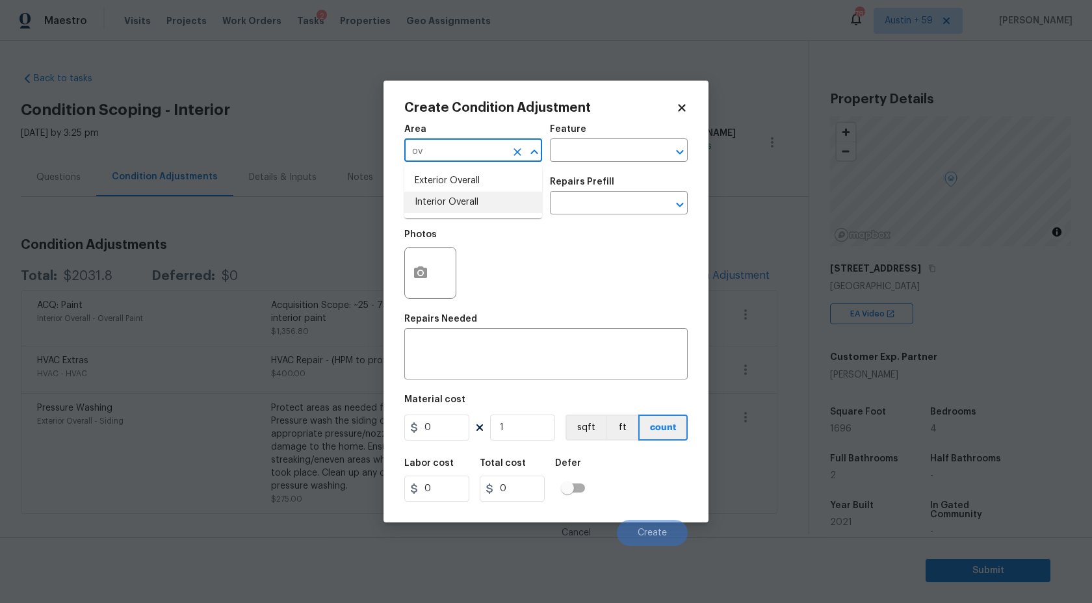
click at [456, 205] on li "Interior Overall" at bounding box center [473, 202] width 138 height 21
type input "Interior Overall"
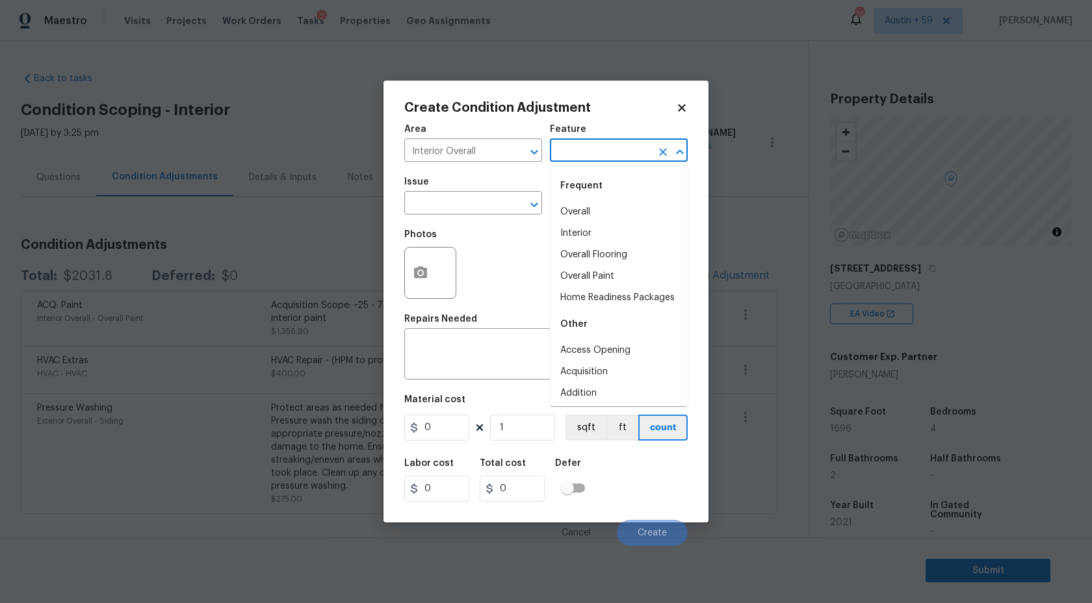
click at [600, 144] on input "text" at bounding box center [600, 152] width 101 height 20
click at [473, 211] on input "text" at bounding box center [454, 204] width 101 height 20
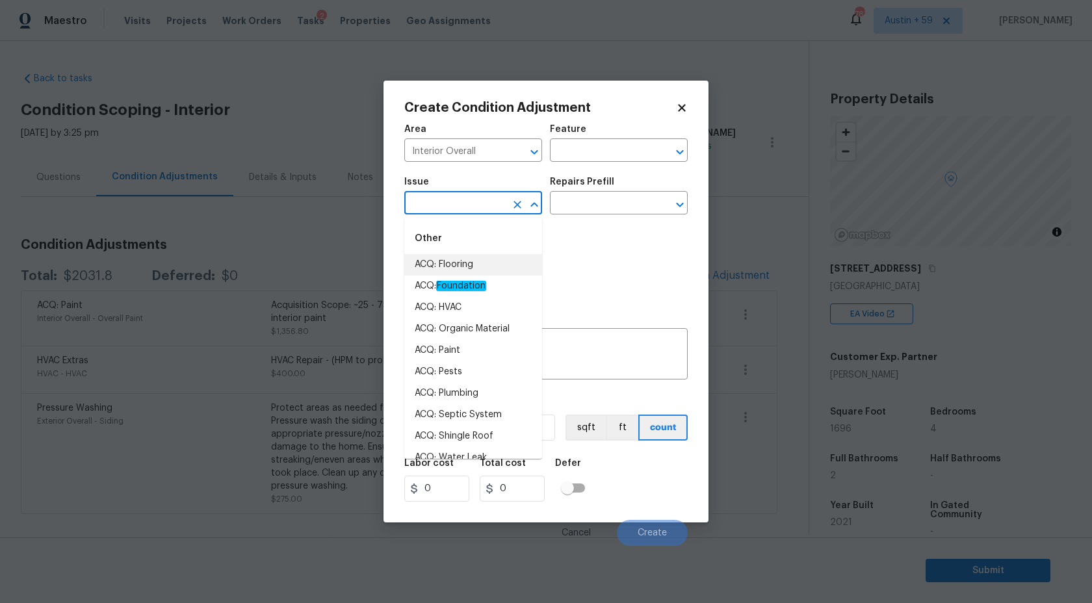
click at [473, 268] on li "ACQ: Flooring" at bounding box center [473, 264] width 138 height 21
type input "ACQ: Flooring"
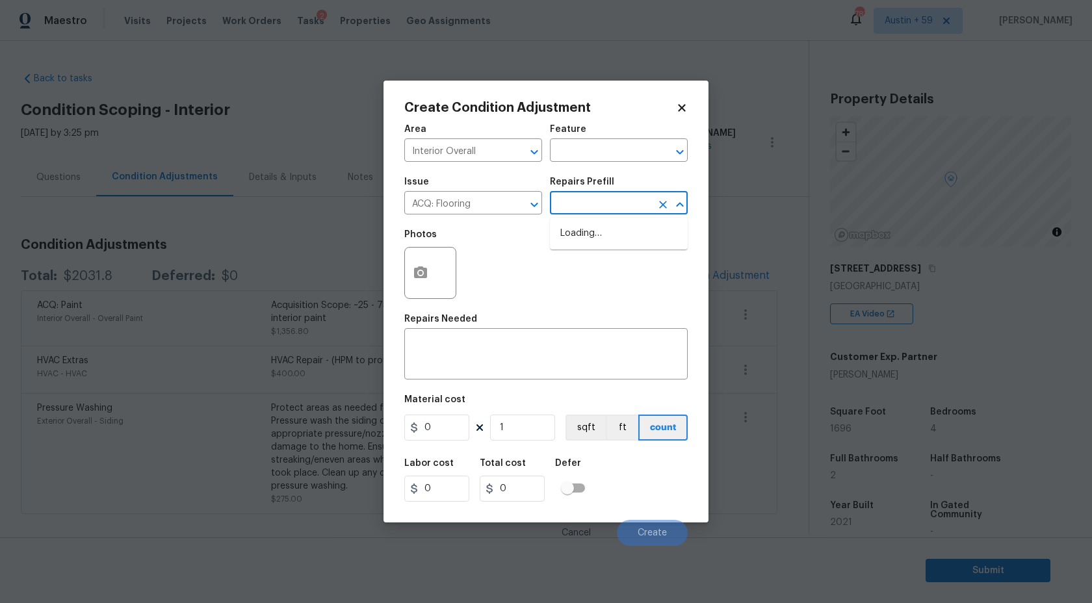
click at [598, 201] on input "text" at bounding box center [600, 204] width 101 height 20
click at [610, 276] on li "Minimum Flooring Repairs $0.20" at bounding box center [619, 275] width 138 height 35
type input "Acquisition"
type textarea "Acquisition Scope: Minimum flooring repairs"
type input "0.2"
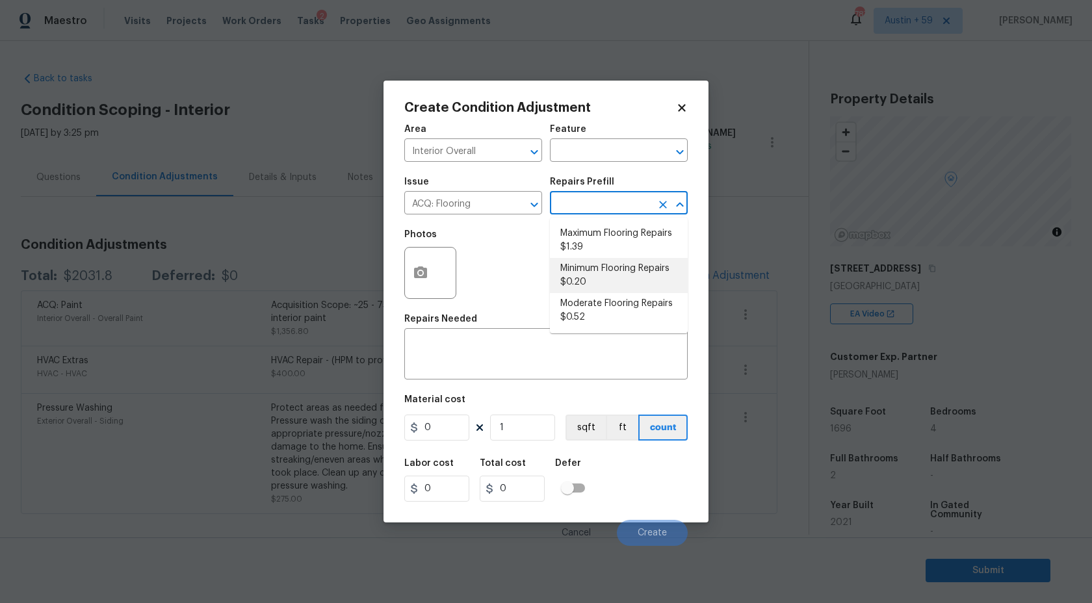
type input "0.2"
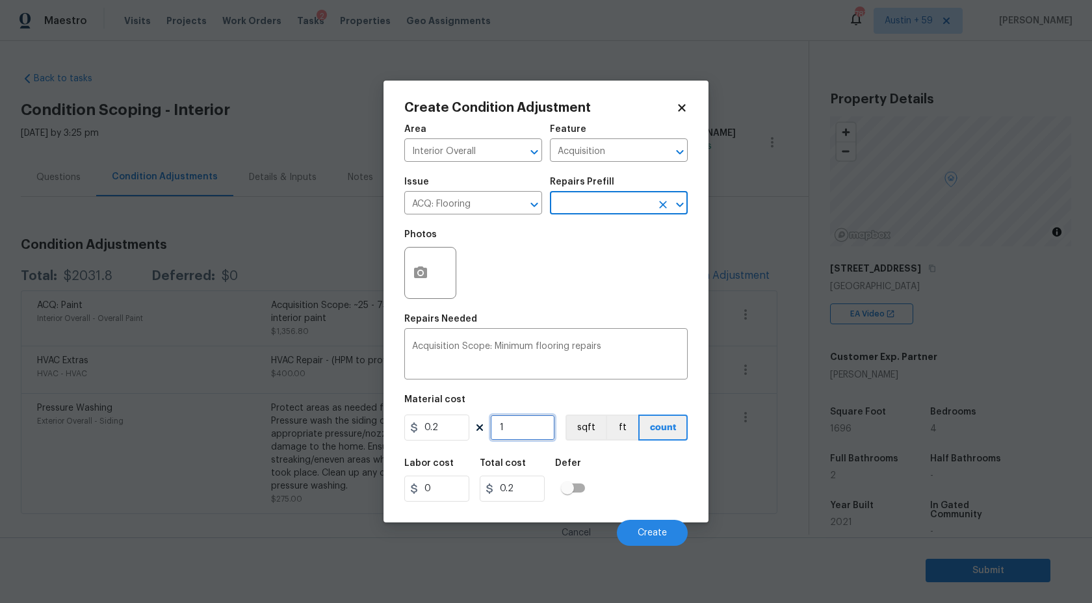
click at [507, 431] on input "1" at bounding box center [522, 428] width 65 height 26
paste input "696"
type input "1696"
type input "339.2"
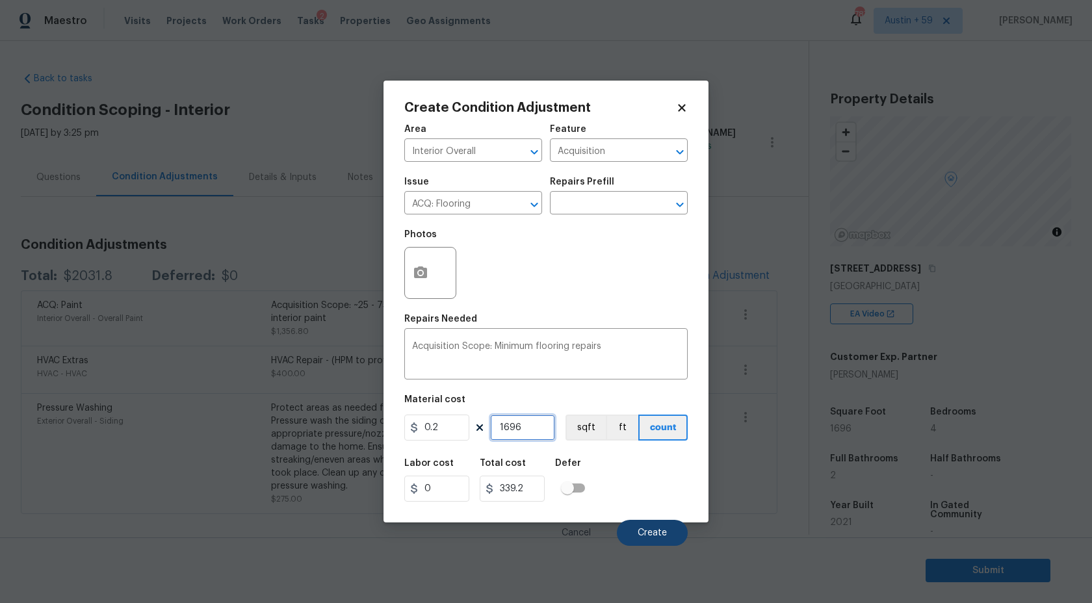
type input "1696"
click at [647, 533] on span "Create" at bounding box center [651, 533] width 29 height 10
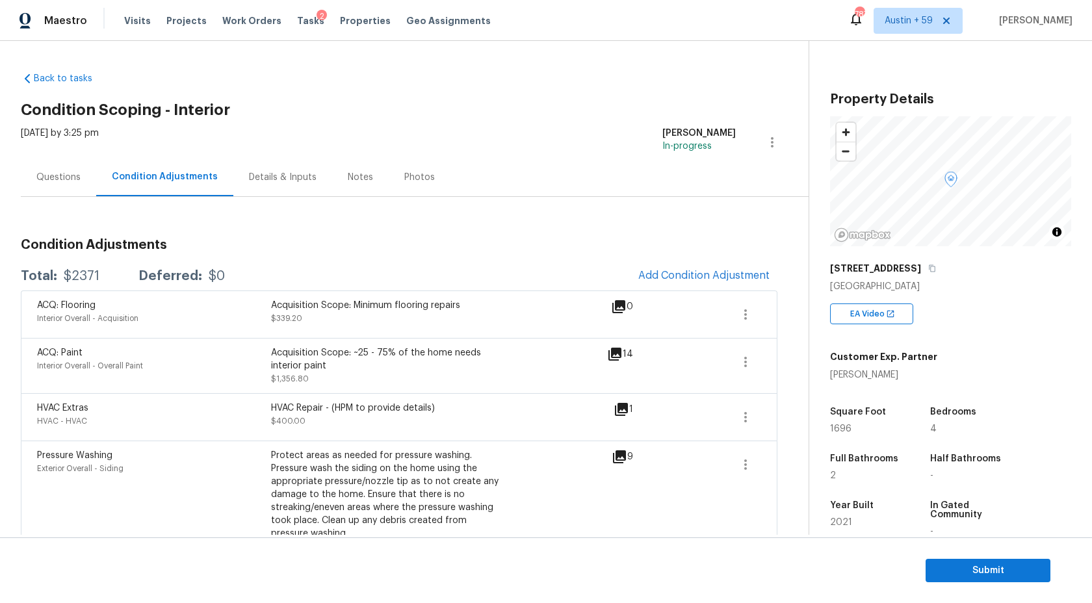
click at [62, 162] on div "Questions" at bounding box center [58, 177] width 75 height 38
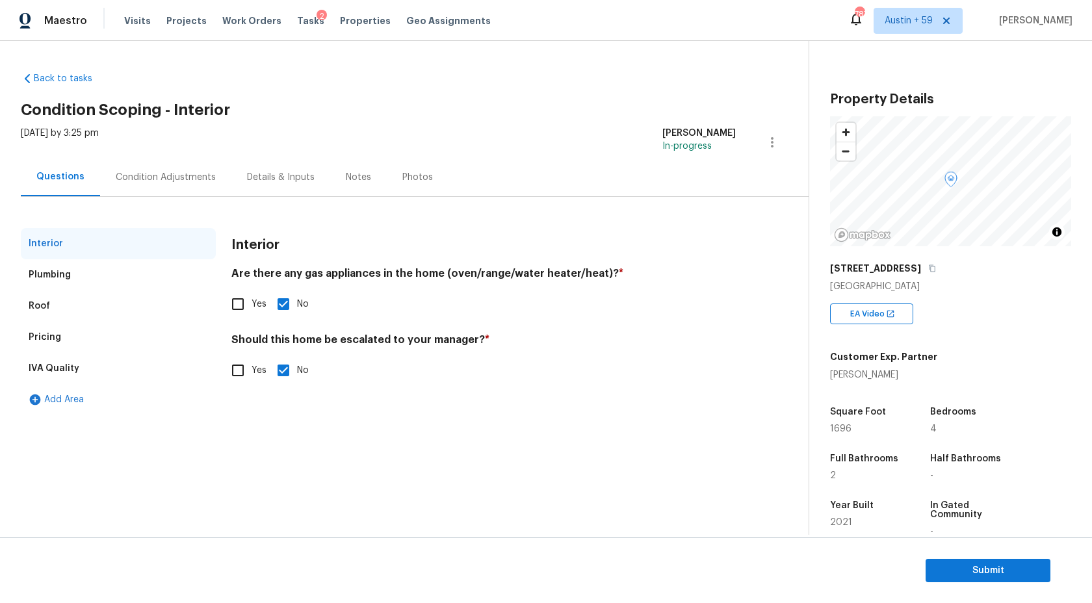
click at [49, 344] on div "Pricing" at bounding box center [118, 337] width 195 height 31
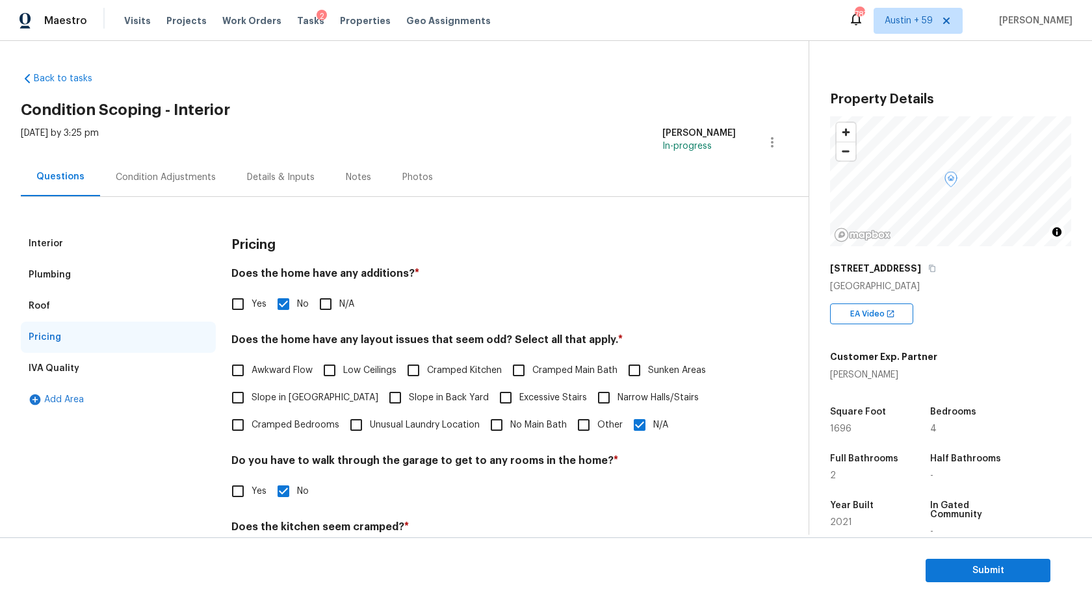
scroll to position [122, 0]
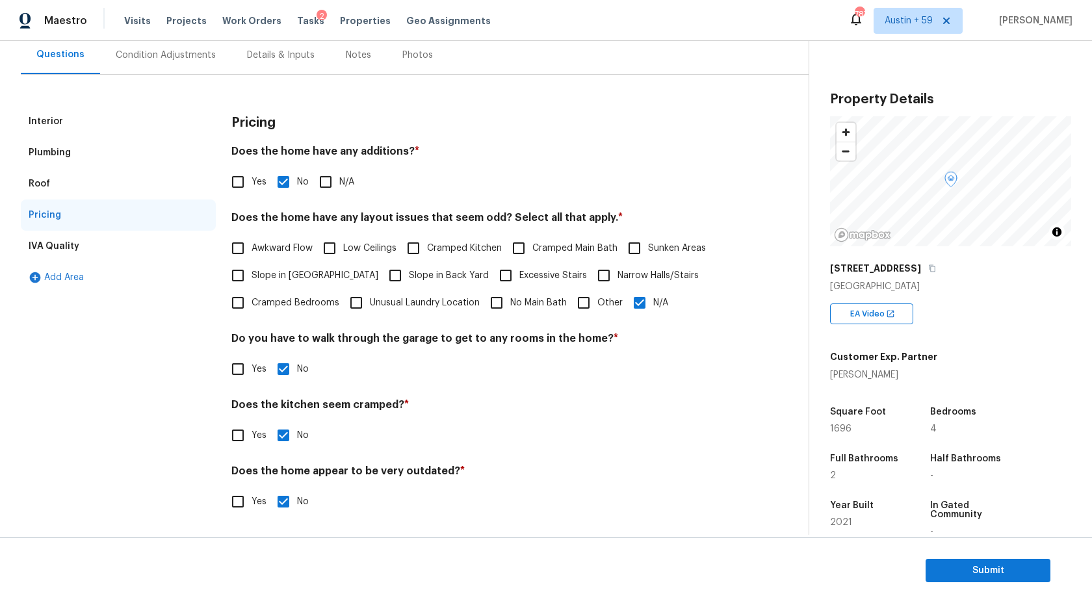
click at [597, 303] on span "Other" at bounding box center [609, 303] width 25 height 14
click at [597, 303] on input "Other" at bounding box center [583, 302] width 27 height 27
checkbox input "true"
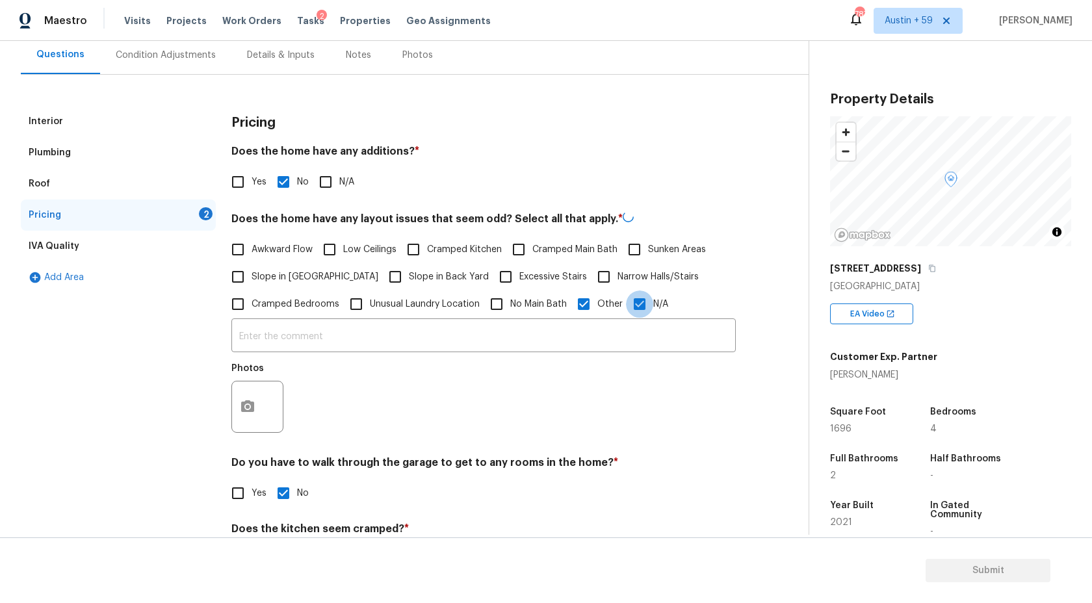
click at [642, 303] on input "N/A" at bounding box center [639, 303] width 27 height 27
checkbox input "false"
click at [587, 339] on input "text" at bounding box center [483, 335] width 504 height 31
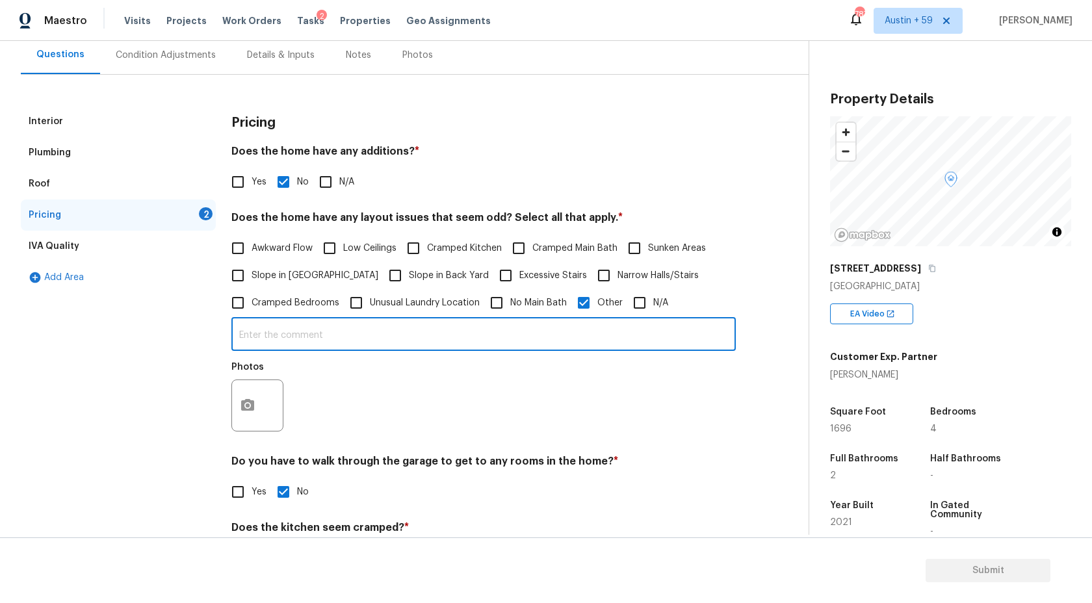
paste input "SQFT discrepancy"
type input "SQFT discrepancy"
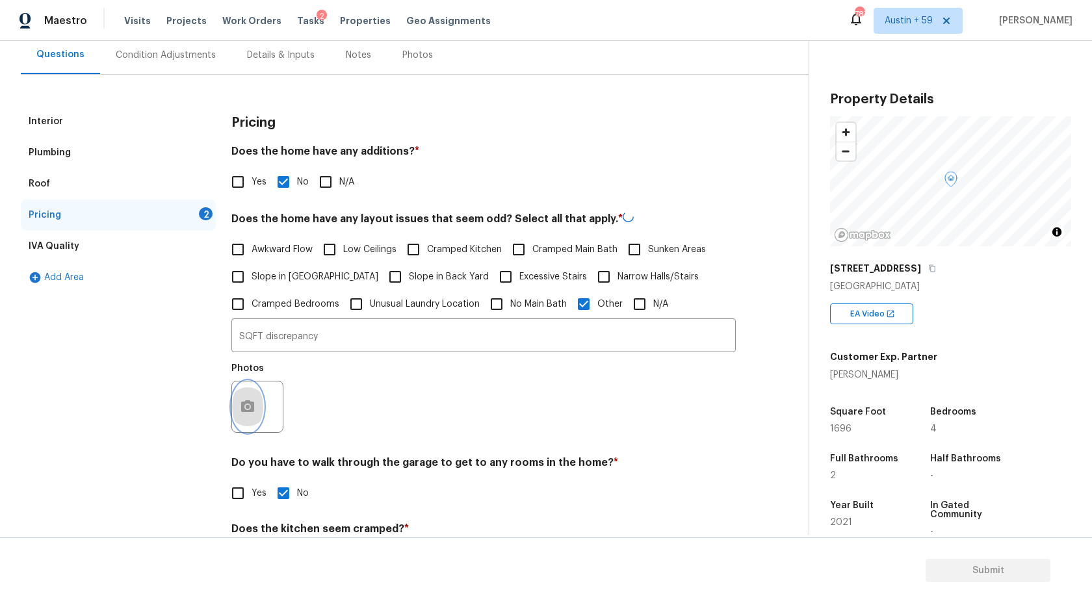
click at [260, 404] on button "button" at bounding box center [247, 406] width 31 height 51
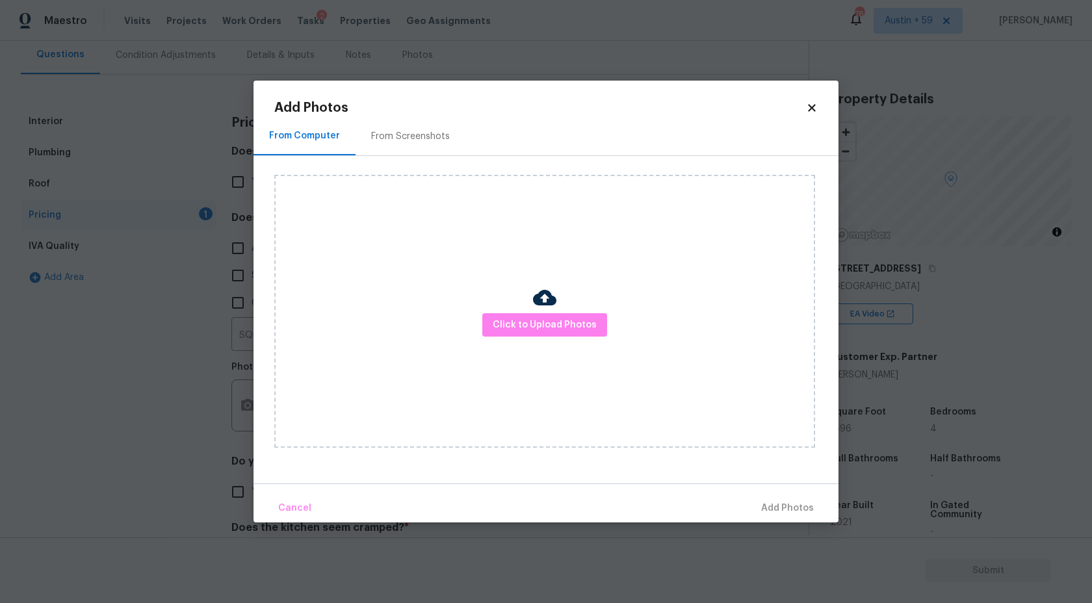
click at [572, 311] on div "Click to Upload Photos" at bounding box center [544, 311] width 541 height 273
click at [572, 317] on span "Click to Upload Photos" at bounding box center [545, 325] width 104 height 16
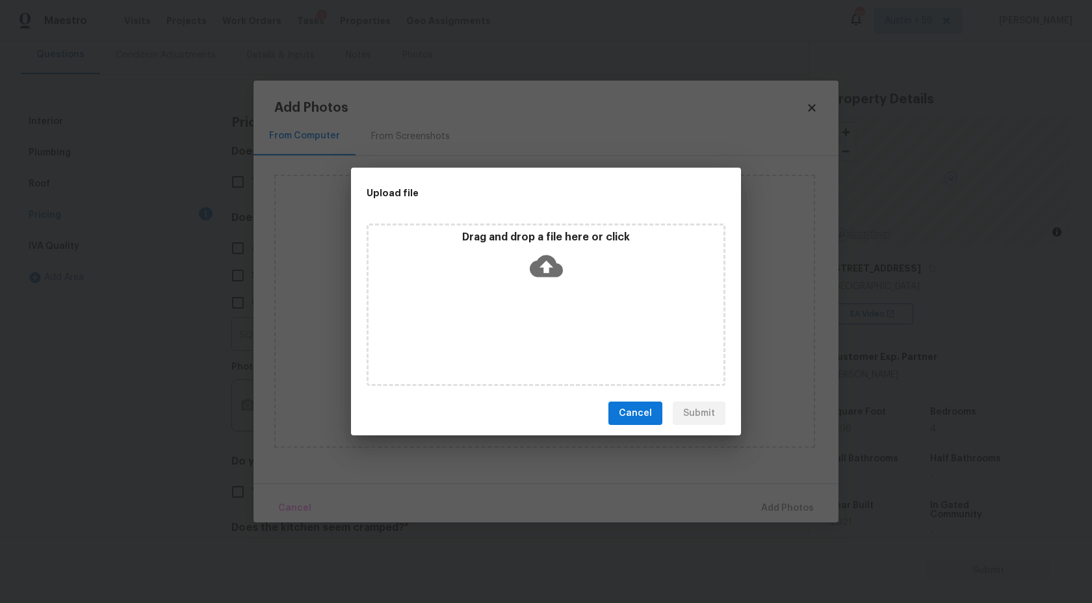
click at [571, 279] on div "Drag and drop a file here or click" at bounding box center [545, 259] width 355 height 56
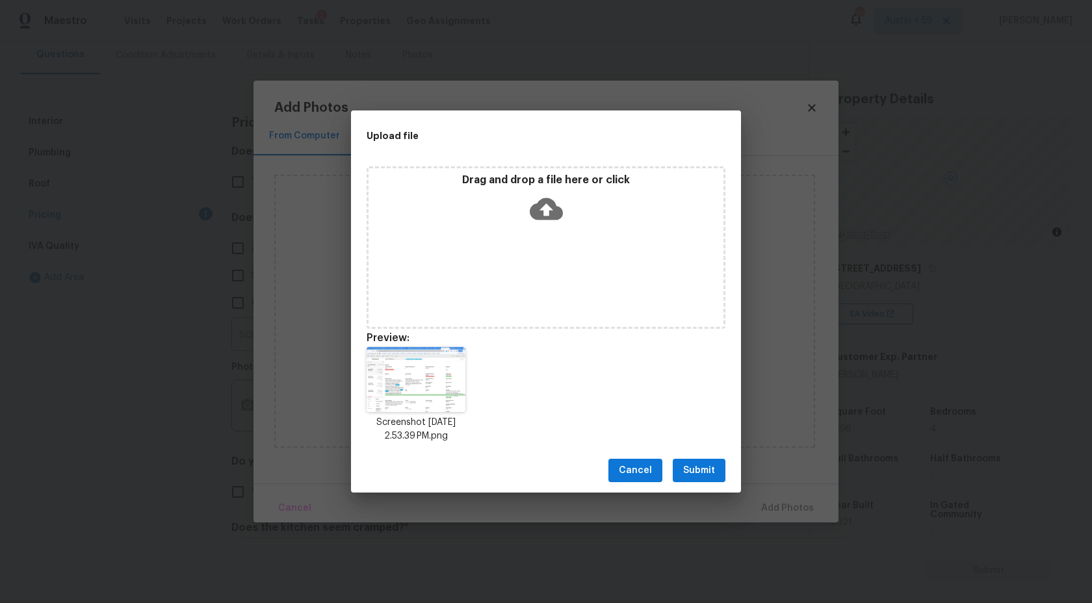
click at [693, 459] on button "Submit" at bounding box center [699, 471] width 53 height 24
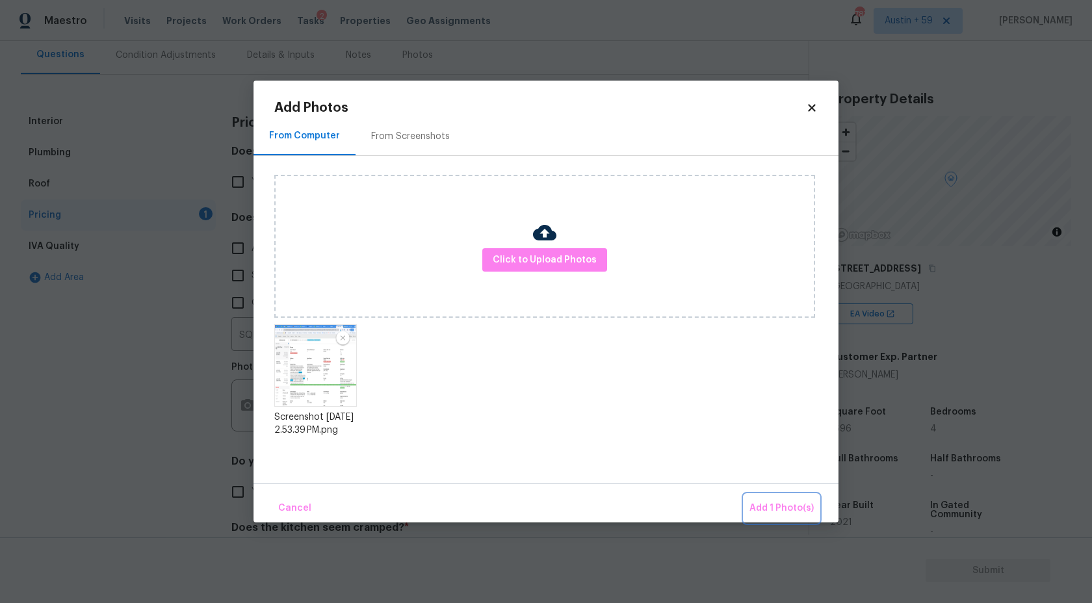
click at [756, 504] on span "Add 1 Photo(s)" at bounding box center [781, 508] width 64 height 16
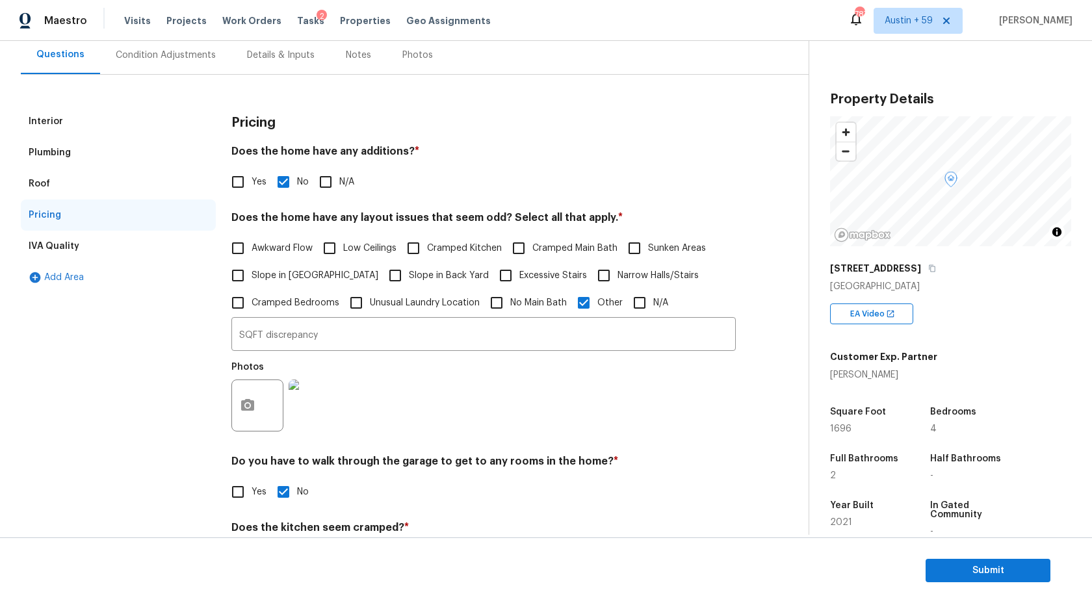
click at [195, 61] on div "Condition Adjustments" at bounding box center [165, 55] width 131 height 38
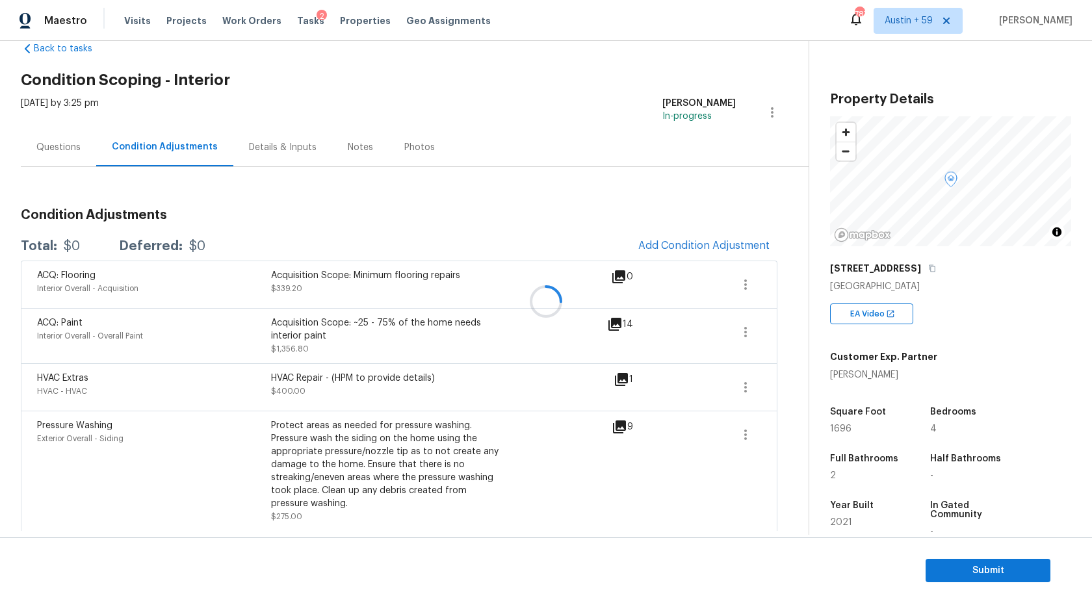
scroll to position [31, 0]
click at [69, 243] on div "$2371" at bounding box center [82, 245] width 36 height 13
copy div "$2371"
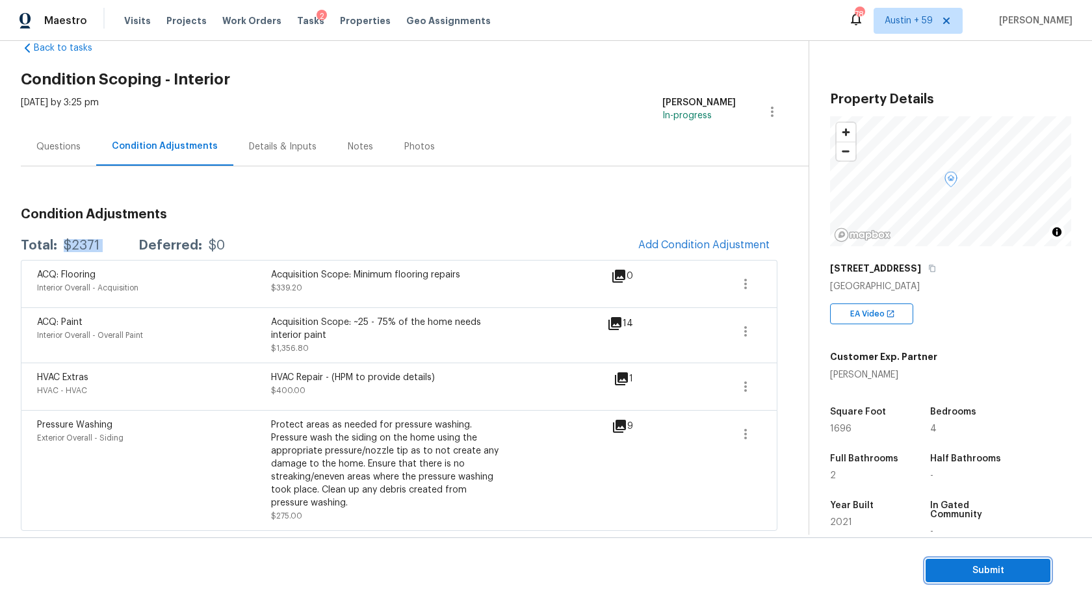
click at [996, 577] on span "Submit" at bounding box center [988, 571] width 104 height 16
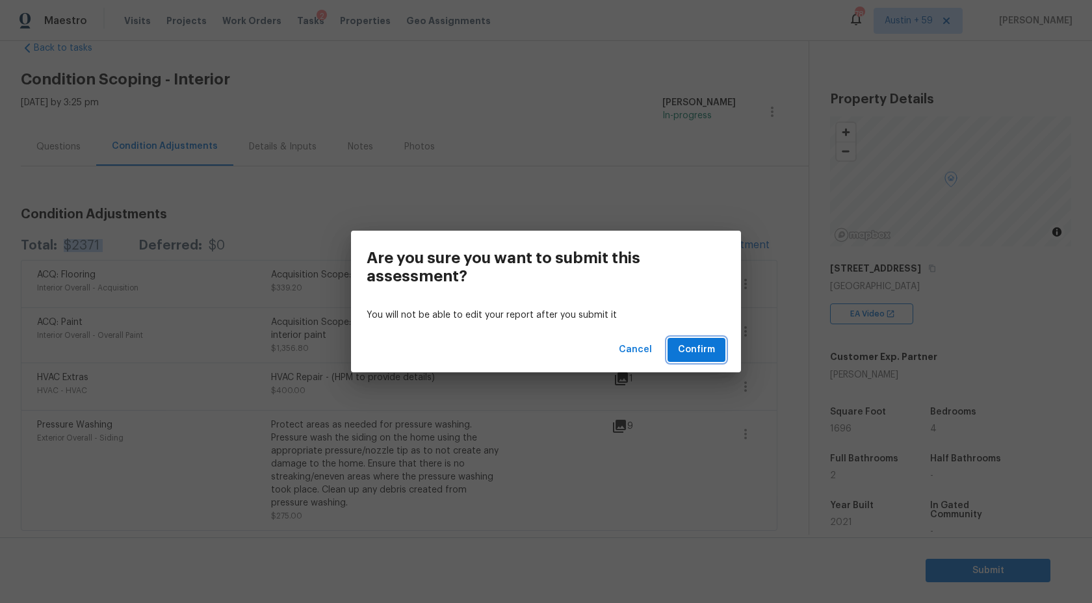
click at [697, 346] on span "Confirm" at bounding box center [696, 350] width 37 height 16
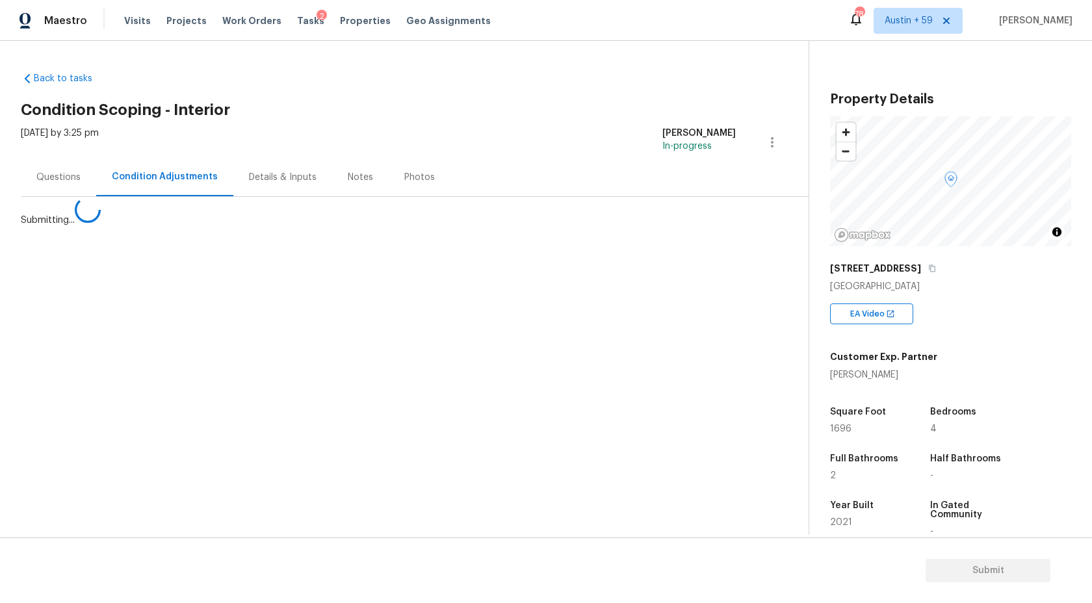
scroll to position [0, 0]
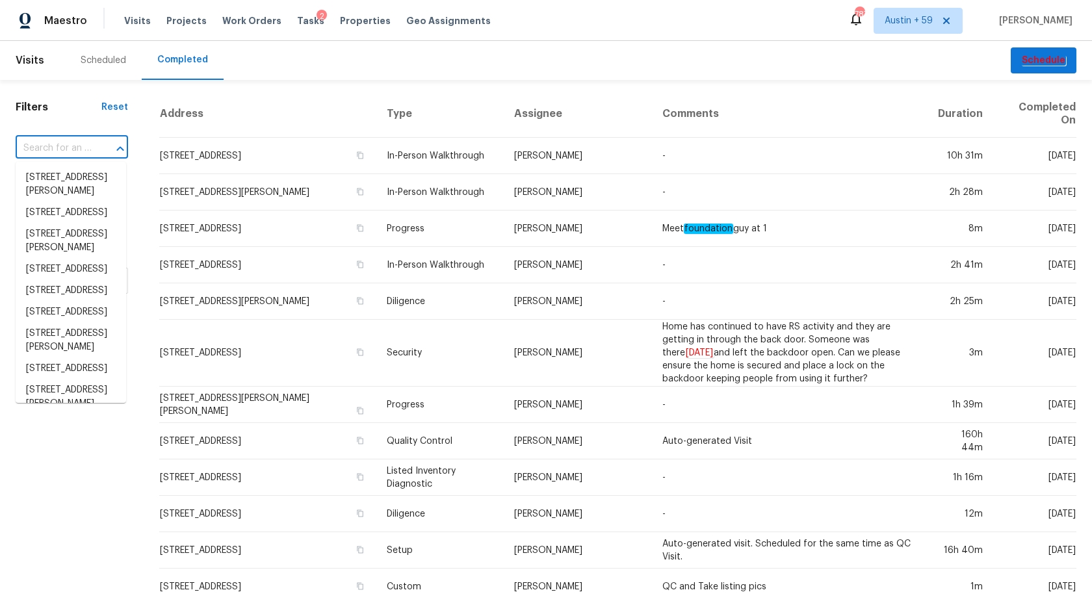
click at [70, 148] on input "text" at bounding box center [54, 148] width 76 height 20
paste input "4579 Plainview Rd, Saint Cloud, FL 34772"
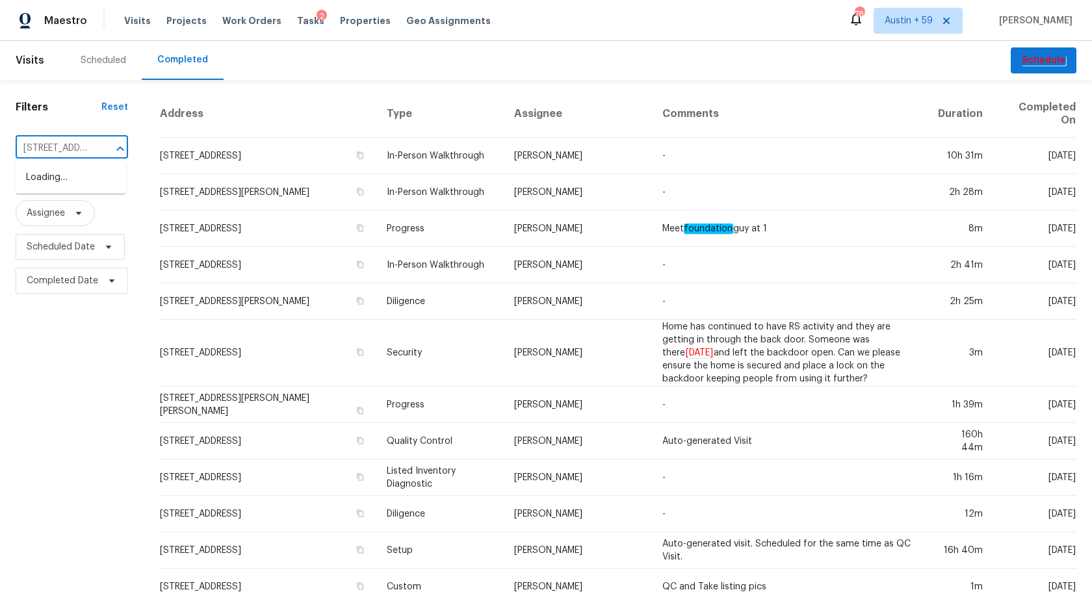
scroll to position [0, 107]
type input "4579 Plainview Rd, Saint Cloud, FL 34772"
click at [65, 185] on li "4579 Plainview Rd, Saint Cloud, FL 34772" at bounding box center [71, 177] width 110 height 21
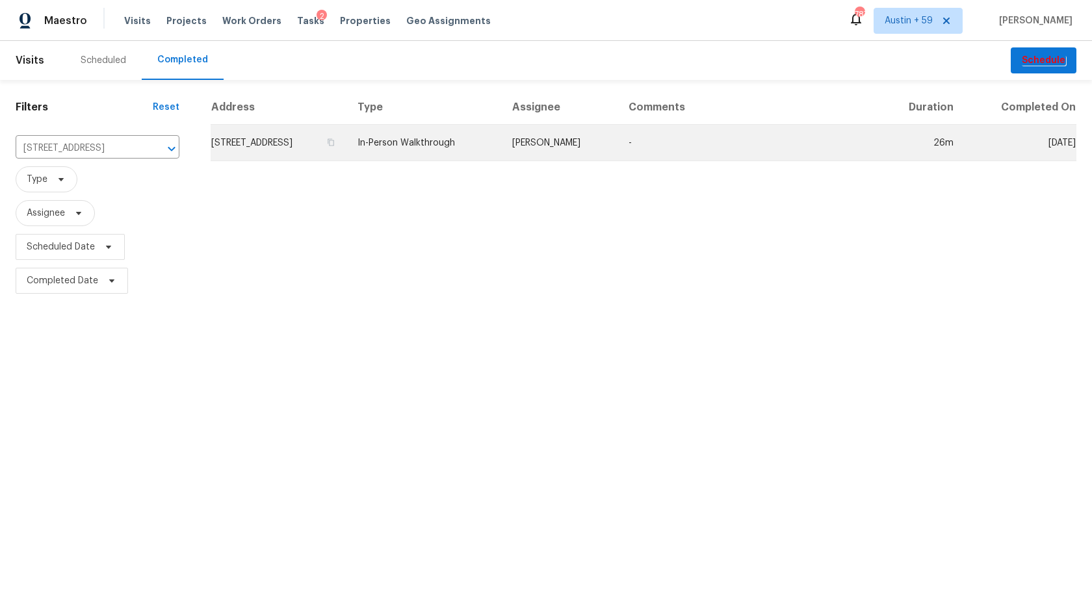
click at [313, 146] on td "4579 Plainview Rd, Saint Cloud, FL 34772" at bounding box center [279, 143] width 136 height 36
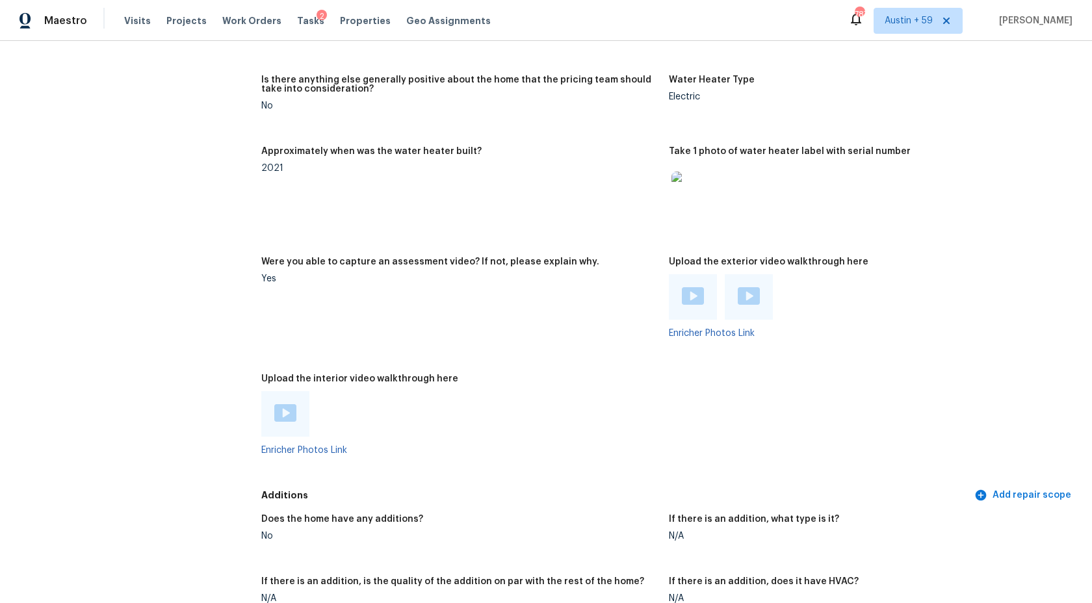
scroll to position [2144, 0]
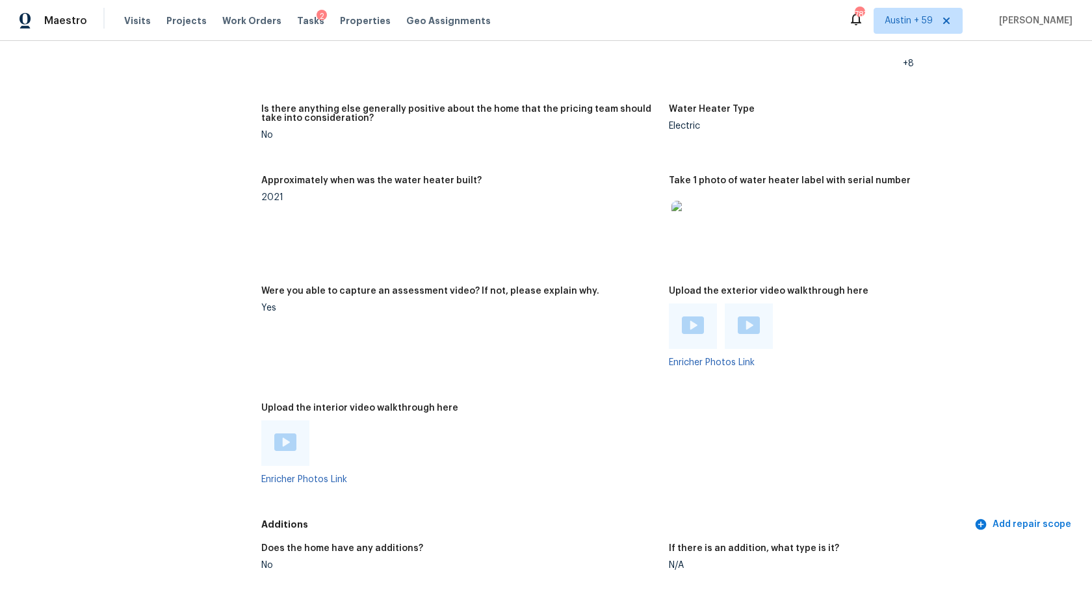
click at [280, 437] on img at bounding box center [285, 442] width 22 height 18
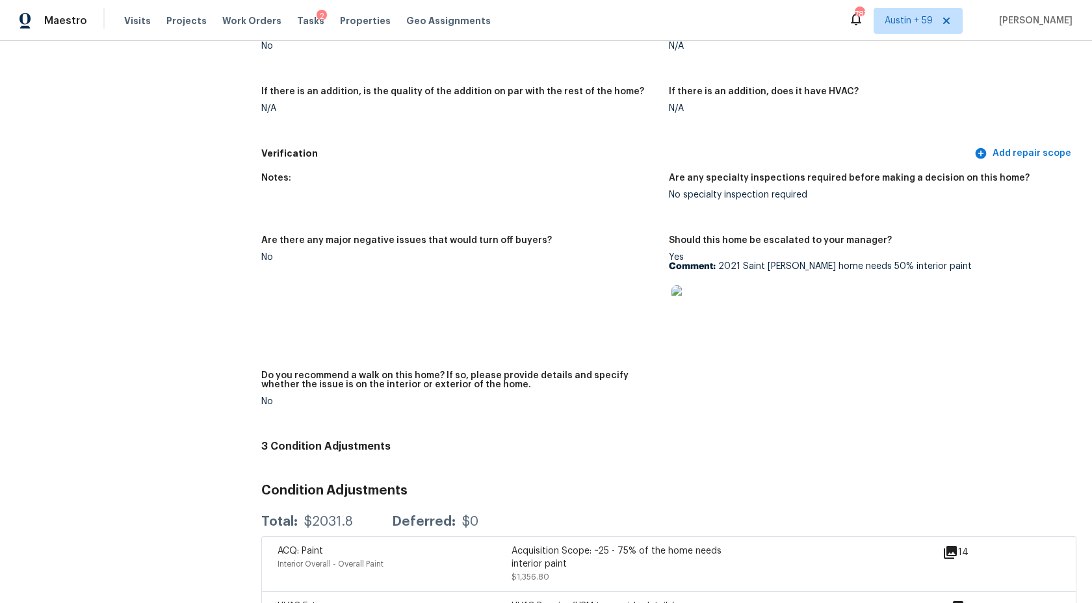
scroll to position [2538, 0]
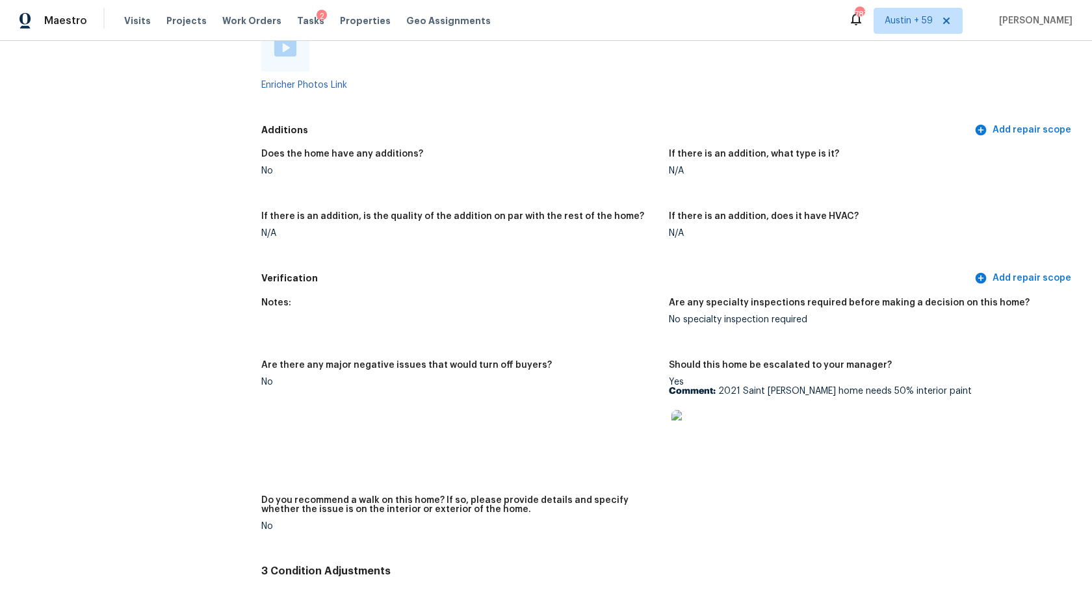
click at [607, 146] on div "Does the home have any additions? No If there is an addition, what type is it? …" at bounding box center [668, 204] width 815 height 125
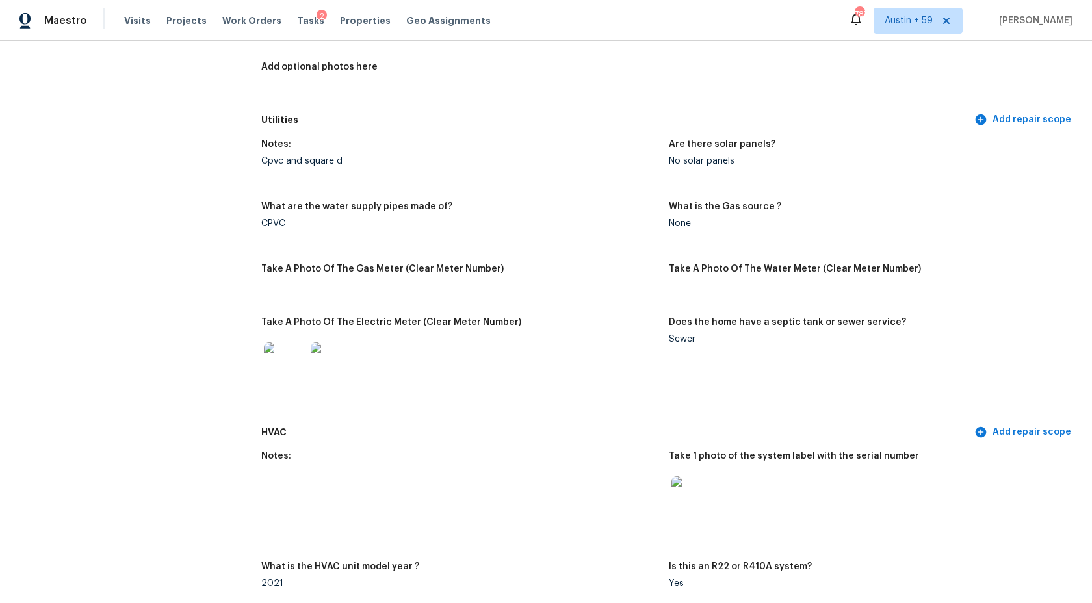
scroll to position [0, 0]
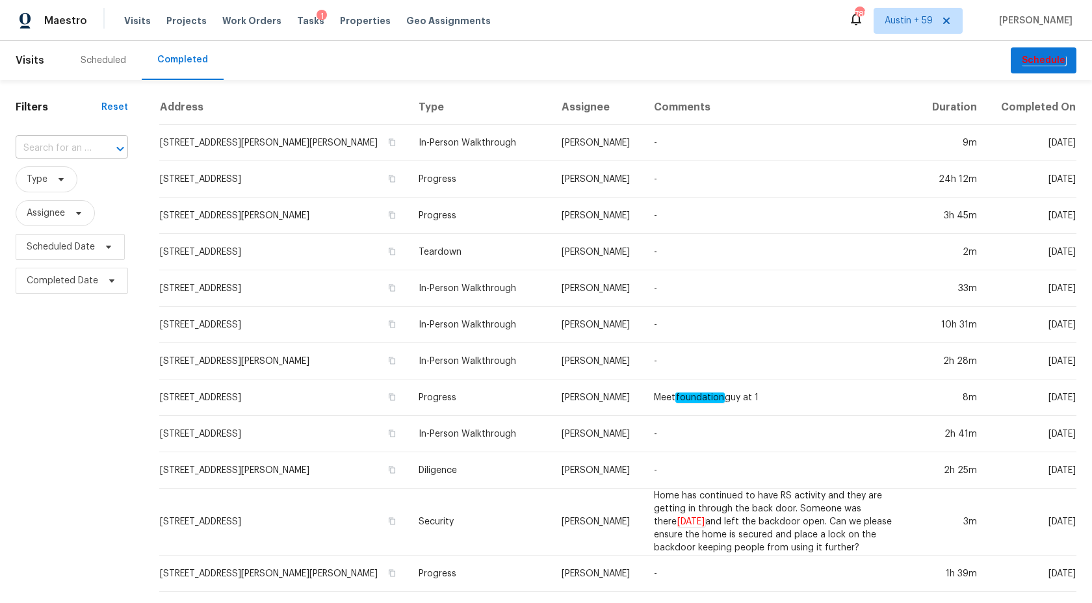
click at [66, 147] on input "text" at bounding box center [54, 148] width 76 height 20
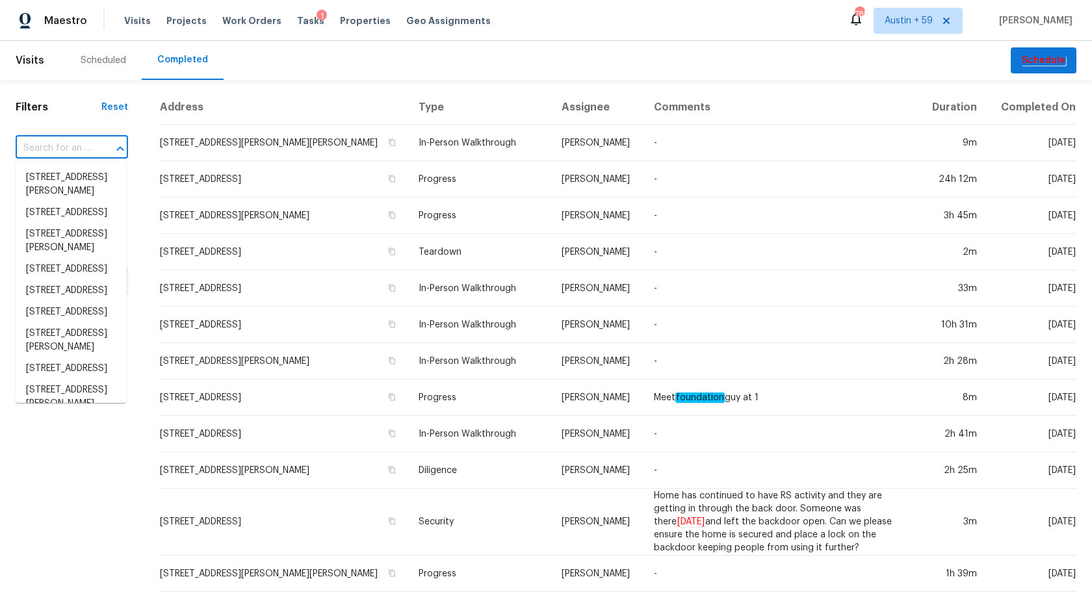
paste input "[STREET_ADDRESS]"
type input "[STREET_ADDRESS]"
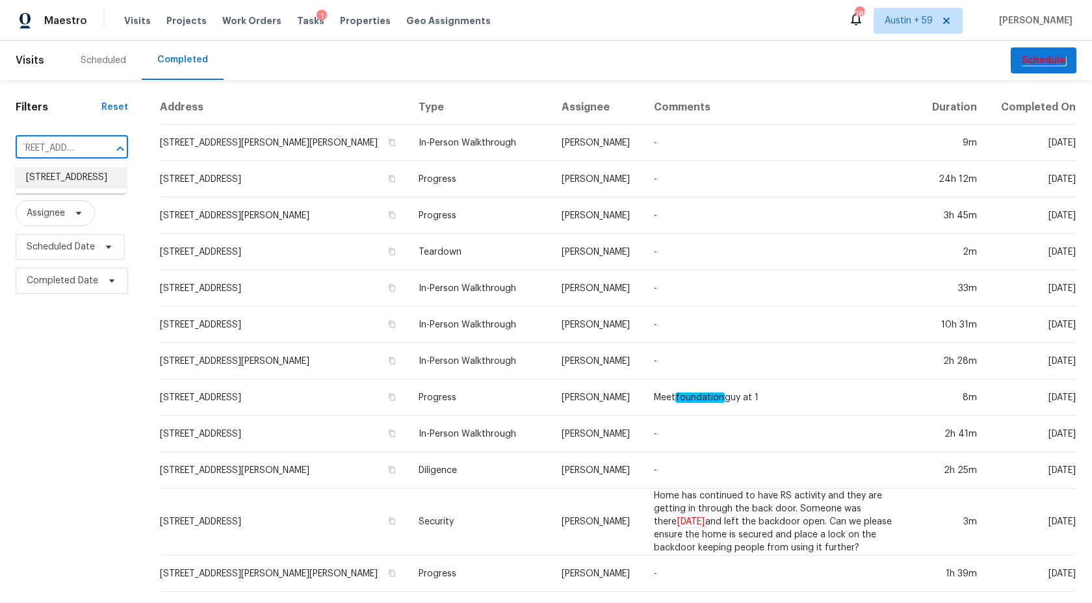
click at [78, 183] on li "[STREET_ADDRESS]" at bounding box center [71, 177] width 110 height 21
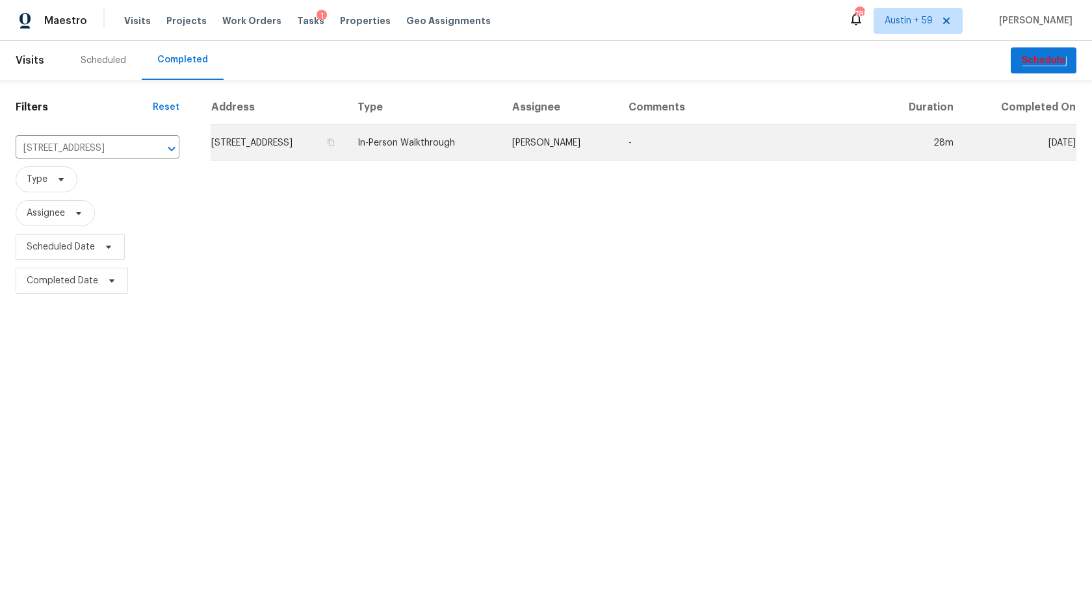
click at [335, 143] on td "1650 Key Bay Trl, Kissimmee, FL 34747" at bounding box center [279, 143] width 136 height 36
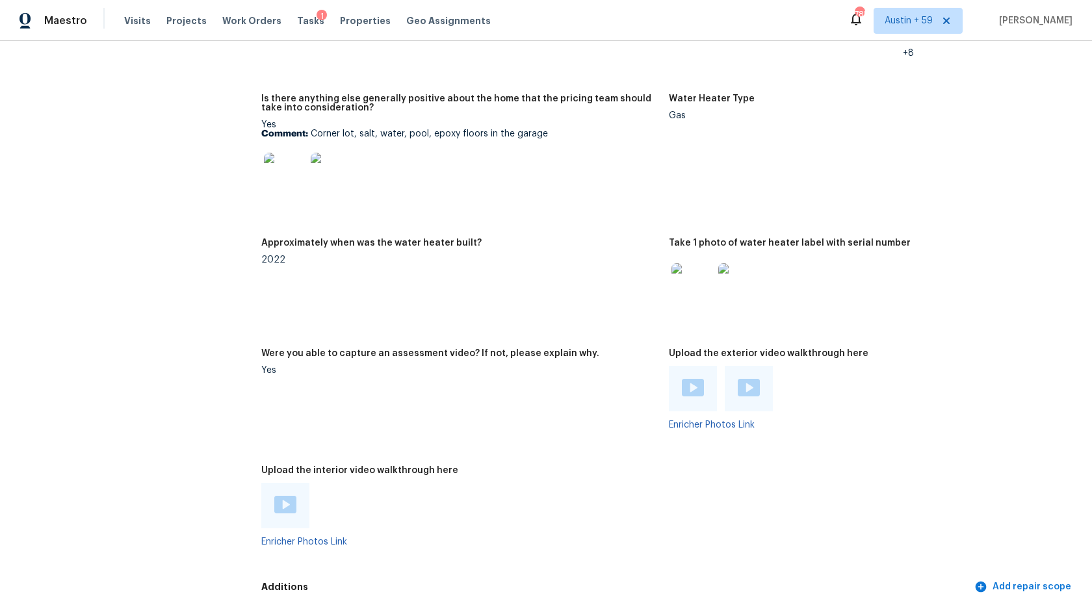
scroll to position [2502, 0]
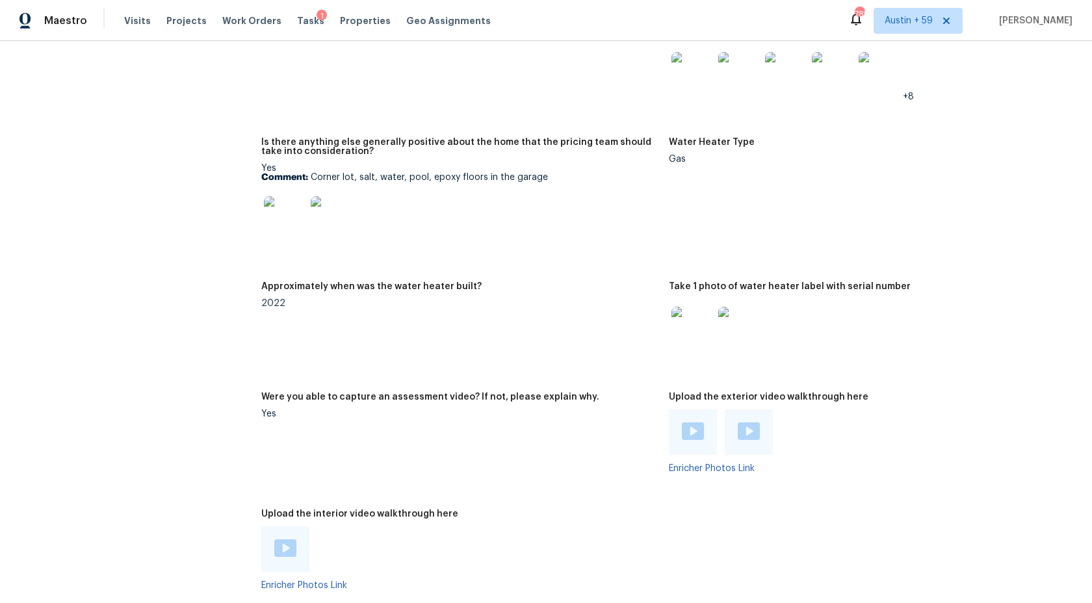
click at [290, 540] on img at bounding box center [285, 548] width 22 height 18
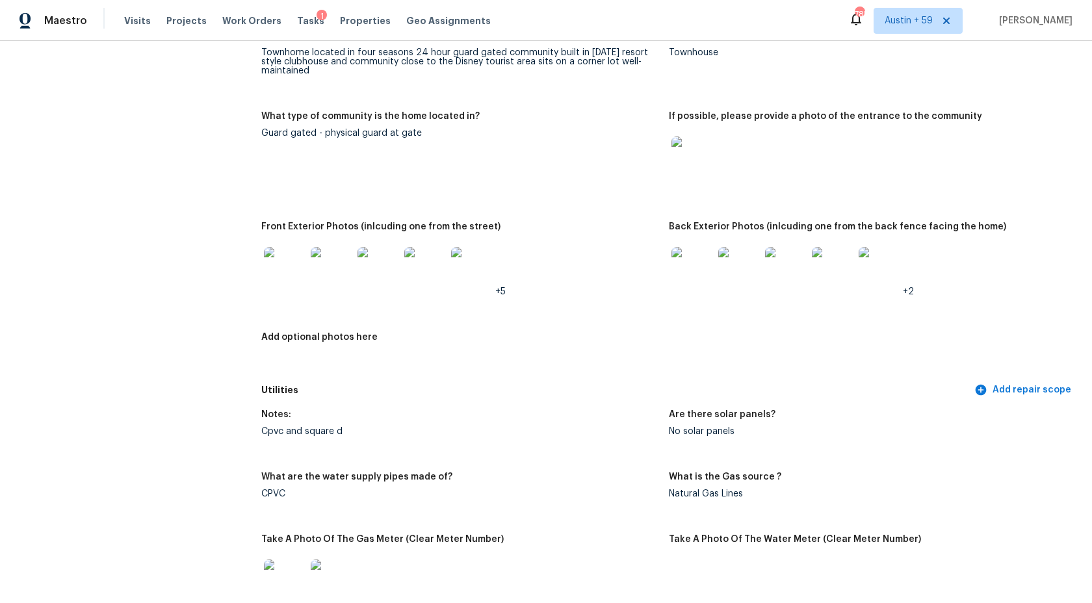
scroll to position [155, 0]
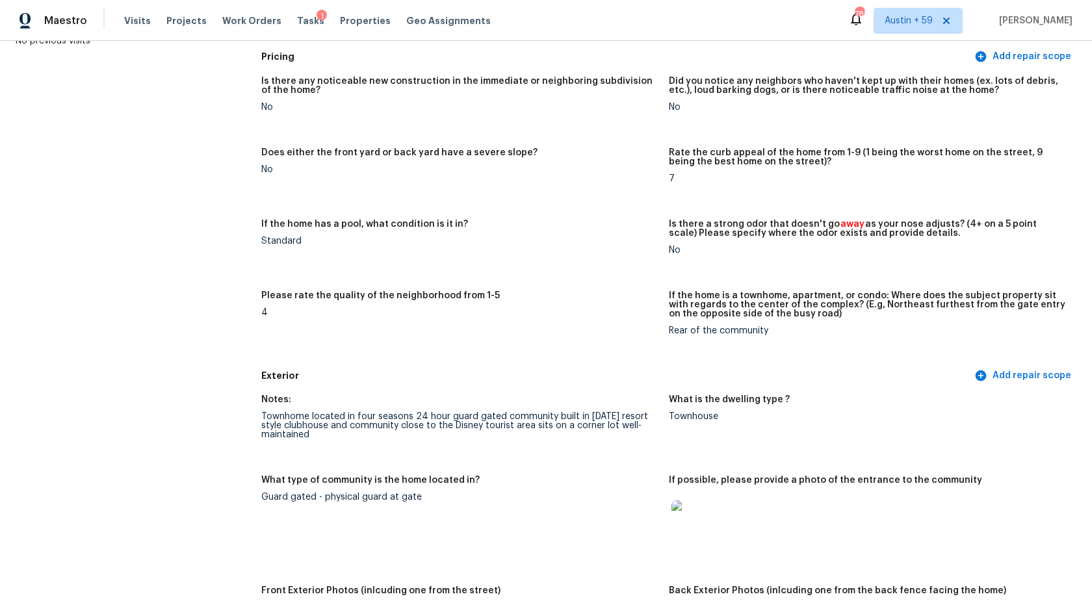
click at [597, 166] on div "No" at bounding box center [459, 169] width 397 height 9
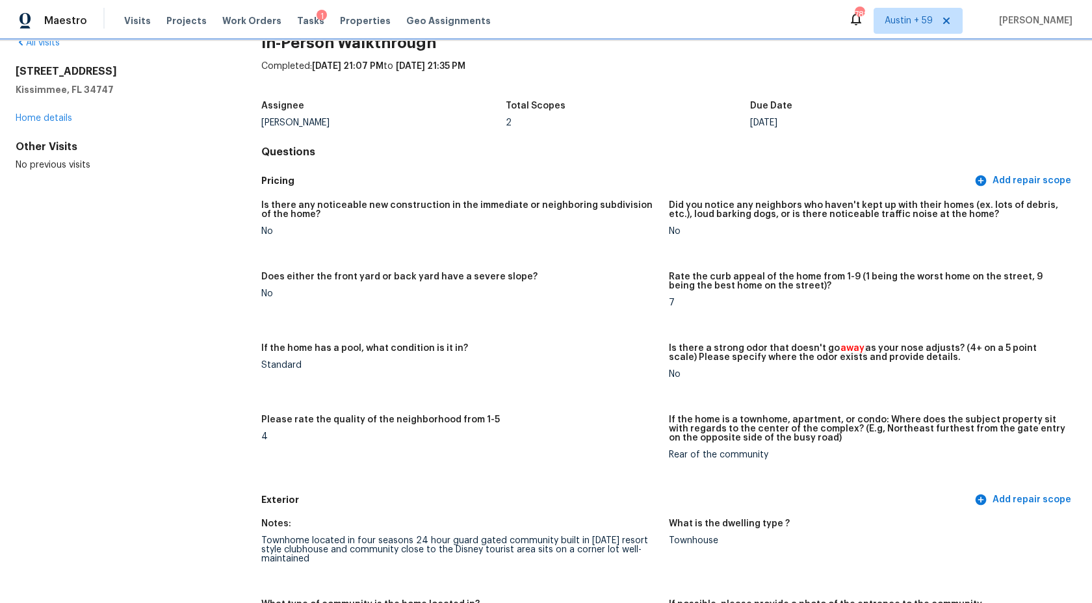
scroll to position [0, 0]
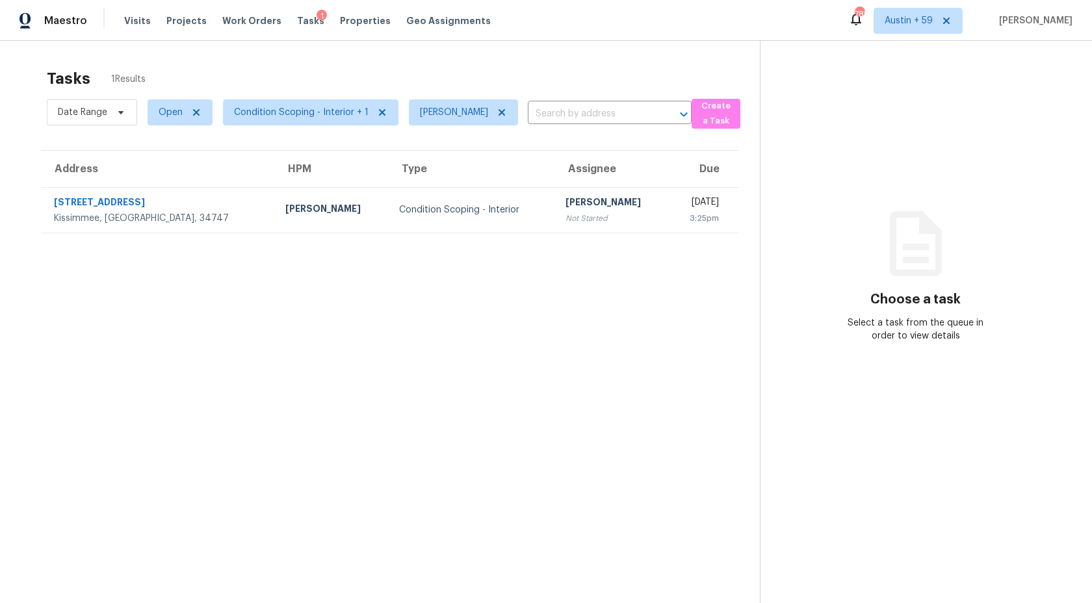
click at [411, 240] on section "Tasks 1 Results Date Range Open Condition Scoping - Interior + 1 Ashwin R ​ Cre…" at bounding box center [390, 353] width 739 height 582
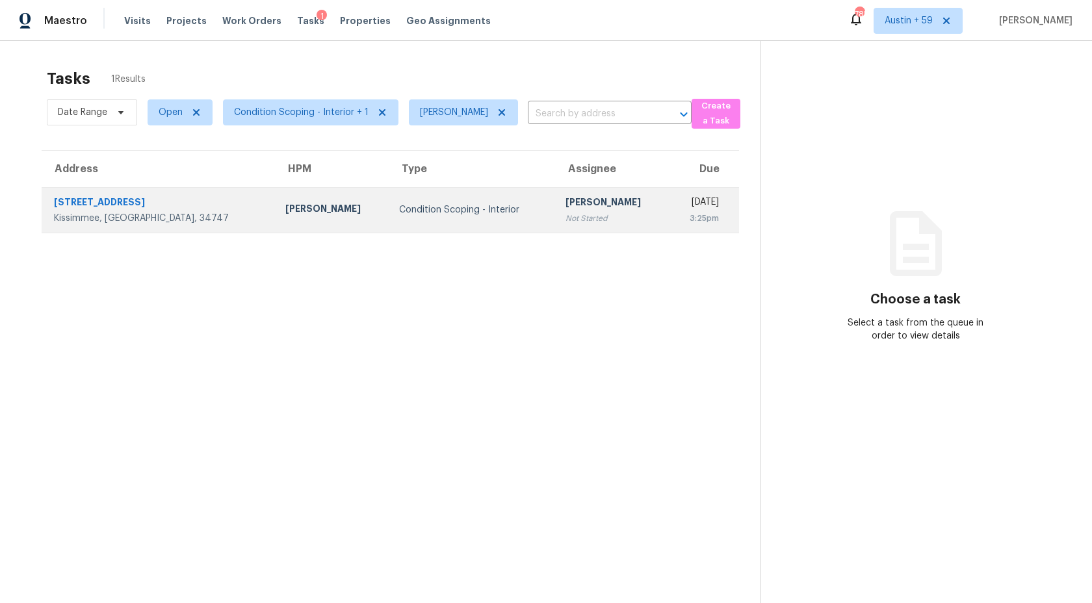
click at [413, 211] on div "Condition Scoping - Interior" at bounding box center [472, 209] width 146 height 13
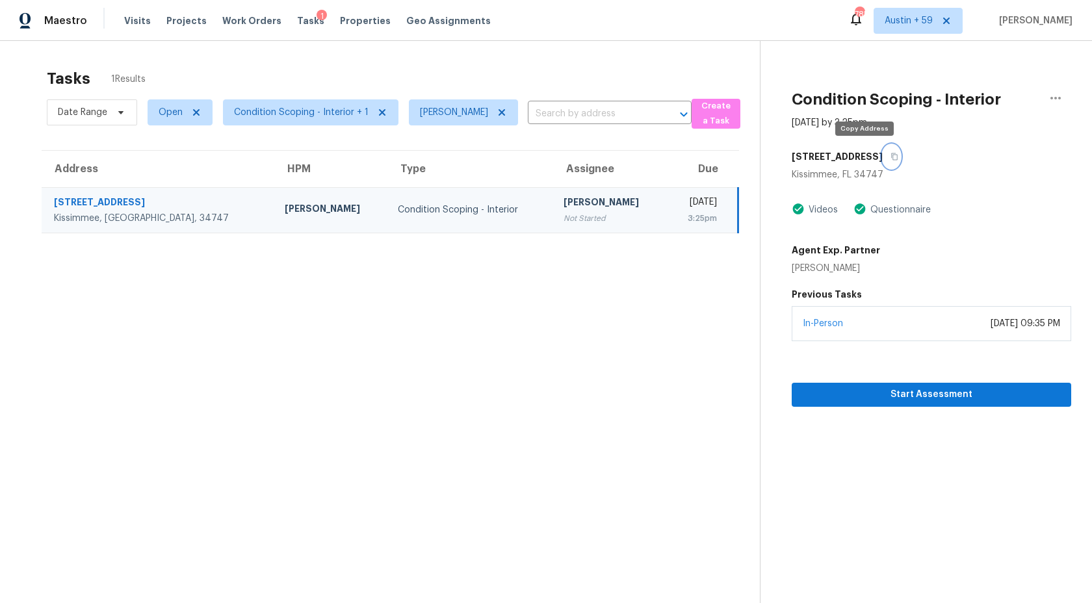
click at [890, 153] on icon "button" at bounding box center [894, 157] width 8 height 8
click at [867, 401] on span "Start Assessment" at bounding box center [931, 395] width 259 height 16
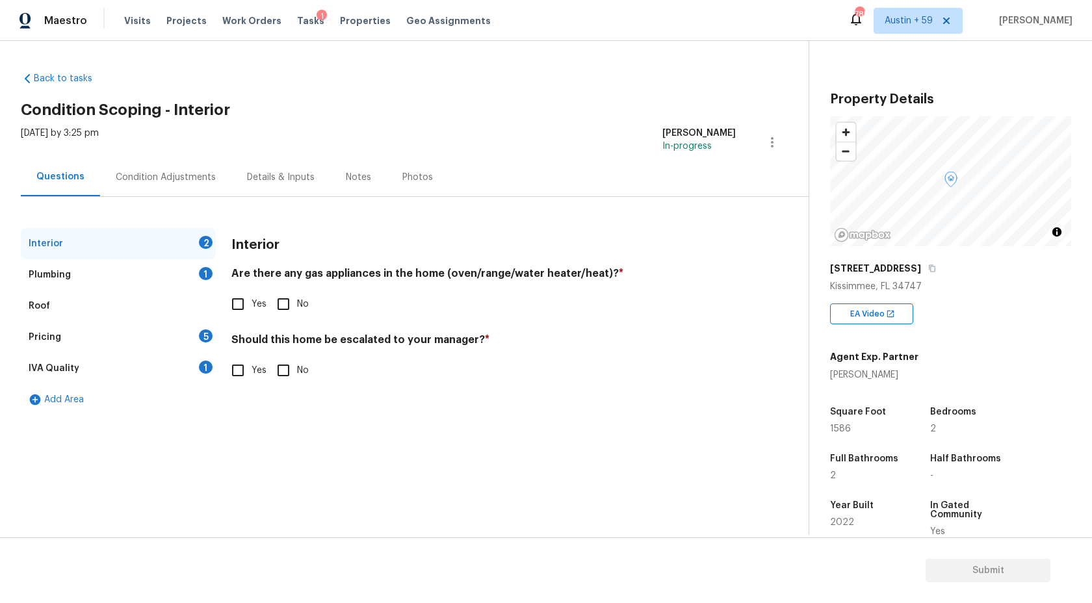
click at [177, 177] on div "Condition Adjustments" at bounding box center [166, 177] width 100 height 13
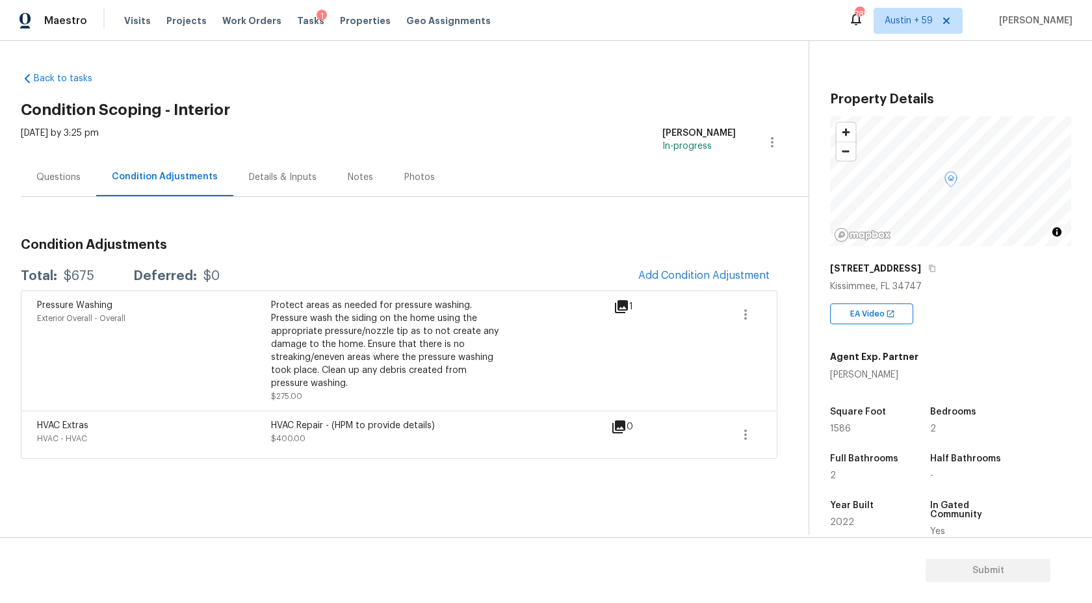
click at [836, 428] on span "1586" at bounding box center [840, 428] width 21 height 9
copy span "1586"
click at [843, 431] on span "1586" at bounding box center [840, 428] width 21 height 9
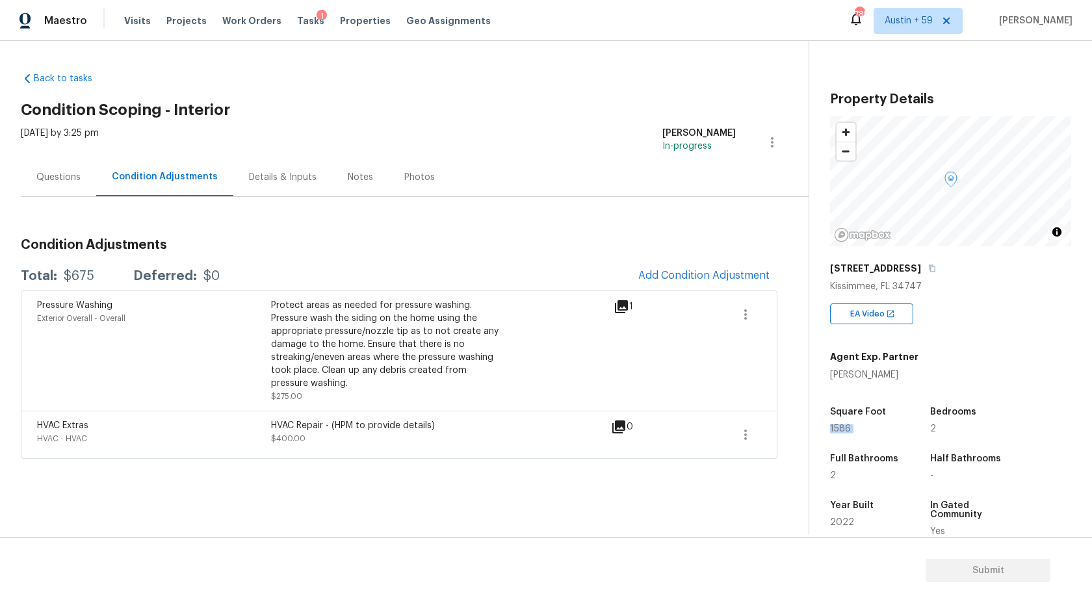
click at [843, 431] on span "1586" at bounding box center [840, 428] width 21 height 9
copy span "1586"
click at [710, 277] on span "Add Condition Adjustment" at bounding box center [703, 276] width 131 height 12
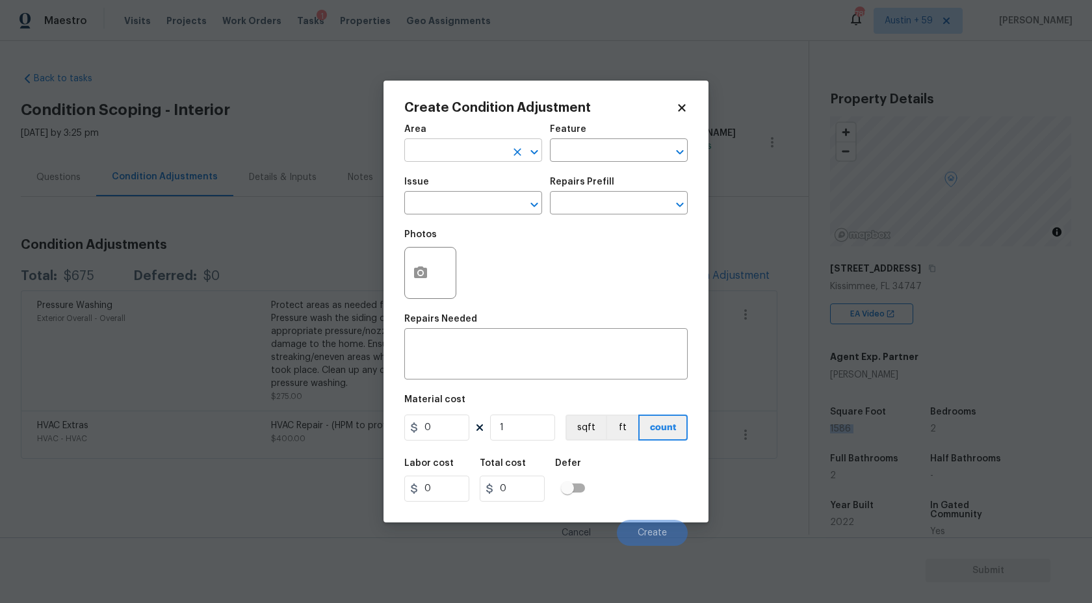
click at [436, 153] on input "text" at bounding box center [454, 152] width 101 height 20
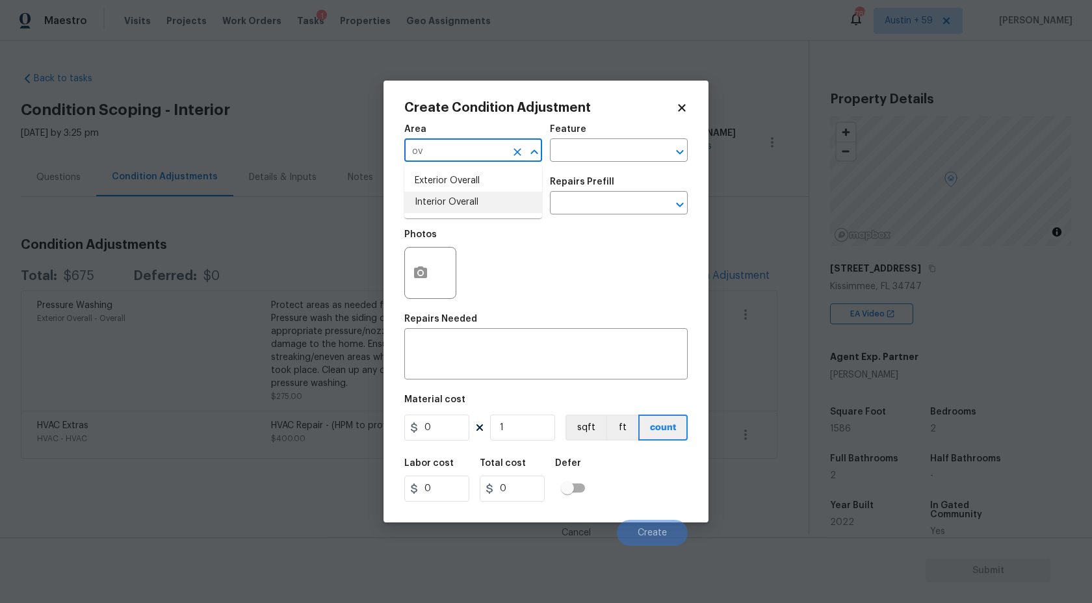
click at [437, 212] on li "Interior Overall" at bounding box center [473, 202] width 138 height 21
type input "Interior Overall"
click at [574, 138] on div "Feature" at bounding box center [619, 133] width 138 height 17
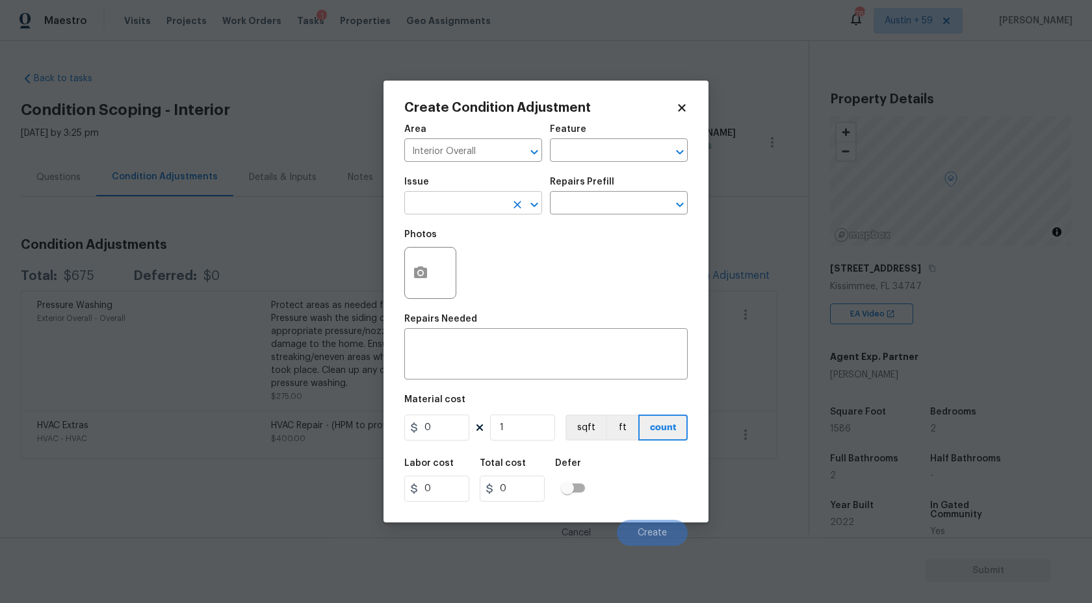
click at [478, 204] on input "text" at bounding box center [454, 204] width 101 height 20
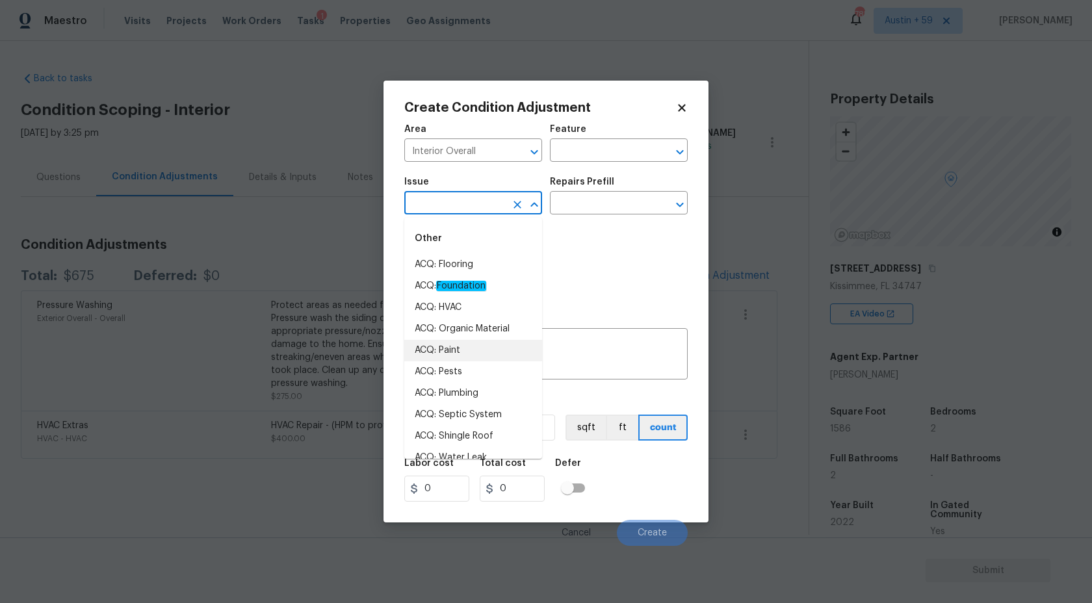
click at [456, 347] on li "ACQ: Paint" at bounding box center [473, 350] width 138 height 21
type input "ACQ: Paint"
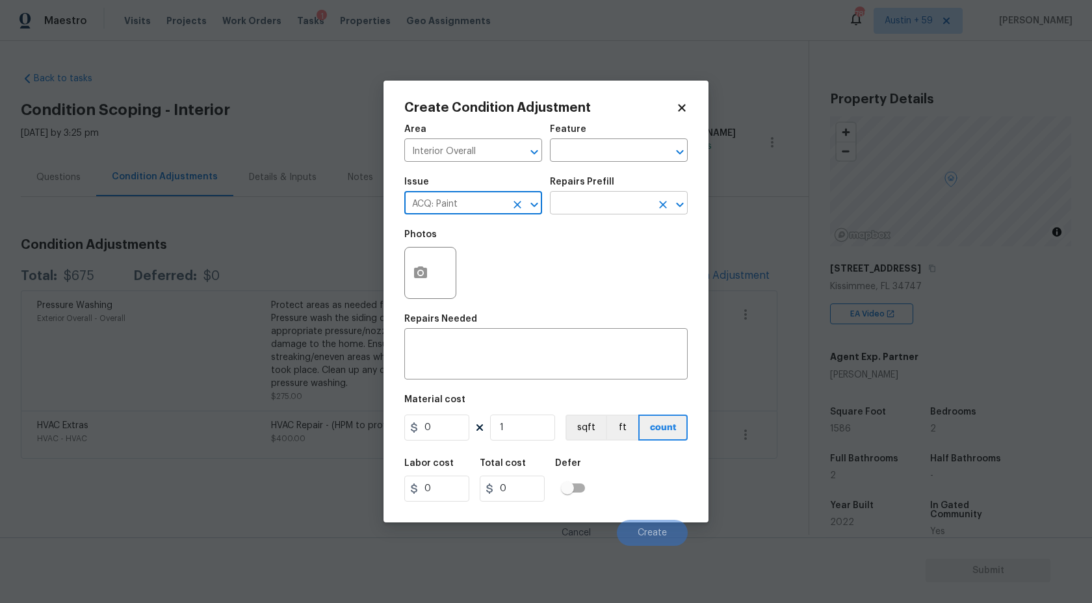
click at [598, 198] on input "text" at bounding box center [600, 204] width 101 height 20
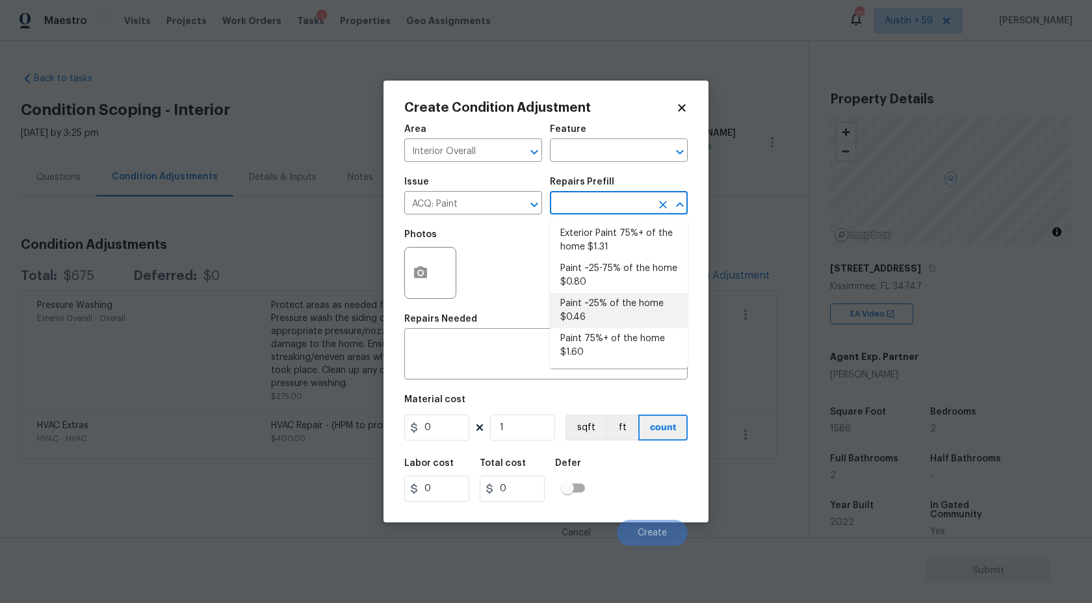
click at [611, 316] on li "Paint ~25% of the home $0.46" at bounding box center [619, 310] width 138 height 35
type input "Acquisition"
type textarea "Acquisition Scope: ~25% of the home needs interior paint"
type input "0.46"
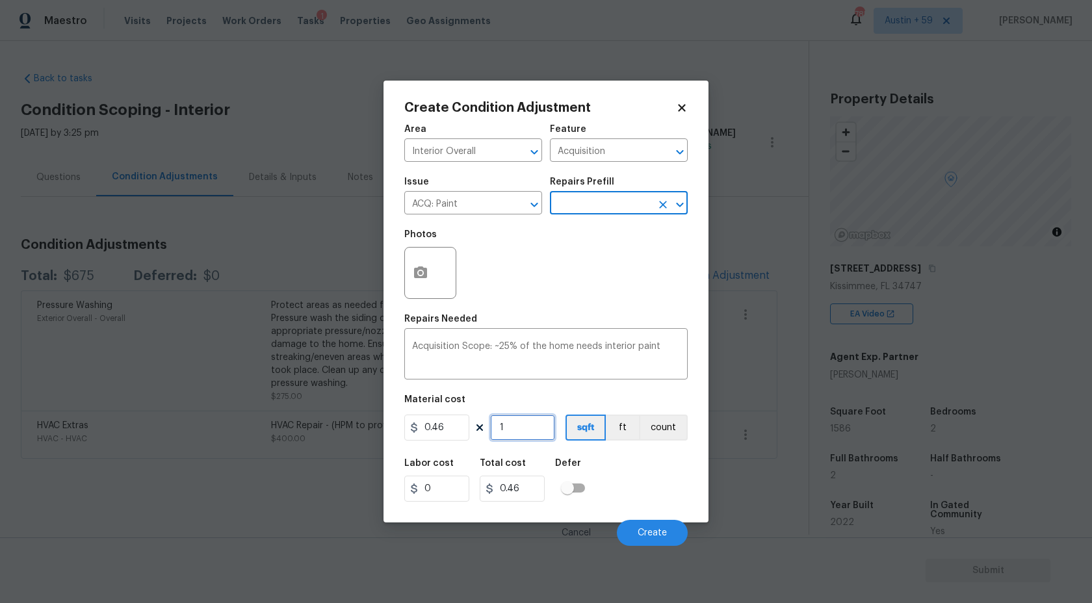
click at [517, 428] on input "1" at bounding box center [522, 428] width 65 height 26
paste input "586"
type input "1586"
type input "729.56"
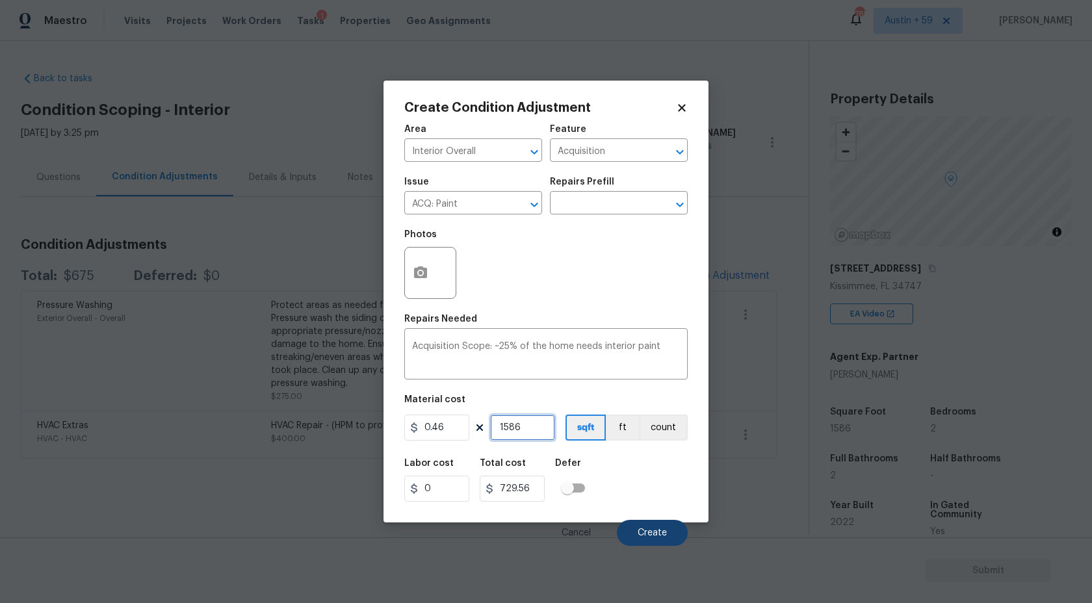
type input "1586"
click at [653, 522] on button "Create" at bounding box center [652, 533] width 71 height 26
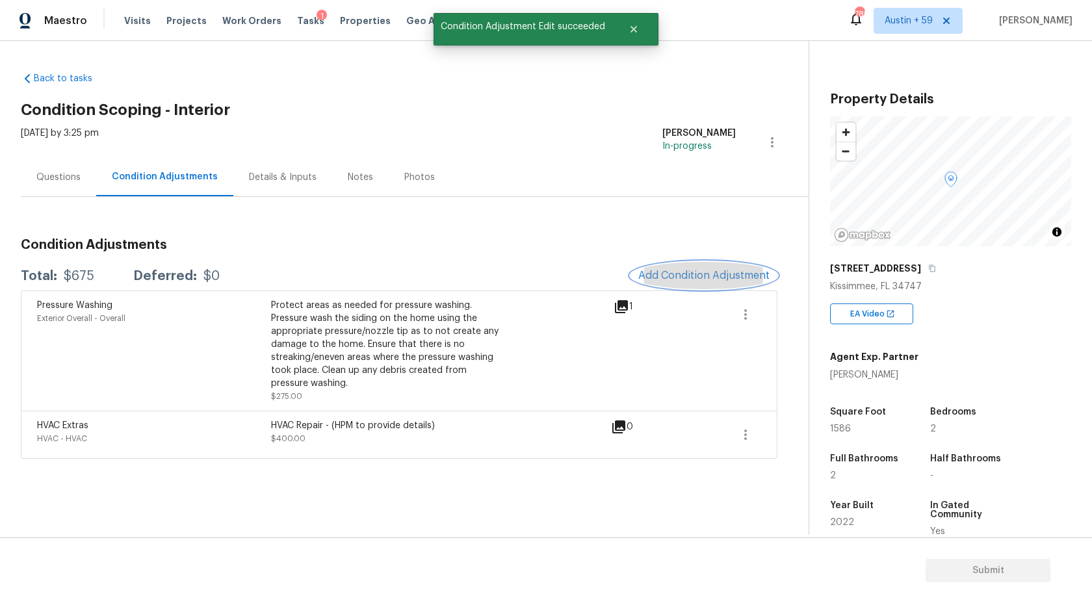
click at [710, 278] on span "Add Condition Adjustment" at bounding box center [703, 276] width 131 height 12
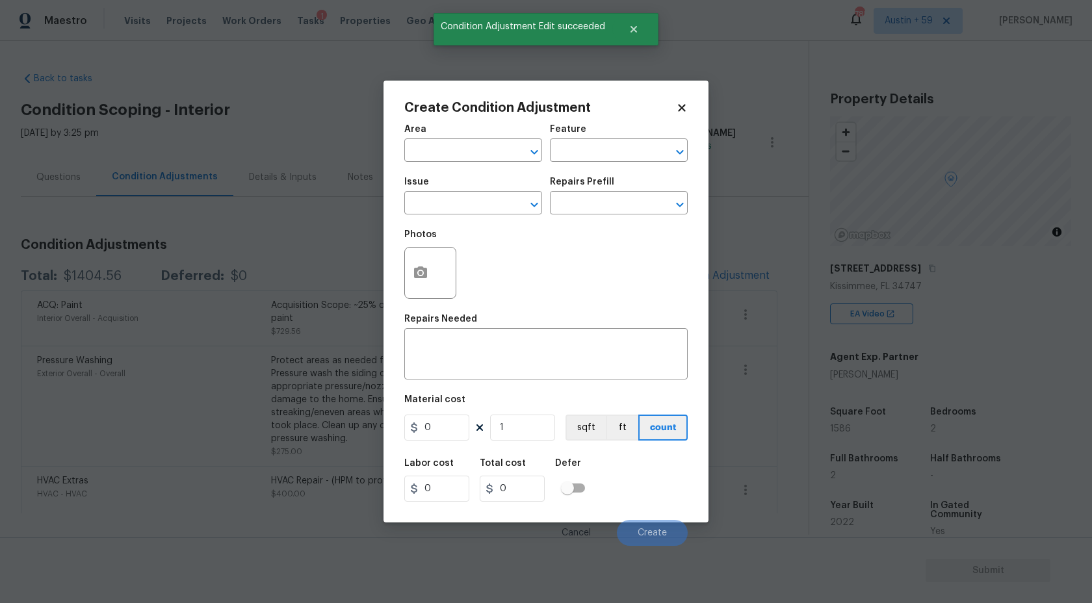
click at [441, 139] on div "Area" at bounding box center [473, 133] width 138 height 17
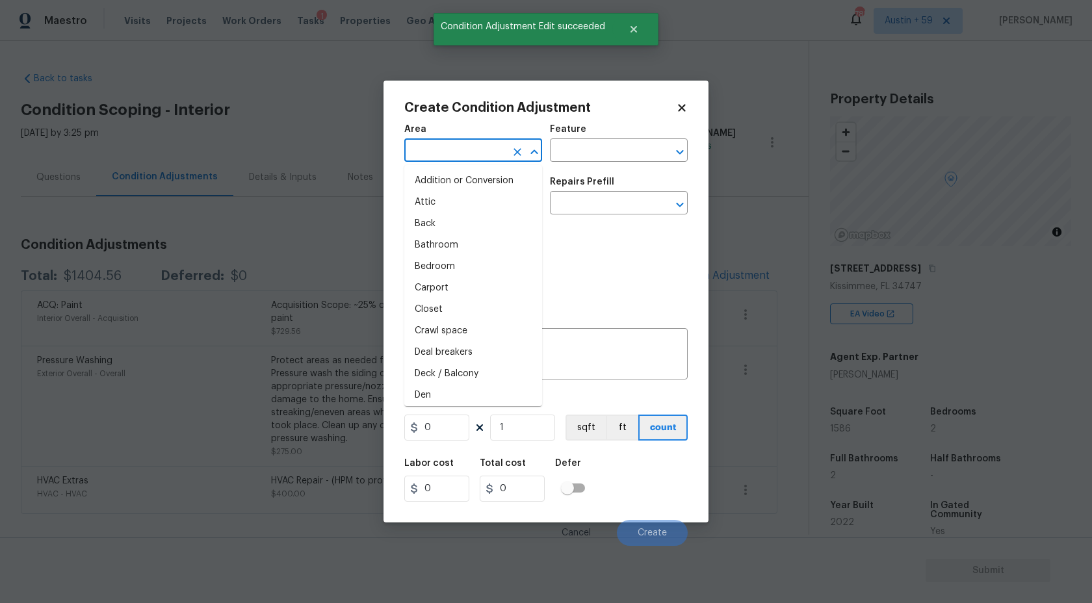
click at [446, 162] on body "Maestro Visits Projects Work Orders Tasks 1 Properties Geo Assignments 785 [GEO…" at bounding box center [546, 301] width 1092 height 603
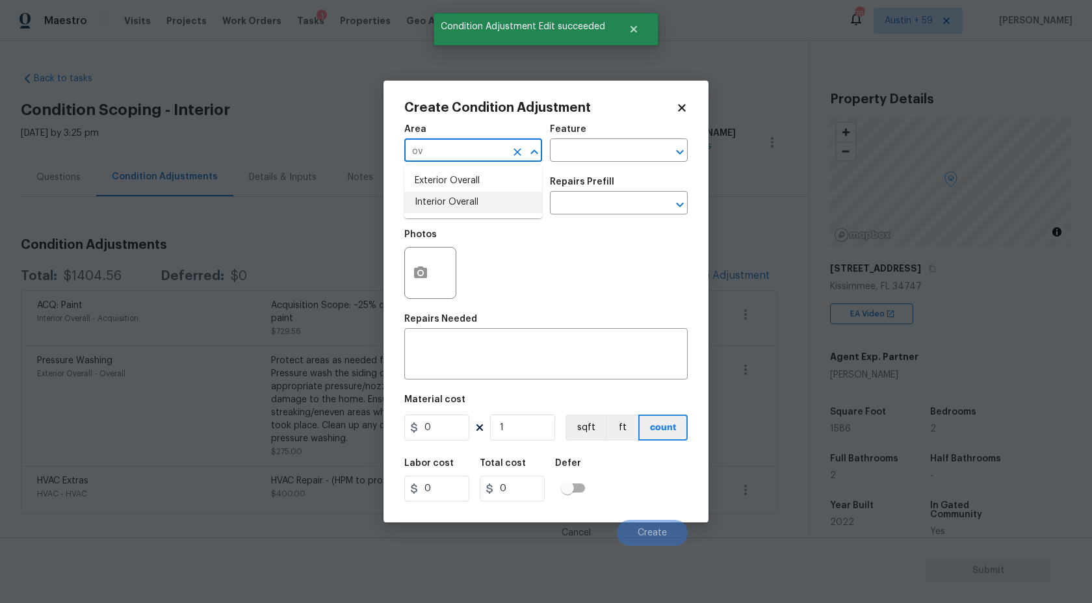
click at [454, 216] on ul "Exterior Overall Interior Overall" at bounding box center [473, 191] width 138 height 53
click at [454, 208] on li "Interior Overall" at bounding box center [473, 202] width 138 height 21
type input "Interior Overall"
click at [454, 211] on input "text" at bounding box center [454, 204] width 101 height 20
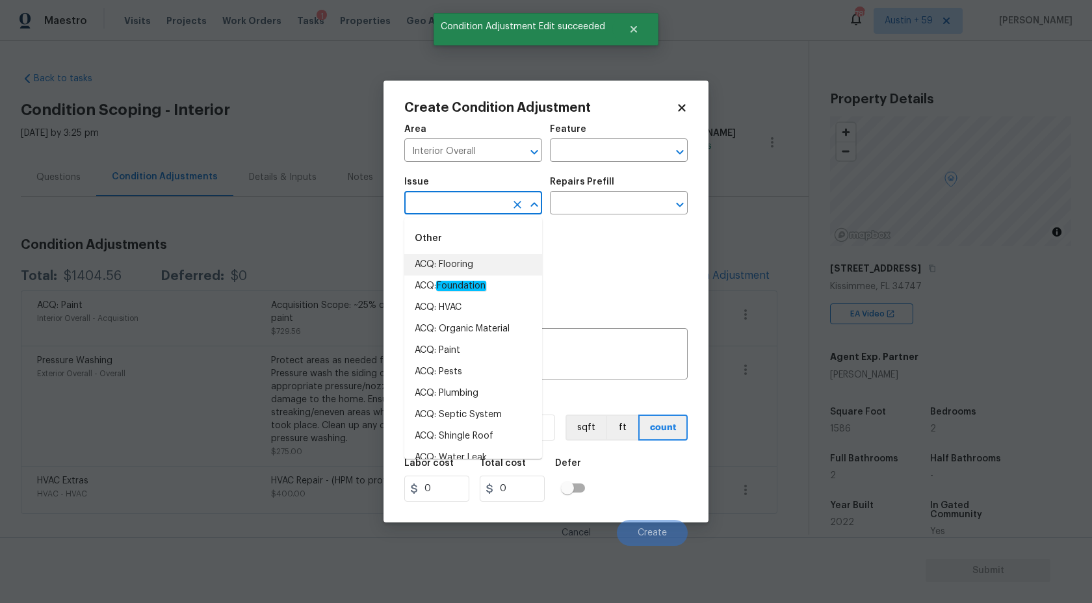
click at [465, 270] on li "ACQ: Flooring" at bounding box center [473, 264] width 138 height 21
type input "ACQ: Flooring"
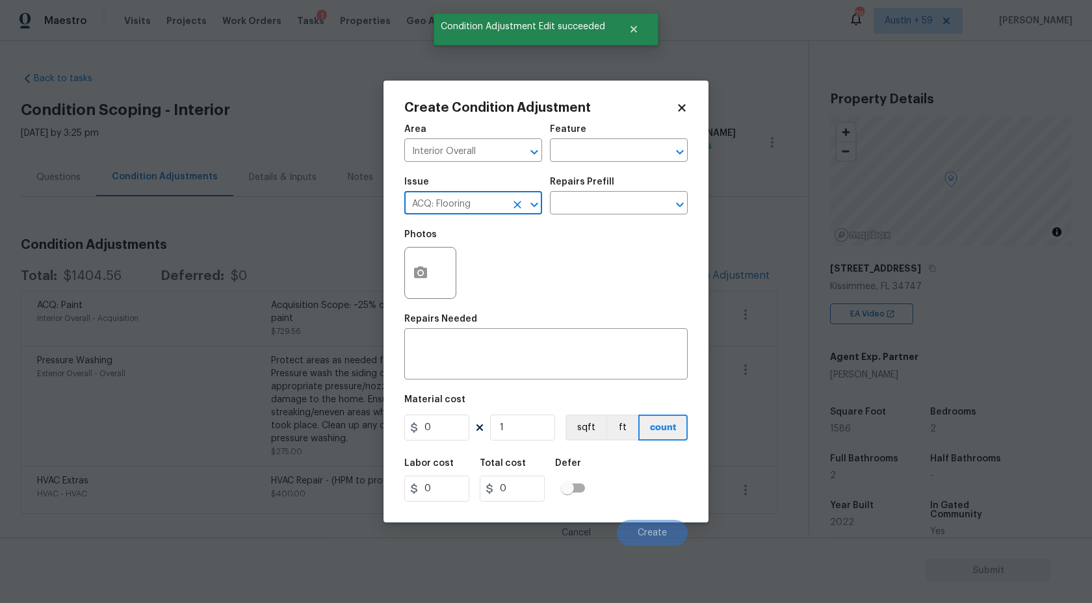
click at [604, 192] on div "Repairs Prefill" at bounding box center [619, 185] width 138 height 17
click at [604, 201] on input "text" at bounding box center [600, 204] width 101 height 20
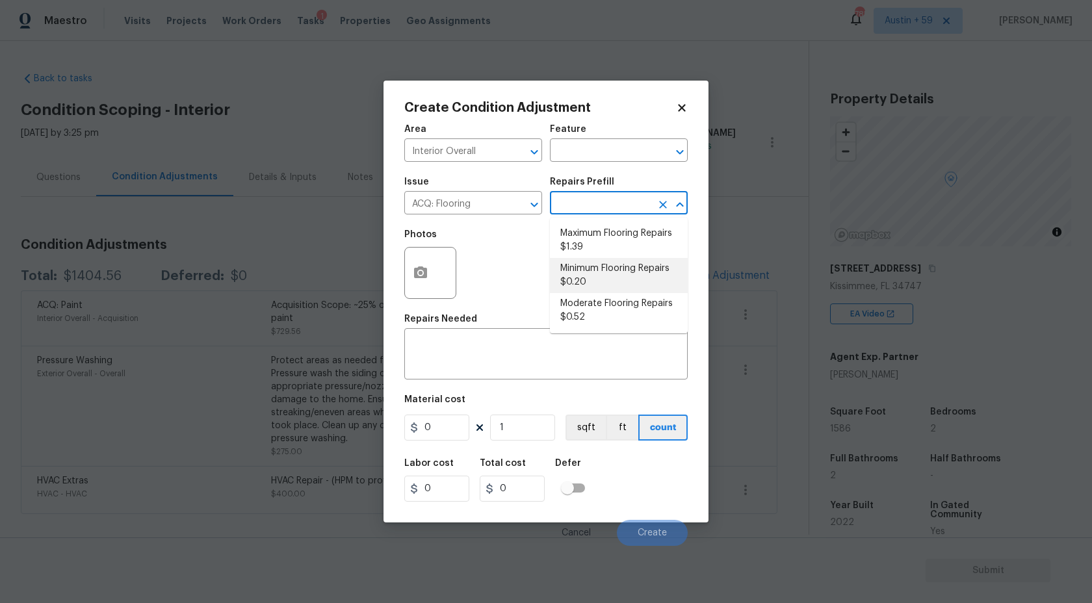
click at [606, 289] on li "Minimum Flooring Repairs $0.20" at bounding box center [619, 275] width 138 height 35
type input "Acquisition"
type textarea "Acquisition Scope: Minimum flooring repairs"
type input "0.2"
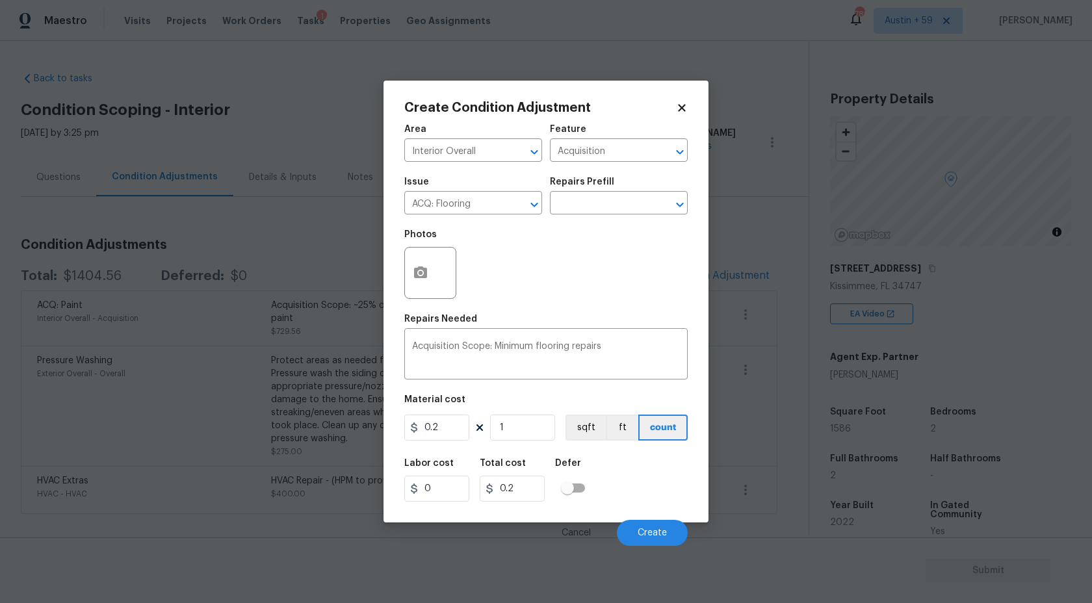
click at [523, 450] on div "Area Interior Overall ​ Feature Acquisition ​ Issue ACQ: Flooring ​ Repairs Pre…" at bounding box center [545, 331] width 283 height 429
click at [523, 430] on input "1" at bounding box center [522, 428] width 65 height 26
paste input "586"
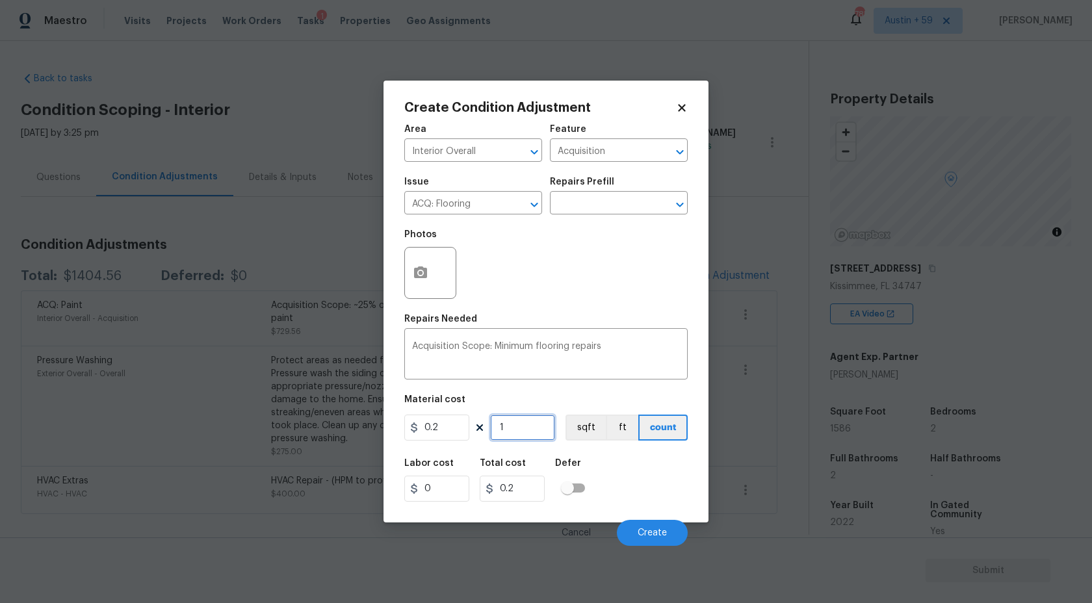
type input "1586"
type input "317.2"
type input "1586"
click at [665, 531] on span "Create" at bounding box center [651, 533] width 29 height 10
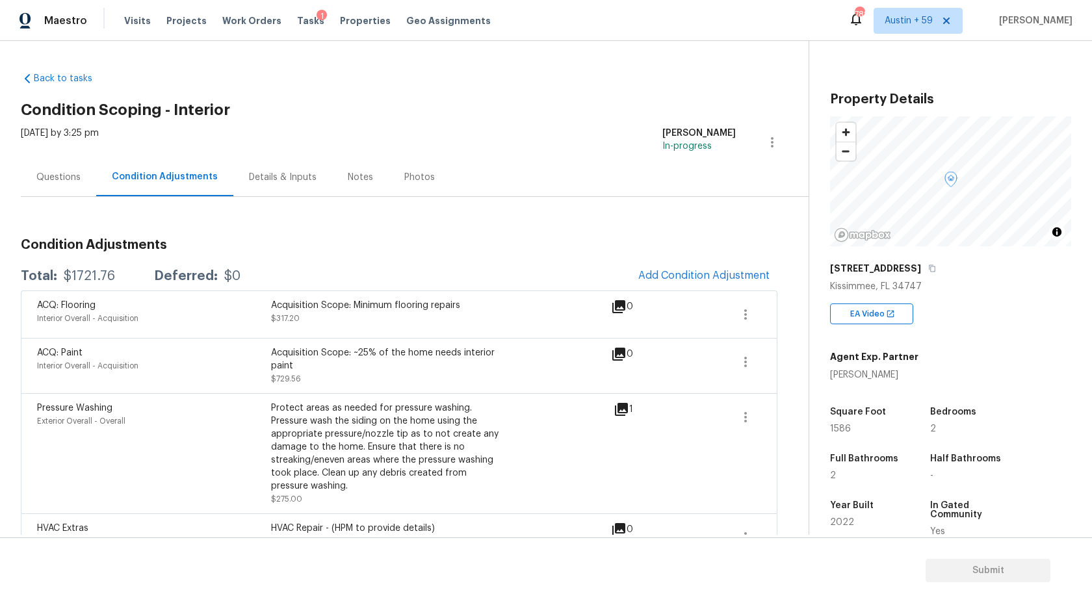
click at [106, 282] on div "$1721.76" at bounding box center [89, 276] width 51 height 13
copy div "$1721.76"
click at [73, 169] on div "Questions" at bounding box center [58, 177] width 75 height 38
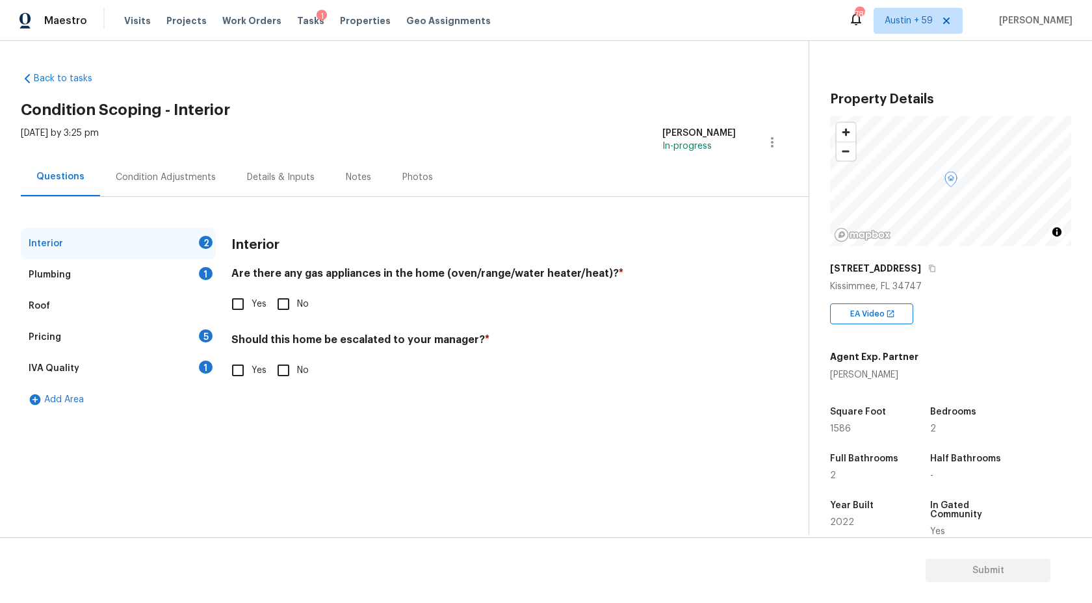
click at [248, 309] on input "Yes" at bounding box center [237, 303] width 27 height 27
checkbox input "true"
click at [287, 374] on input "No" at bounding box center [283, 371] width 27 height 27
checkbox input "true"
click at [190, 261] on div "Plumbing 1" at bounding box center [118, 274] width 195 height 31
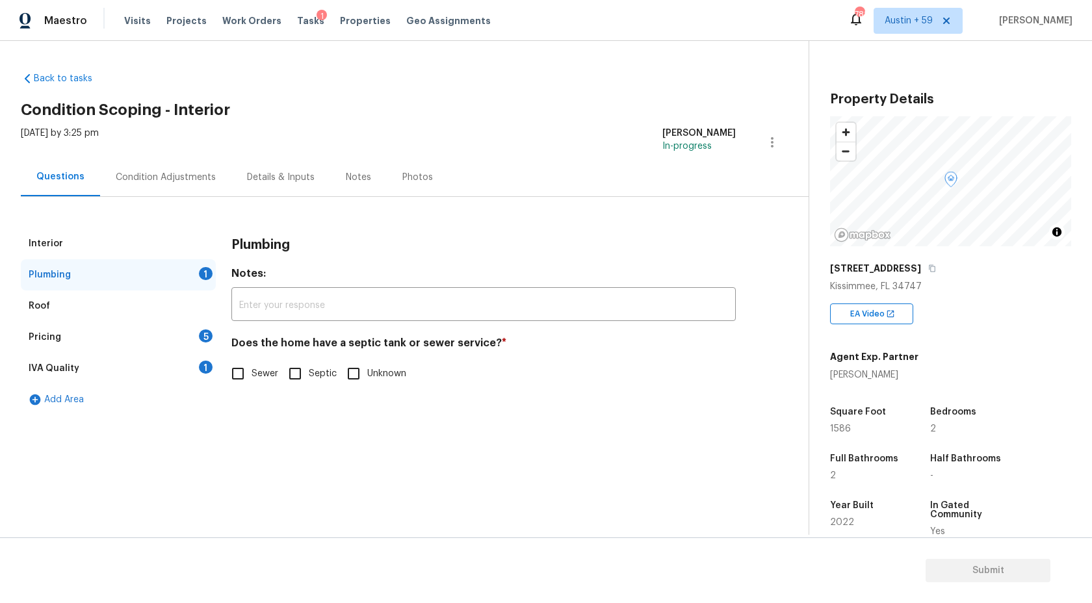
click at [248, 370] on input "Sewer" at bounding box center [237, 373] width 27 height 27
checkbox input "true"
click at [216, 365] on div "Interior Plumbing Roof Pricing 5 IVA Quality 1 Add Area Plumbing Notes: ​ Does …" at bounding box center [399, 321] width 756 height 187
click at [205, 365] on div "1" at bounding box center [206, 367] width 14 height 13
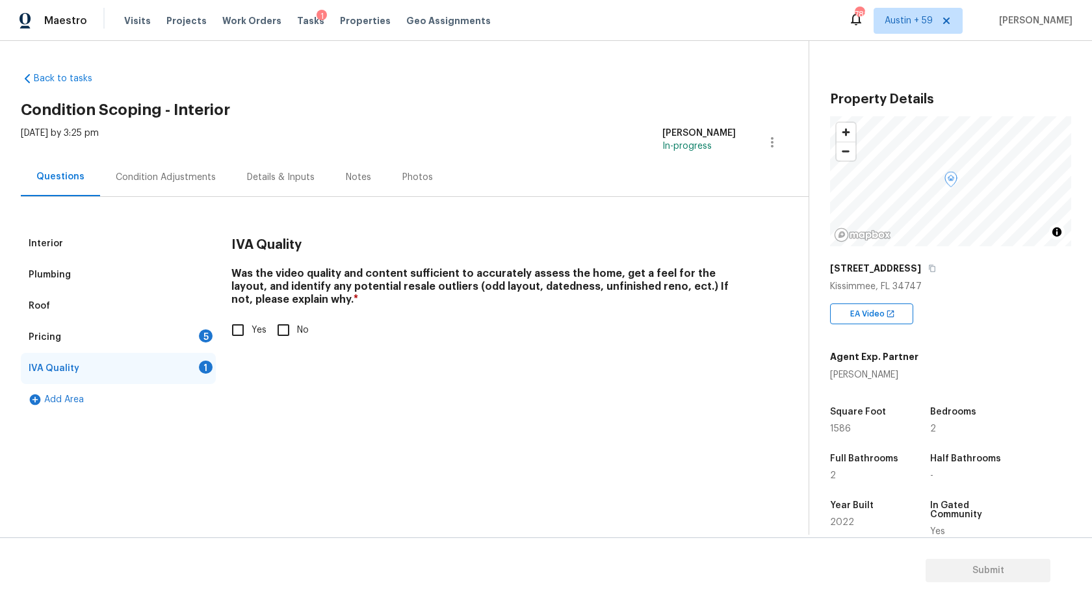
click at [257, 333] on span "Yes" at bounding box center [258, 331] width 15 height 14
click at [251, 333] on input "Yes" at bounding box center [237, 329] width 27 height 27
checkbox input "true"
click at [200, 333] on div "5" at bounding box center [206, 335] width 14 height 13
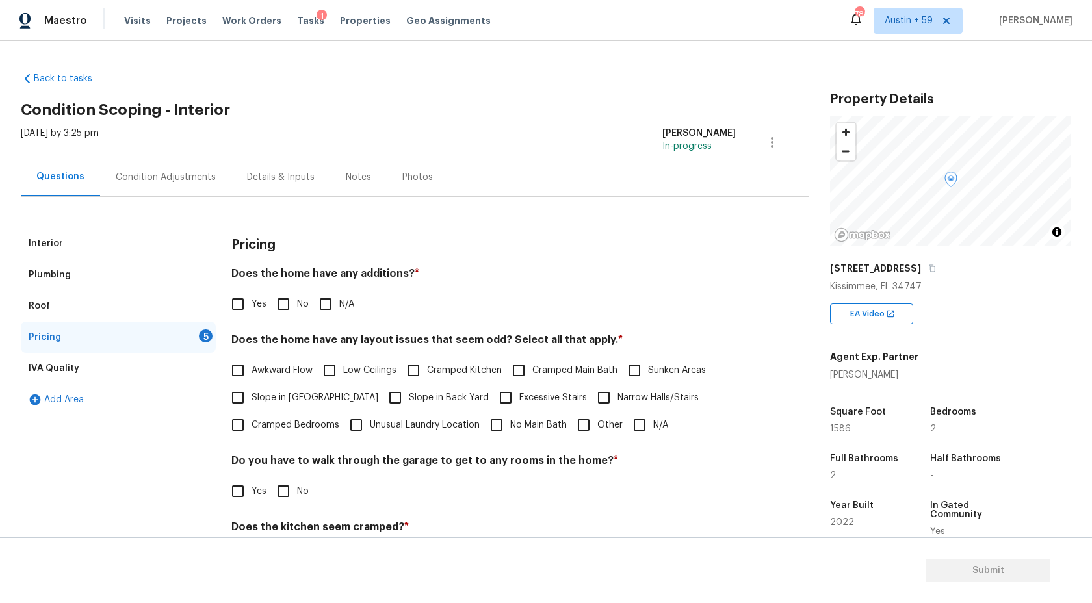
click at [295, 303] on input "No" at bounding box center [283, 303] width 27 height 27
checkbox input "true"
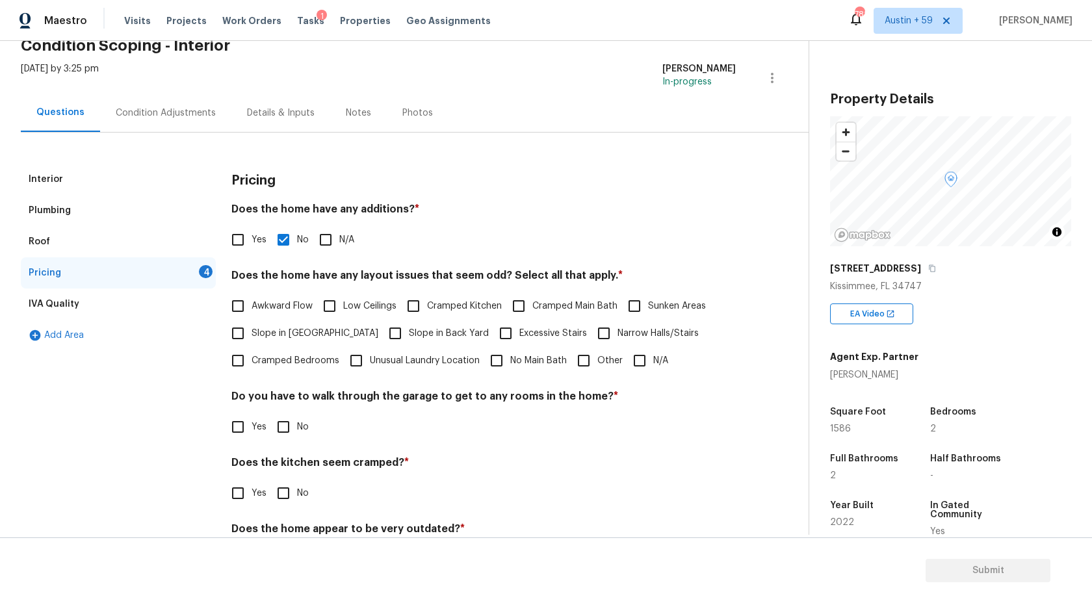
scroll to position [122, 0]
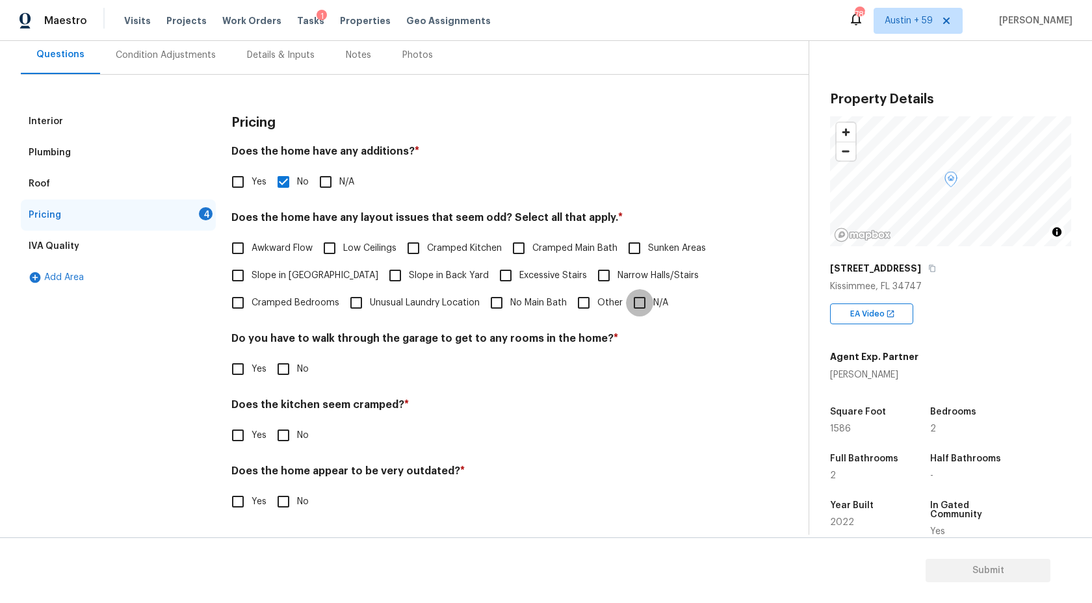
click at [641, 302] on input "N/A" at bounding box center [639, 302] width 27 height 27
checkbox input "true"
click at [302, 372] on span "No" at bounding box center [303, 370] width 12 height 14
click at [297, 372] on input "No" at bounding box center [283, 368] width 27 height 27
checkbox input "true"
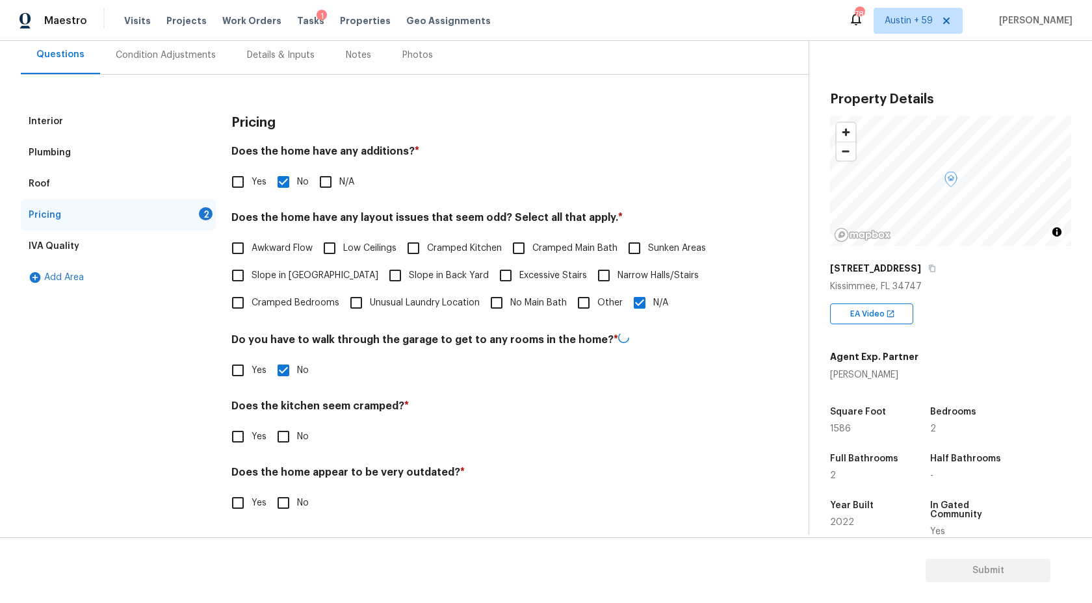
click at [302, 433] on span "No" at bounding box center [303, 437] width 12 height 14
click at [297, 433] on input "No" at bounding box center [283, 436] width 27 height 27
checkbox input "true"
click at [302, 495] on label "No" at bounding box center [289, 502] width 39 height 27
click at [297, 495] on input "No" at bounding box center [283, 502] width 27 height 27
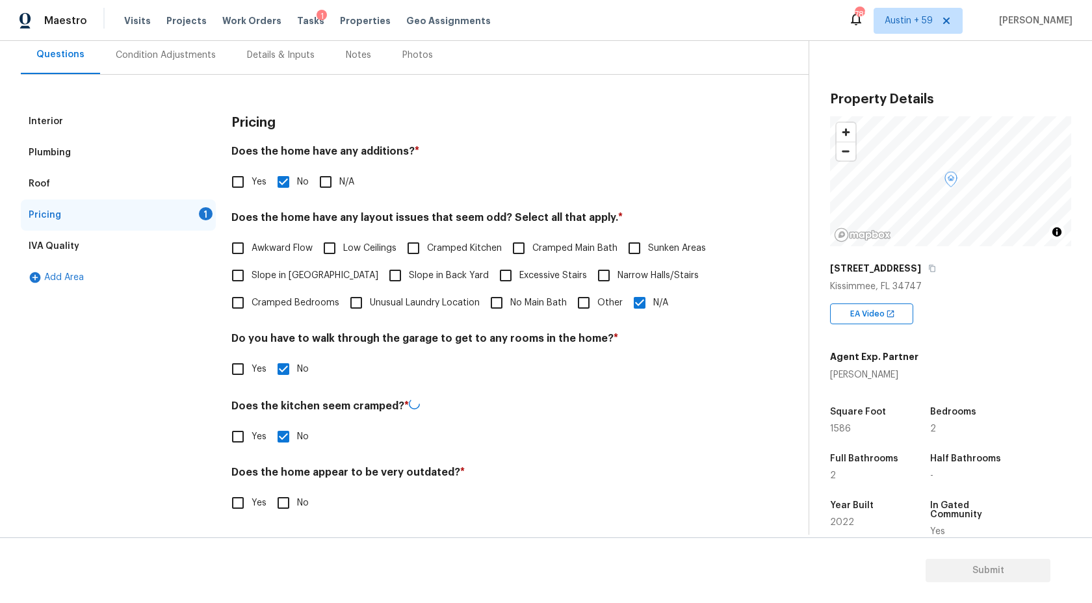
checkbox input "true"
click at [979, 573] on span "Submit" at bounding box center [988, 571] width 104 height 16
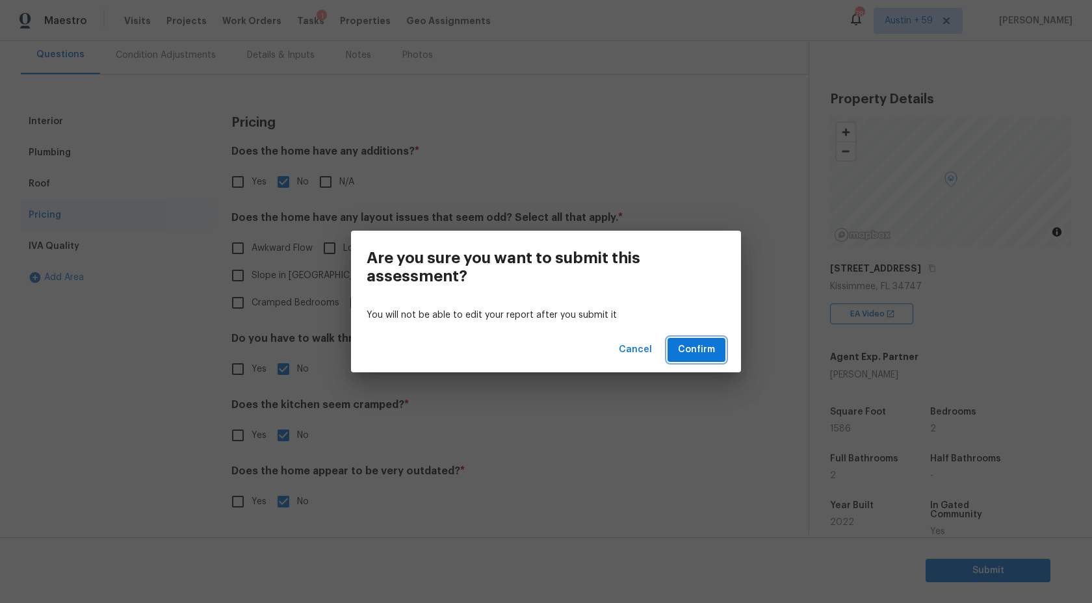
click at [696, 358] on button "Confirm" at bounding box center [696, 350] width 58 height 24
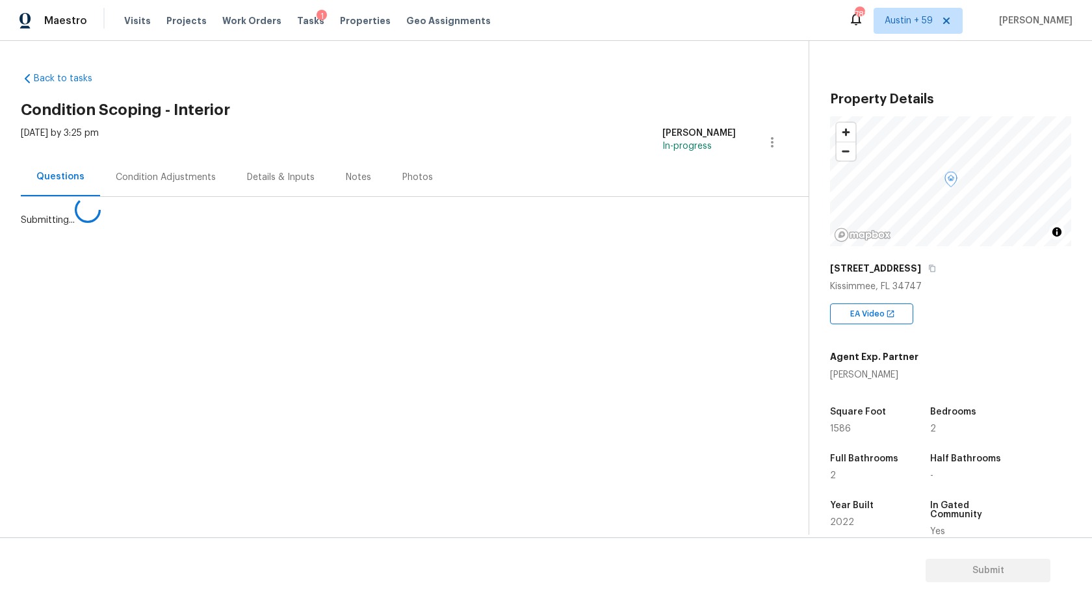
scroll to position [0, 0]
